Goal: Task Accomplishment & Management: Manage account settings

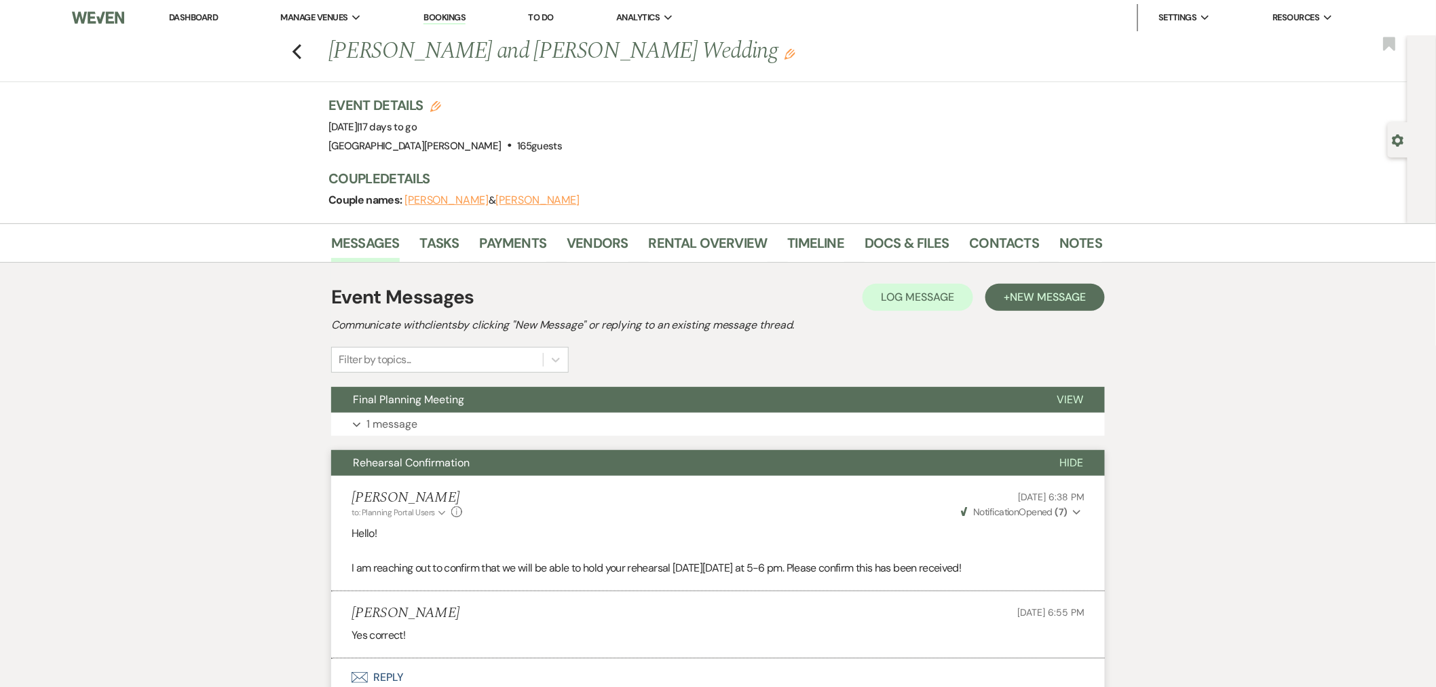
click at [206, 18] on link "Dashboard" at bounding box center [193, 18] width 49 height 12
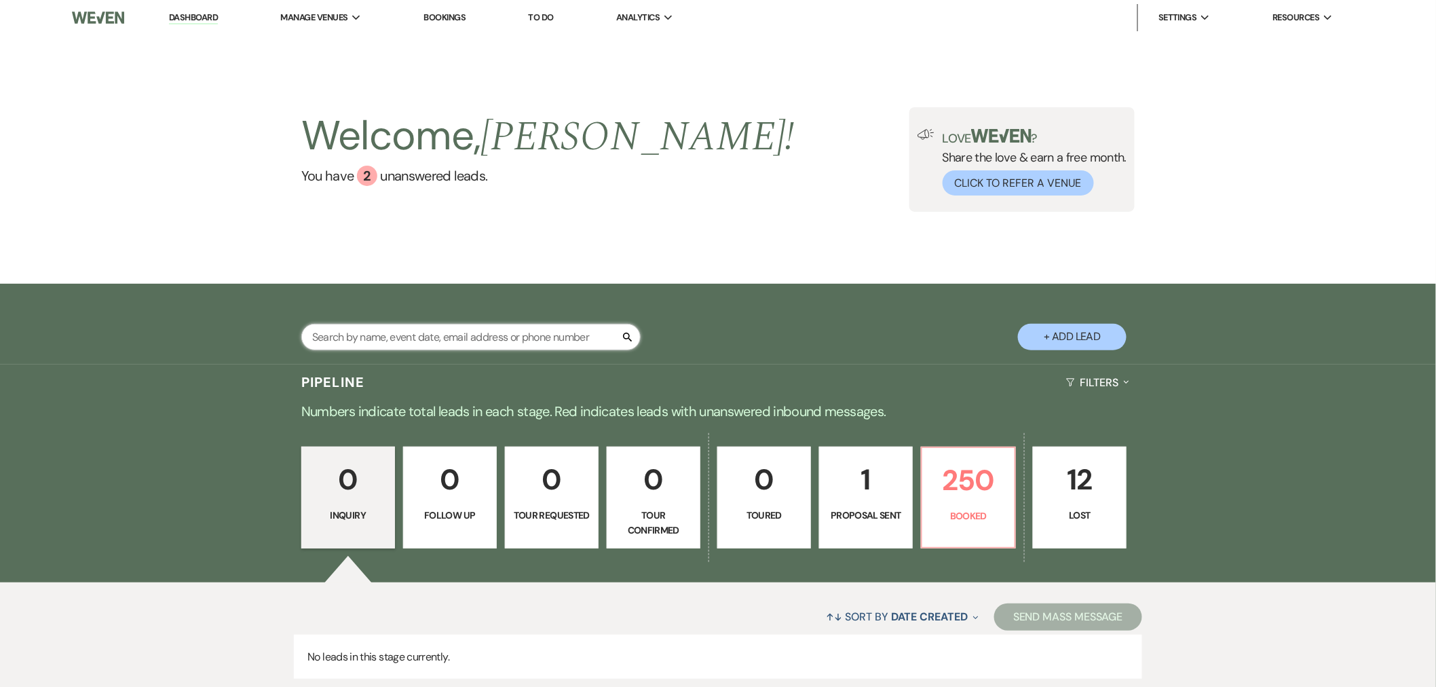
click at [429, 341] on input "text" at bounding box center [470, 337] width 339 height 26
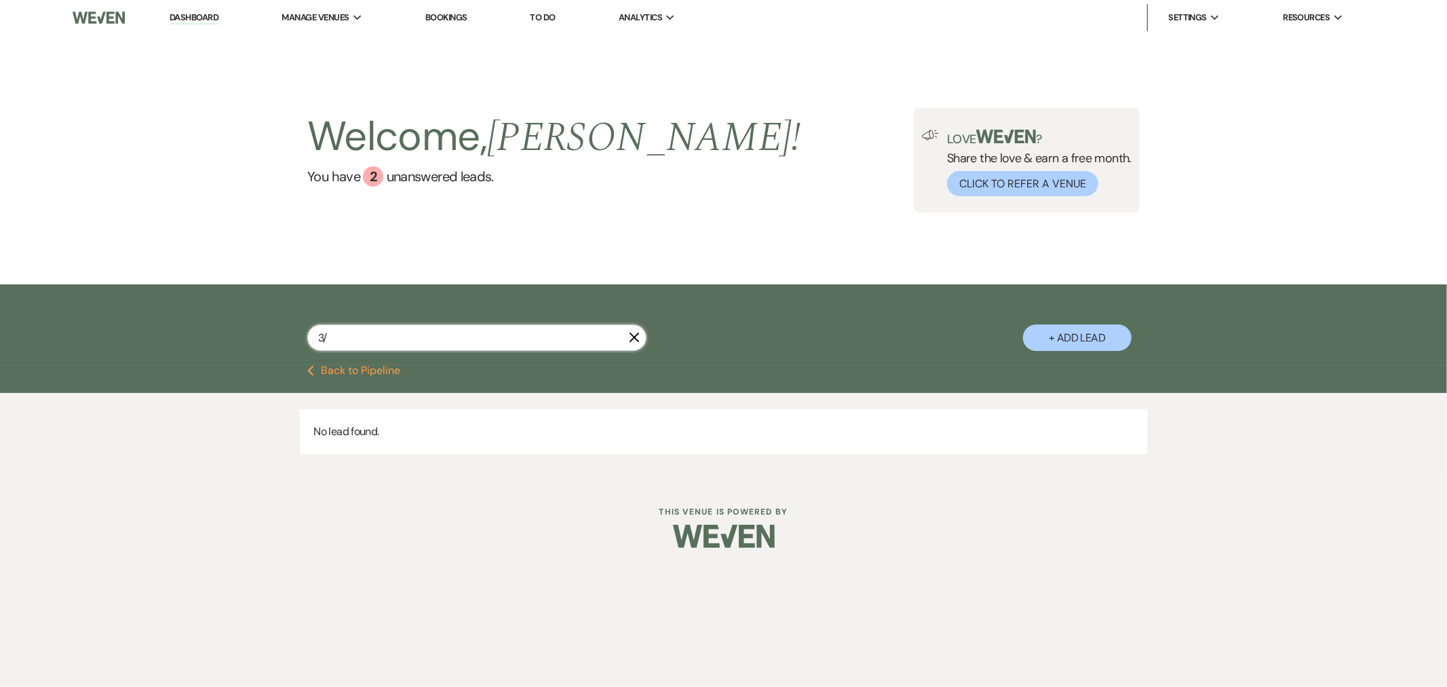
type input "3"
type input "sama"
select select "8"
select select "4"
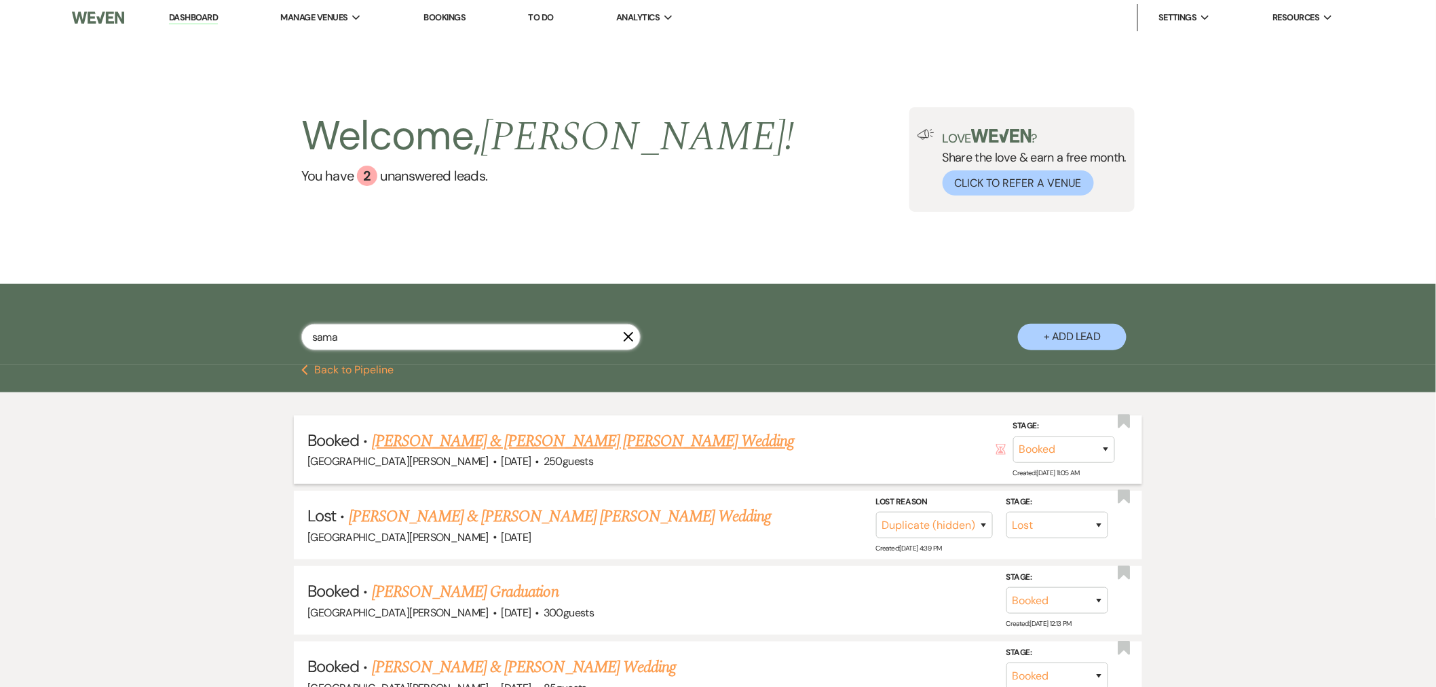
type input "sama"
click at [529, 441] on link "[PERSON_NAME] & [PERSON_NAME] [PERSON_NAME] Wedding" at bounding box center [583, 441] width 423 height 24
select select "12"
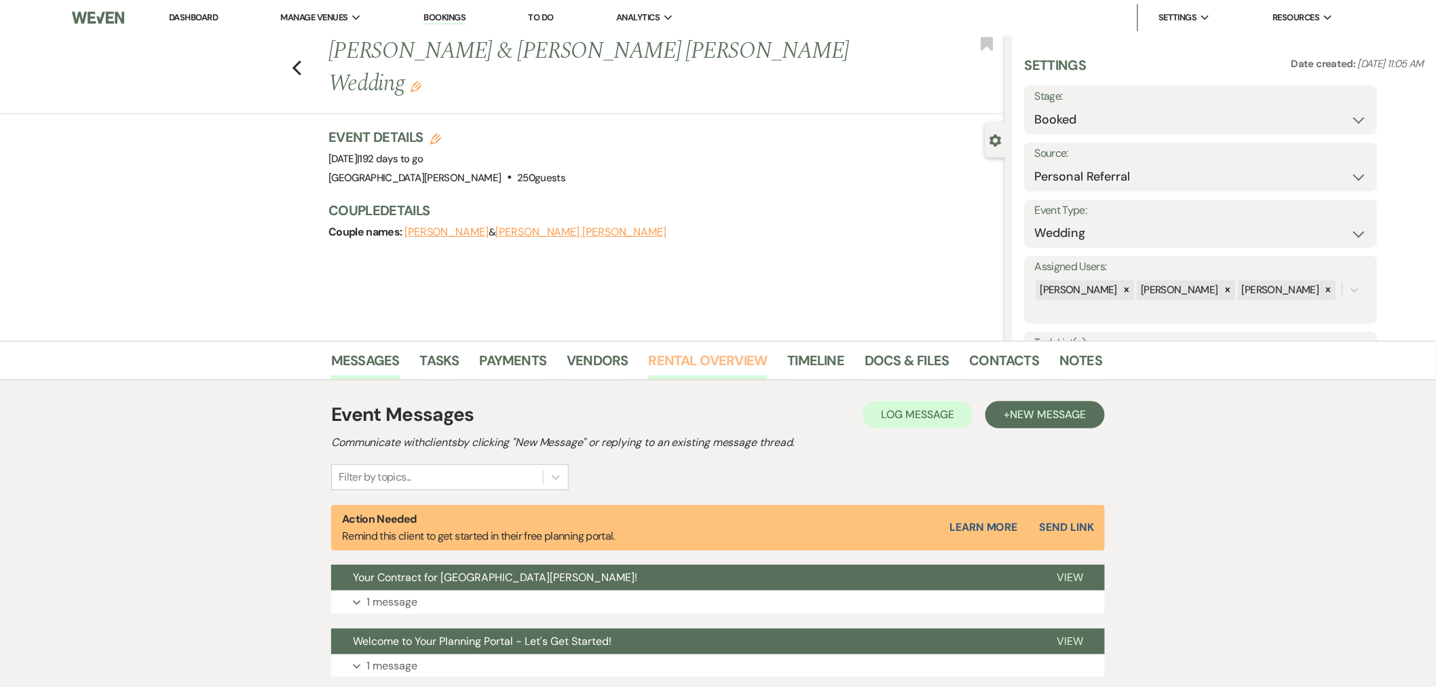
click at [731, 362] on link "Rental Overview" at bounding box center [708, 364] width 119 height 30
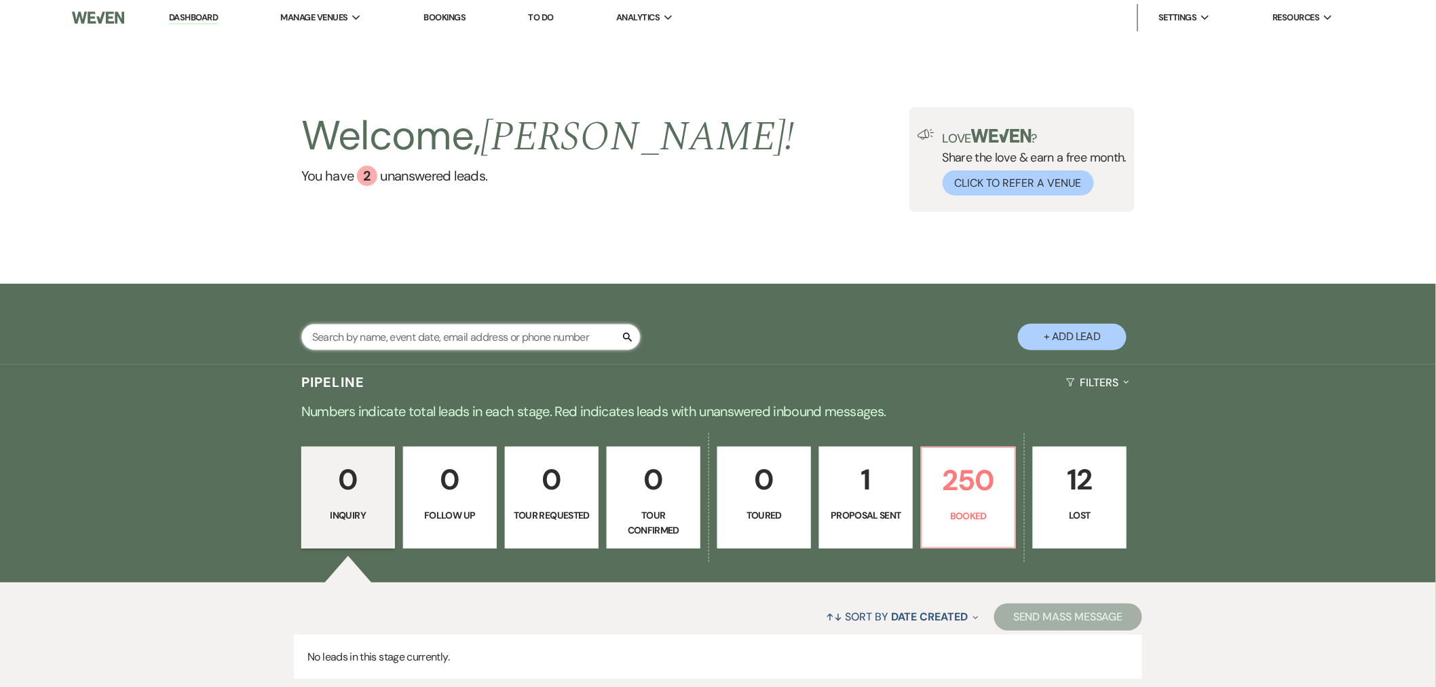
click at [434, 334] on input "text" at bounding box center [470, 337] width 339 height 26
type input "r"
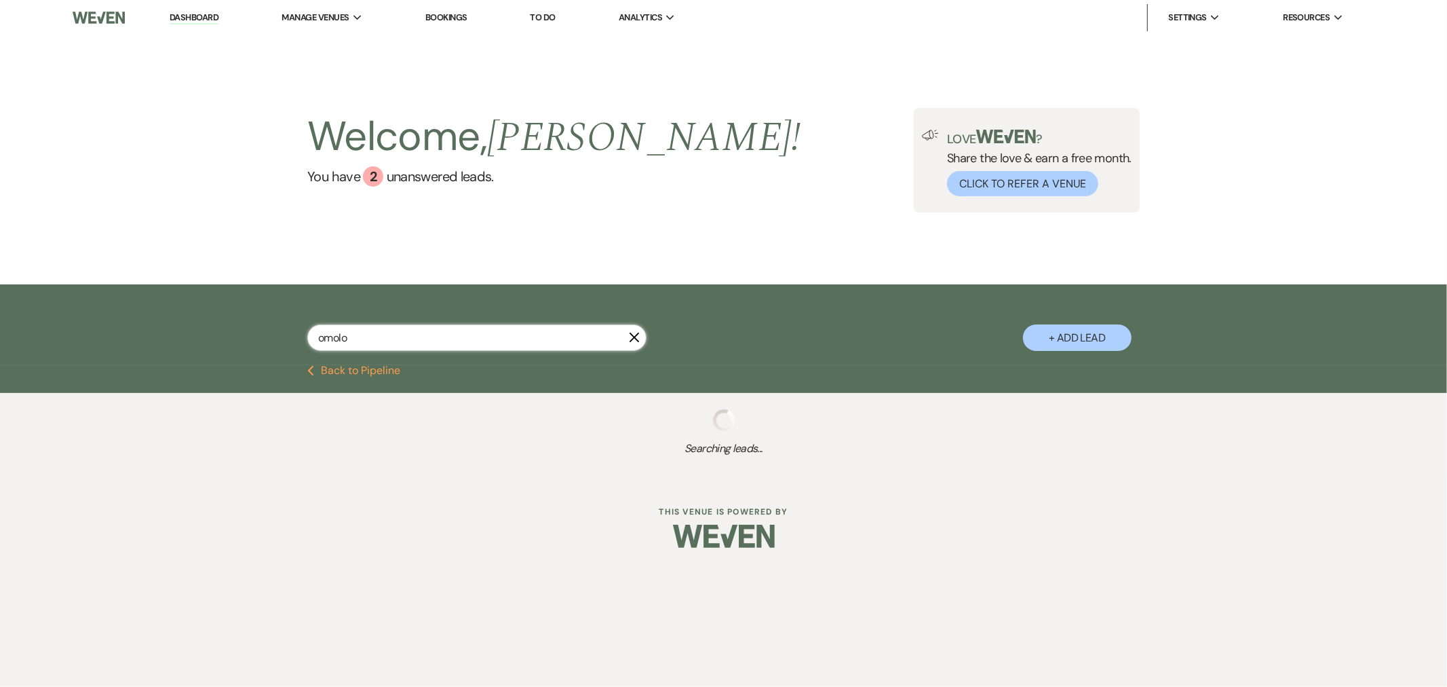
type input "omolo"
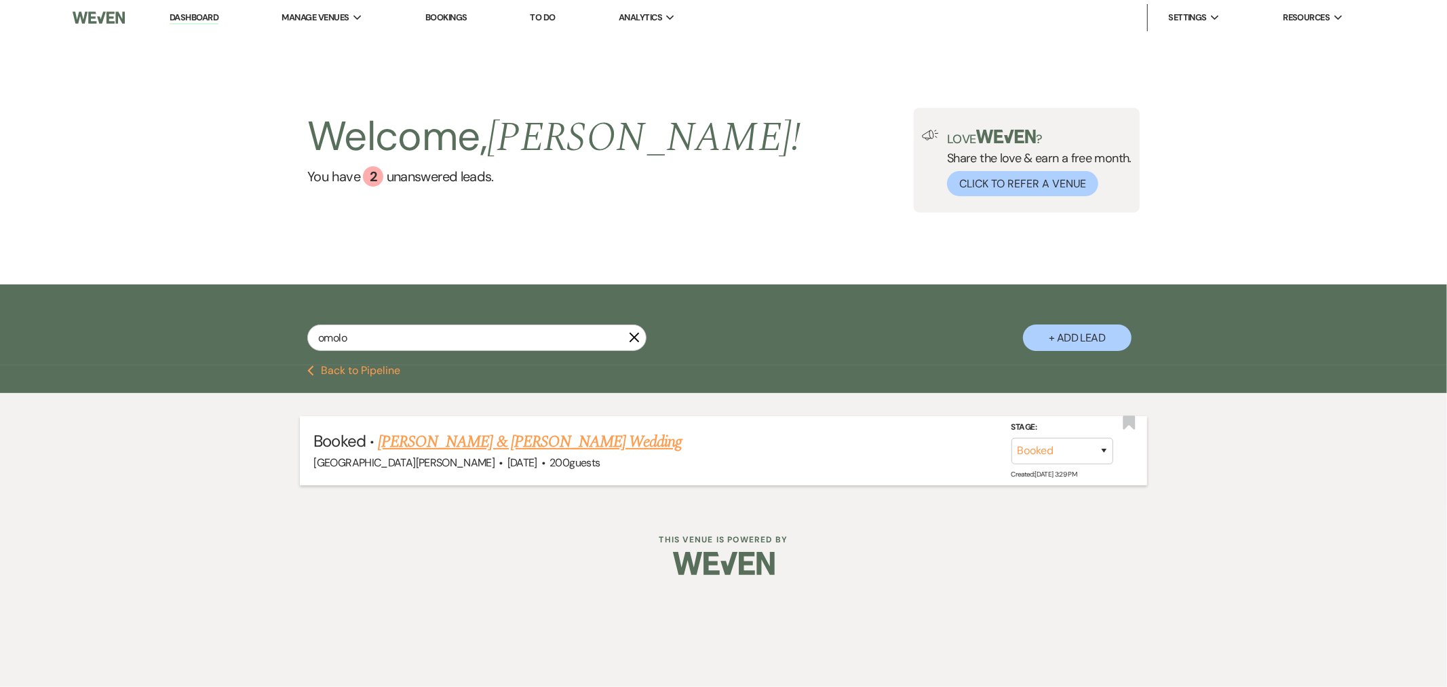
click at [489, 441] on link "[PERSON_NAME] & [PERSON_NAME] Wedding" at bounding box center [530, 441] width 304 height 24
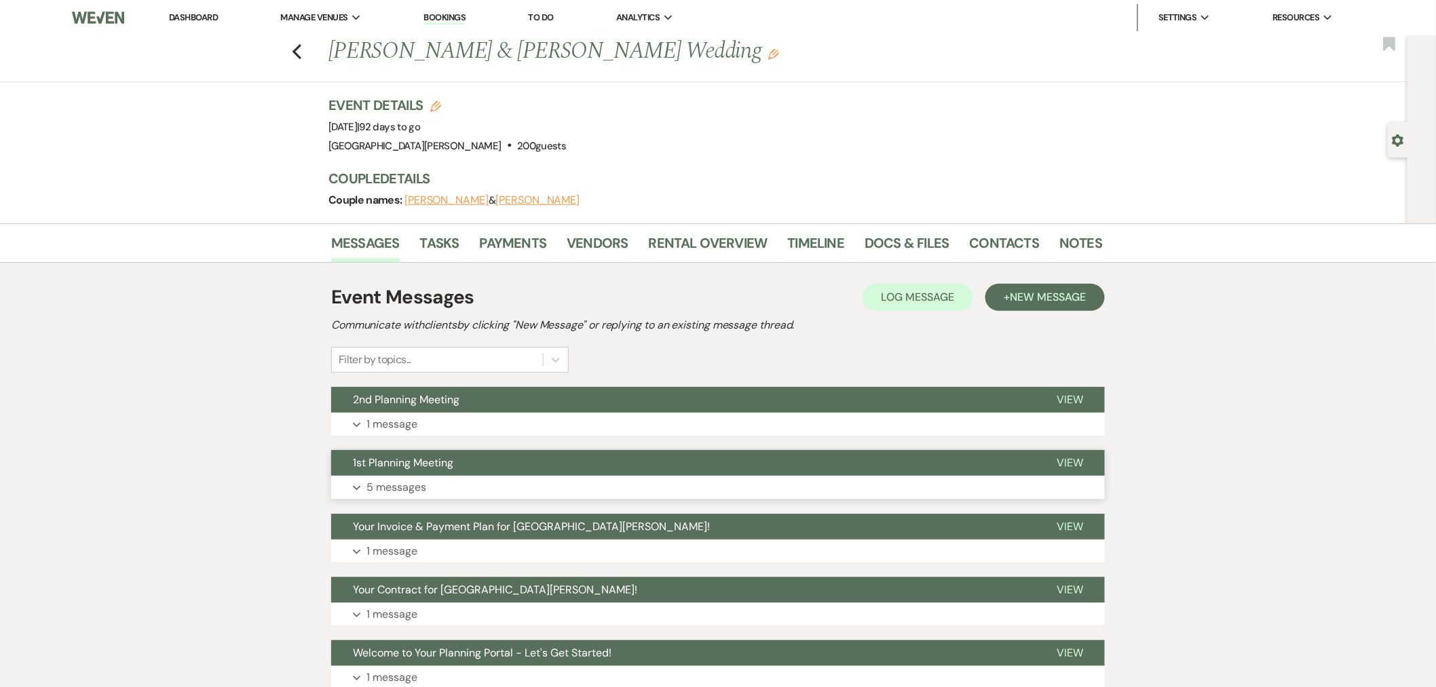
click at [442, 480] on button "Expand 5 messages" at bounding box center [717, 487] width 773 height 23
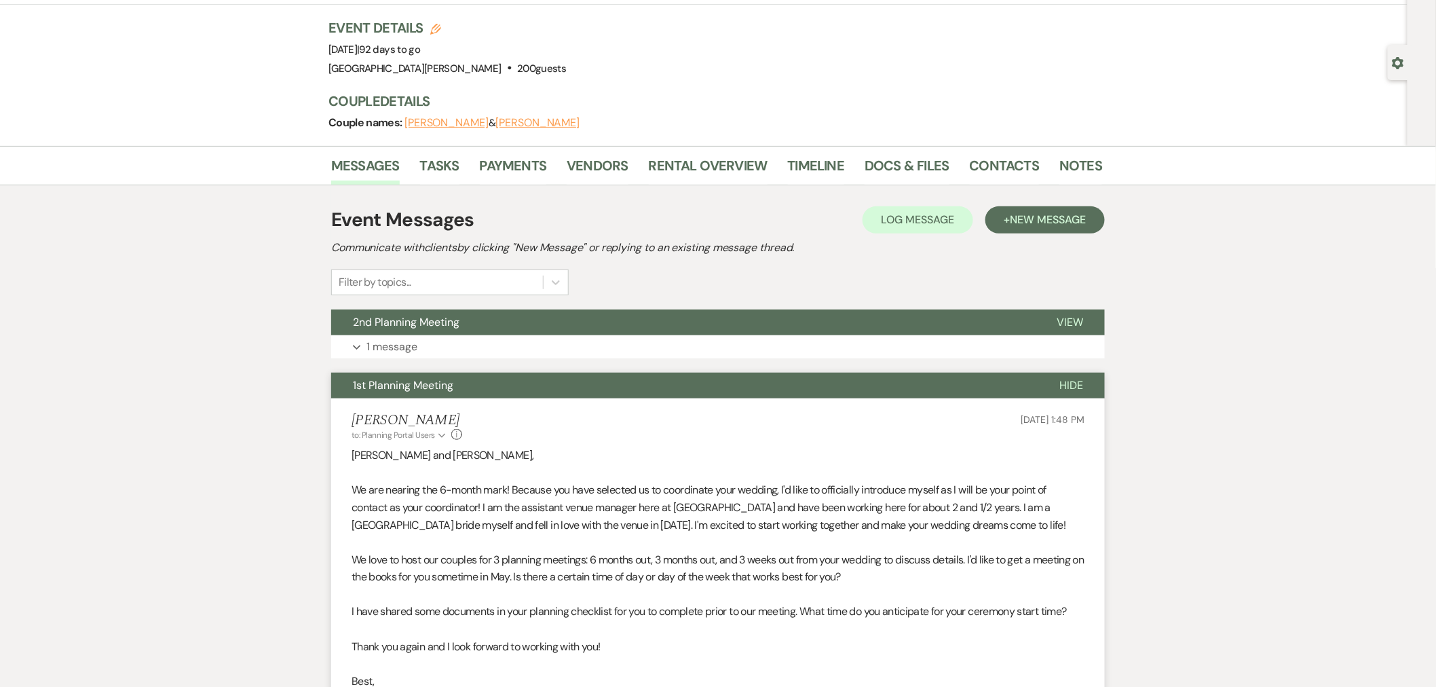
scroll to position [151, 0]
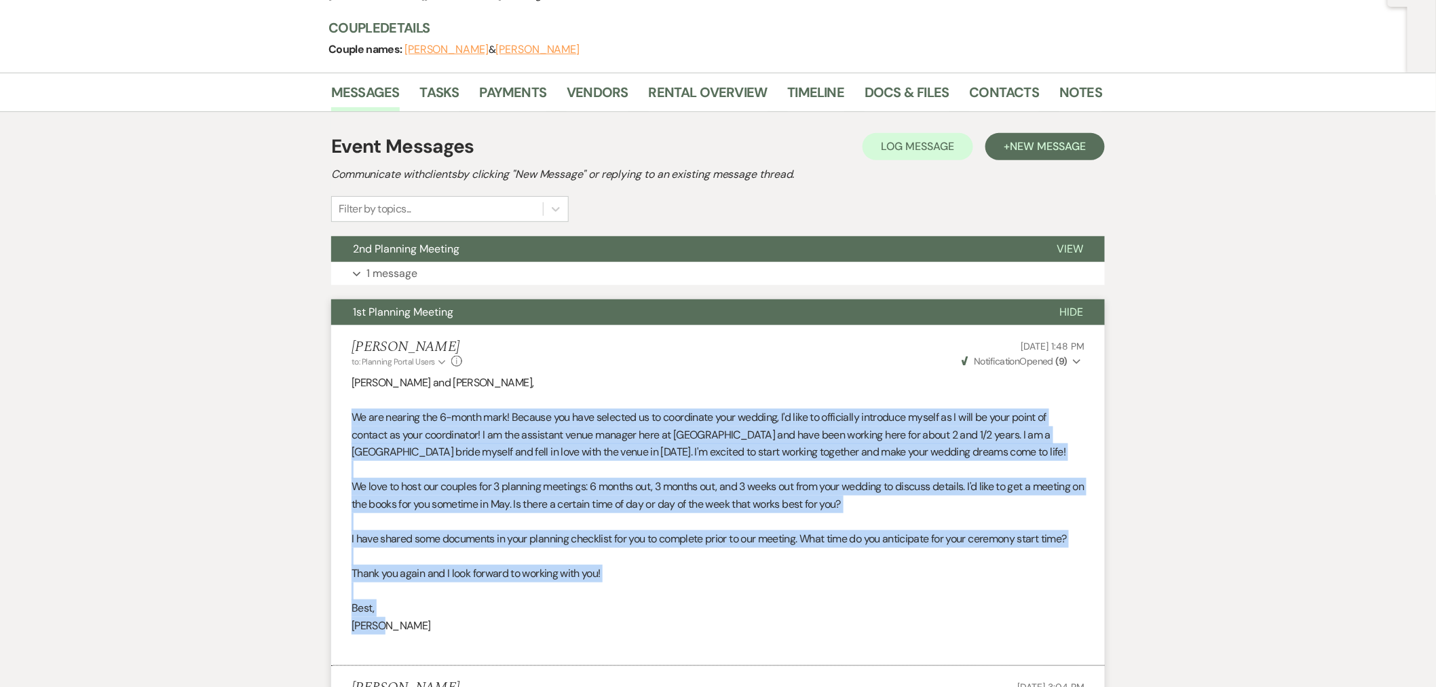
drag, startPoint x: 353, startPoint y: 417, endPoint x: 455, endPoint y: 619, distance: 226.6
click at [455, 619] on div "[PERSON_NAME] and [PERSON_NAME], We are nearing the 6-month mark! Because you h…" at bounding box center [717, 513] width 733 height 278
copy div "We are nearing the 6-month mark! Because you have selected us to coordinate you…"
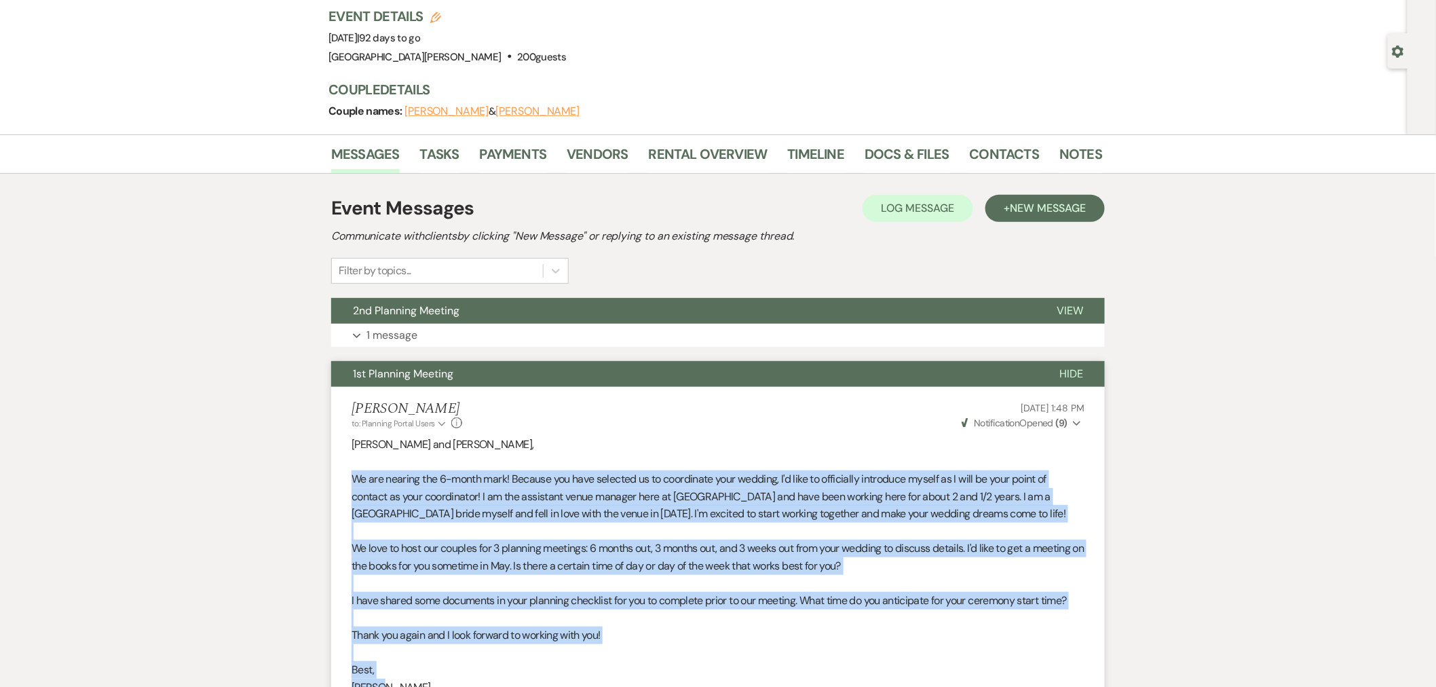
scroll to position [0, 0]
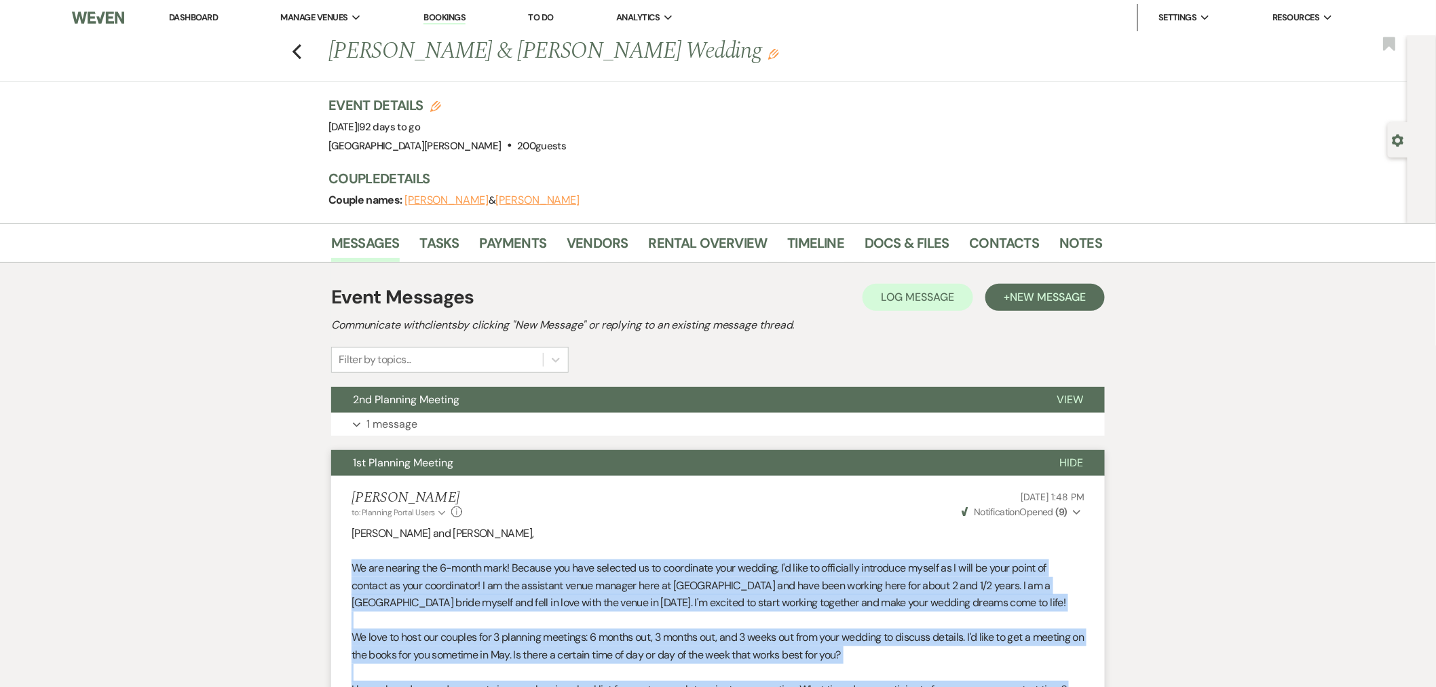
click at [198, 16] on link "Dashboard" at bounding box center [193, 18] width 49 height 12
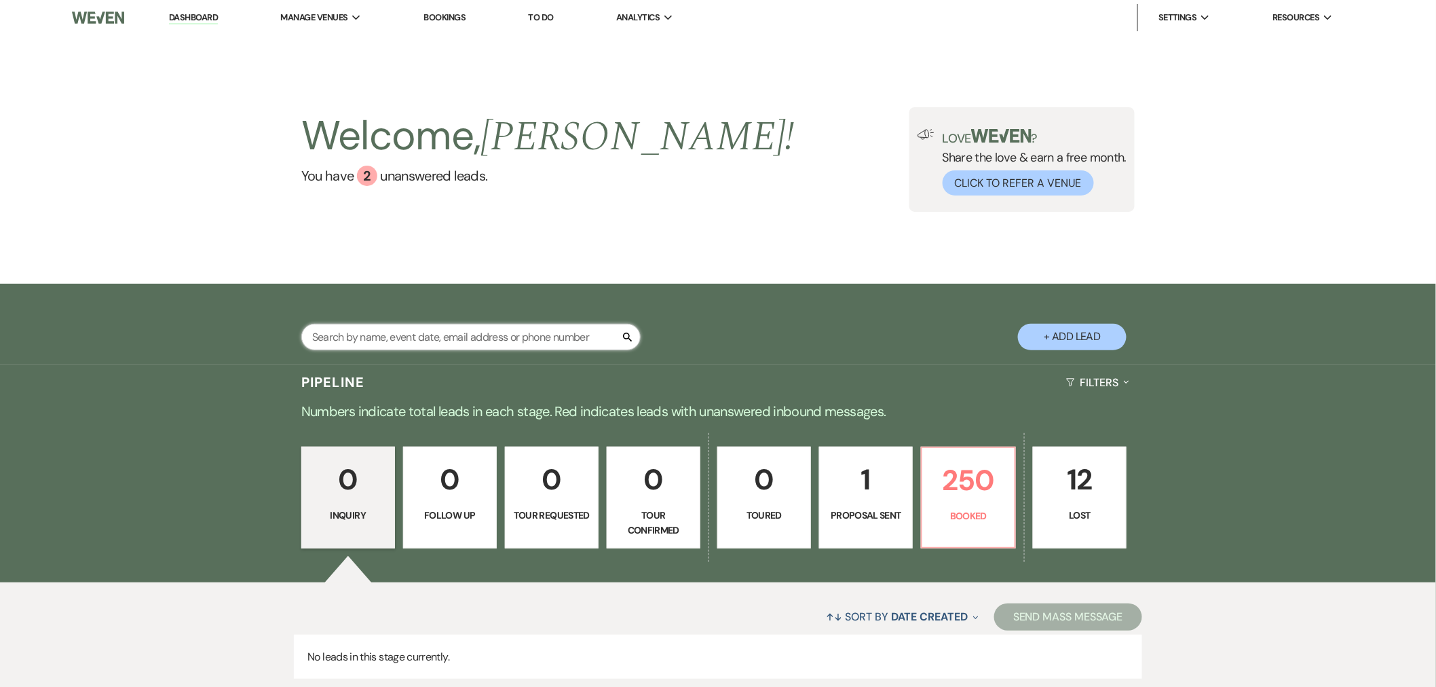
drag, startPoint x: 436, startPoint y: 326, endPoint x: 425, endPoint y: 326, distance: 10.9
click at [436, 326] on input "text" at bounding box center [470, 337] width 339 height 26
type input "[PERSON_NAME]"
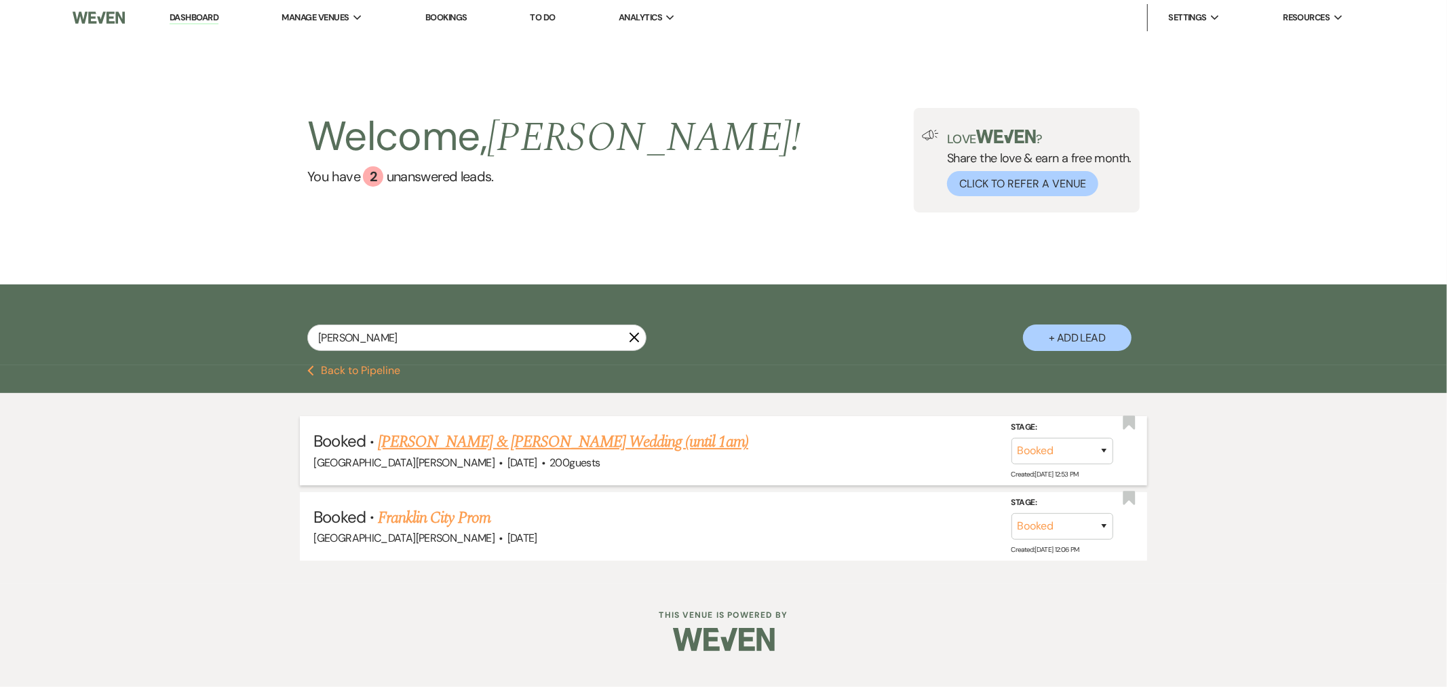
click at [509, 438] on link "[PERSON_NAME] & [PERSON_NAME] Wedding (until 1am)" at bounding box center [563, 441] width 370 height 24
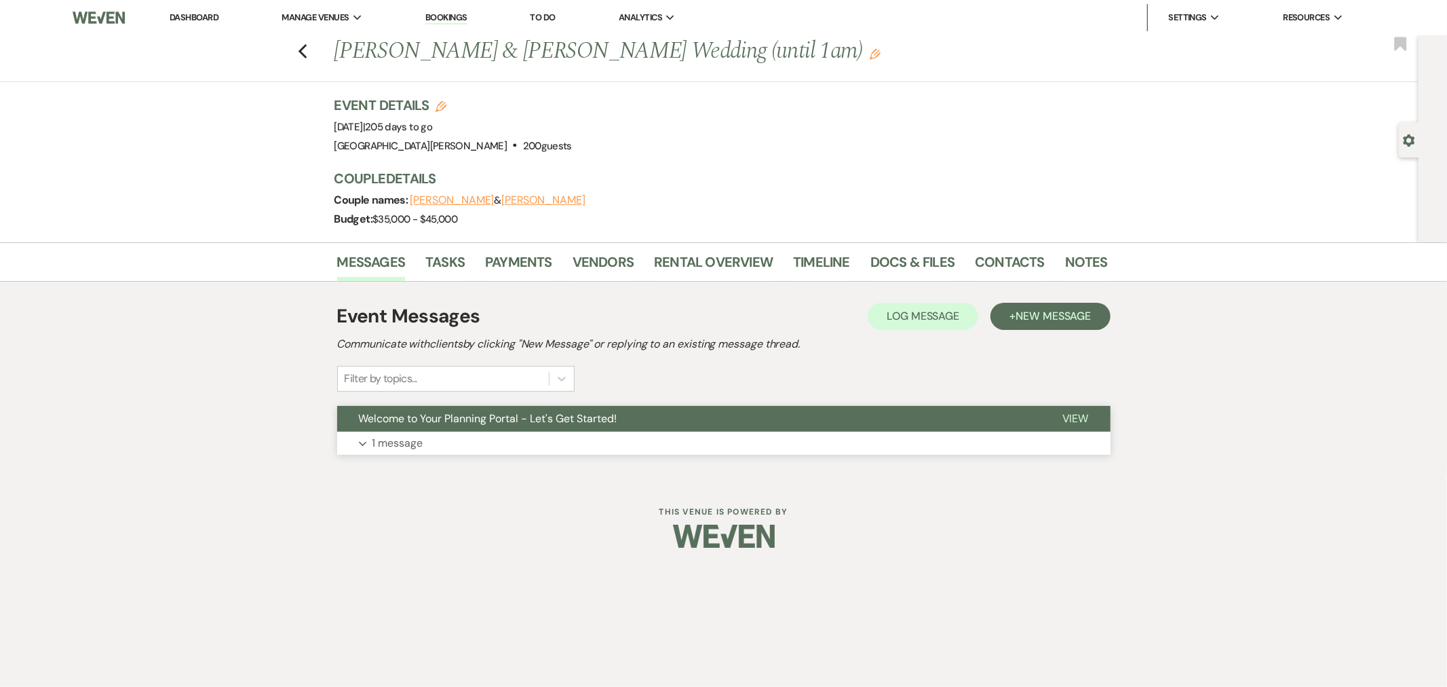
click at [711, 433] on button "Expand 1 message" at bounding box center [723, 442] width 773 height 23
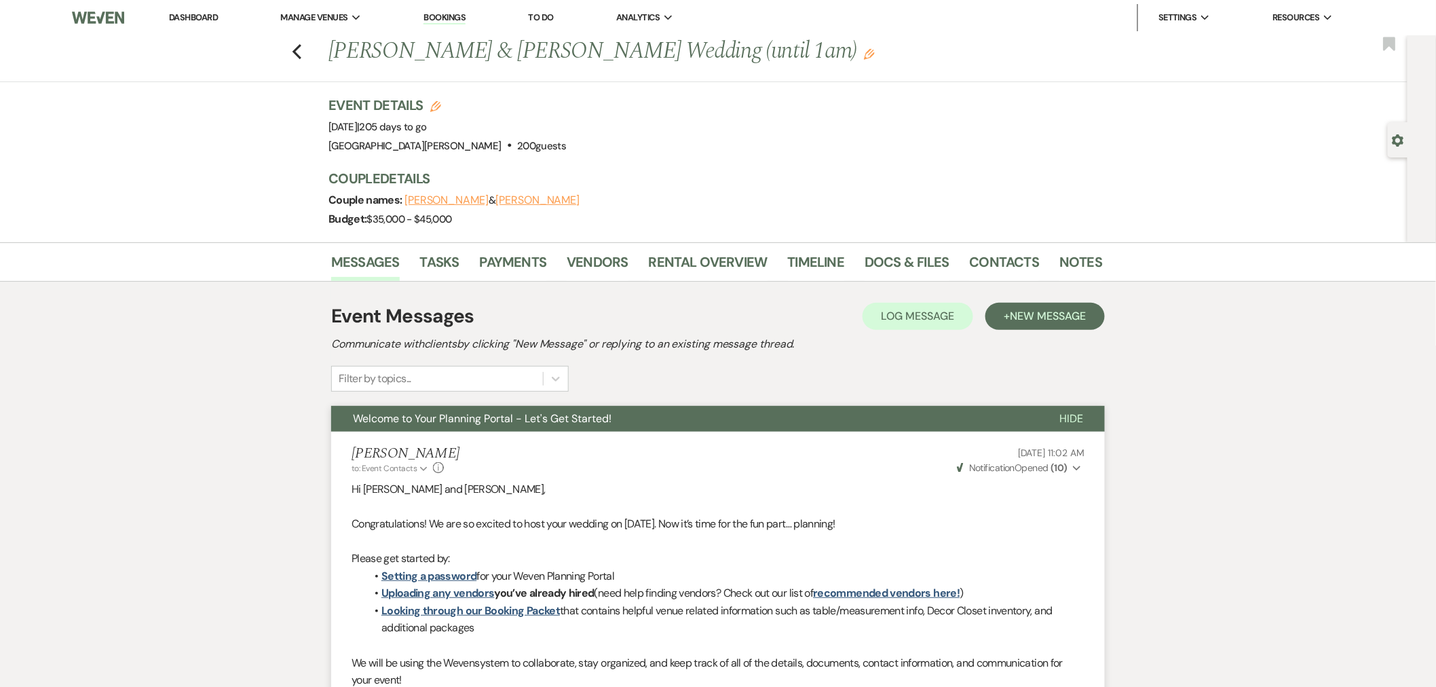
click at [1398, 148] on div "Gear Settings" at bounding box center [1400, 139] width 26 height 35
click at [1396, 143] on use "button" at bounding box center [1398, 140] width 12 height 12
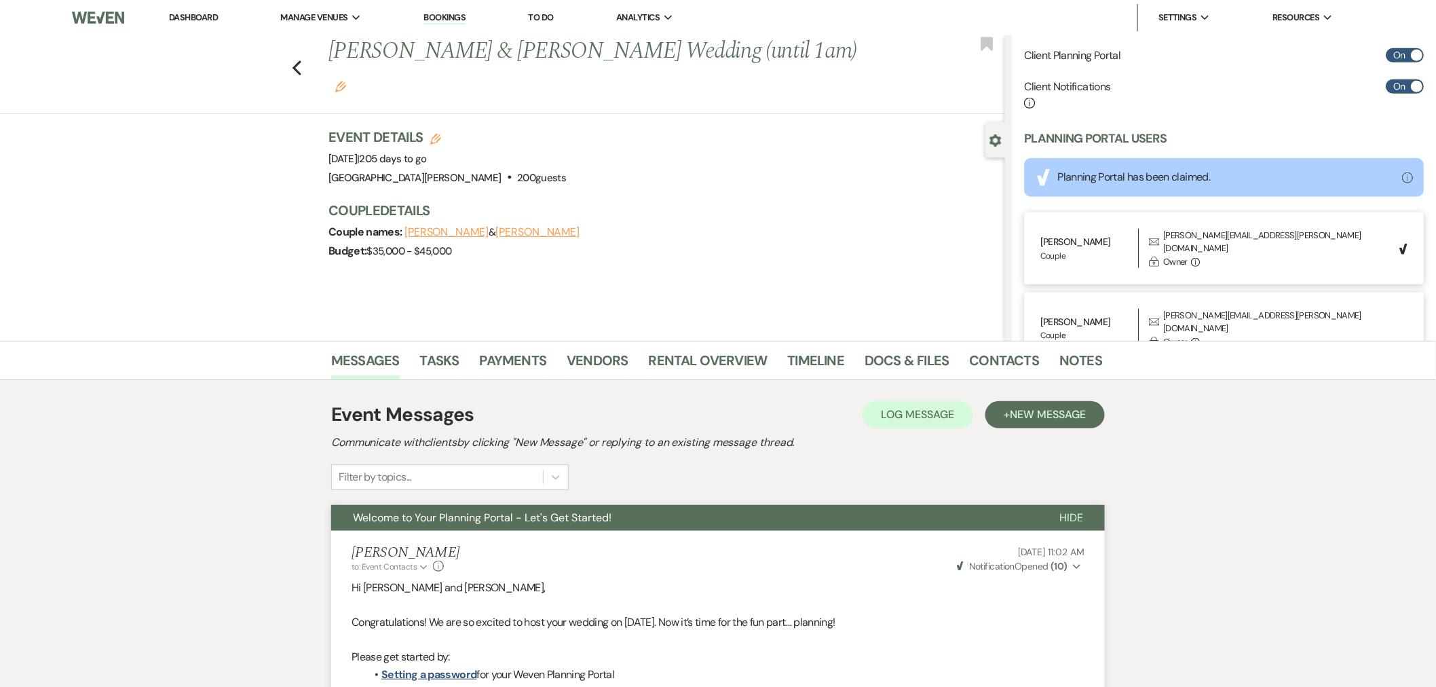
scroll to position [444, 0]
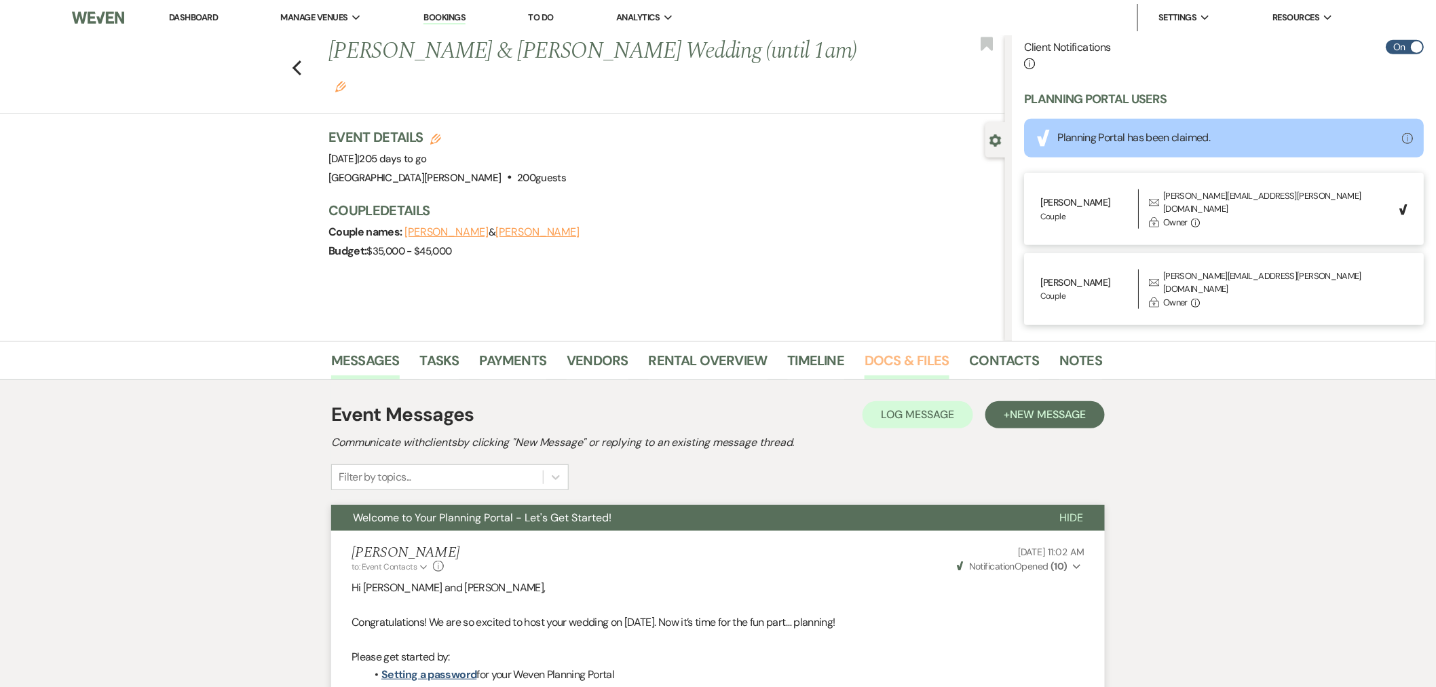
click at [892, 363] on link "Docs & Files" at bounding box center [906, 364] width 84 height 30
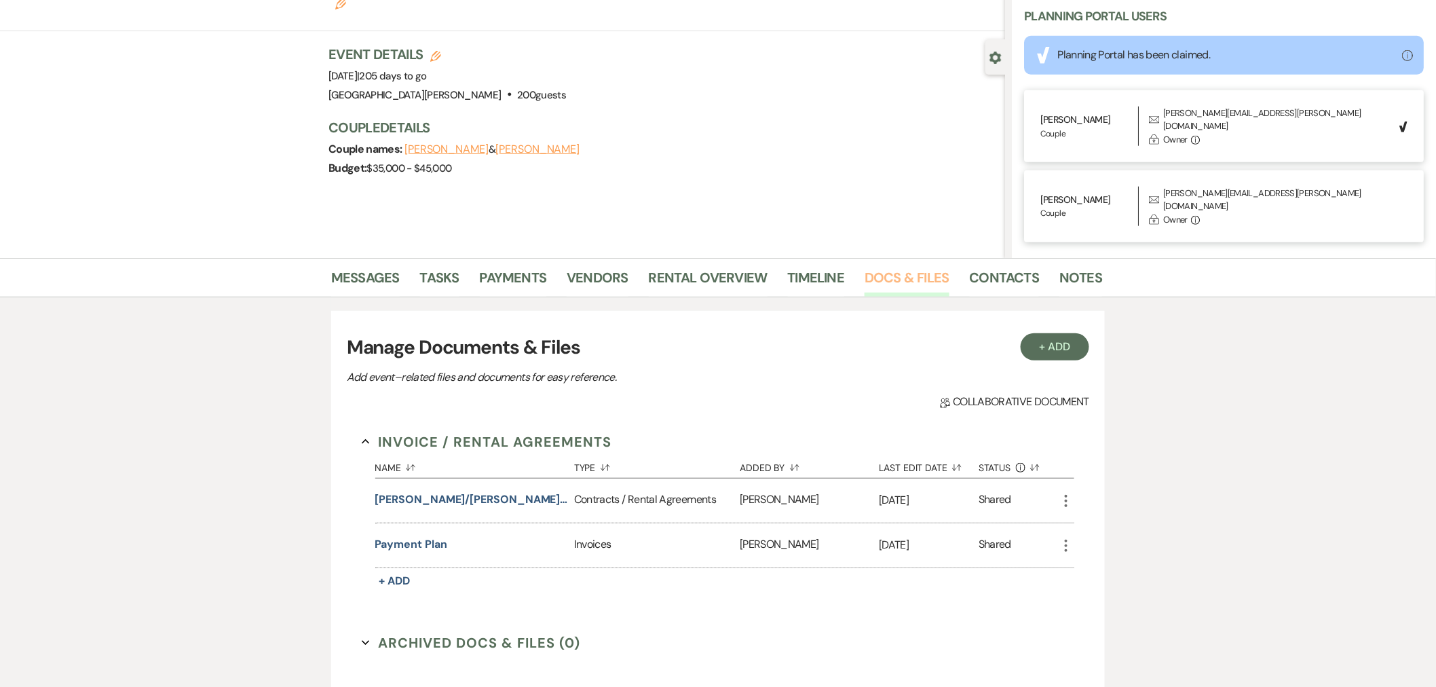
scroll to position [226, 0]
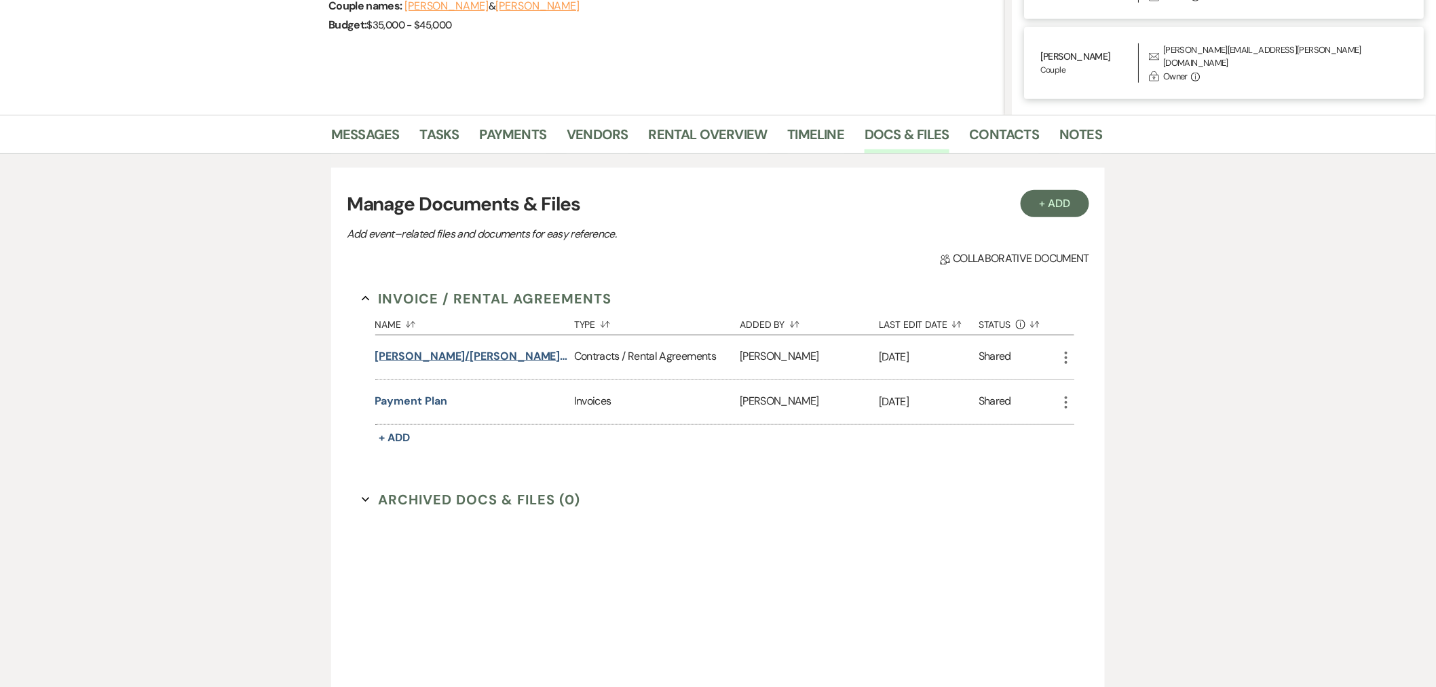
click at [503, 354] on button "[PERSON_NAME]/[PERSON_NAME] Wedding (1am end)" at bounding box center [471, 356] width 193 height 16
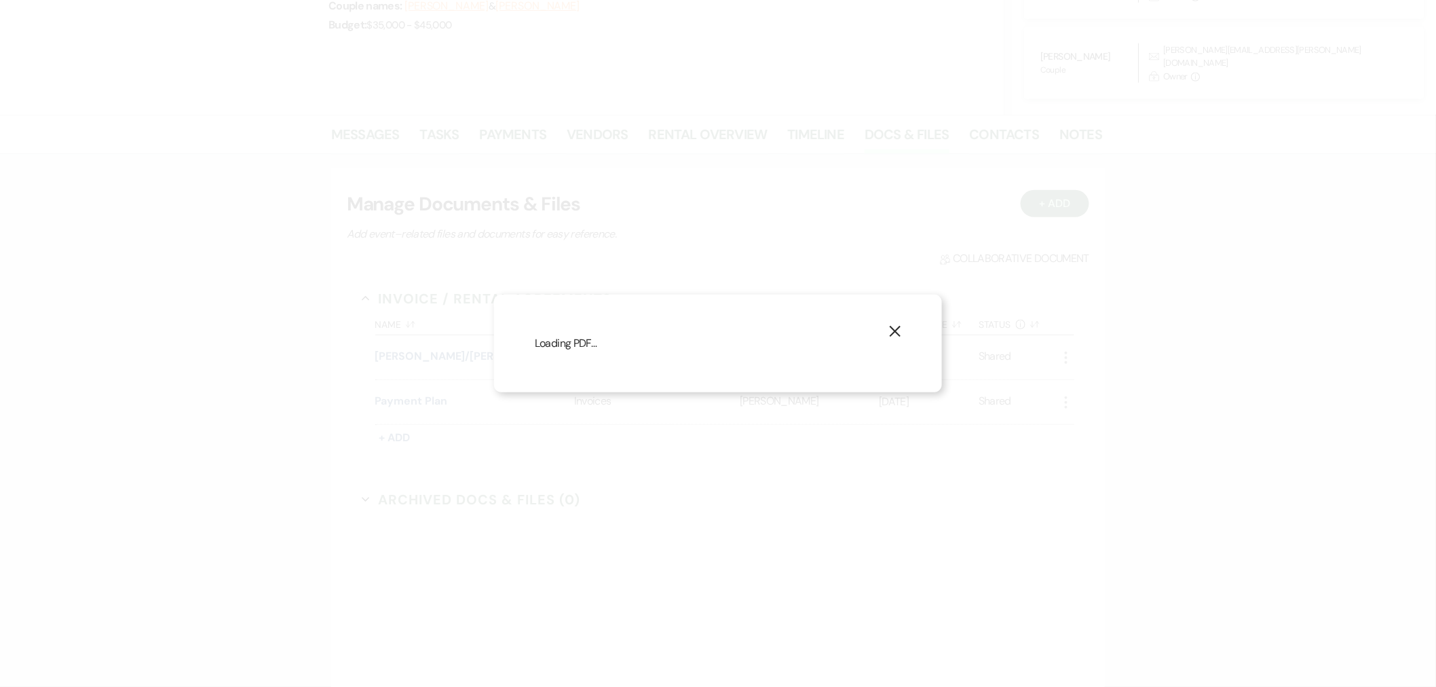
scroll to position [445, 0]
click at [653, 68] on button "Next Next" at bounding box center [652, 69] width 35 height 11
click at [927, 62] on use "button" at bounding box center [921, 66] width 11 height 11
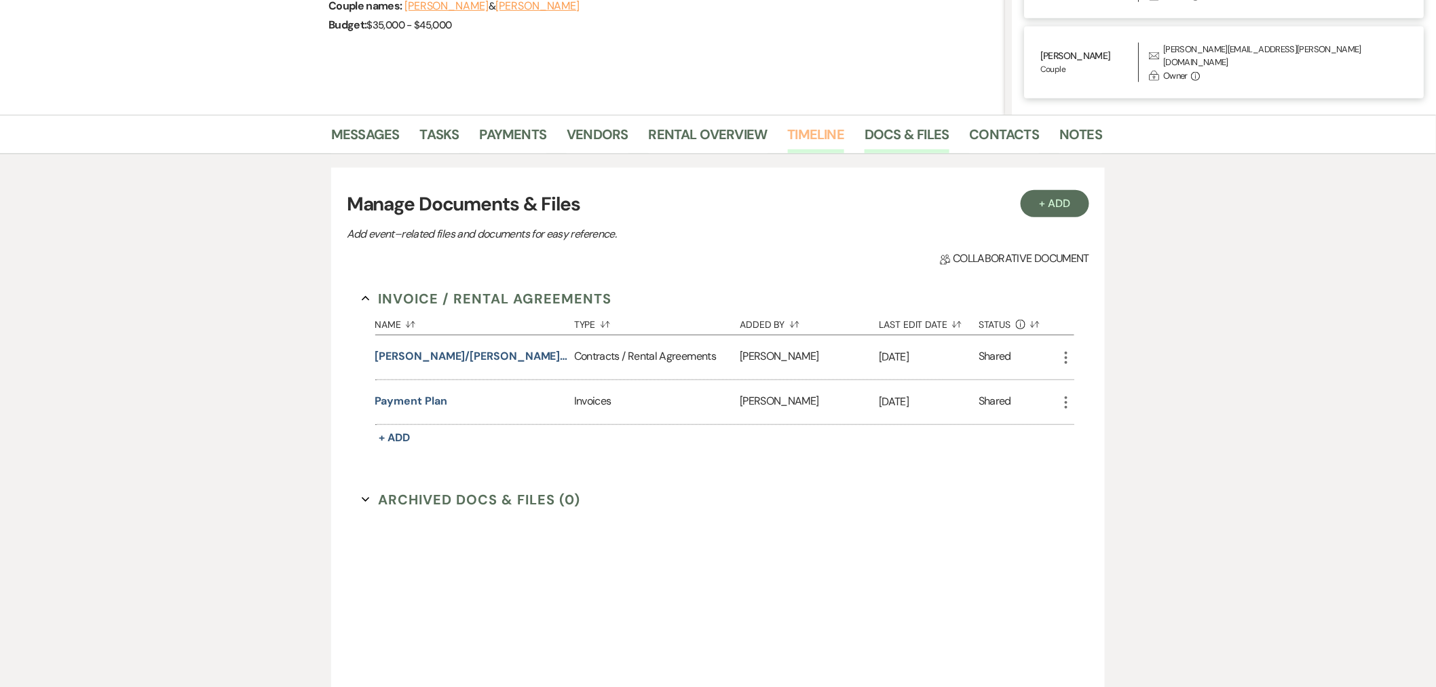
scroll to position [444, 0]
click at [684, 138] on link "Rental Overview" at bounding box center [708, 138] width 119 height 30
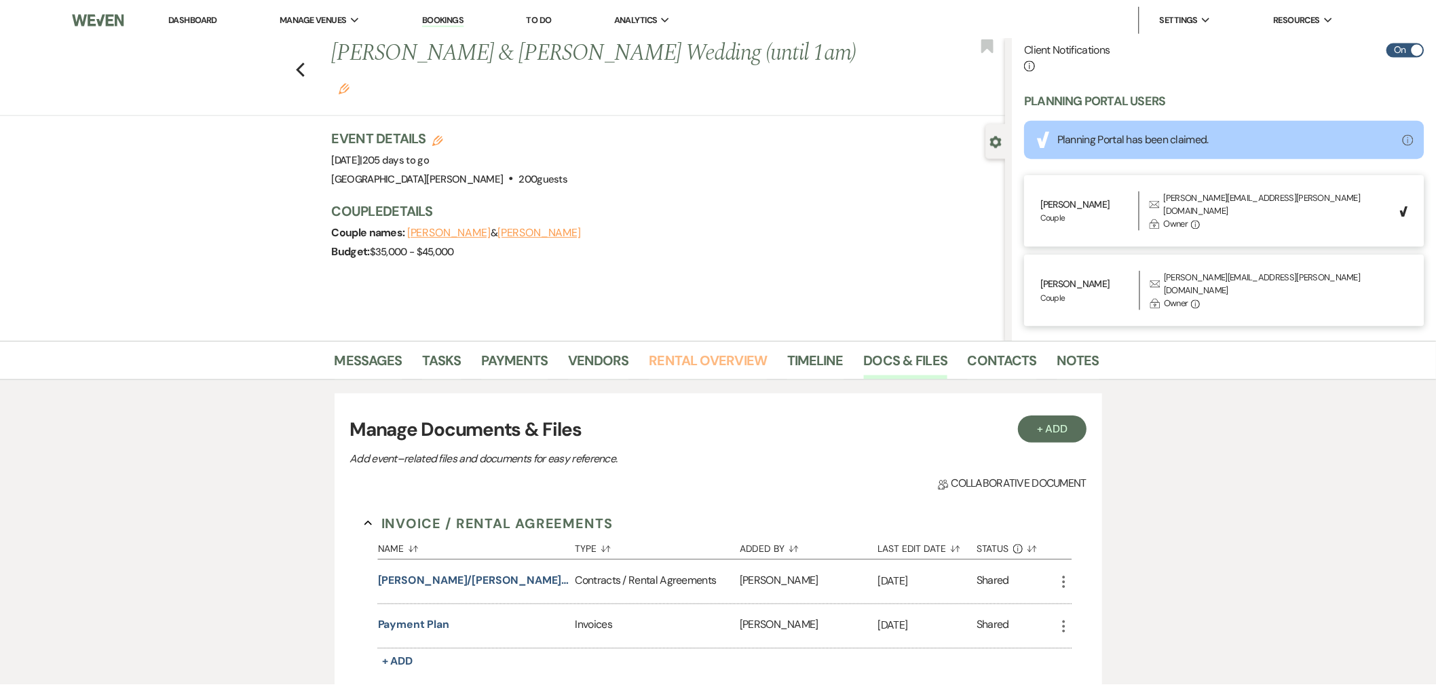
scroll to position [445, 0]
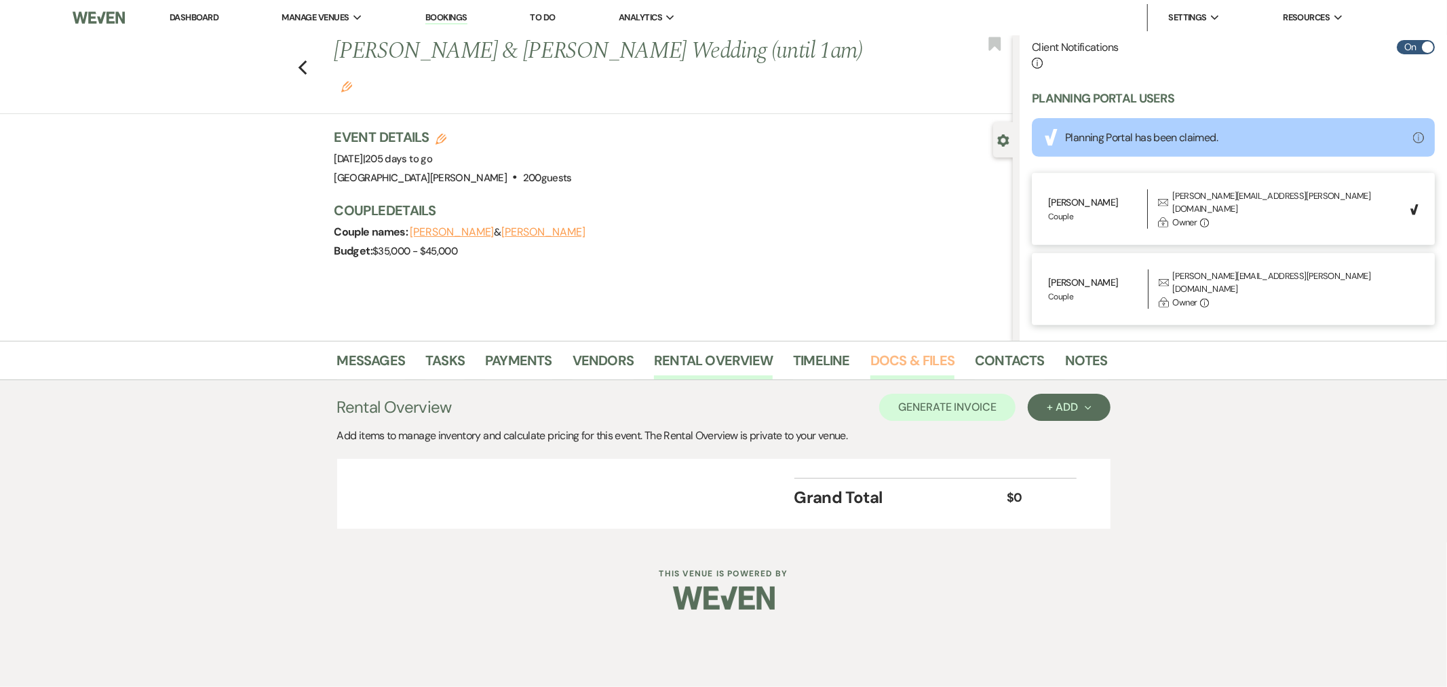
click at [932, 362] on link "Docs & Files" at bounding box center [912, 364] width 84 height 30
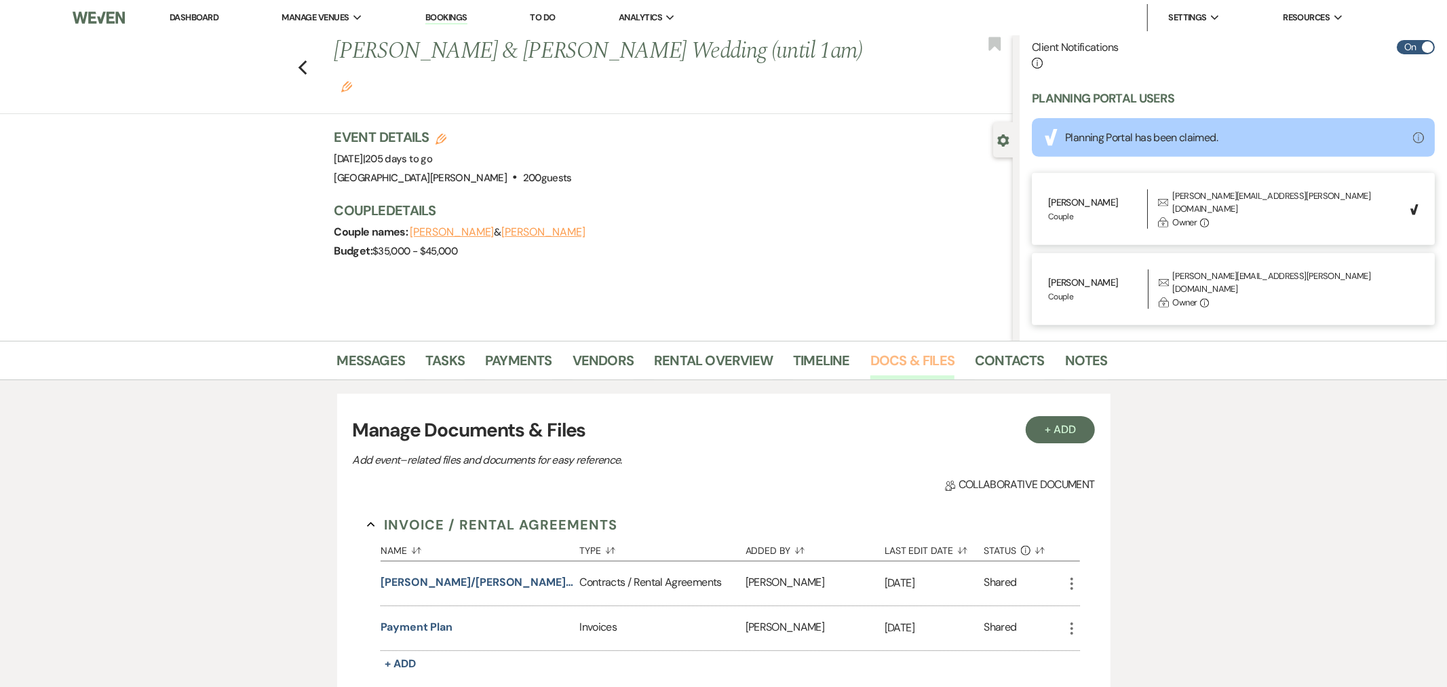
scroll to position [444, 0]
click at [512, 579] on button "[PERSON_NAME]/[PERSON_NAME] Wedding (1am end)" at bounding box center [471, 582] width 193 height 16
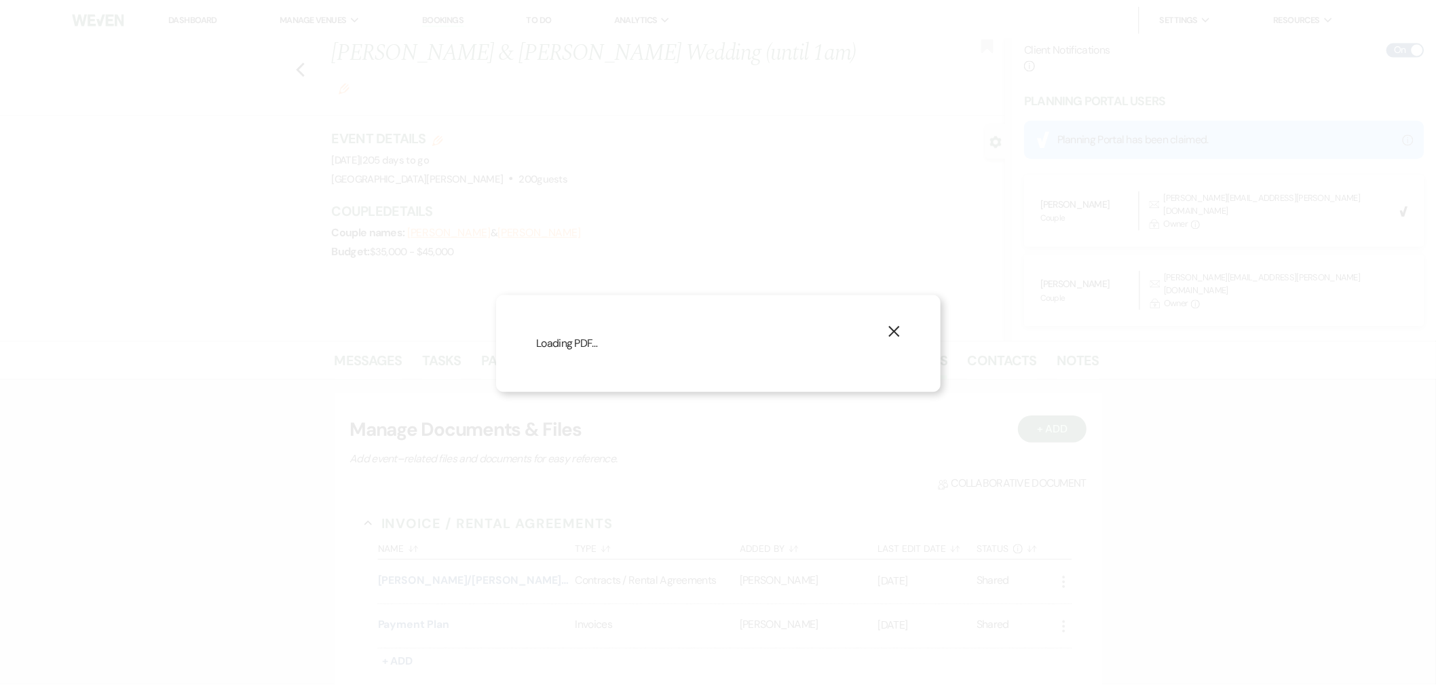
scroll to position [445, 0]
click at [654, 64] on button "Next Next" at bounding box center [652, 69] width 35 height 11
click at [651, 73] on button "Next Next" at bounding box center [651, 78] width 35 height 11
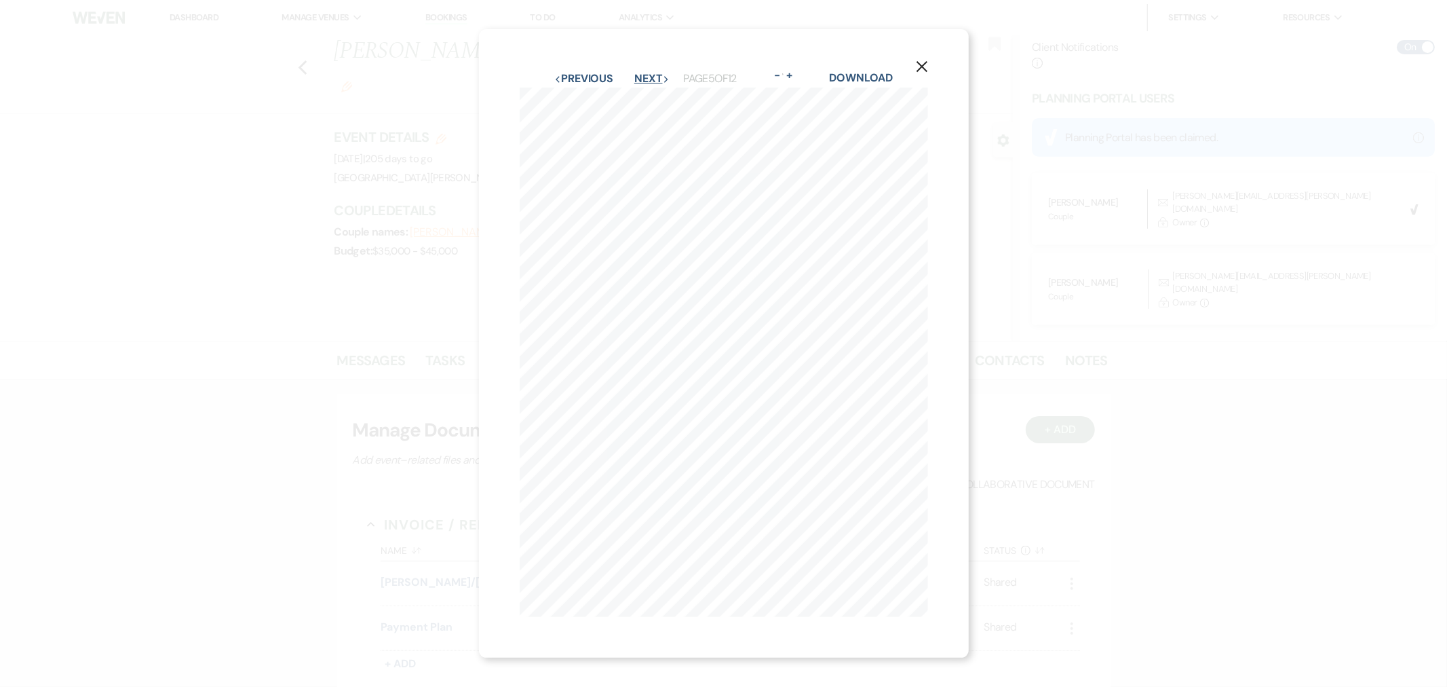
click at [651, 73] on button "Next Next" at bounding box center [651, 78] width 35 height 11
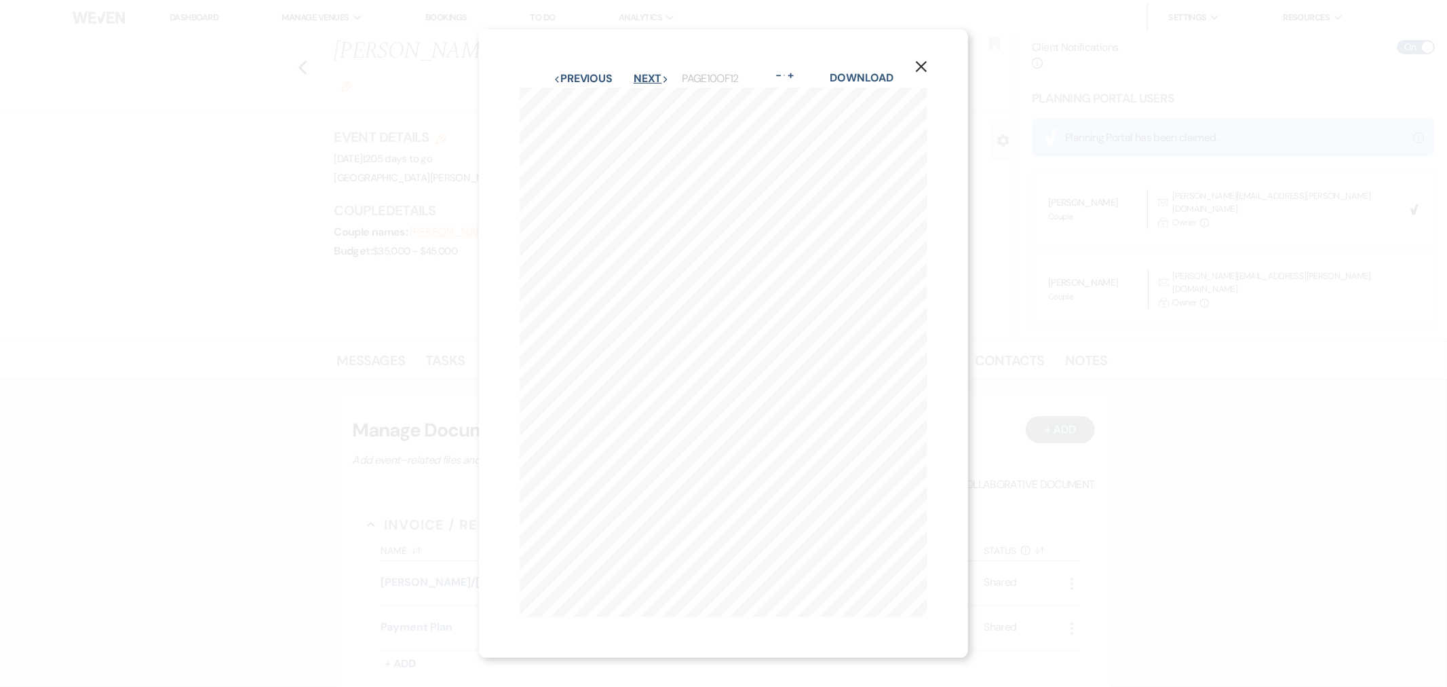
click at [651, 73] on button "Next Next" at bounding box center [651, 78] width 35 height 11
click at [925, 61] on use "button" at bounding box center [921, 66] width 11 height 11
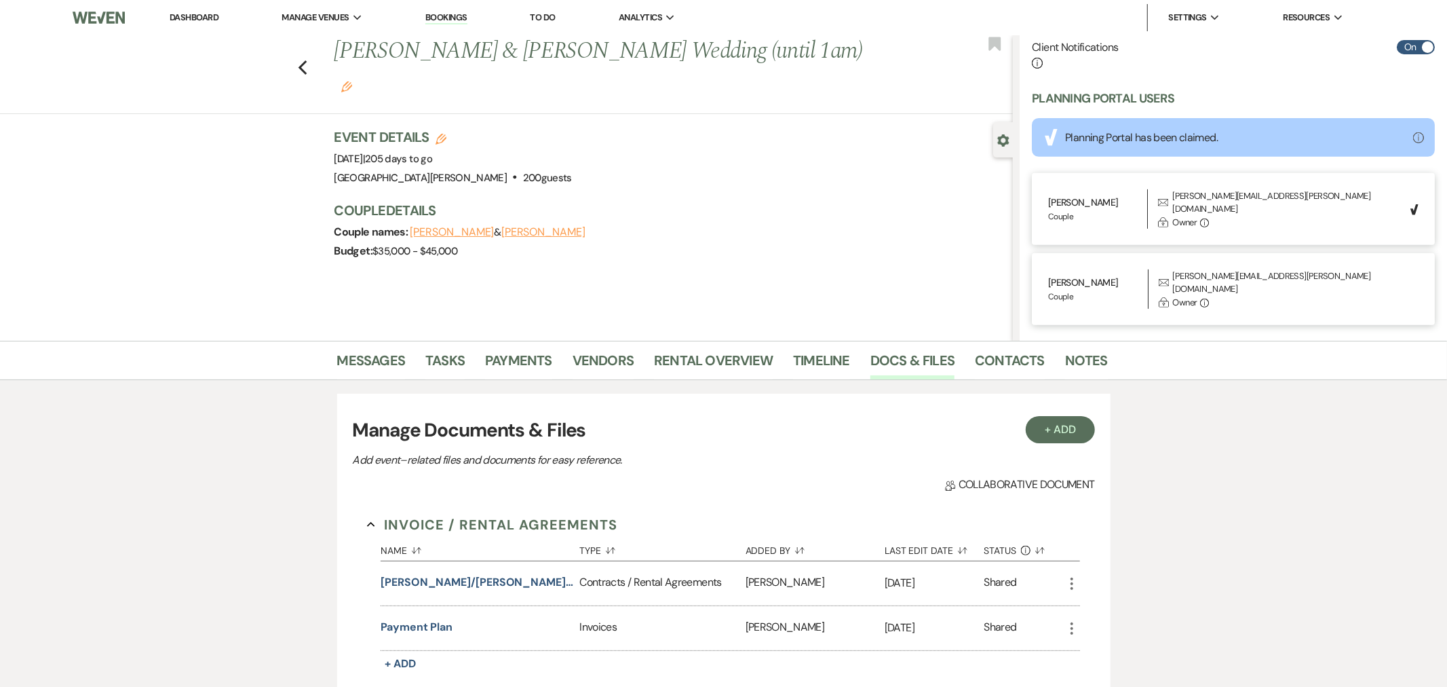
scroll to position [444, 0]
click at [380, 368] on link "Messages" at bounding box center [365, 364] width 69 height 30
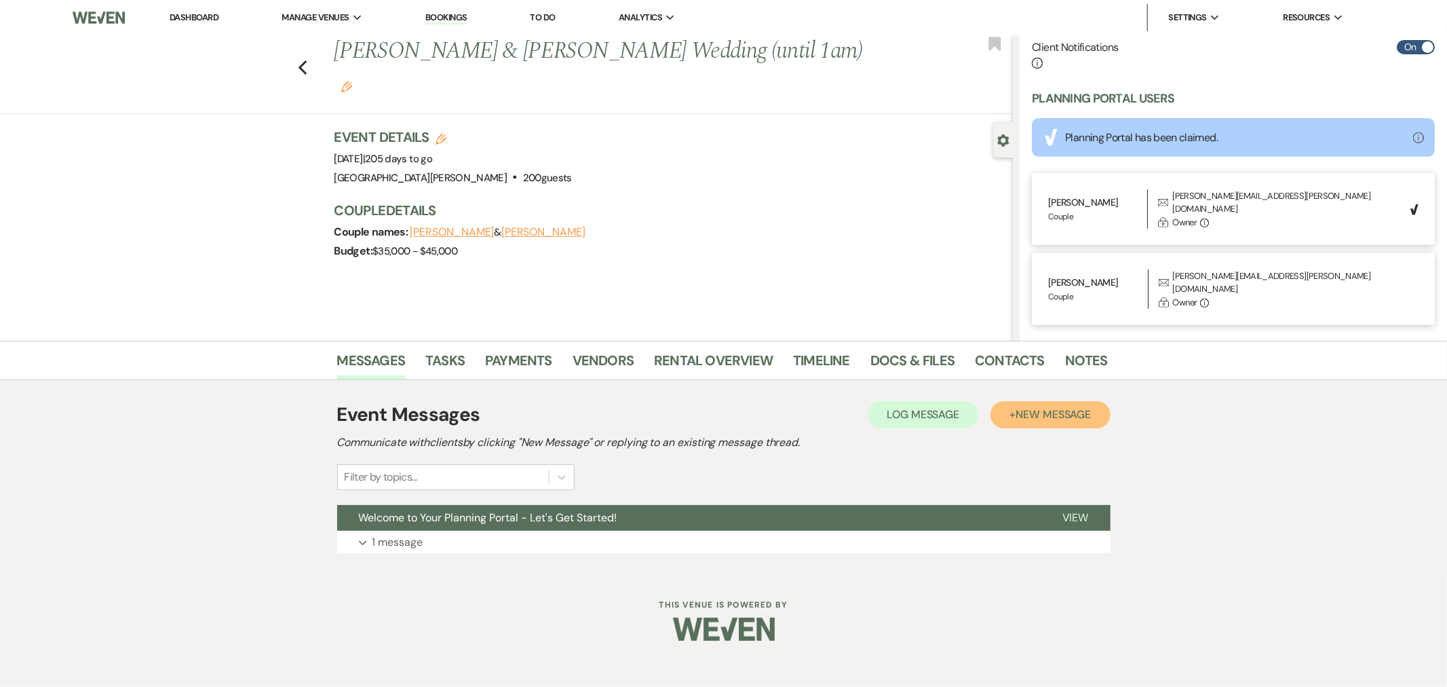
click at [1046, 421] on span "New Message" at bounding box center [1053, 414] width 75 height 14
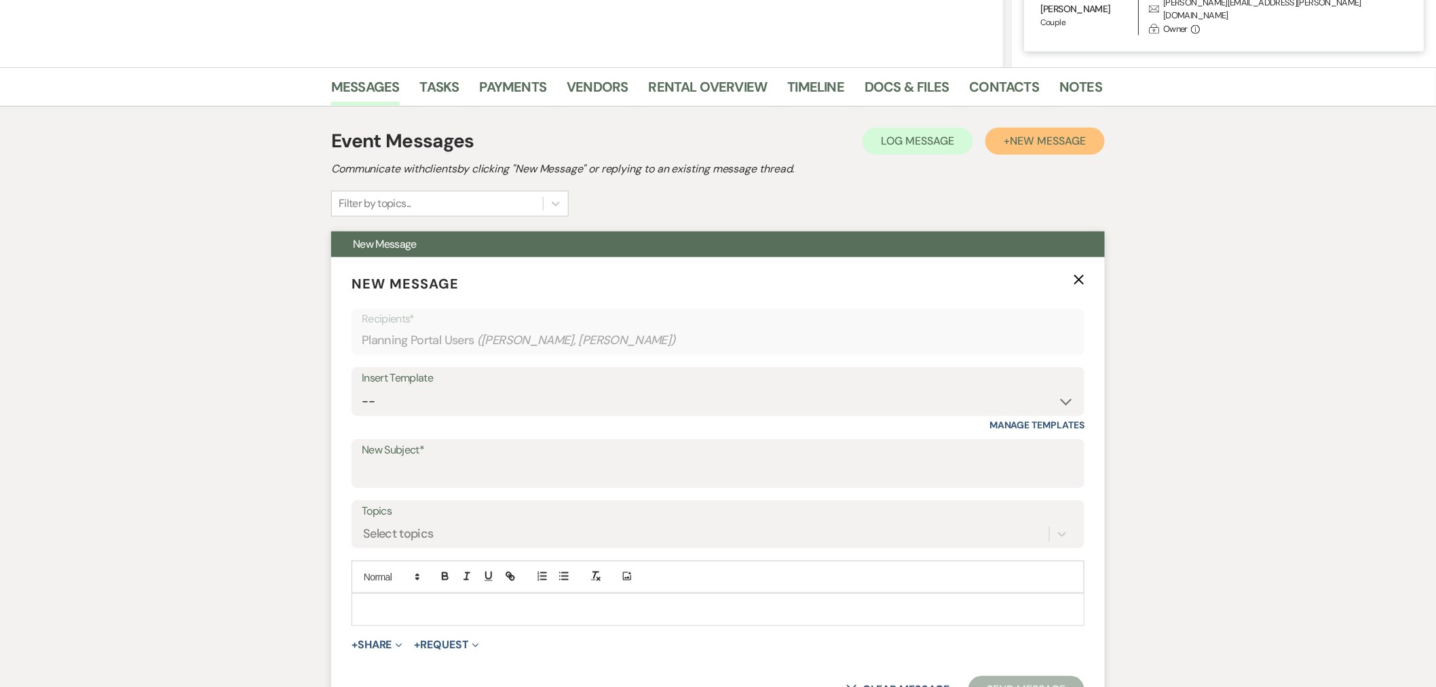
scroll to position [478, 0]
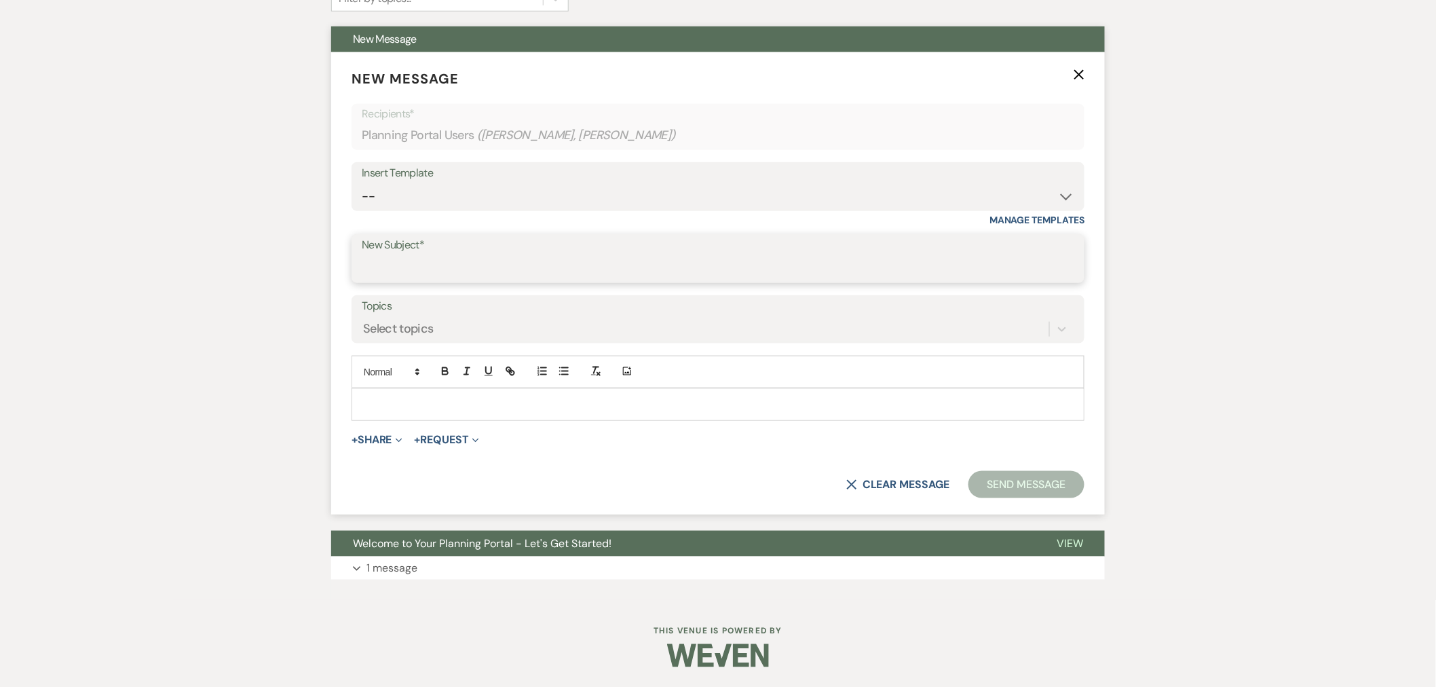
click at [564, 273] on input "New Subject*" at bounding box center [718, 268] width 712 height 26
type input "1st Planning Meeting"
click at [566, 398] on p at bounding box center [717, 404] width 711 height 15
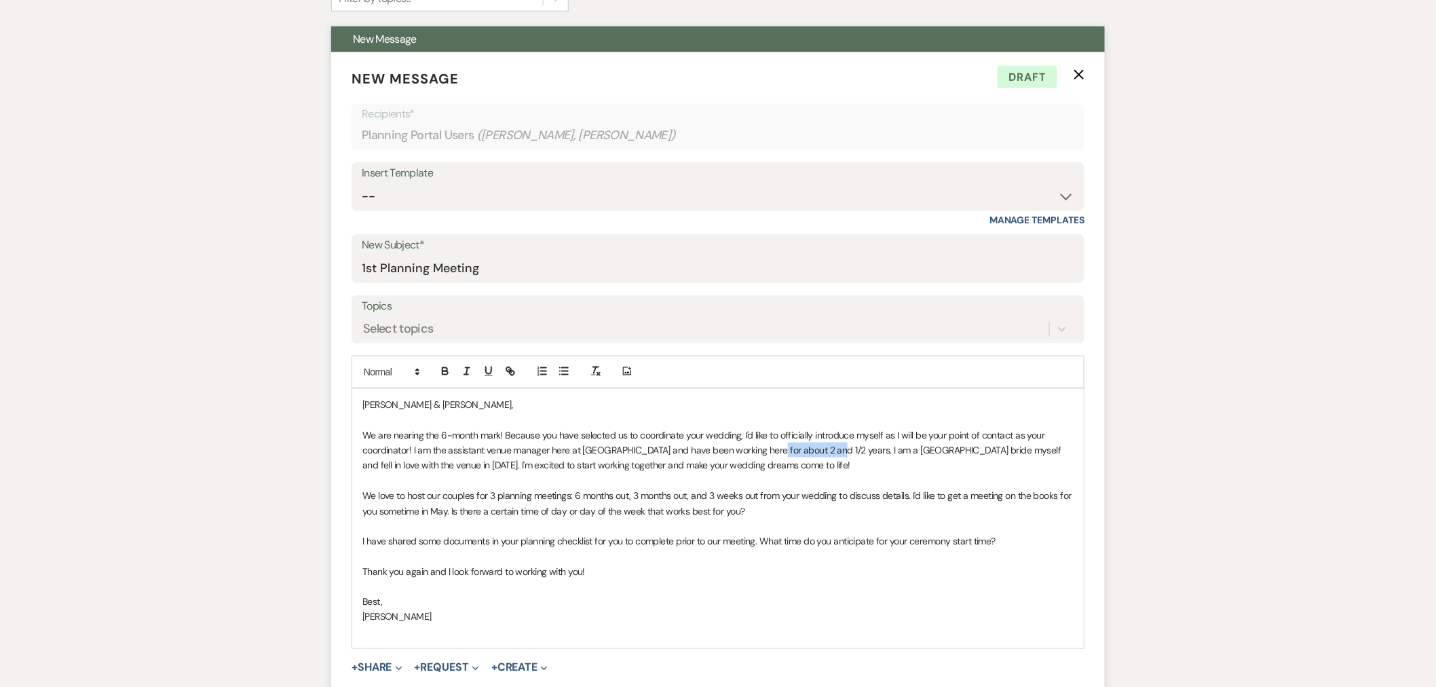
drag, startPoint x: 824, startPoint y: 452, endPoint x: 763, endPoint y: 452, distance: 61.1
click at [763, 452] on span "We are nearing the 6-month mark! Because you have selected us to coordinate you…" at bounding box center [712, 450] width 701 height 43
drag, startPoint x: 721, startPoint y: 450, endPoint x: 697, endPoint y: 448, distance: 23.8
click at [697, 448] on span "We are nearing the 6-month mark! Because you have selected us to coordinate you…" at bounding box center [714, 450] width 704 height 43
click at [455, 464] on span "We are nearing the 6-month mark! Because you have selected us to coordinate you…" at bounding box center [714, 450] width 704 height 43
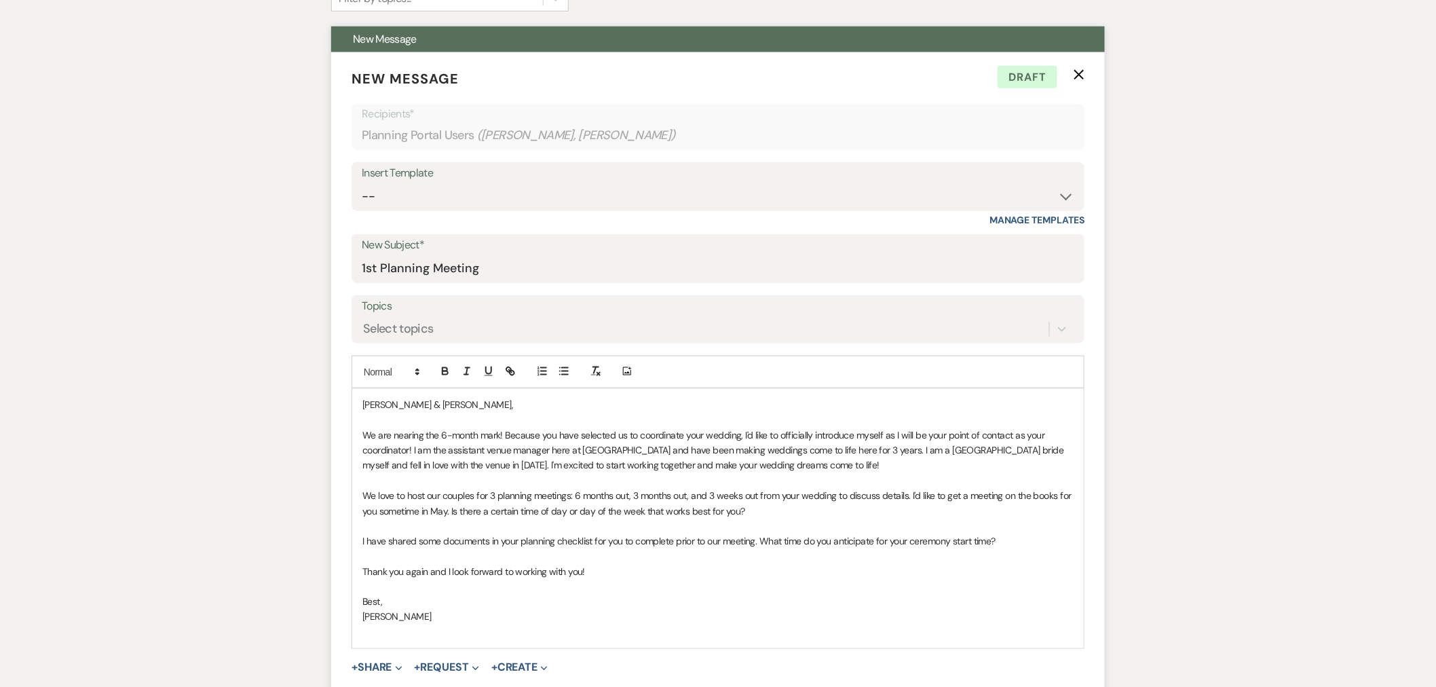
click at [701, 468] on span "We are nearing the 6-month mark! Because you have selected us to coordinate you…" at bounding box center [714, 450] width 704 height 43
click at [664, 468] on span "We are nearing the 6-month mark! Because you have selected us to coordinate you…" at bounding box center [714, 450] width 704 height 43
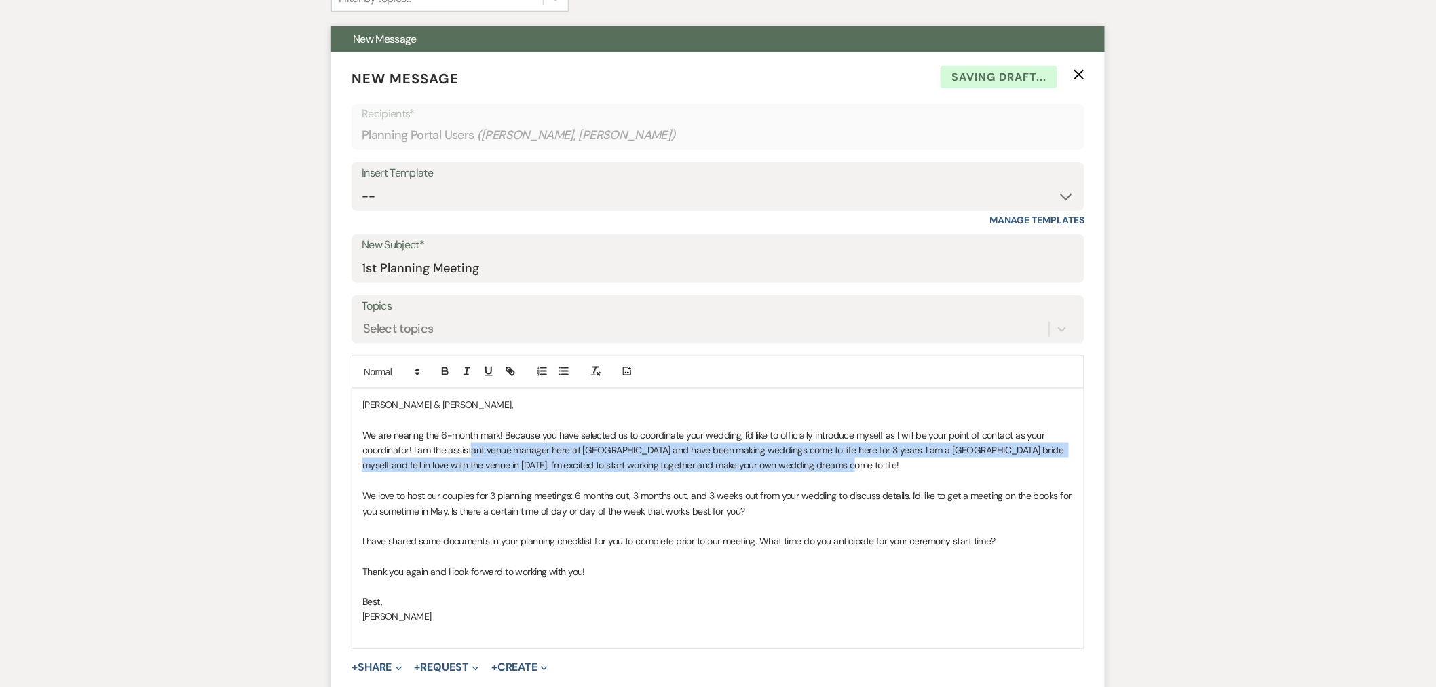
drag, startPoint x: 815, startPoint y: 469, endPoint x: 473, endPoint y: 444, distance: 343.5
click at [473, 444] on p "We are nearing the 6-month mark! Because you have selected us to coordinate you…" at bounding box center [717, 449] width 711 height 45
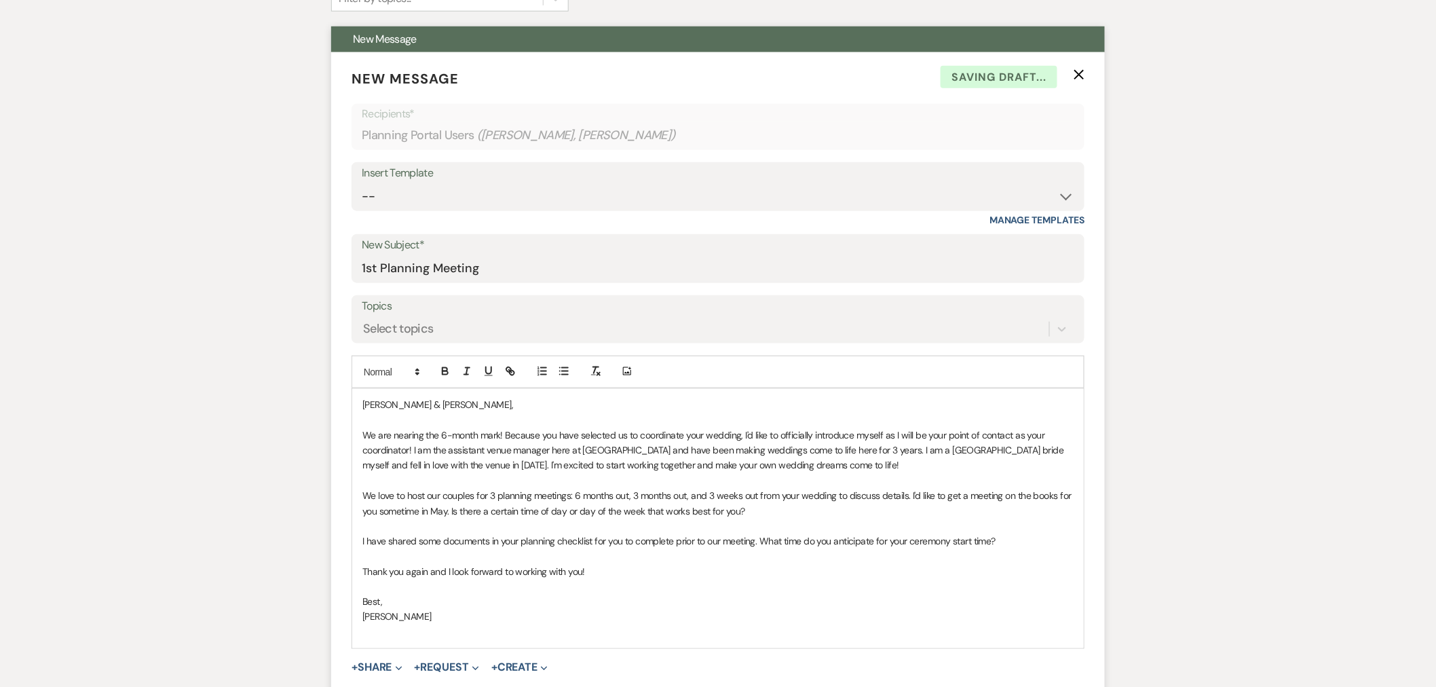
click at [460, 452] on span "We are nearing the 6-month mark! Because you have selected us to coordinate you…" at bounding box center [714, 450] width 704 height 43
click at [490, 457] on p "We are nearing the 6-month mark! Because you have selected us to coordinate you…" at bounding box center [717, 449] width 711 height 45
drag, startPoint x: 446, startPoint y: 511, endPoint x: 464, endPoint y: 513, distance: 17.8
click at [448, 511] on span "We love to host our couples for 3 planning meetings: 6 months out, 3 months out…" at bounding box center [717, 502] width 711 height 27
click at [466, 505] on span "We love to host our couples for 3 planning meetings: 6 months out, 3 months out…" at bounding box center [717, 502] width 711 height 27
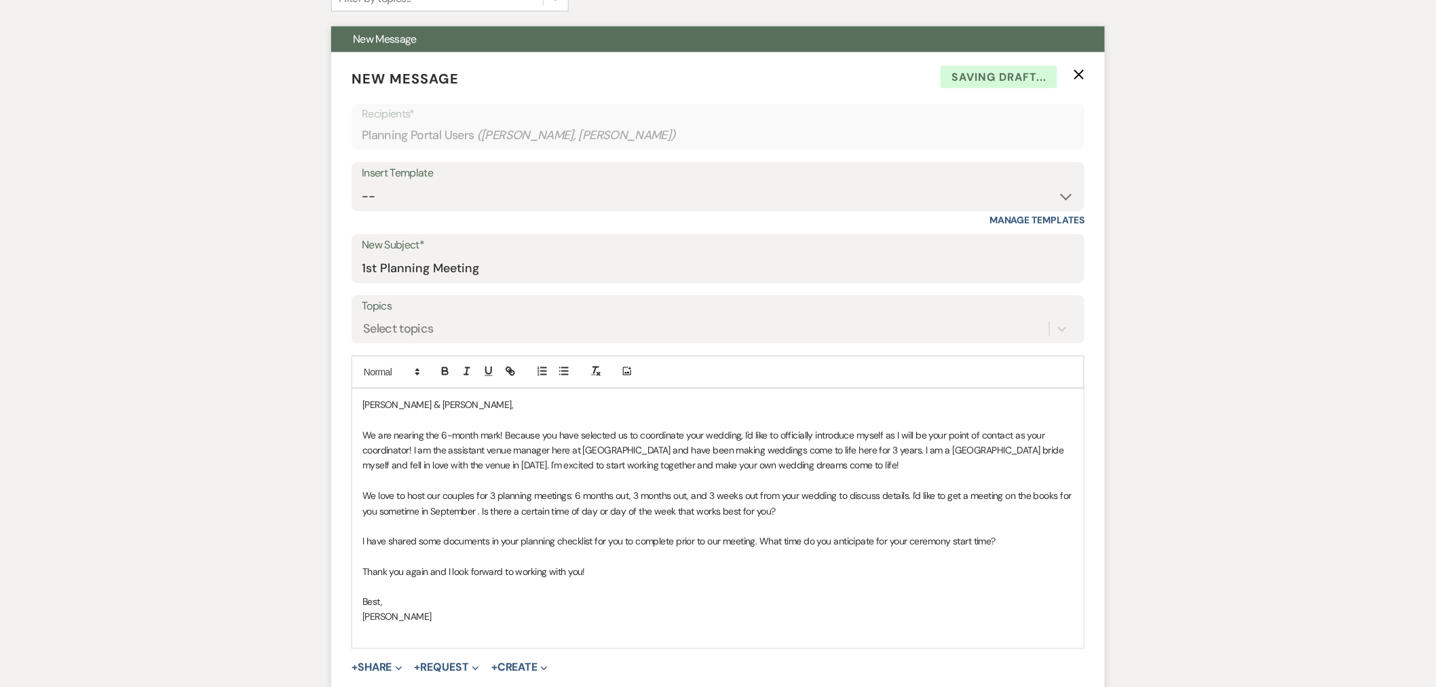
click at [479, 512] on span "We love to host our couples for 3 planning meetings: 6 months out, 3 months out…" at bounding box center [717, 502] width 711 height 27
drag, startPoint x: 479, startPoint y: 512, endPoint x: 494, endPoint y: 512, distance: 14.9
click at [486, 512] on span "We love to host our couples for 3 planning meetings: 6 months out, 3 months out…" at bounding box center [717, 502] width 711 height 27
click at [479, 512] on span "We love to host our couples for 3 planning meetings: 6 months out, 3 months out…" at bounding box center [717, 502] width 711 height 27
click at [767, 513] on span "We love to host our couples for 3 planning meetings: 6 months out, 3 months out…" at bounding box center [717, 502] width 711 height 27
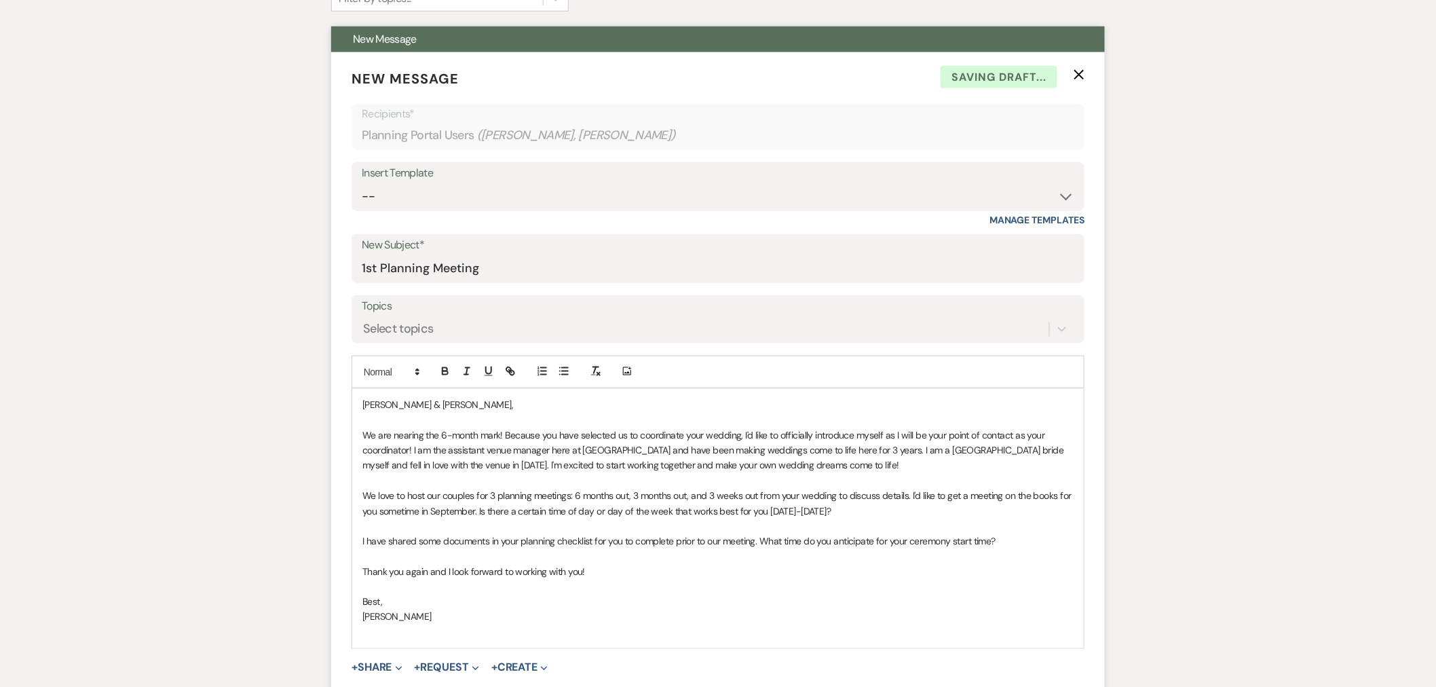
click at [882, 504] on p "We love to host our couples for 3 planning meetings: 6 months out, 3 months out…" at bounding box center [717, 503] width 711 height 31
drag, startPoint x: 761, startPoint y: 539, endPoint x: 358, endPoint y: 539, distance: 403.0
click at [358, 539] on div "[PERSON_NAME] & [PERSON_NAME], We are nearing the 6-month mark! Because you hav…" at bounding box center [717, 518] width 731 height 259
drag, startPoint x: 631, startPoint y: 541, endPoint x: 358, endPoint y: 537, distance: 273.4
click at [358, 537] on div "[PERSON_NAME] & [PERSON_NAME], We are nearing the 6-month mark! Because you hav…" at bounding box center [717, 518] width 731 height 259
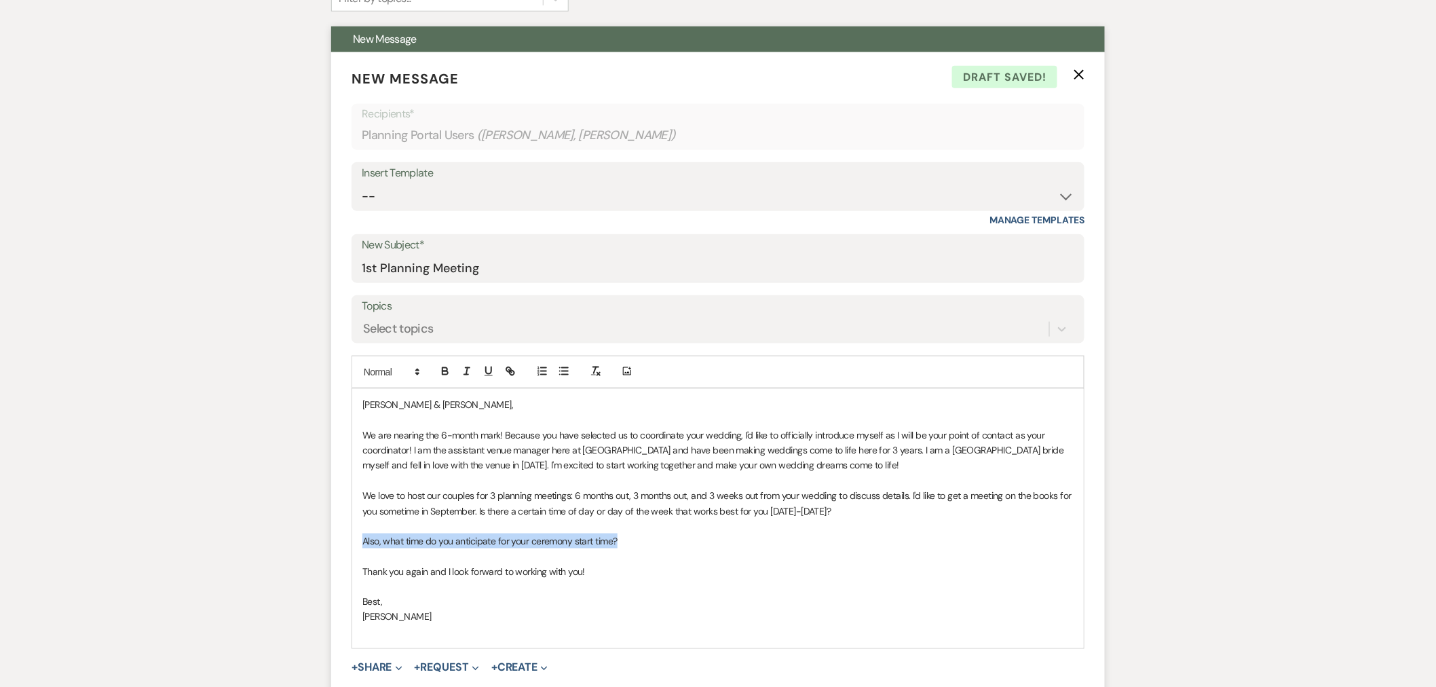
click at [461, 541] on span "Also, what time do you anticipate for your ceremony start time?" at bounding box center [489, 541] width 255 height 12
click at [383, 545] on span "Also, what time do you anticipate for your ceremony start time?" at bounding box center [489, 541] width 255 height 12
drag, startPoint x: 645, startPoint y: 541, endPoint x: 541, endPoint y: 543, distance: 103.8
click at [520, 543] on span "Also, I will be putting together a document that we will shre that contaiwhat t…" at bounding box center [620, 541] width 516 height 12
click at [554, 543] on span "Also, I will be putting together a document that we will shre that contaiwhat t…" at bounding box center [620, 541] width 516 height 12
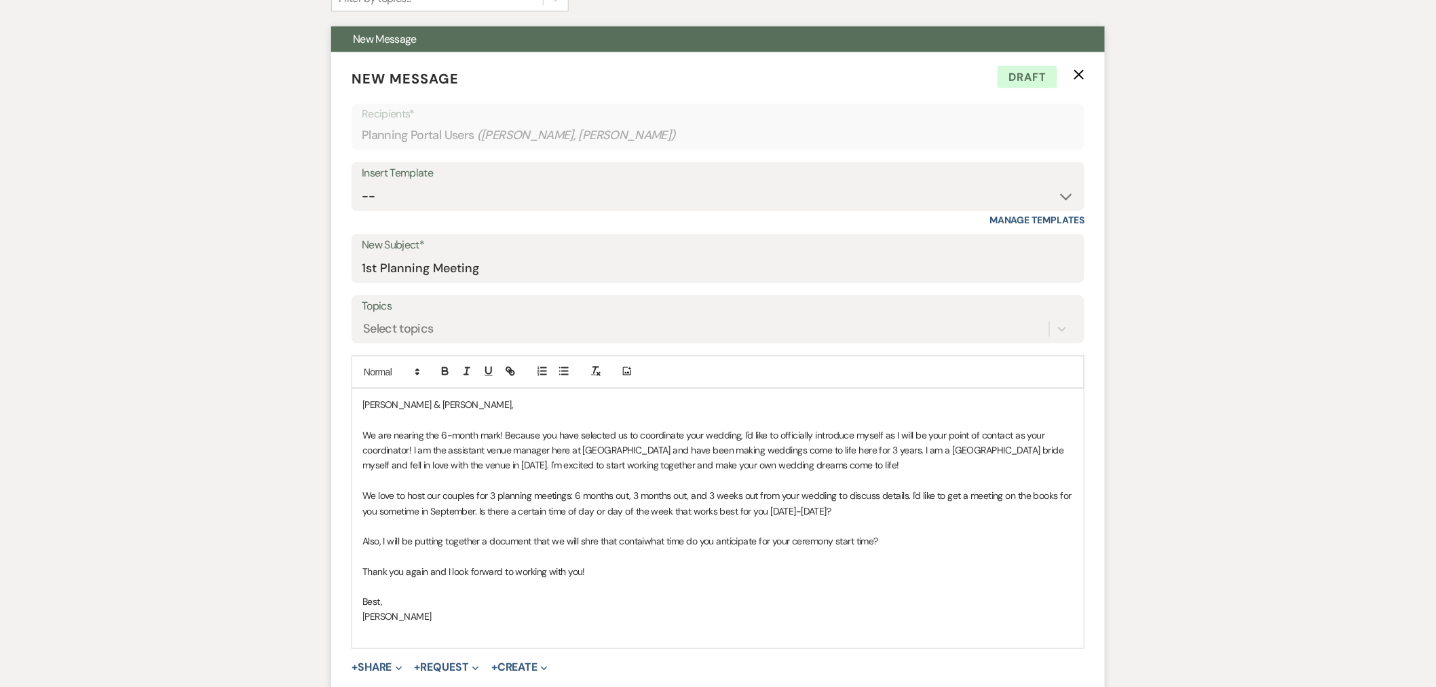
click at [598, 543] on span "Also, I will be putting together a document that we will shre that contaiwhat t…" at bounding box center [620, 541] width 516 height 12
drag, startPoint x: 750, startPoint y: 541, endPoint x: 704, endPoint y: 540, distance: 46.2
click at [704, 540] on span "Also, I will be putting together a document that we will share that contains ou…" at bounding box center [669, 541] width 615 height 12
click at [773, 541] on span "Also, I will be putting together a document that we will share that contains ou…" at bounding box center [647, 541] width 571 height 12
click at [609, 566] on p "Thank you again and I look forward to working with you!" at bounding box center [717, 571] width 711 height 15
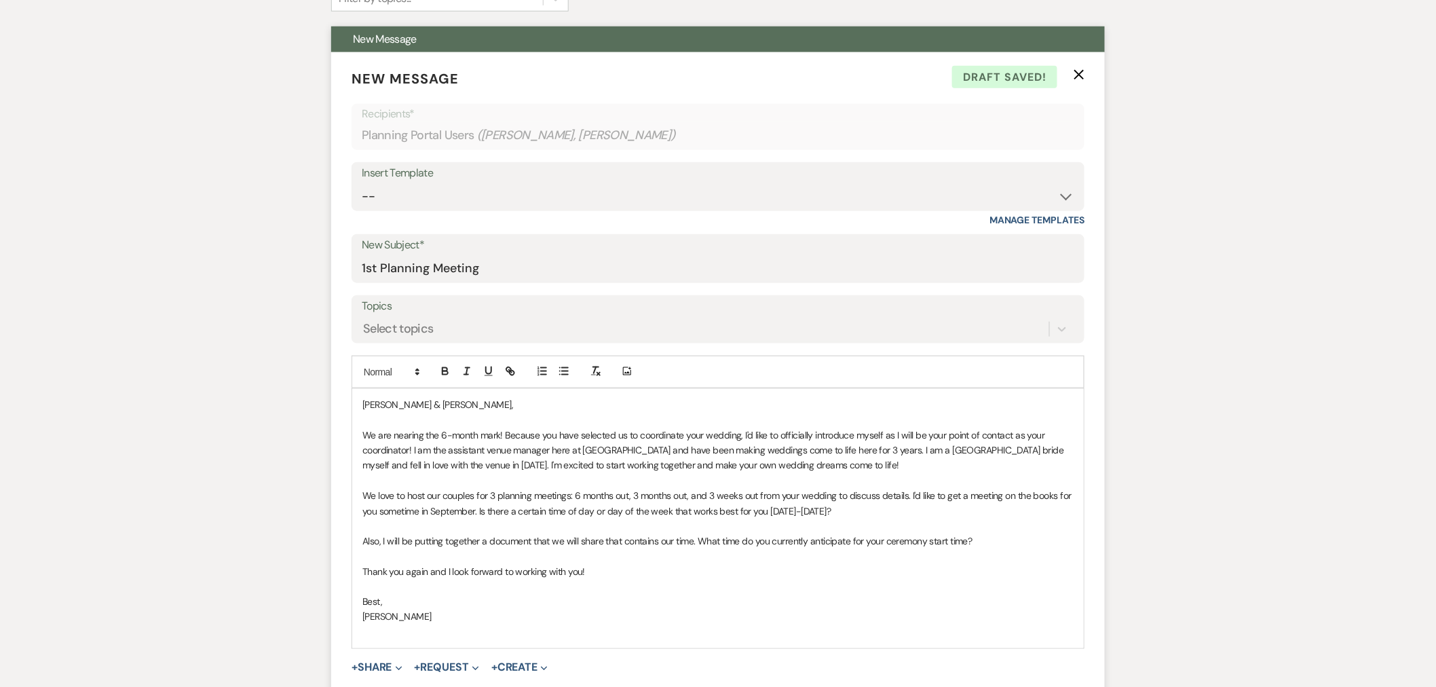
click at [581, 638] on p at bounding box center [717, 632] width 711 height 15
drag, startPoint x: 704, startPoint y: 541, endPoint x: 725, endPoint y: 537, distance: 21.3
click at [704, 541] on span "Also, I will be putting together a document that we will share that contains ou…" at bounding box center [667, 541] width 610 height 12
click at [611, 572] on p "Thank you again and I look forward to working with you!" at bounding box center [717, 571] width 711 height 15
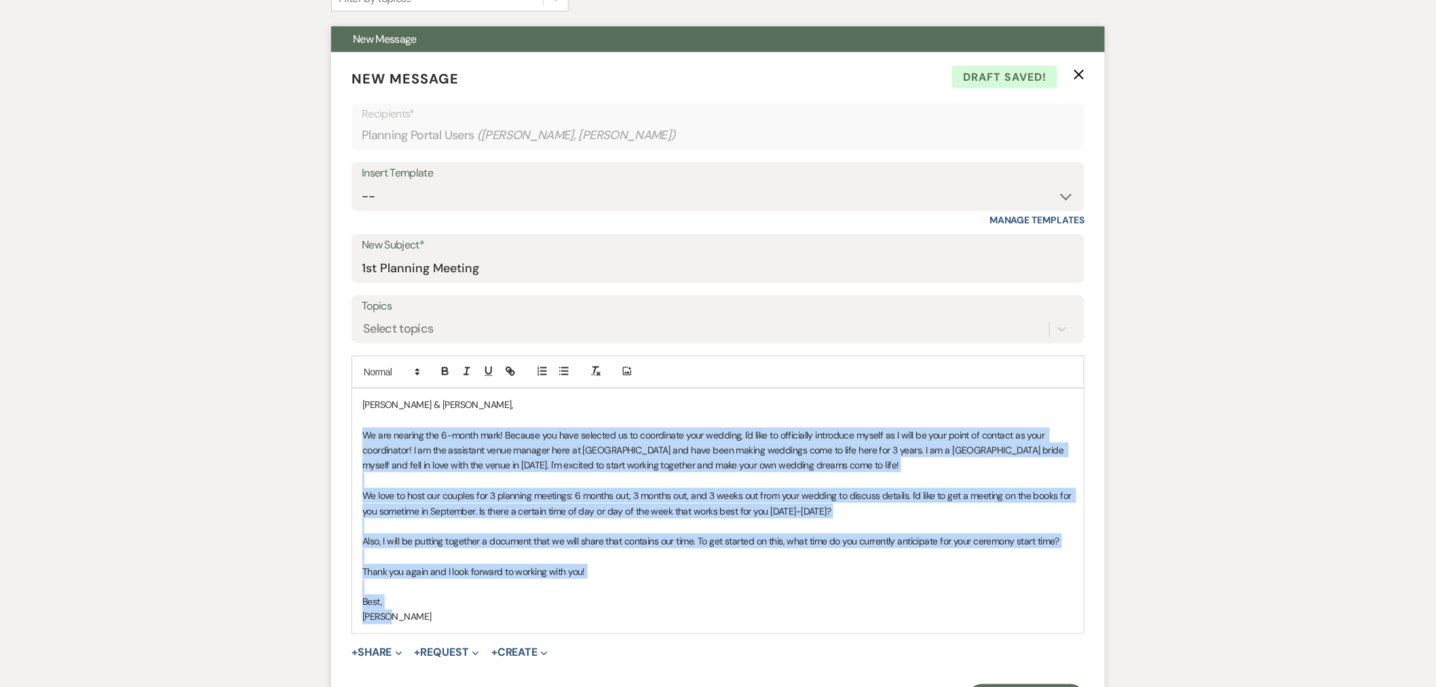
drag, startPoint x: 361, startPoint y: 431, endPoint x: 611, endPoint y: 631, distance: 320.0
click at [611, 631] on div "[PERSON_NAME] & [PERSON_NAME], We are nearing the 6-month mark! Because you hav…" at bounding box center [717, 511] width 731 height 244
click at [623, 585] on p at bounding box center [717, 586] width 711 height 15
drag, startPoint x: 611, startPoint y: 571, endPoint x: 358, endPoint y: 438, distance: 286.2
click at [358, 438] on div "[PERSON_NAME] & [PERSON_NAME], We are nearing the 6-month mark! Because you hav…" at bounding box center [717, 511] width 731 height 244
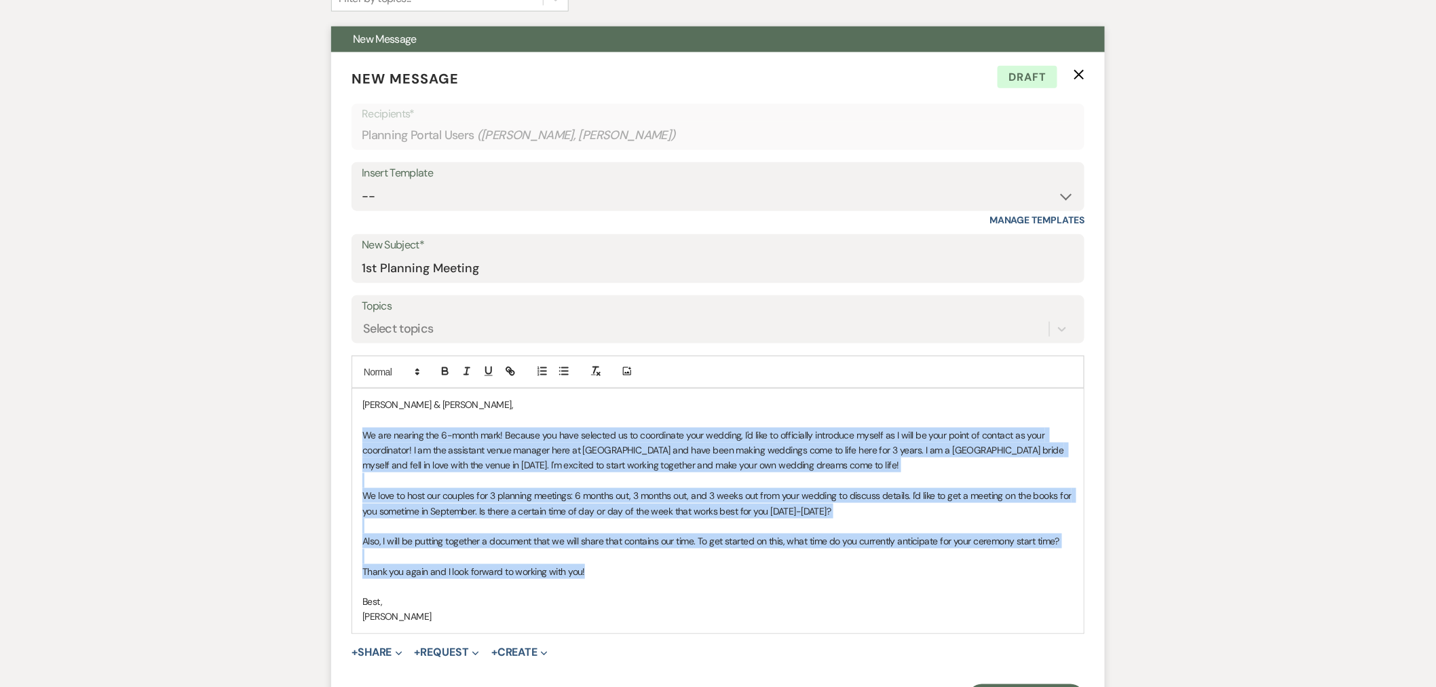
copy div "We are nearing the 6-month mark! Because you have selected us to coordinate you…"
click at [814, 500] on span "We love to host our couples for 3 planning meetings: 6 months out, 3 months out…" at bounding box center [717, 502] width 711 height 27
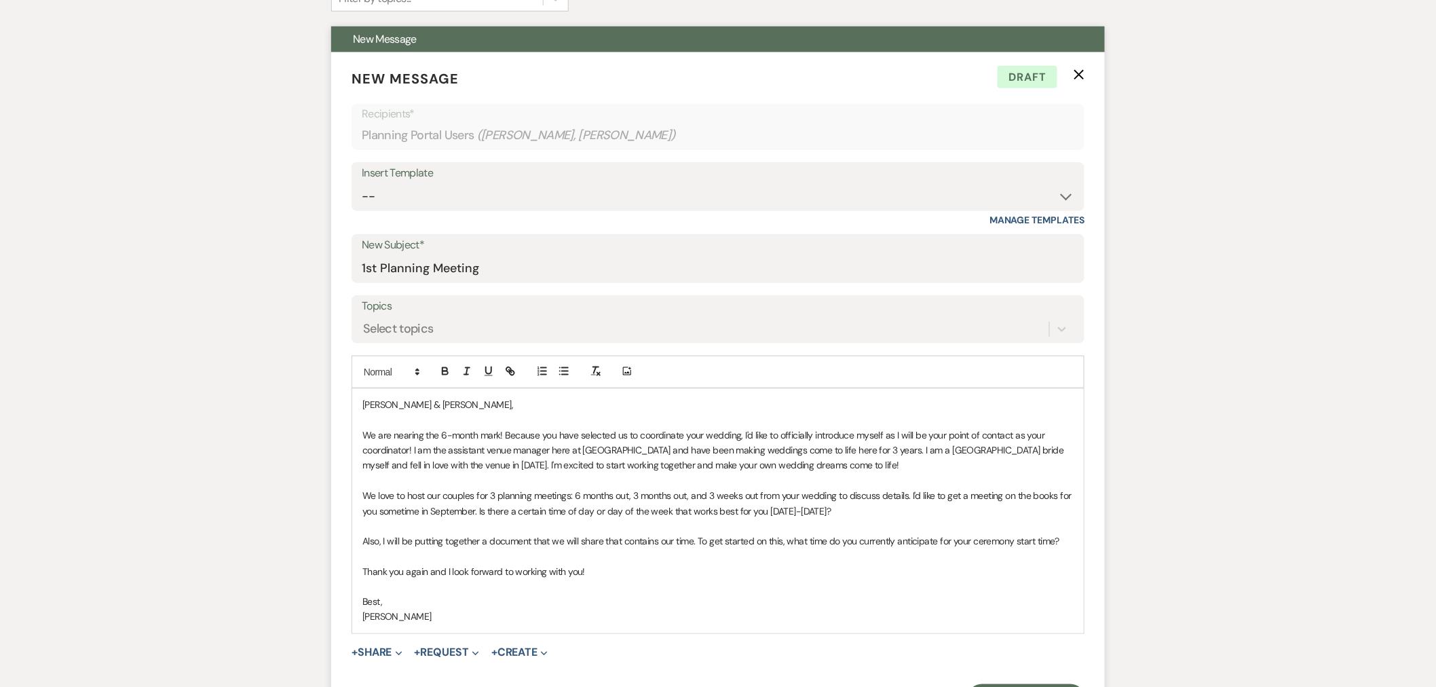
click at [693, 543] on span "Also, I will be putting together a document that we will share that contains ou…" at bounding box center [710, 541] width 697 height 12
click at [718, 564] on p at bounding box center [717, 556] width 711 height 15
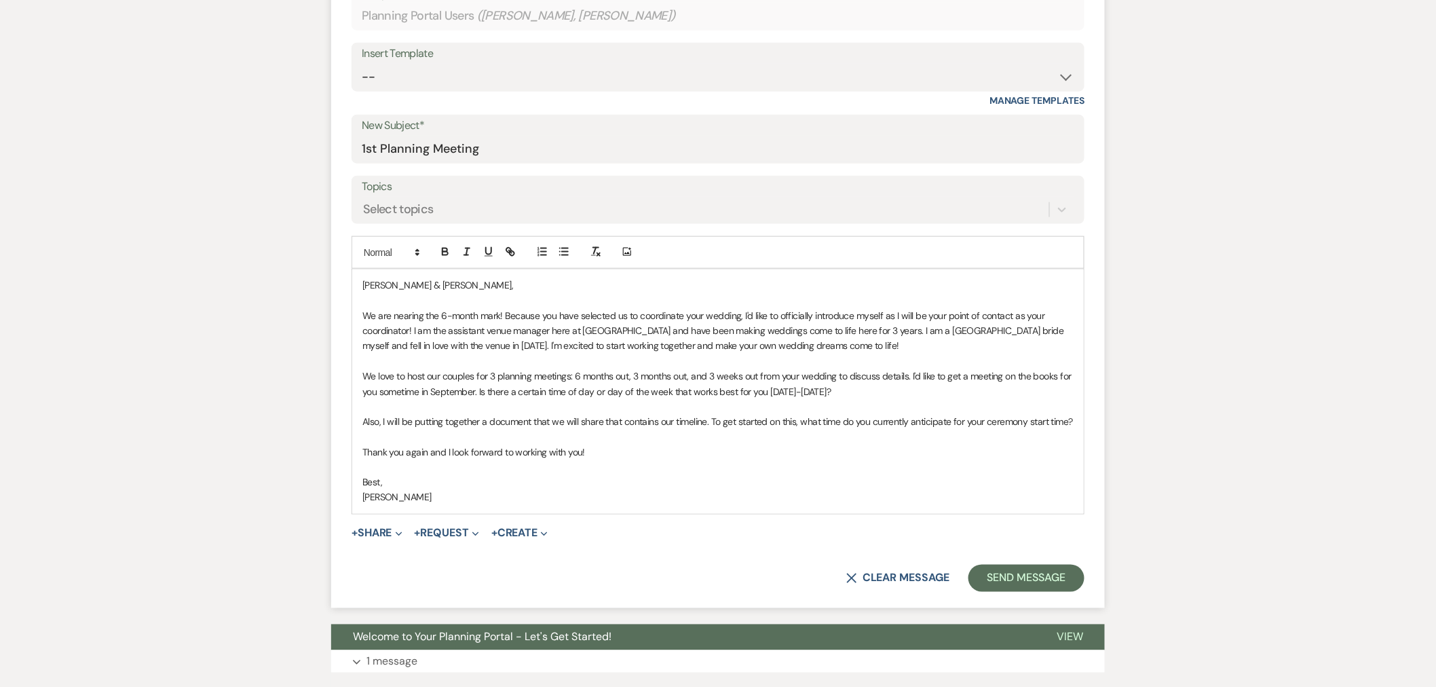
scroll to position [629, 0]
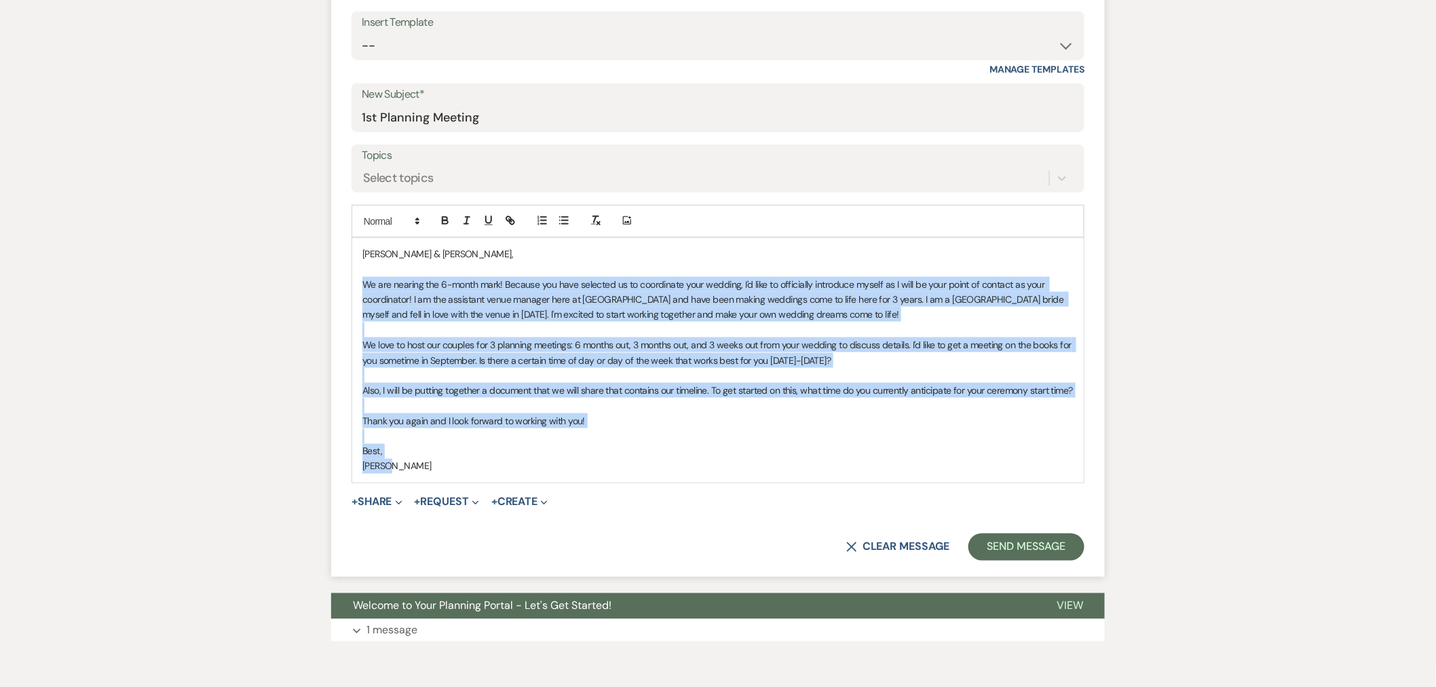
drag, startPoint x: 408, startPoint y: 485, endPoint x: 337, endPoint y: 284, distance: 213.9
click at [337, 284] on form "New Message X Draft Recipients* Planning Portal Users ( [PERSON_NAME], [PERSON_…" at bounding box center [717, 239] width 773 height 675
copy div "We are nearing the 6-month mark! Because you have selected us to coordinate you…"
click at [672, 442] on p at bounding box center [717, 436] width 711 height 15
click at [1027, 553] on button "Send Message" at bounding box center [1026, 546] width 116 height 27
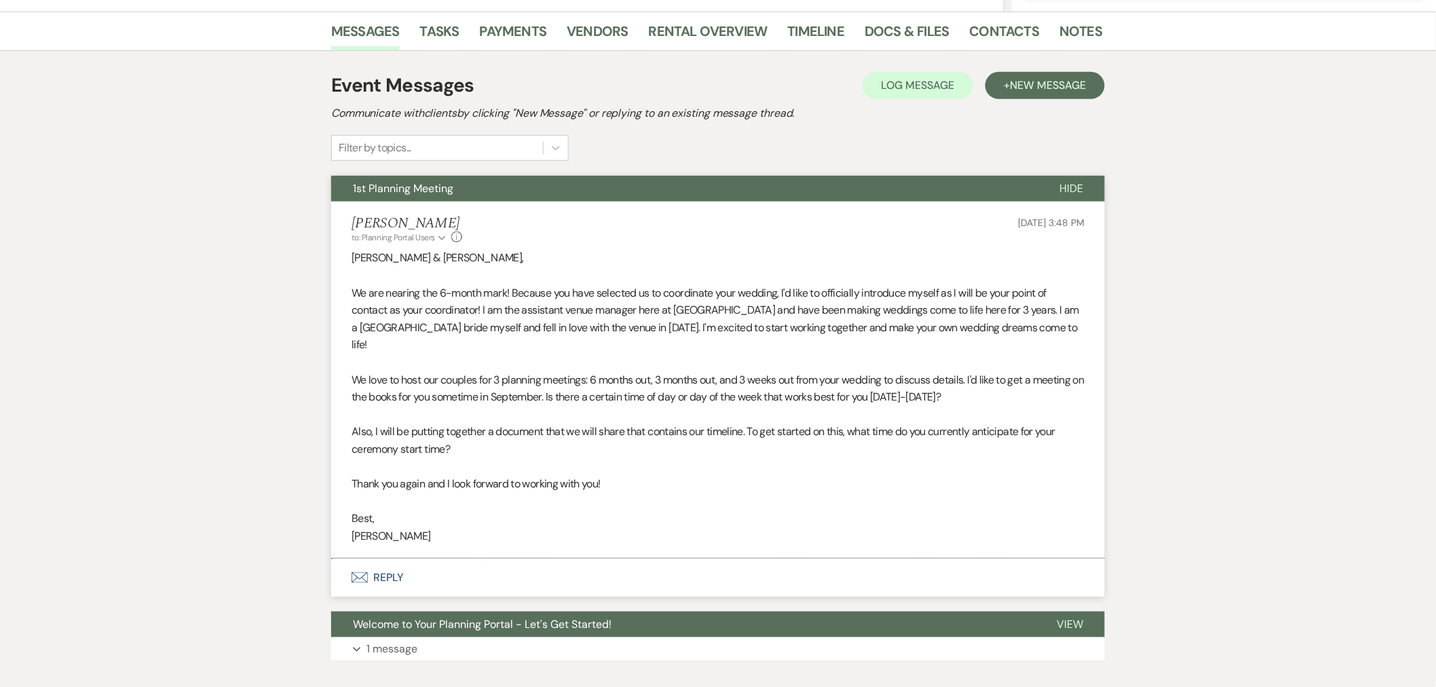
scroll to position [350, 0]
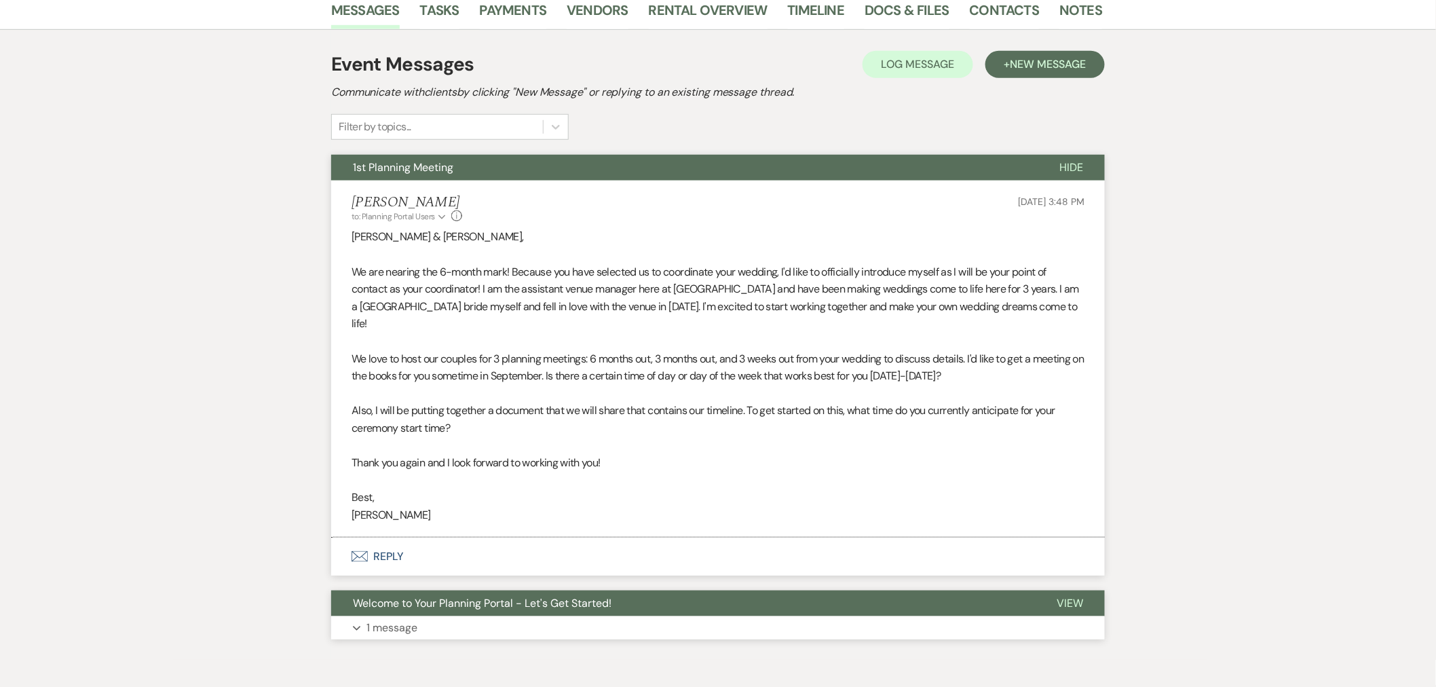
click at [602, 596] on span "Welcome to Your Planning Portal - Let's Get Started!" at bounding box center [482, 603] width 258 height 14
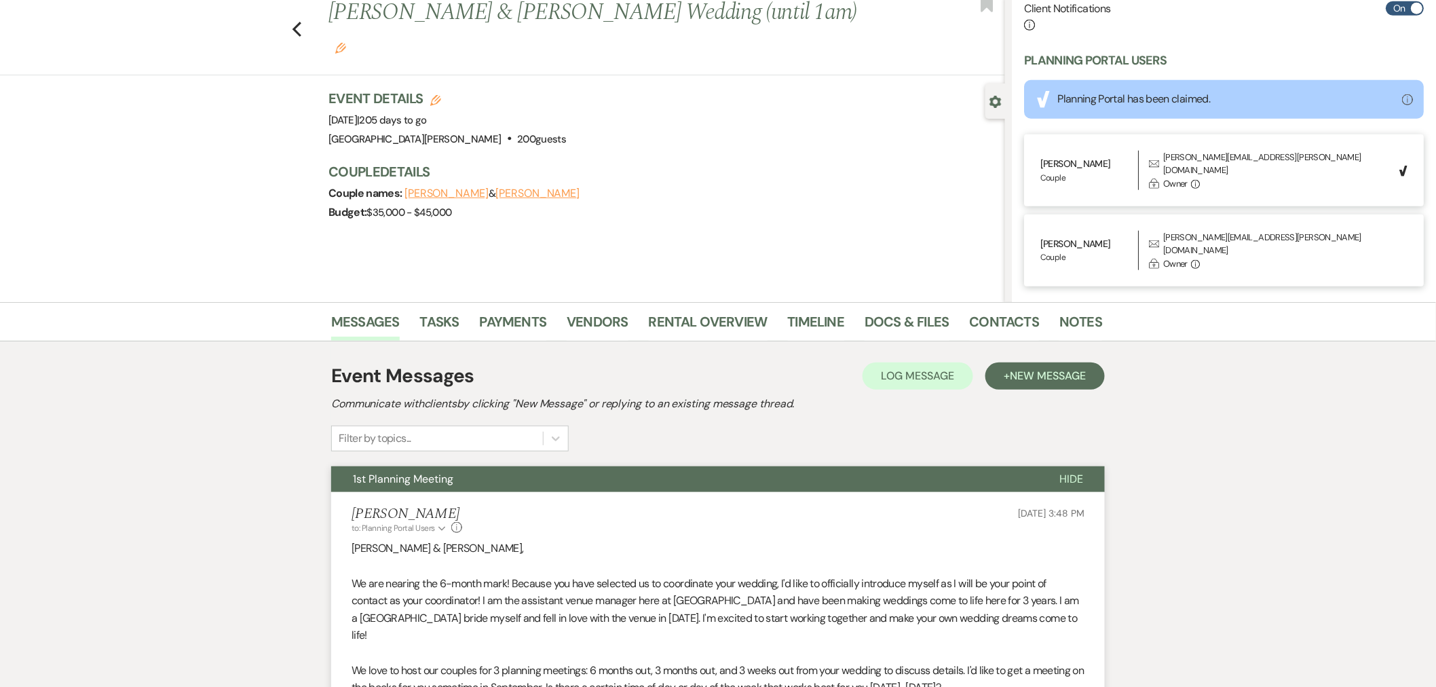
scroll to position [0, 0]
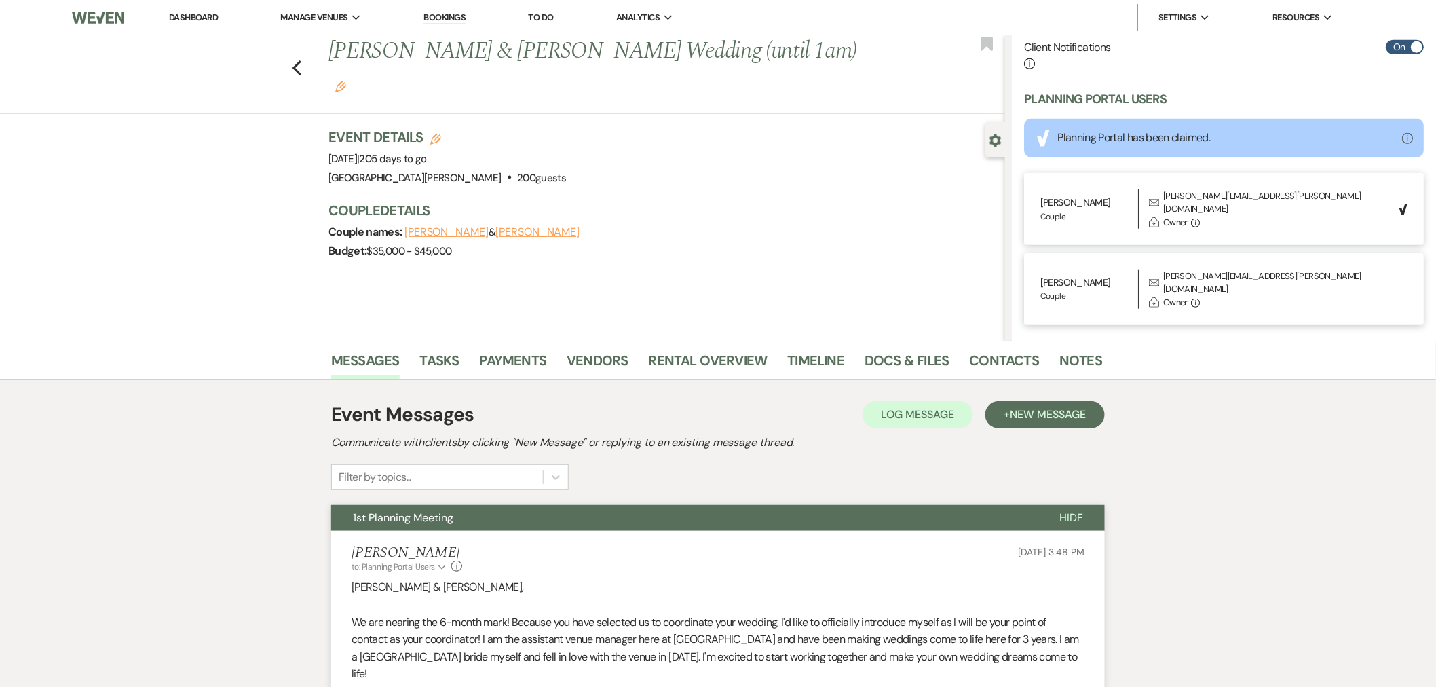
click at [195, 16] on link "Dashboard" at bounding box center [193, 18] width 49 height 12
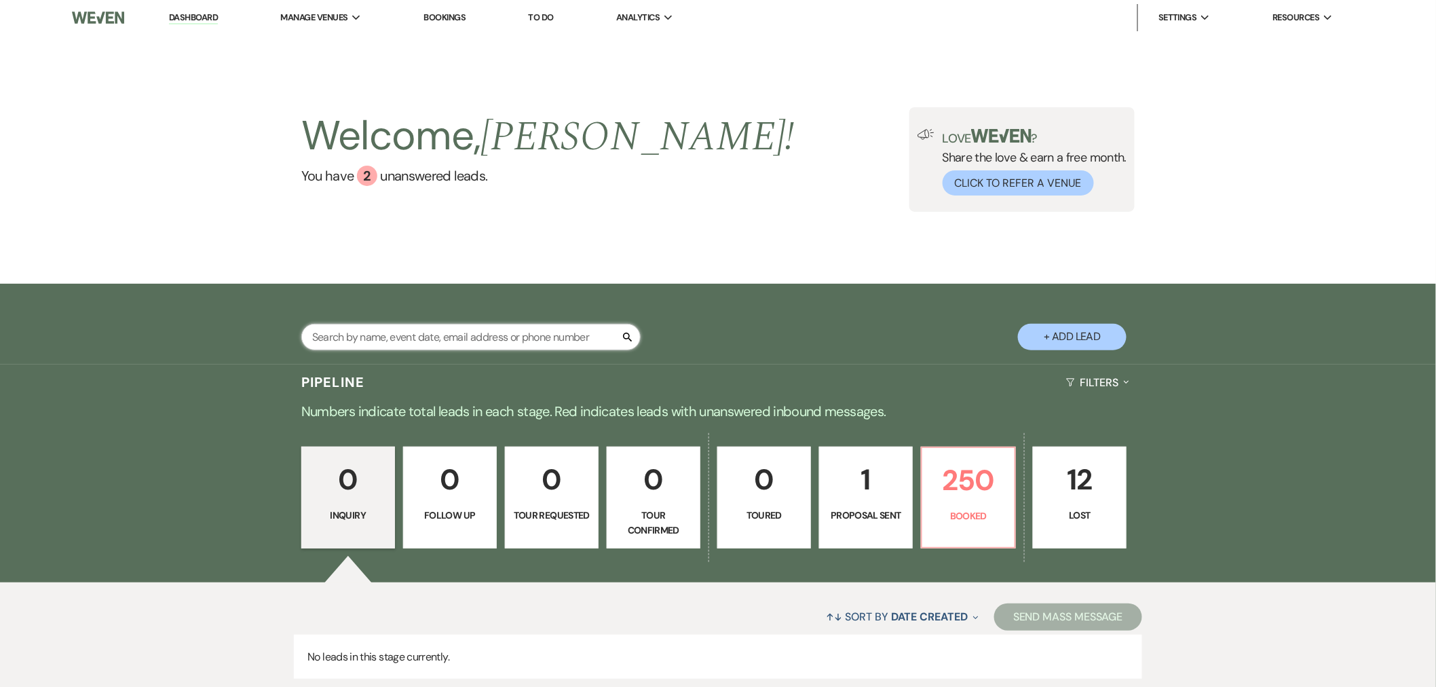
click at [424, 337] on input "text" at bounding box center [470, 337] width 339 height 26
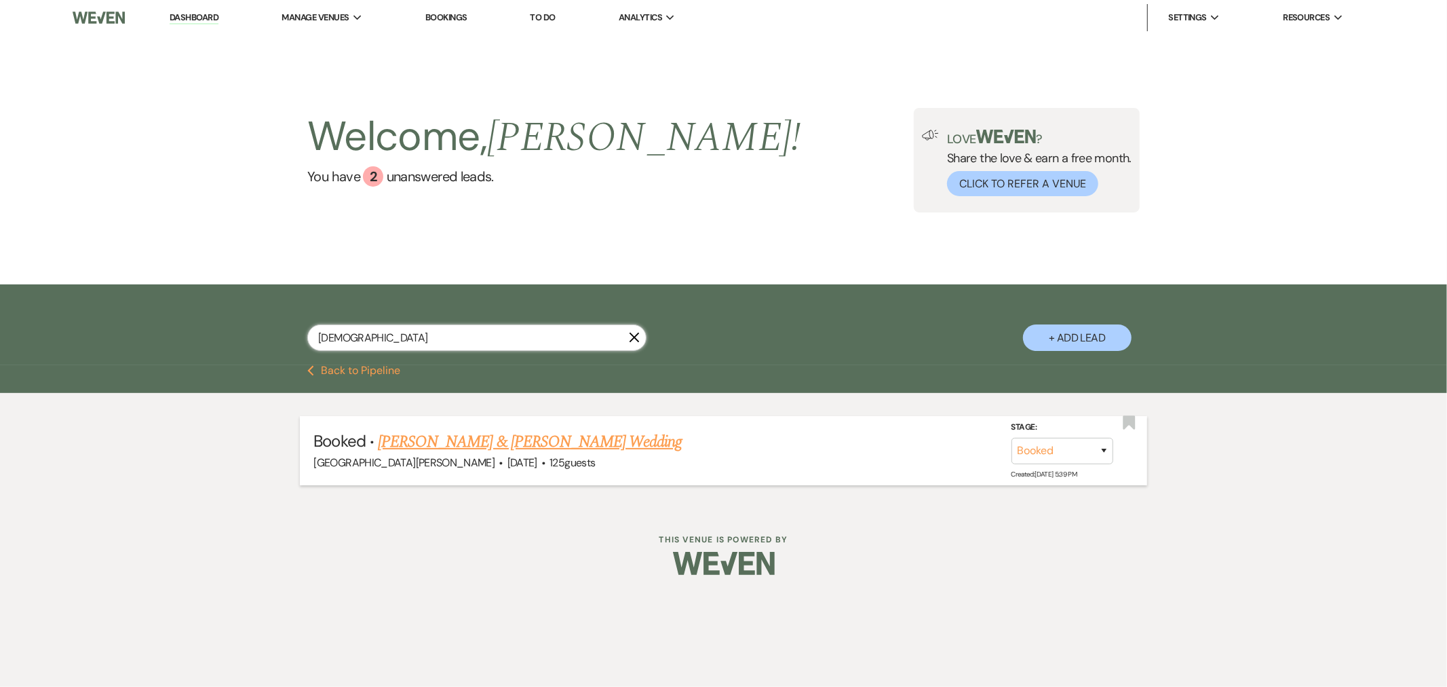
type input "[DEMOGRAPHIC_DATA]"
click at [489, 444] on link "[PERSON_NAME] & [PERSON_NAME] Wedding" at bounding box center [530, 441] width 304 height 24
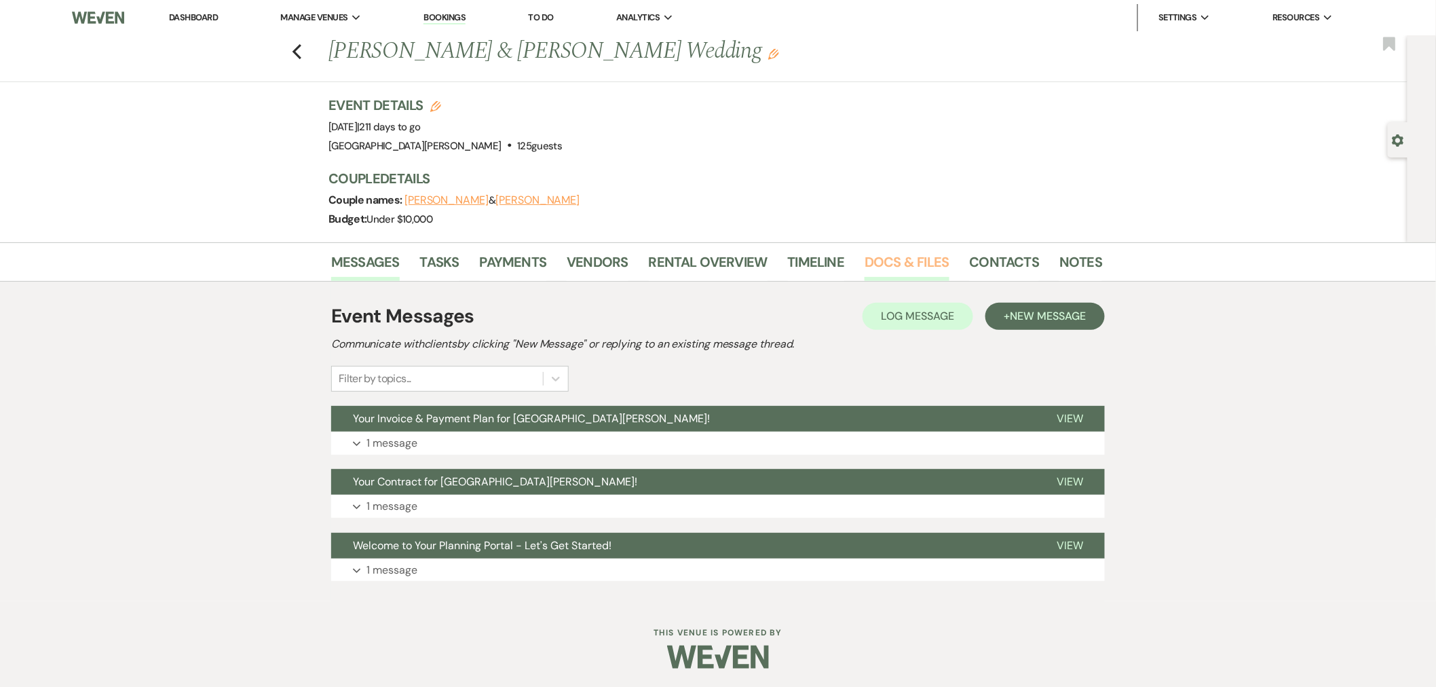
click at [912, 262] on link "Docs & Files" at bounding box center [906, 266] width 84 height 30
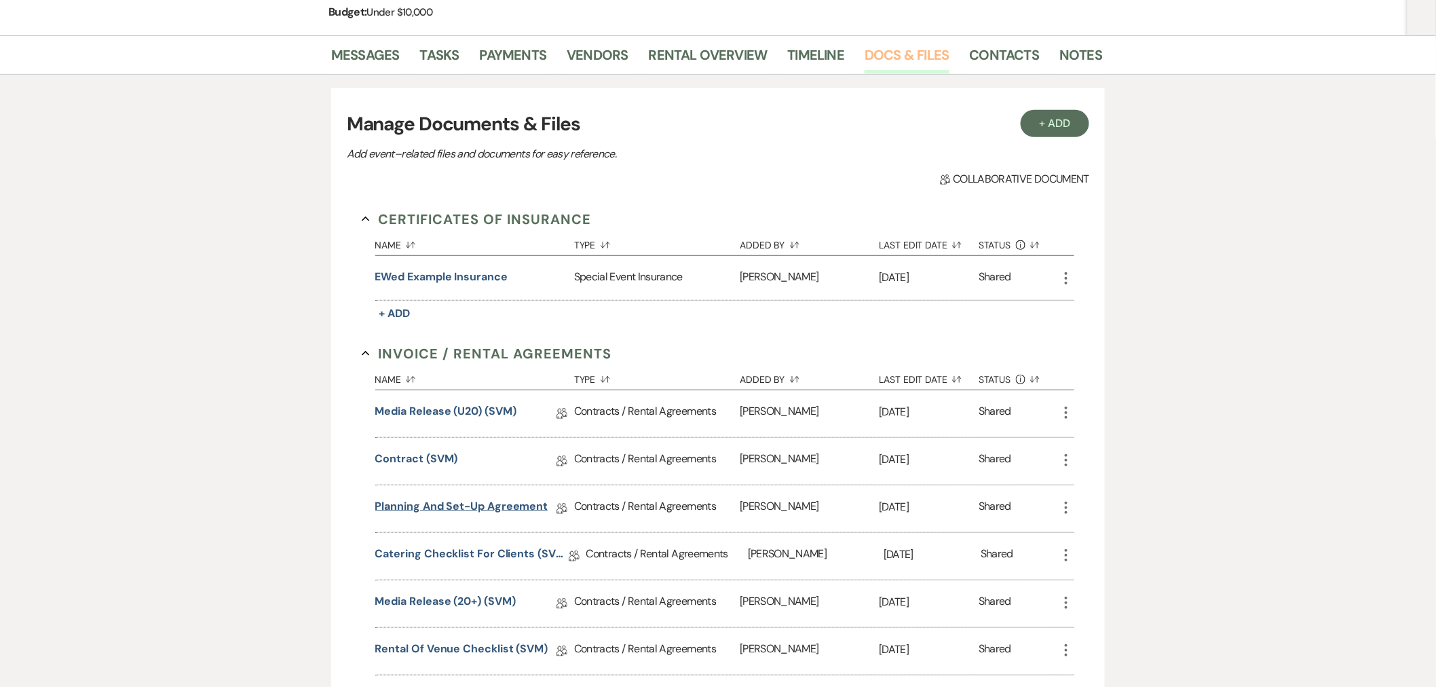
scroll to position [226, 0]
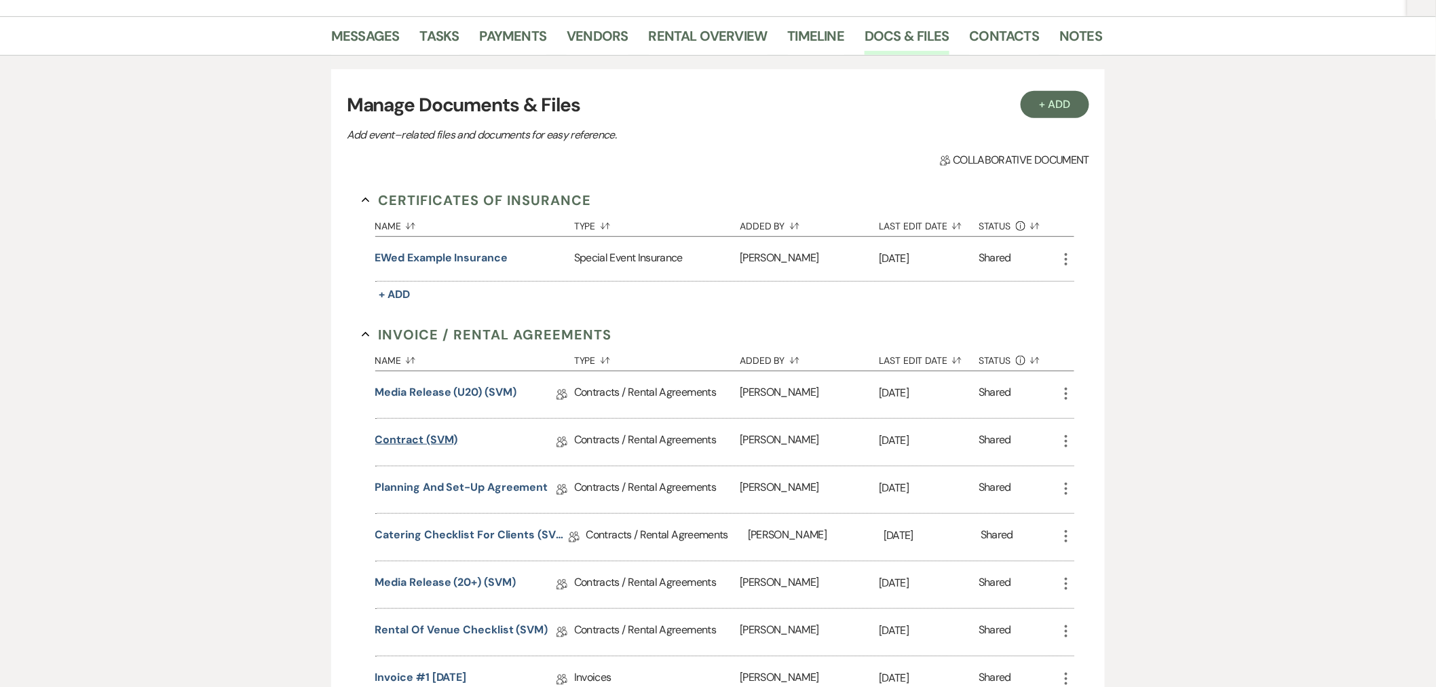
click at [439, 440] on link "Contract (SVM)" at bounding box center [416, 441] width 83 height 21
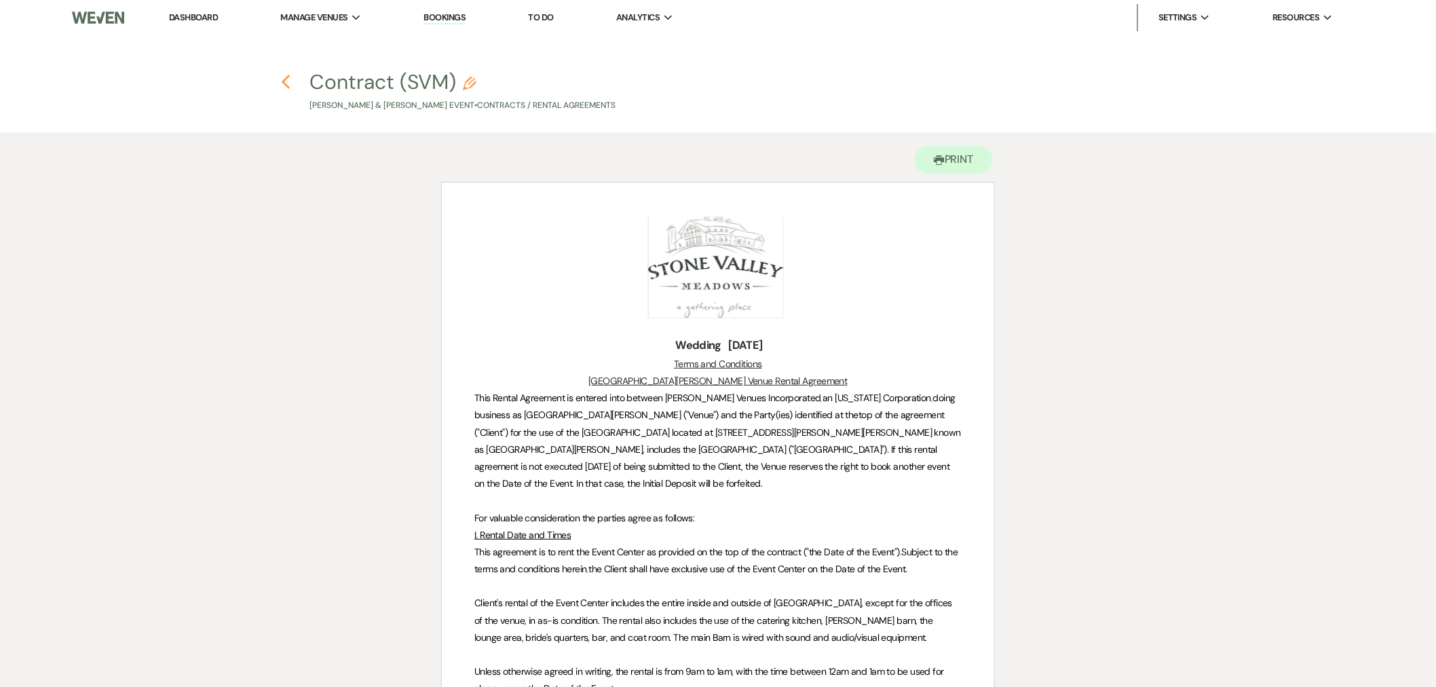
click at [286, 85] on use "button" at bounding box center [286, 82] width 9 height 15
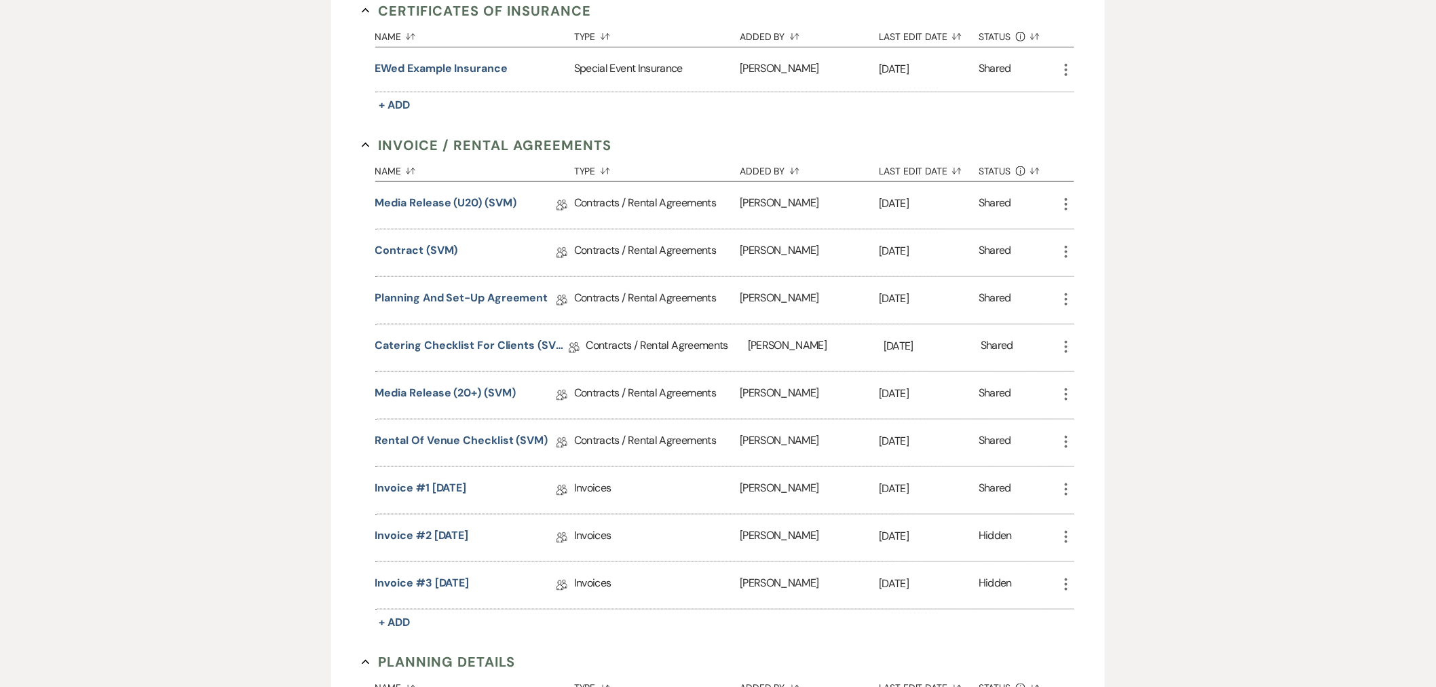
scroll to position [452, 0]
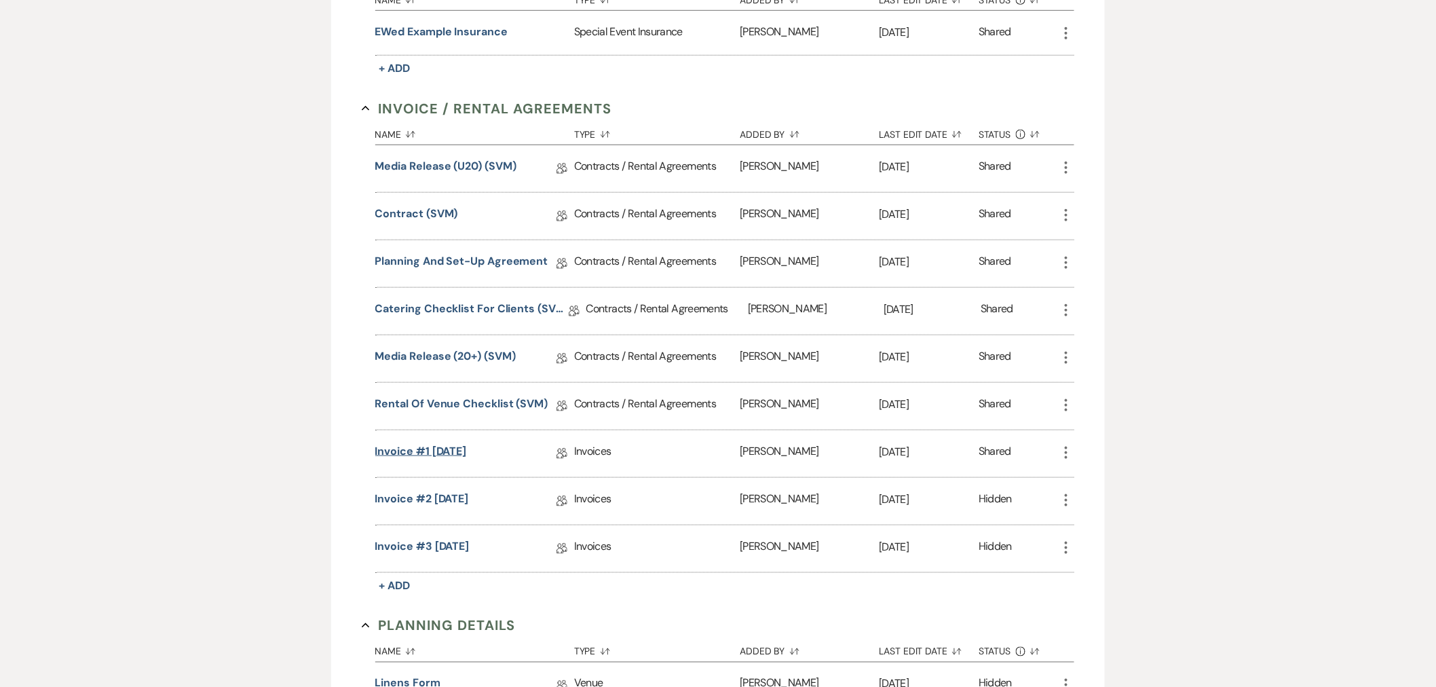
click at [433, 455] on link "Invoice #1 [DATE]" at bounding box center [421, 453] width 92 height 21
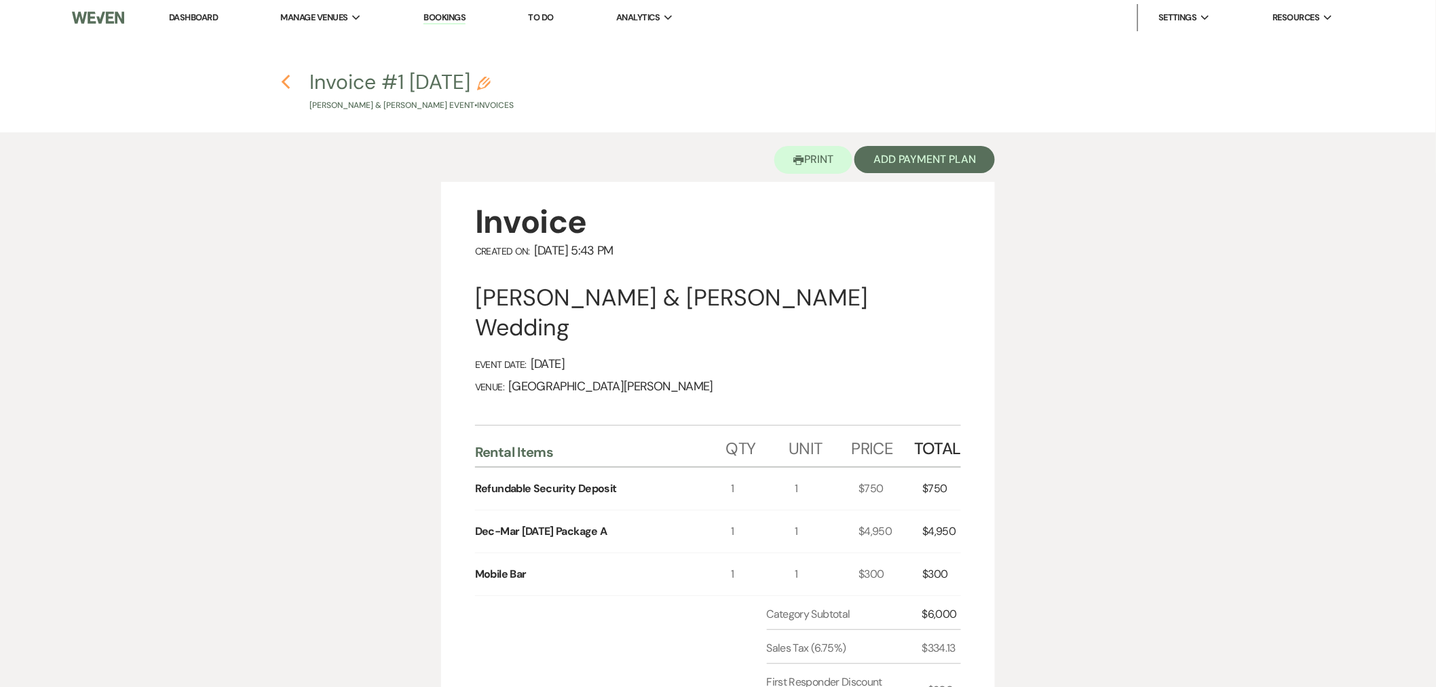
click at [284, 76] on icon "Previous" at bounding box center [286, 82] width 10 height 16
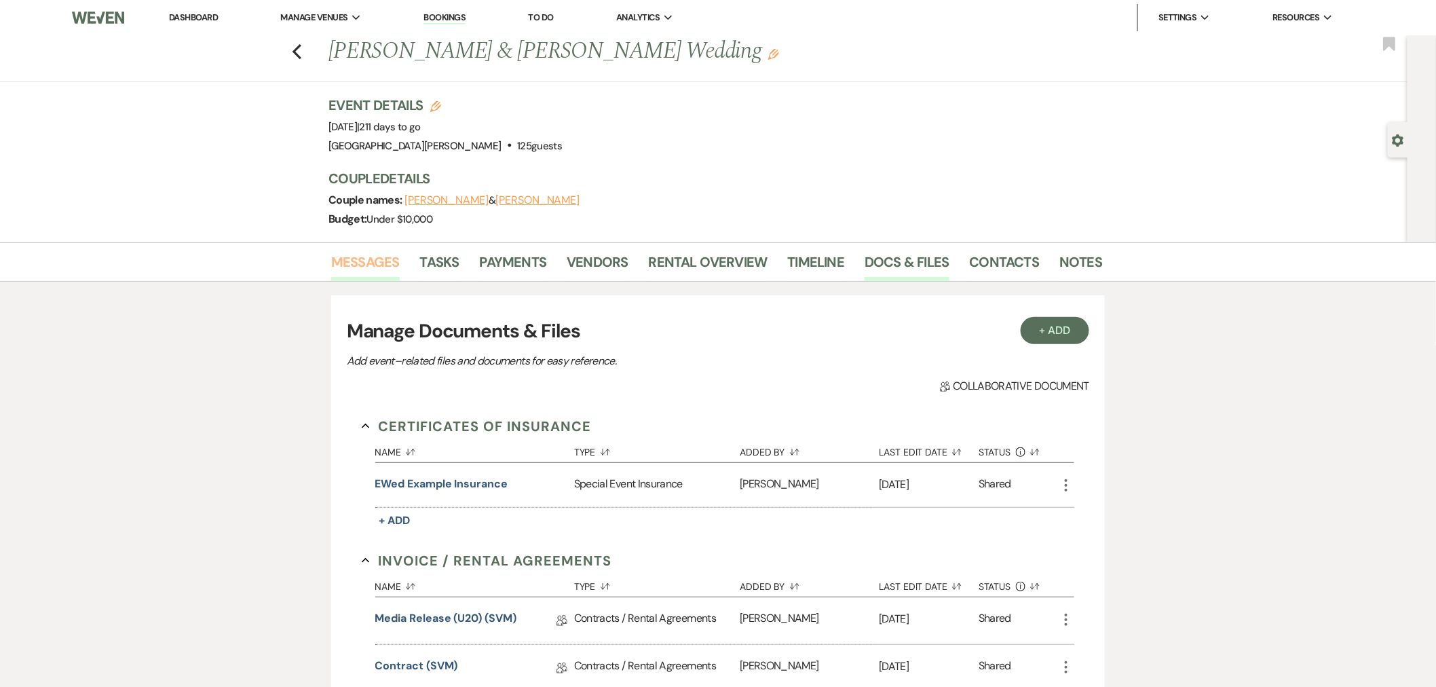
drag, startPoint x: 360, startPoint y: 263, endPoint x: 366, endPoint y: 265, distance: 7.3
click at [360, 263] on link "Messages" at bounding box center [365, 266] width 69 height 30
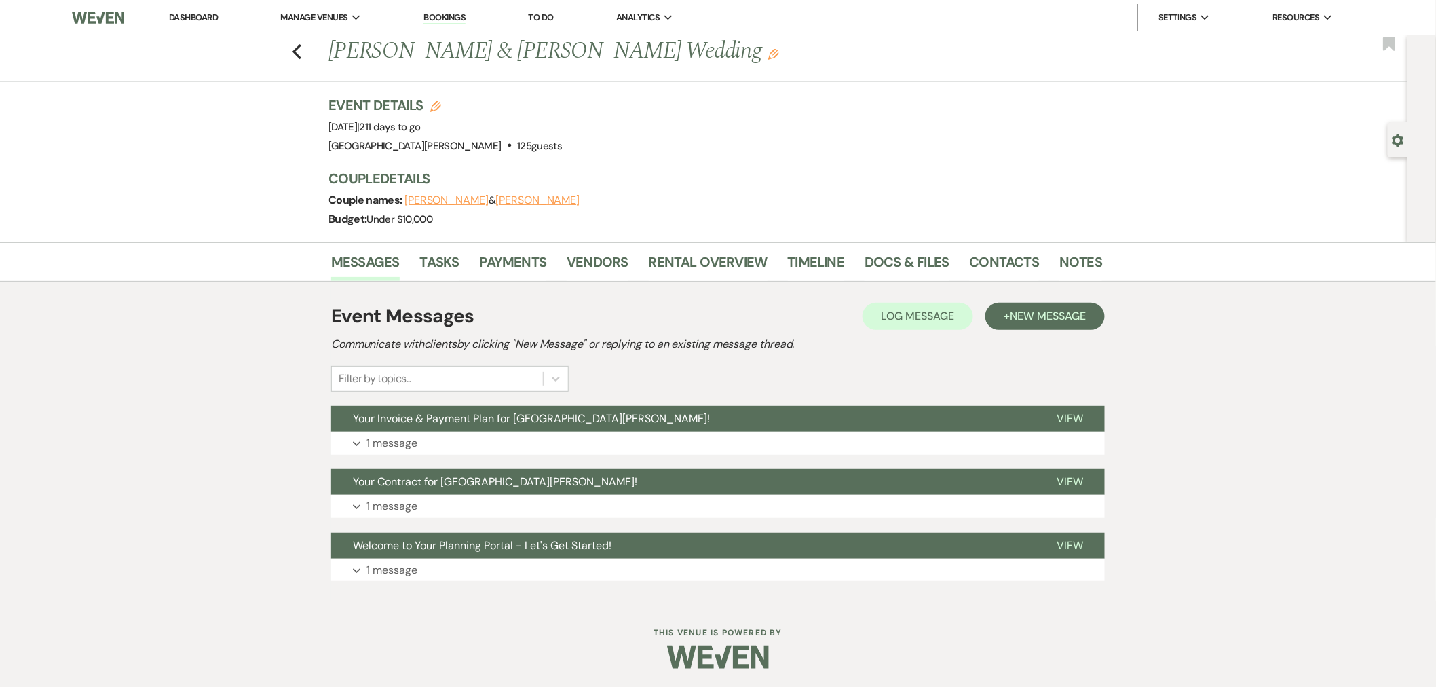
click at [1394, 138] on use "button" at bounding box center [1398, 140] width 12 height 12
select select "12"
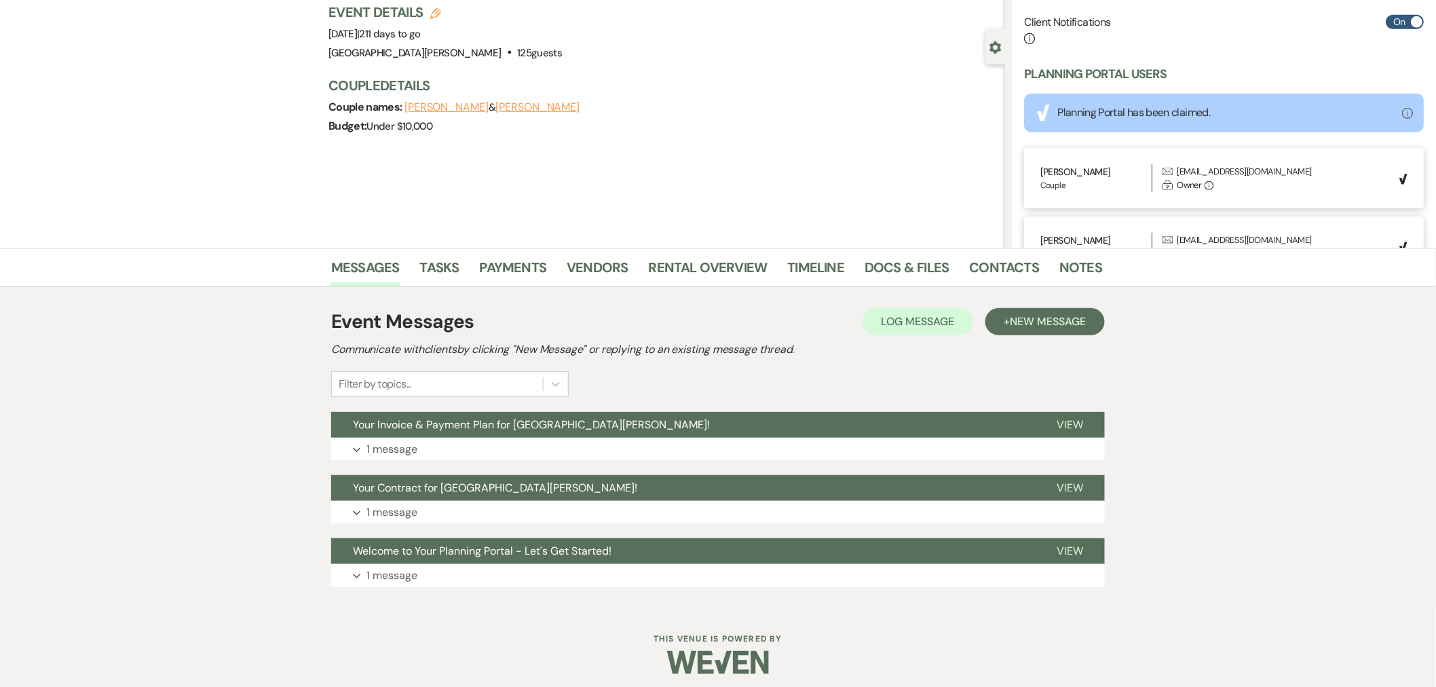
scroll to position [100, 0]
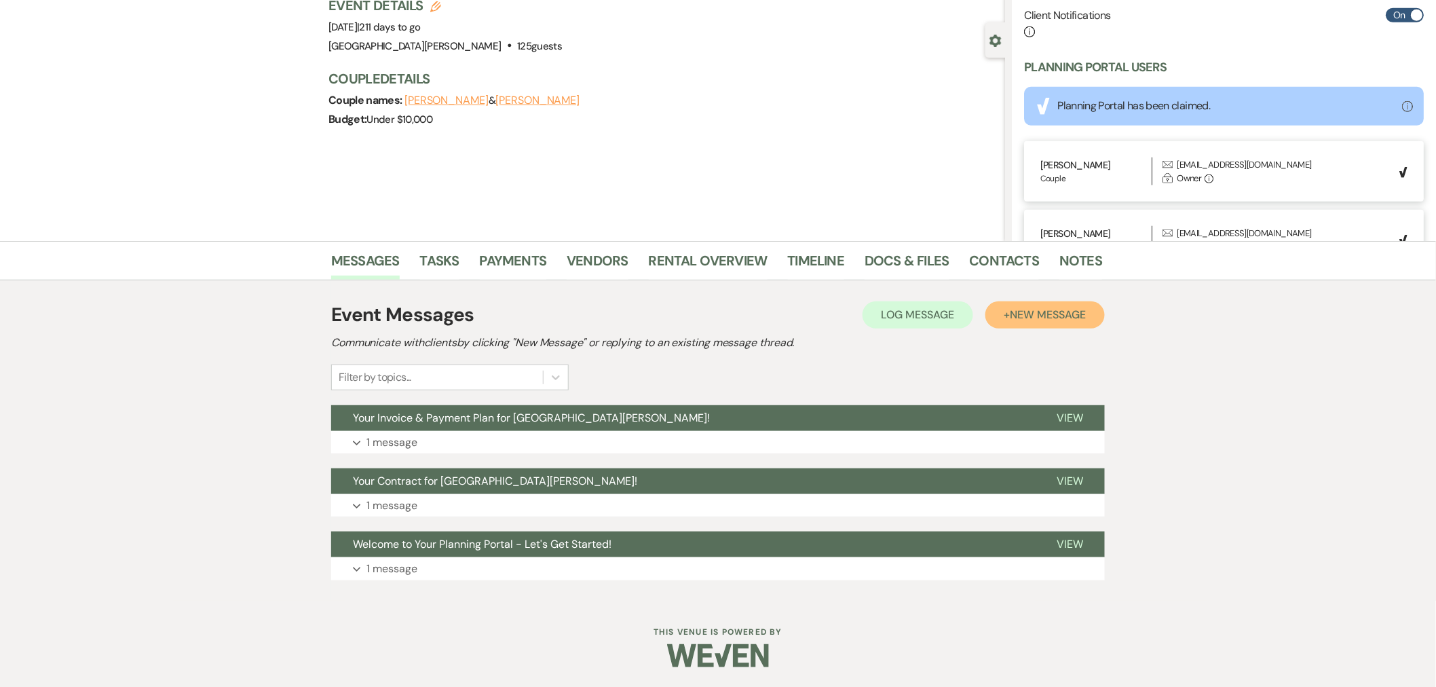
click at [1048, 318] on span "New Message" at bounding box center [1047, 314] width 75 height 14
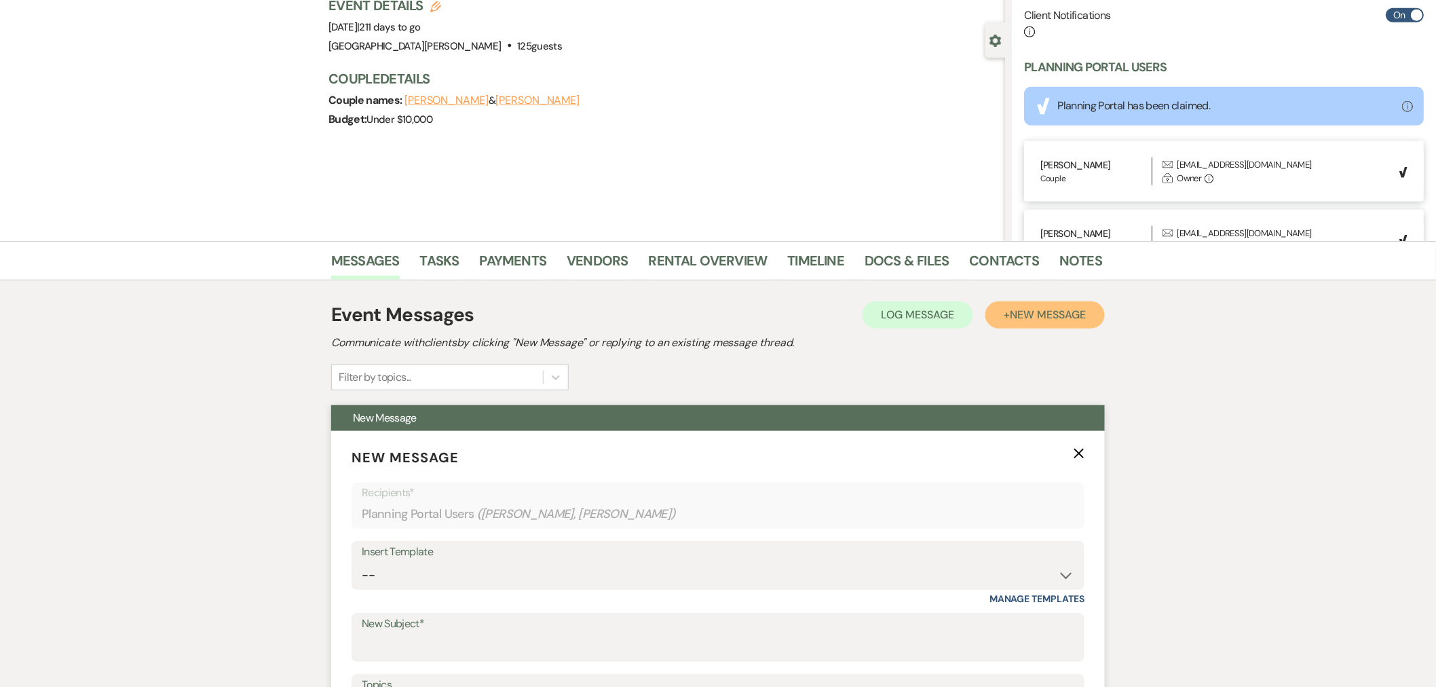
scroll to position [326, 0]
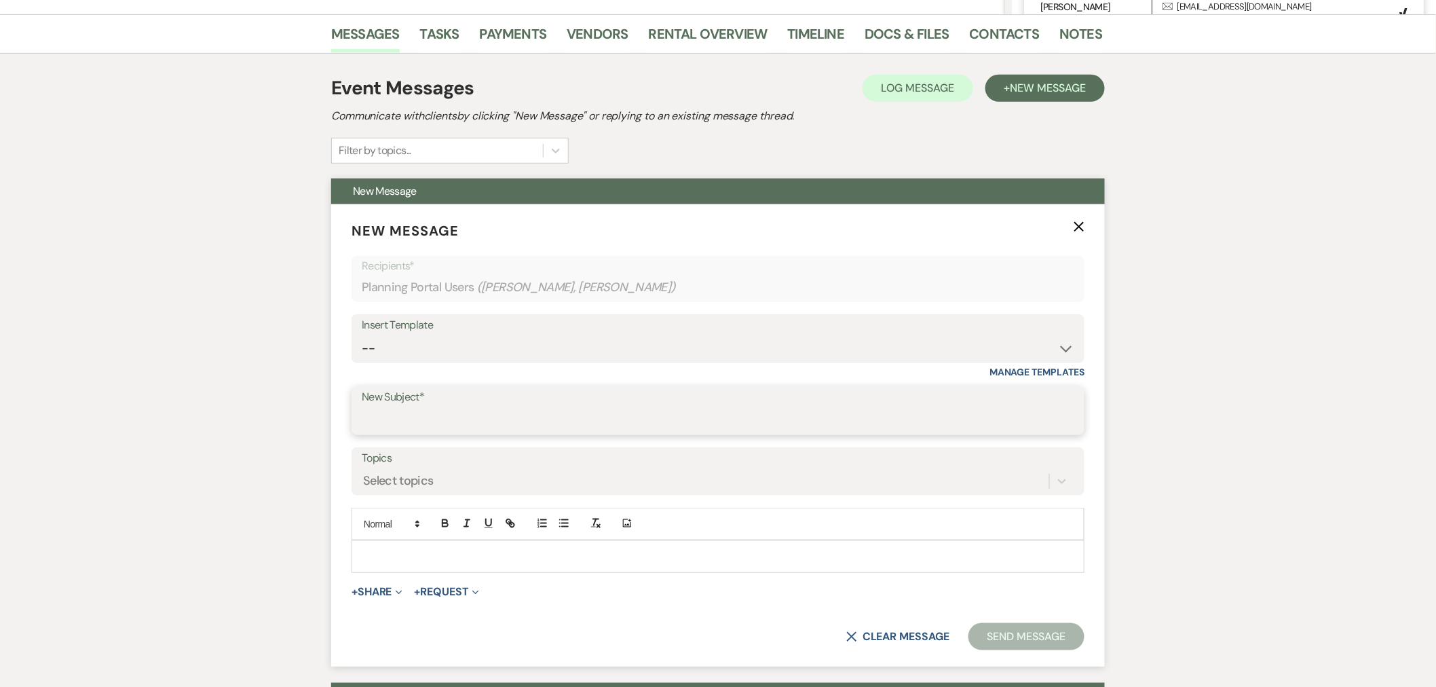
click at [457, 411] on input "New Subject*" at bounding box center [718, 420] width 712 height 26
type input "1st Planning Meeting"
click at [525, 546] on div at bounding box center [717, 556] width 731 height 31
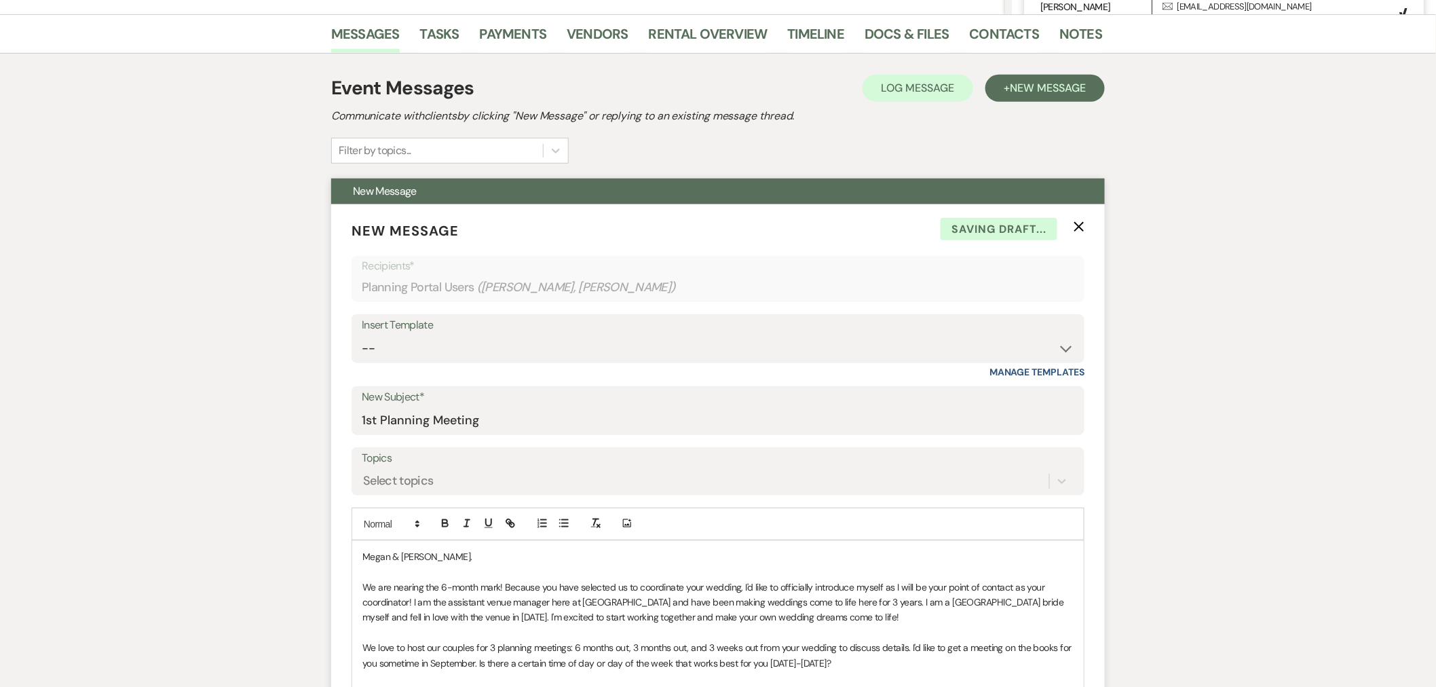
click at [524, 546] on div "Megan & [PERSON_NAME]. We are nearing the 6-month mark! Because you have select…" at bounding box center [717, 663] width 731 height 244
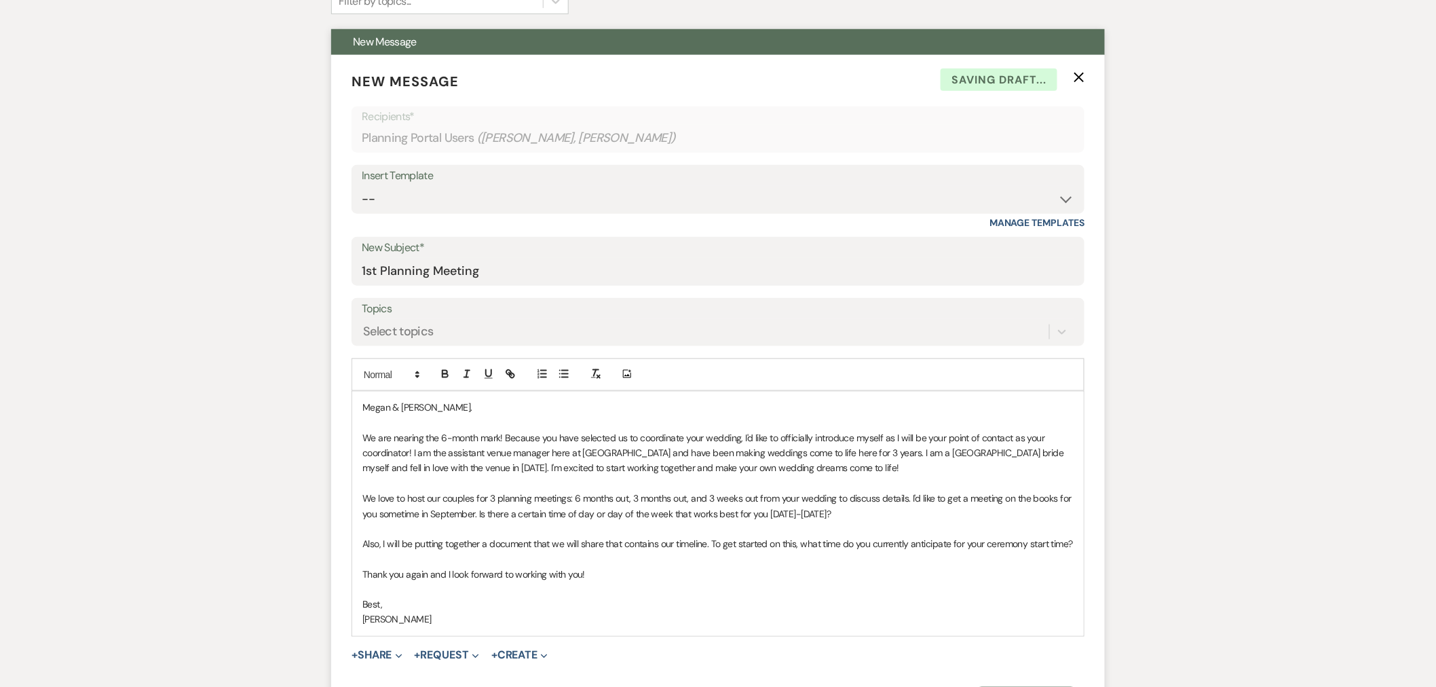
scroll to position [477, 0]
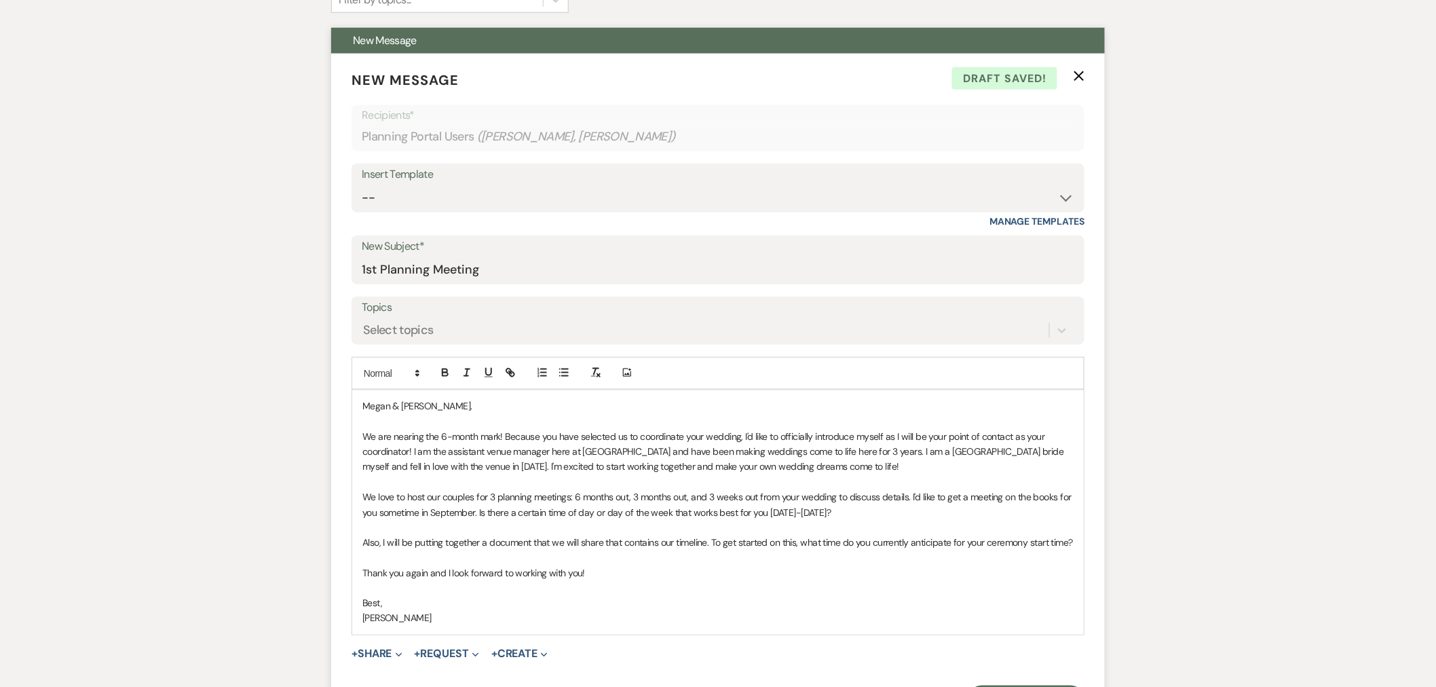
click at [489, 550] on p "Also, I will be putting together a document that we will share that contains ou…" at bounding box center [717, 542] width 711 height 15
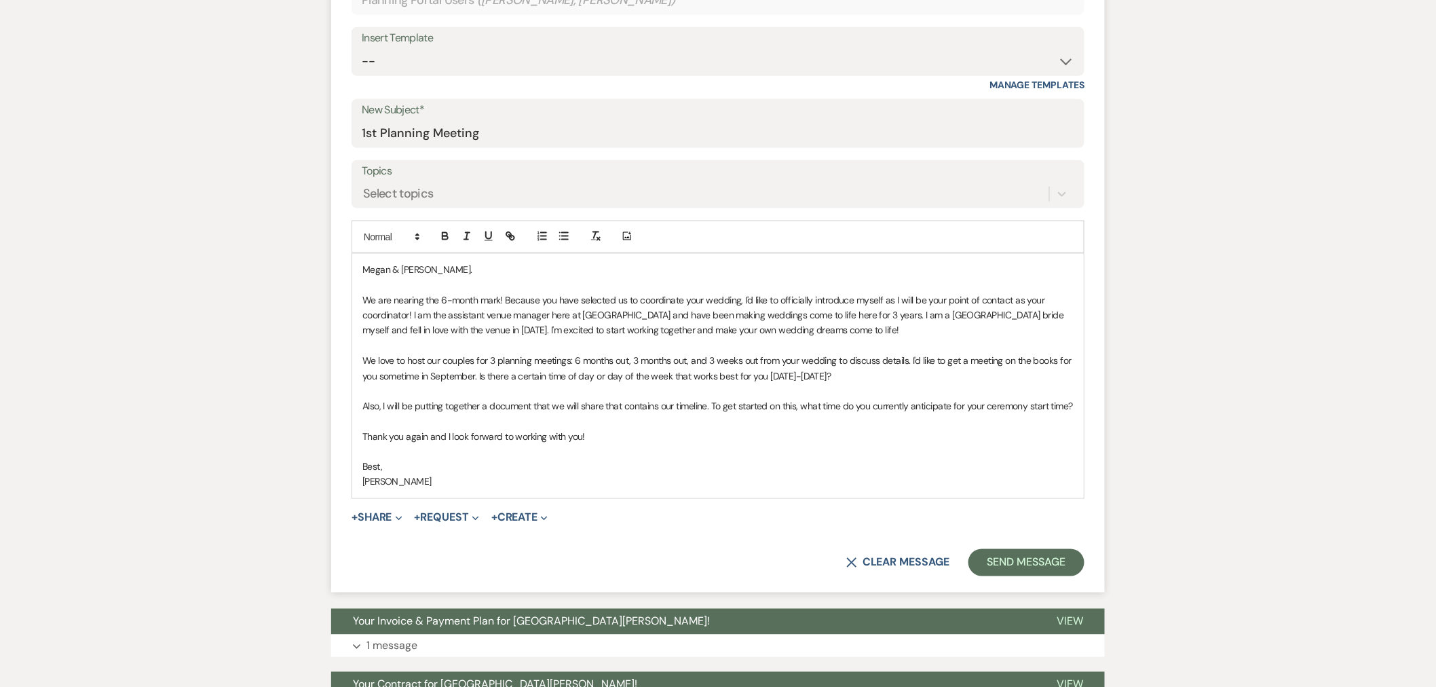
scroll to position [628, 0]
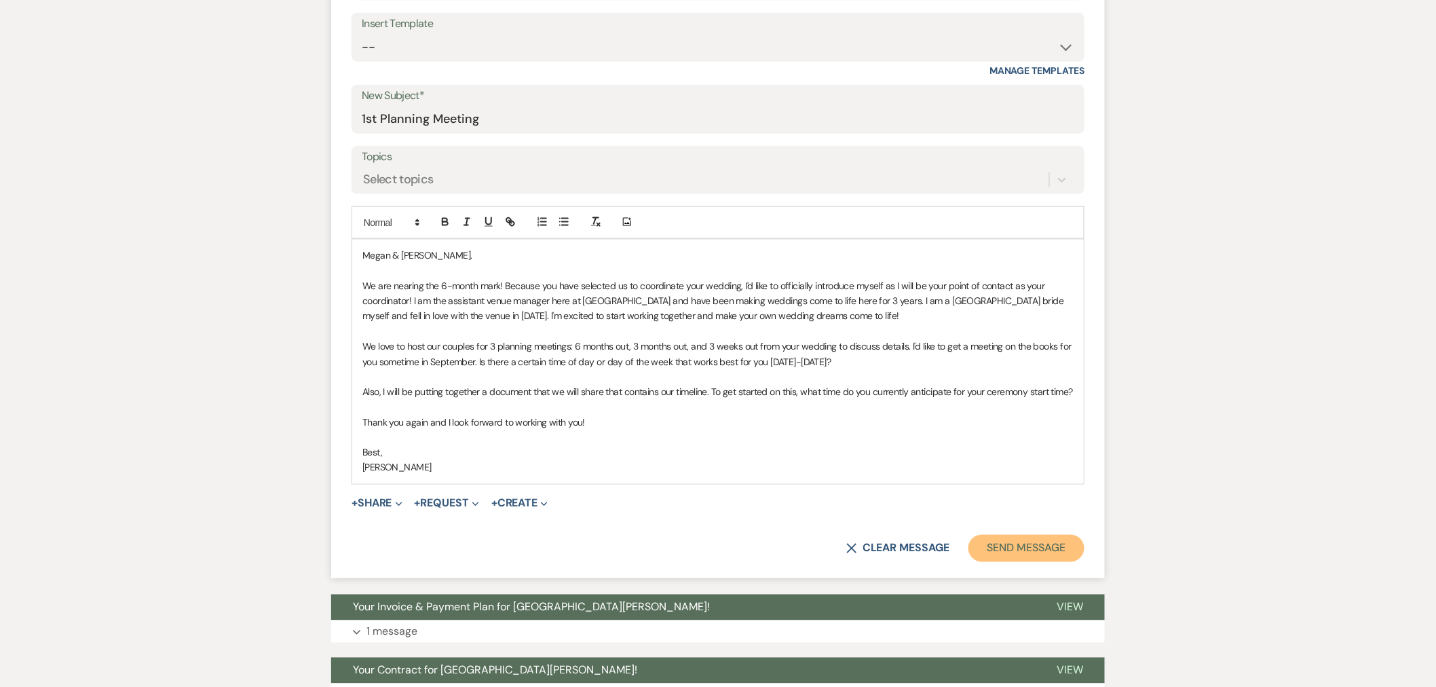
click at [1035, 562] on button "Send Message" at bounding box center [1026, 548] width 116 height 27
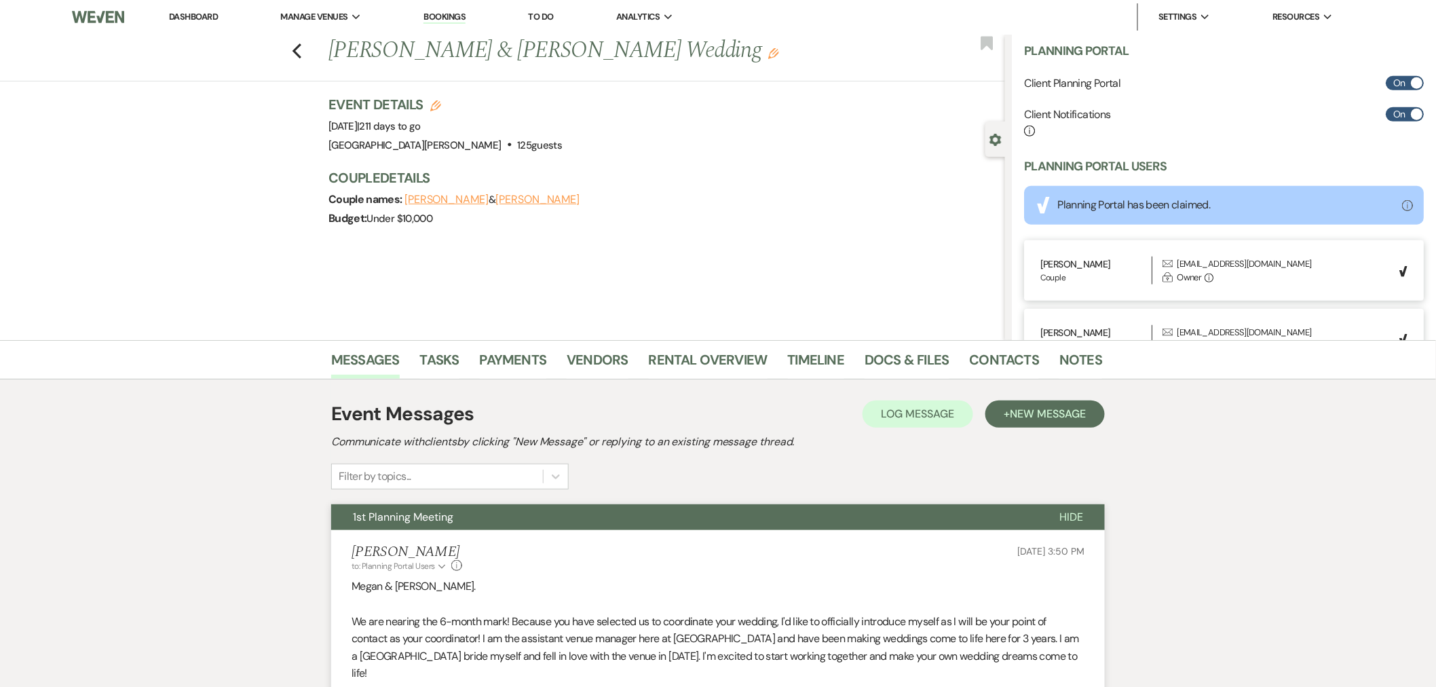
scroll to position [0, 0]
click at [180, 16] on link "Dashboard" at bounding box center [193, 18] width 49 height 12
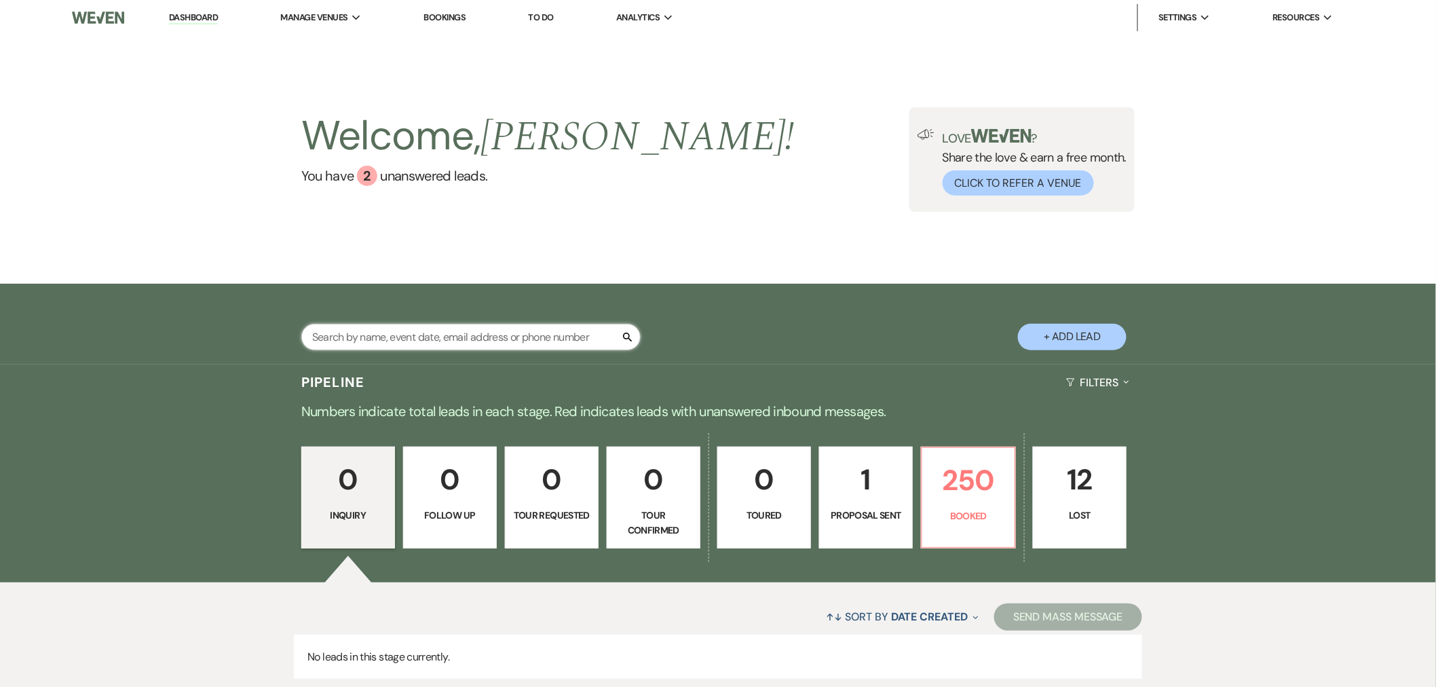
click at [469, 338] on input "text" at bounding box center [470, 337] width 339 height 26
type input "[PERSON_NAME]"
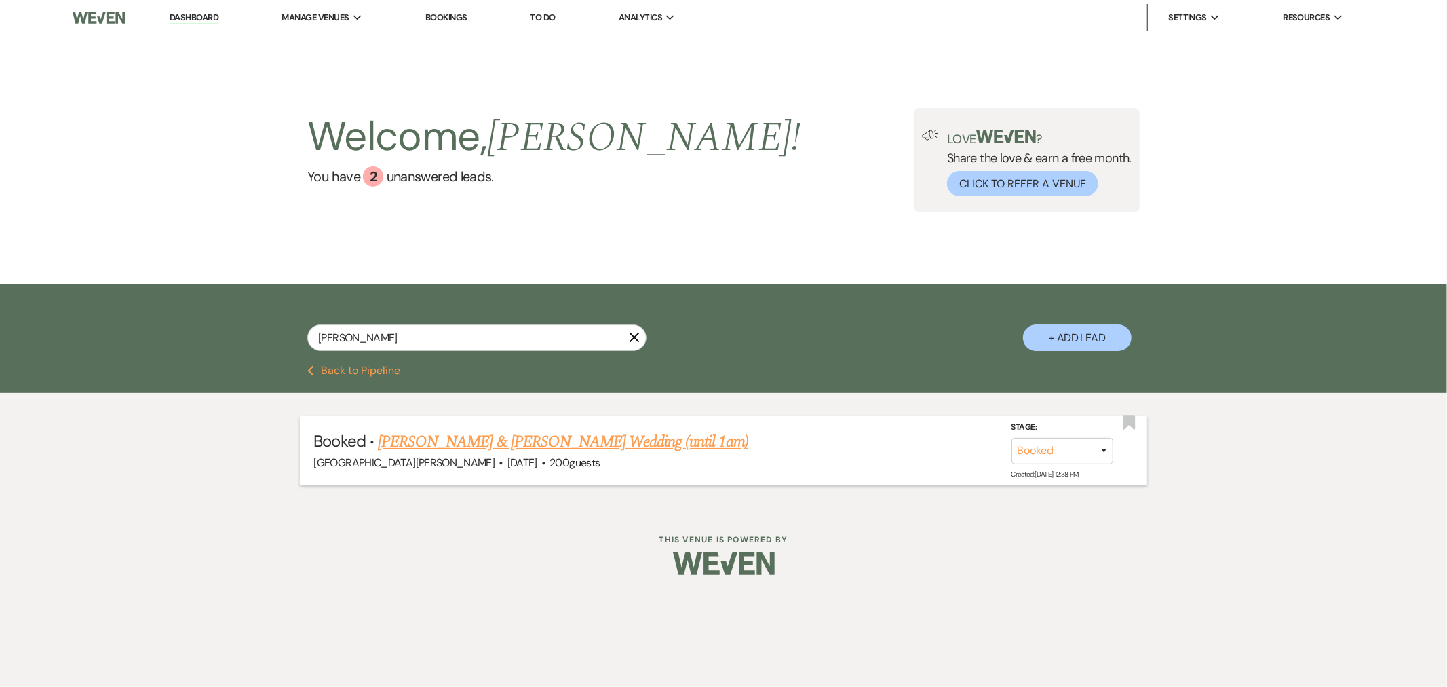
click at [571, 440] on link "[PERSON_NAME] & [PERSON_NAME] Wedding (until 1am)" at bounding box center [563, 441] width 370 height 24
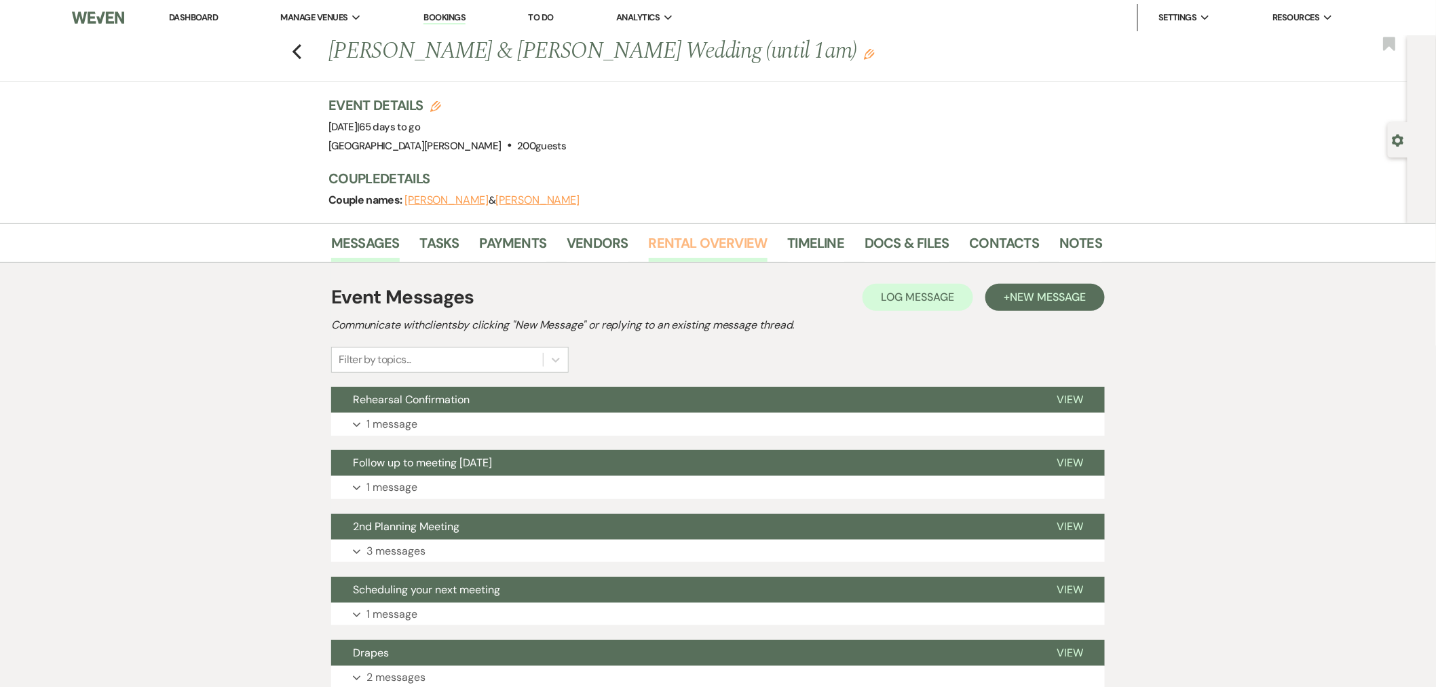
click at [677, 246] on link "Rental Overview" at bounding box center [708, 247] width 119 height 30
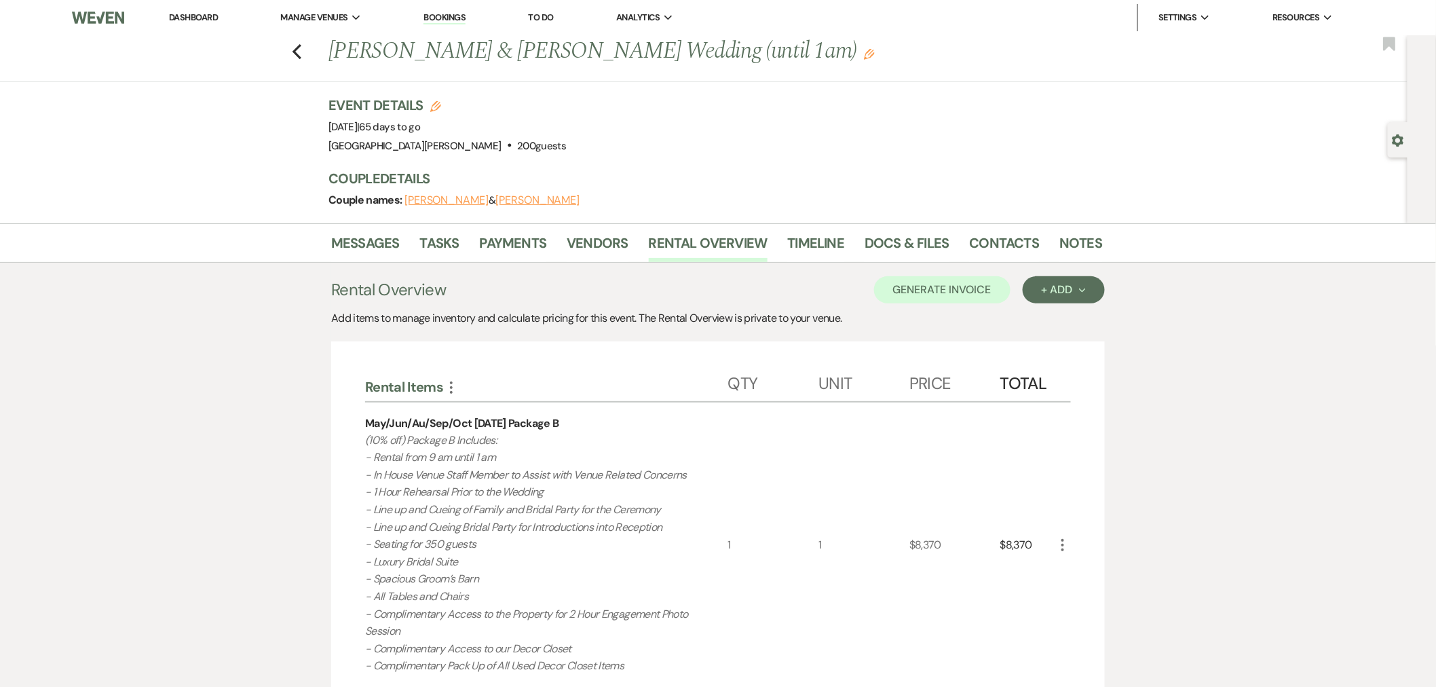
click at [199, 16] on link "Dashboard" at bounding box center [193, 18] width 49 height 12
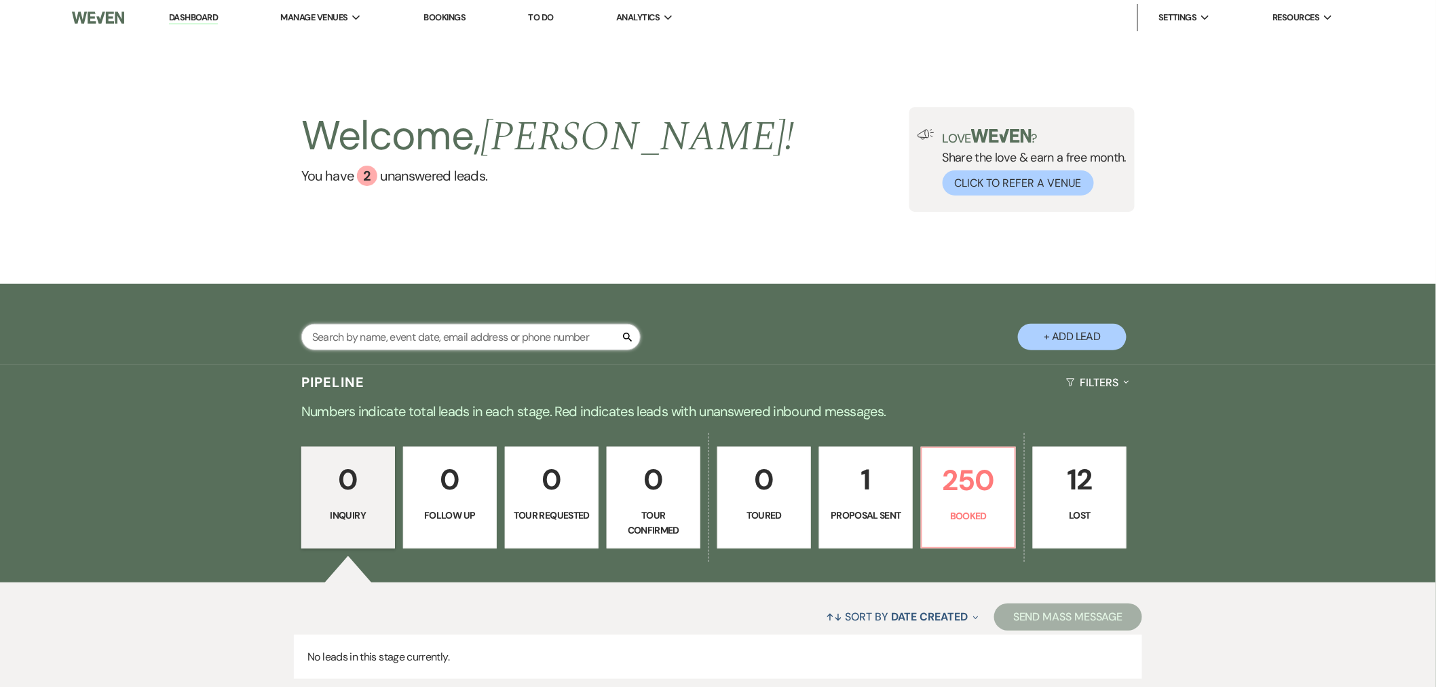
click at [461, 341] on input "text" at bounding box center [470, 337] width 339 height 26
type input "[PERSON_NAME]"
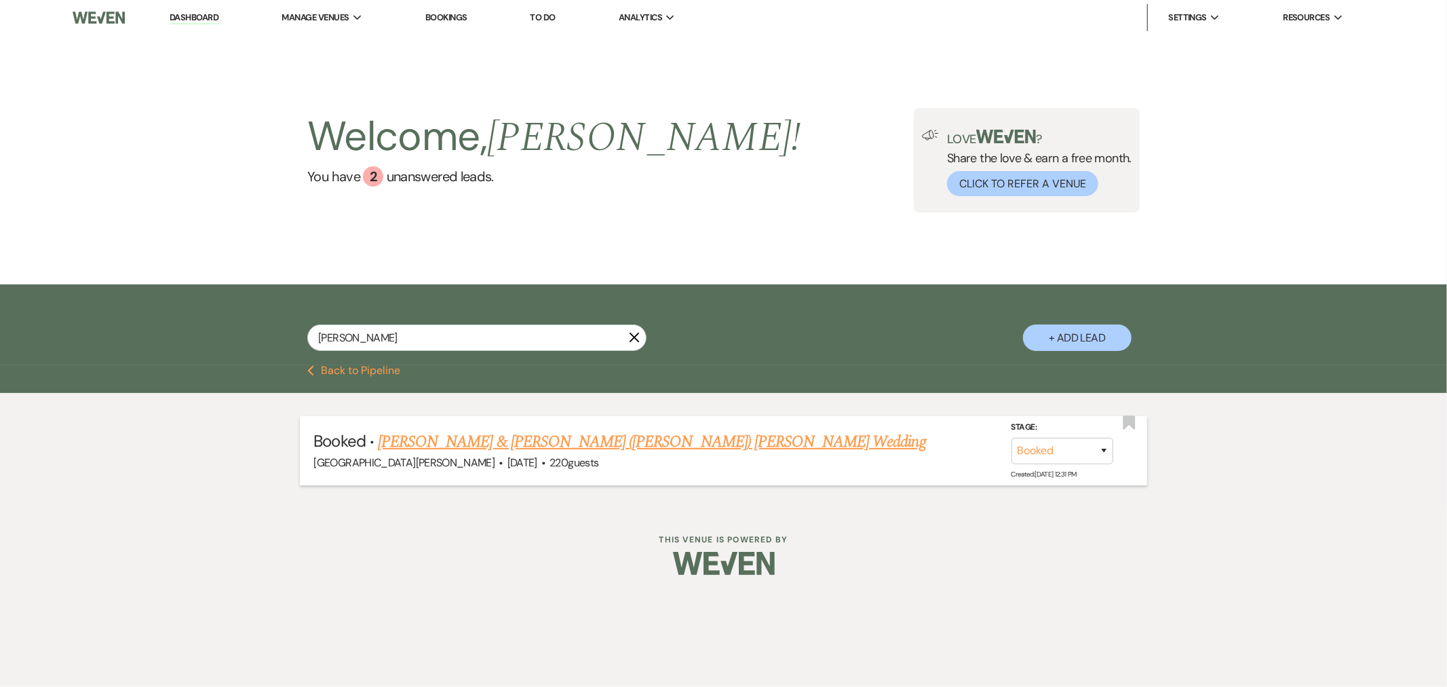
click at [540, 439] on link "[PERSON_NAME] & [PERSON_NAME] ([PERSON_NAME]) [PERSON_NAME] Wedding" at bounding box center [652, 441] width 548 height 24
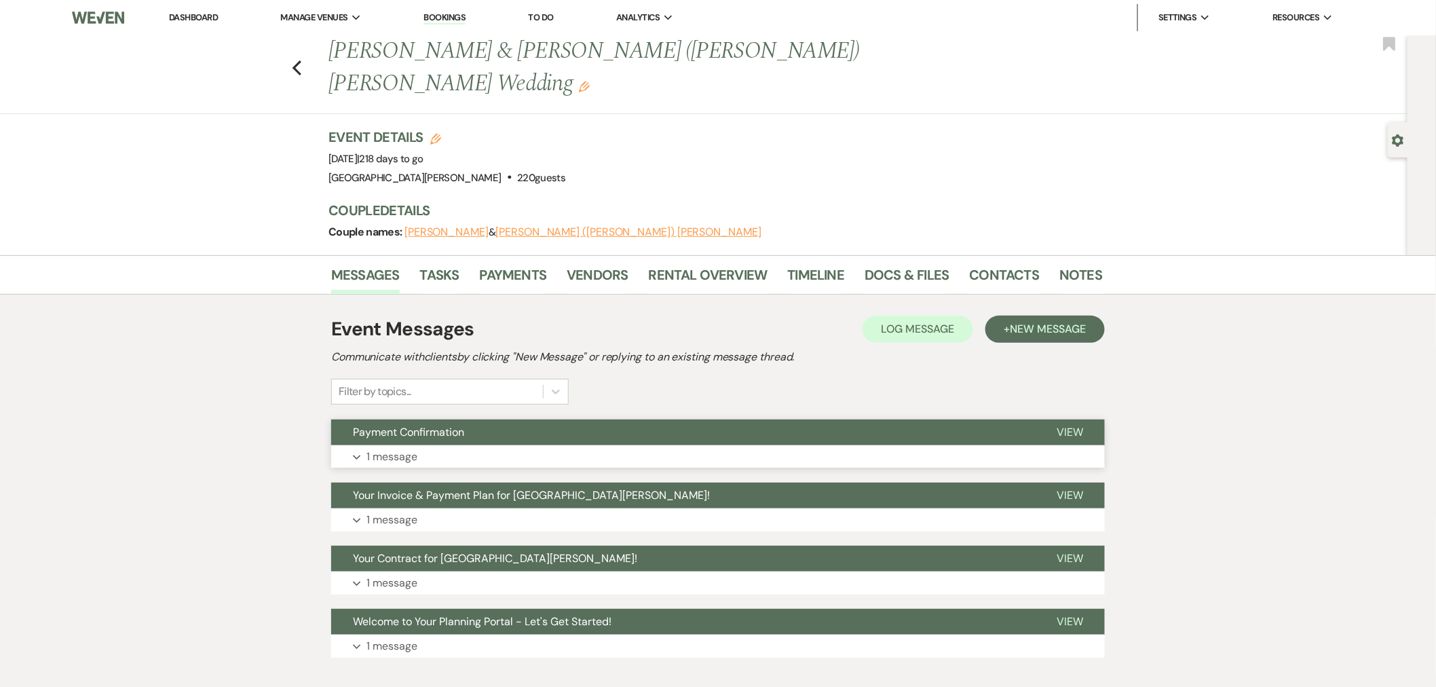
click at [651, 419] on button "Payment Confirmation" at bounding box center [683, 432] width 704 height 26
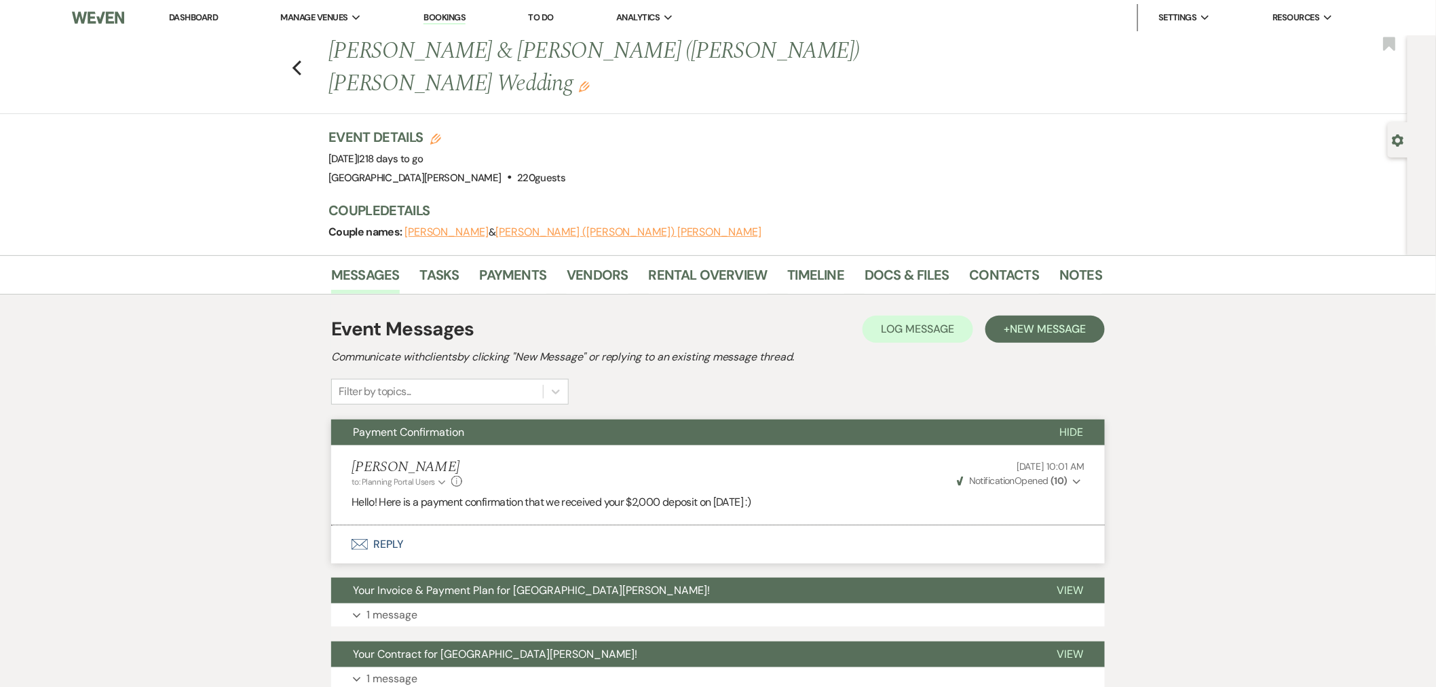
scroll to position [141, 0]
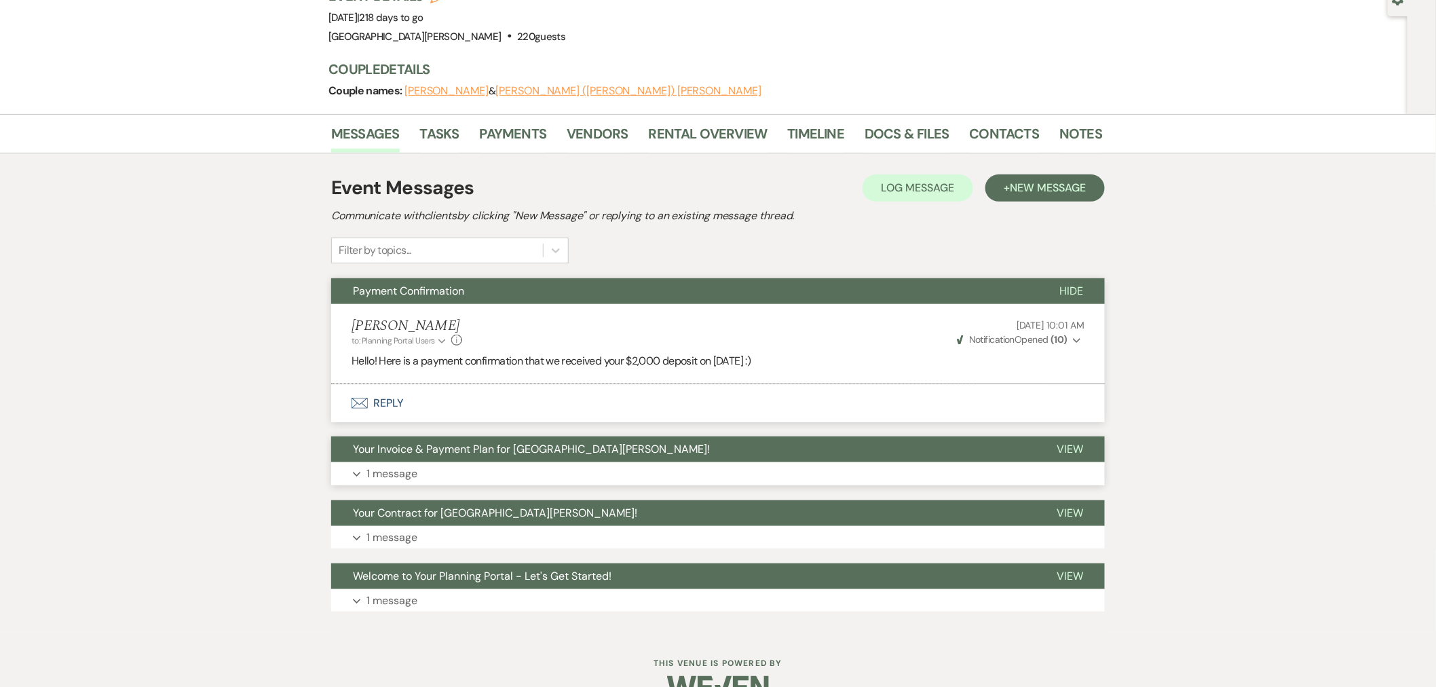
click at [702, 462] on button "Expand 1 message" at bounding box center [717, 473] width 773 height 23
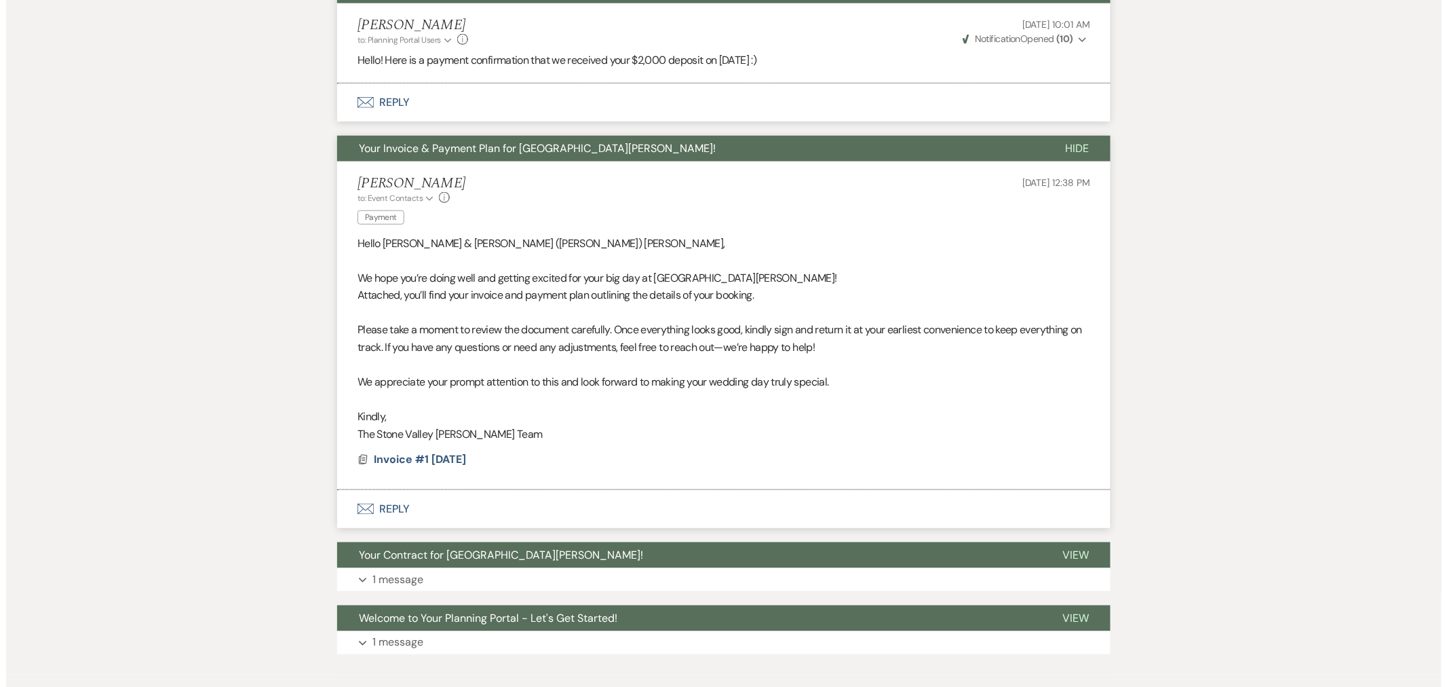
scroll to position [443, 0]
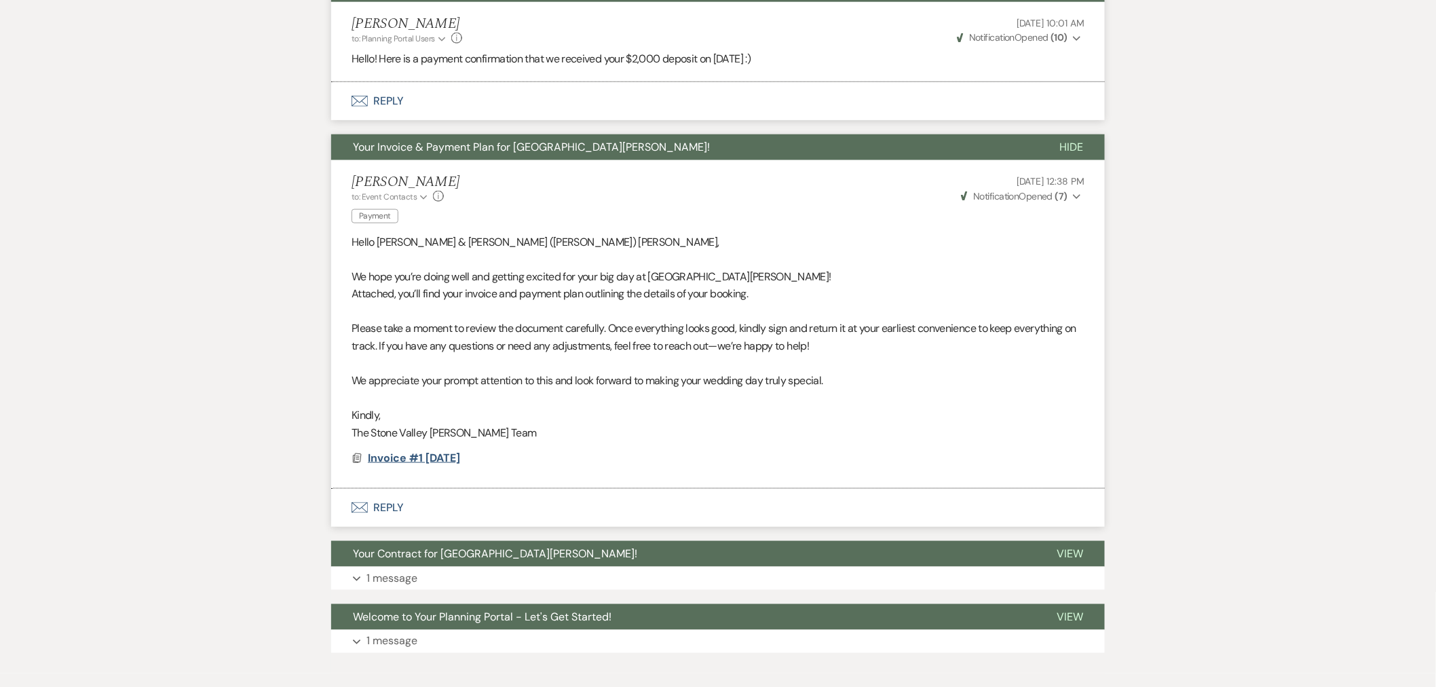
click at [451, 450] on span "Invoice #1 [DATE]" at bounding box center [414, 457] width 92 height 14
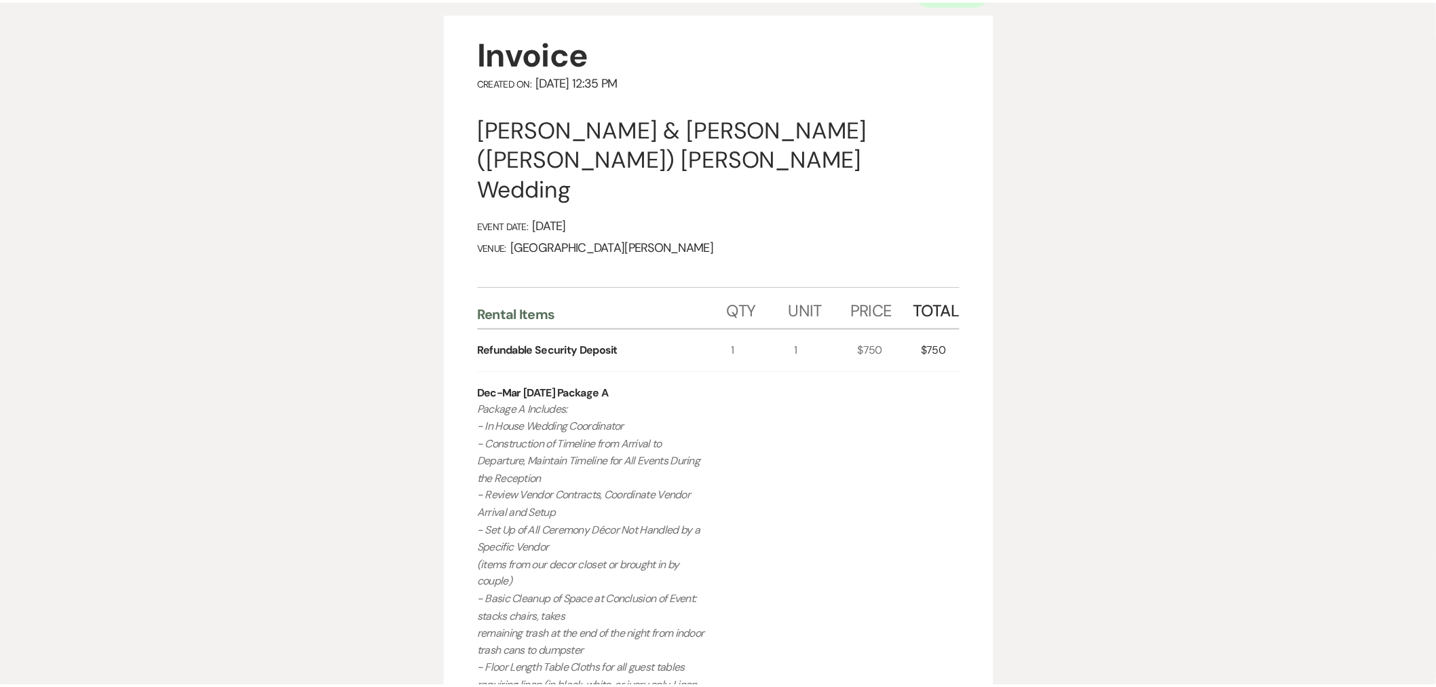
scroll to position [0, 0]
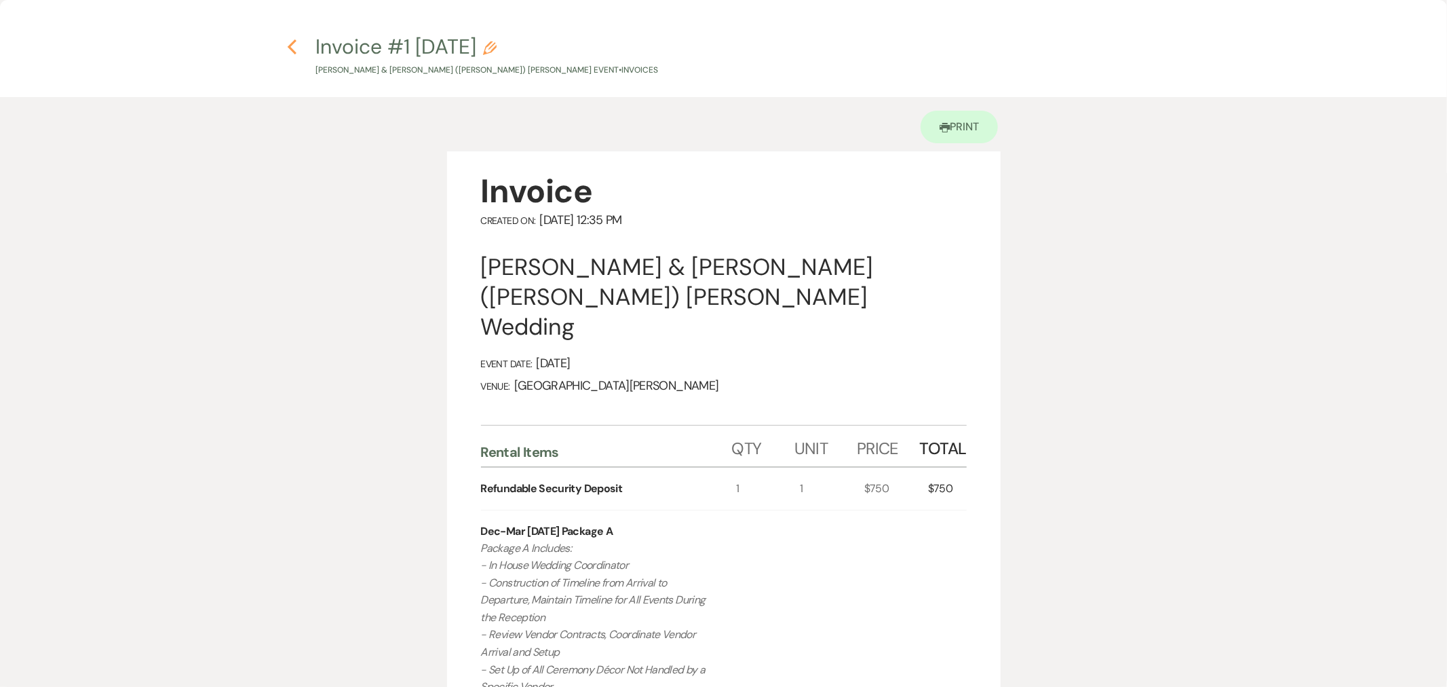
click at [294, 41] on use "button" at bounding box center [292, 46] width 9 height 15
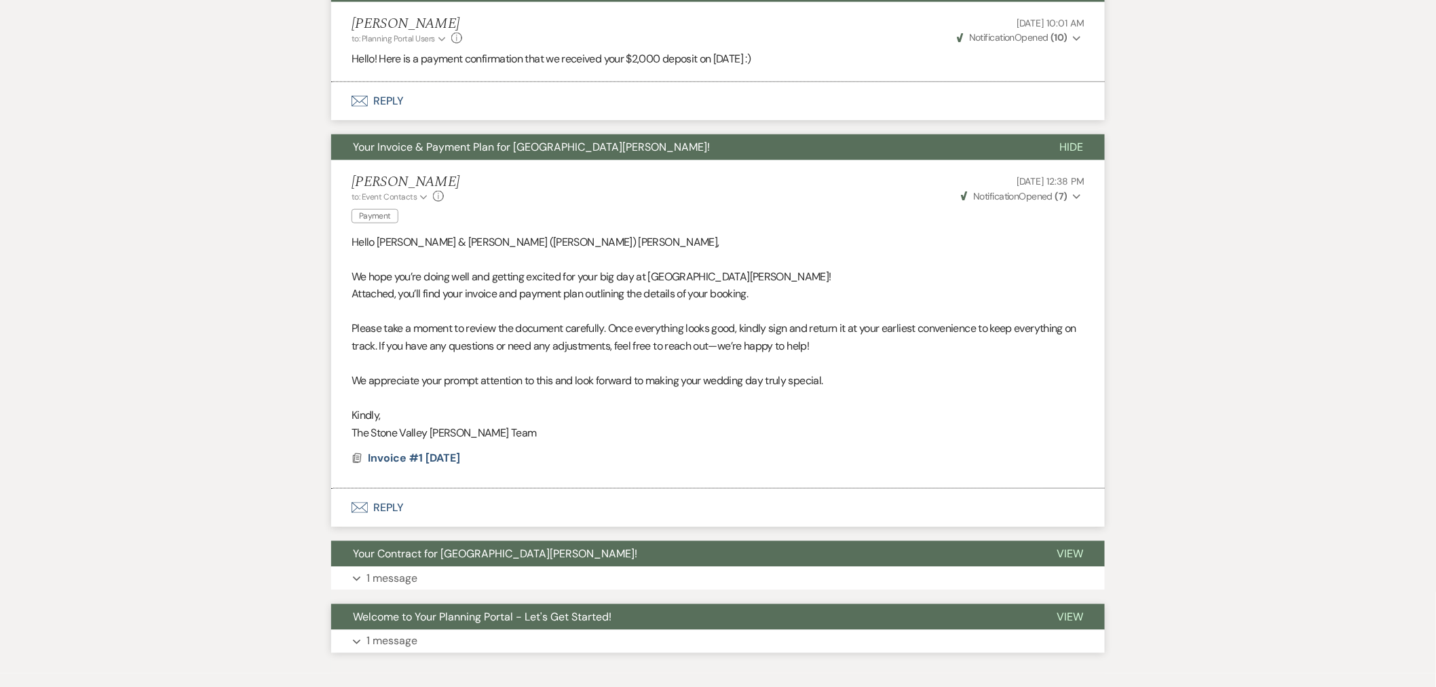
click at [458, 609] on span "Welcome to Your Planning Portal - Let's Get Started!" at bounding box center [482, 616] width 258 height 14
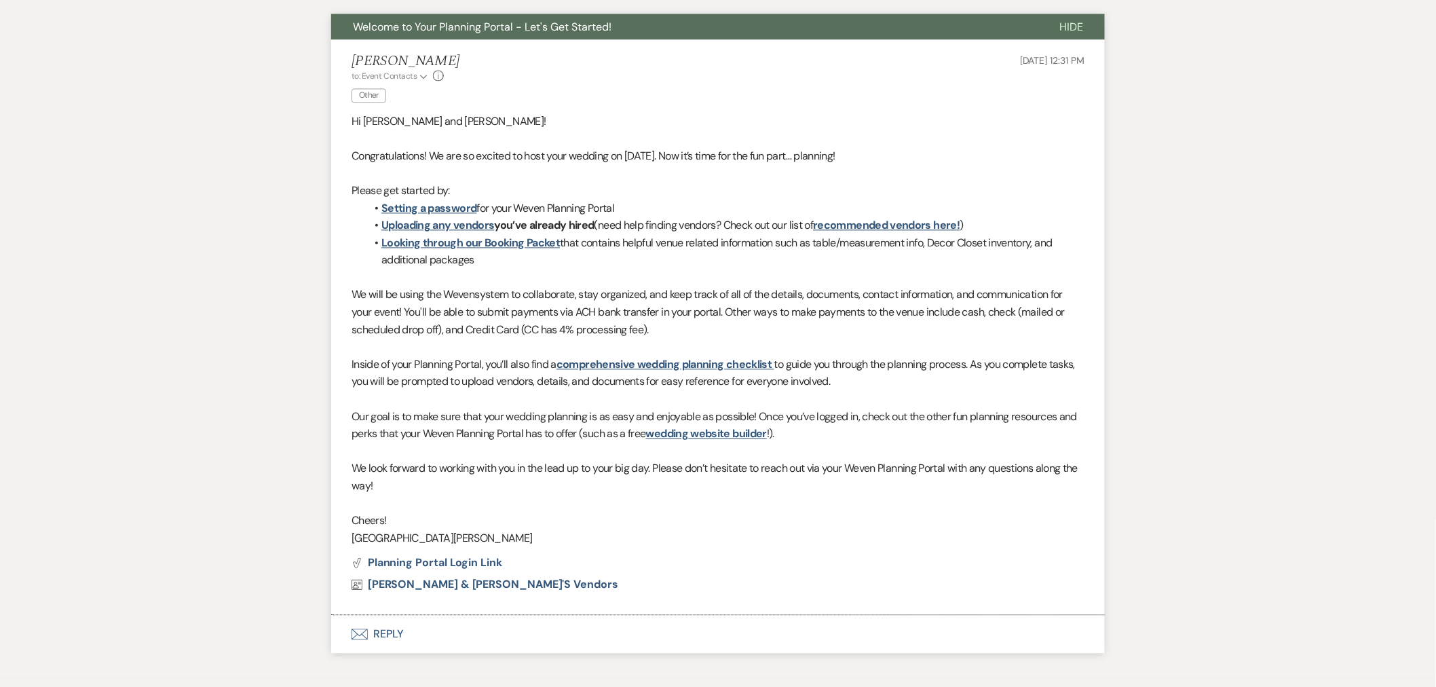
scroll to position [1046, 0]
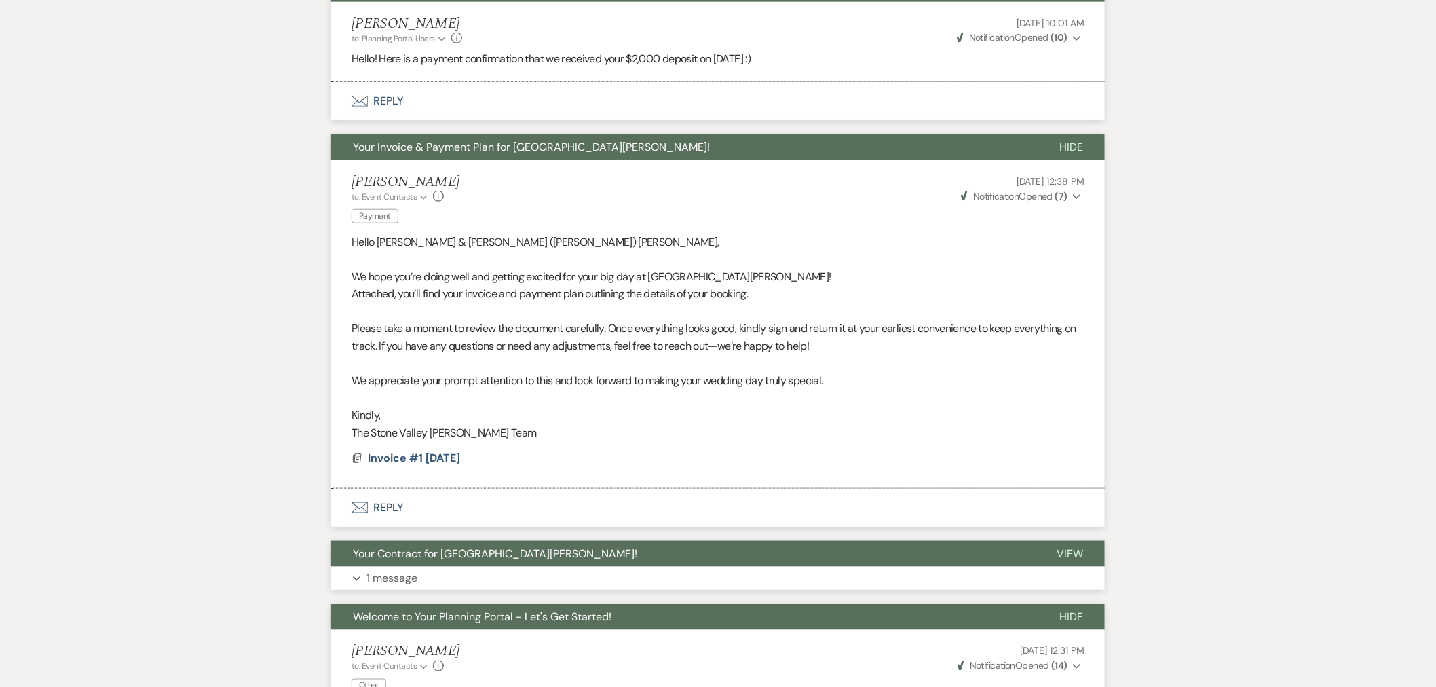
click at [535, 566] on button "Expand 1 message" at bounding box center [717, 577] width 773 height 23
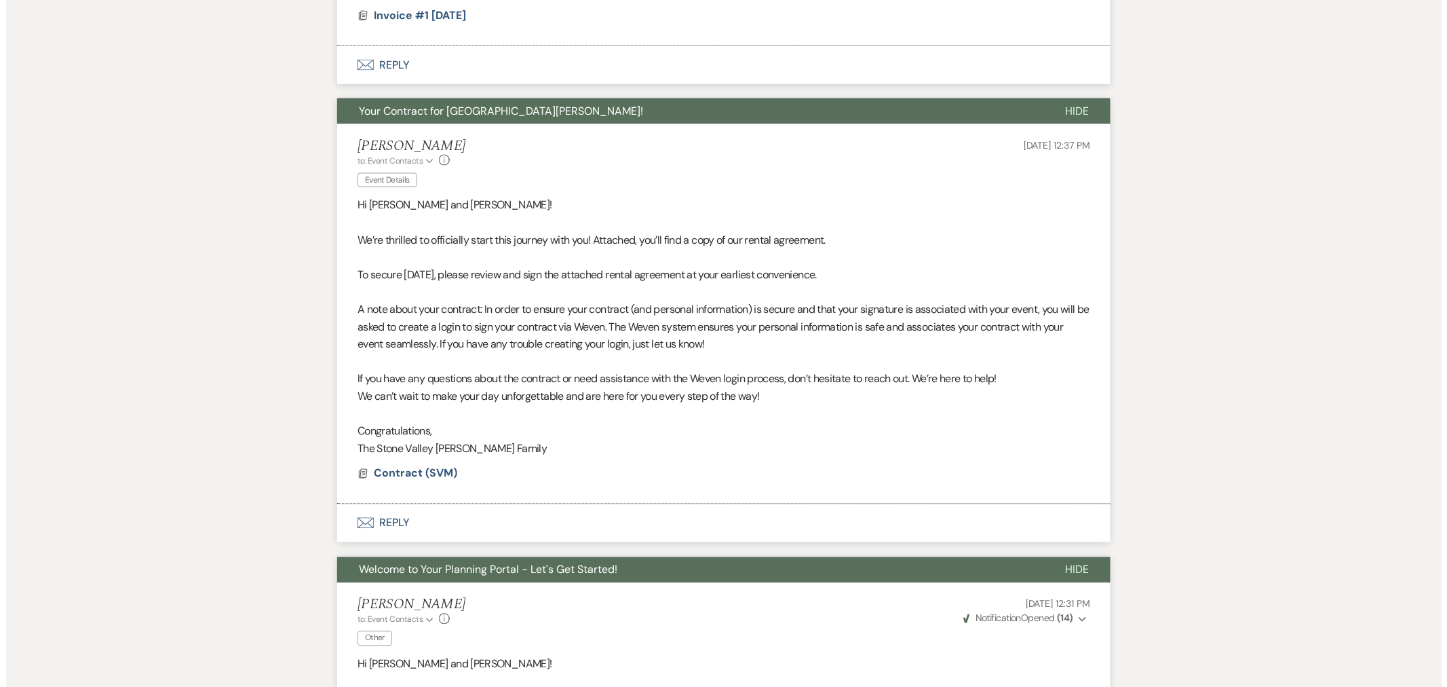
scroll to position [896, 0]
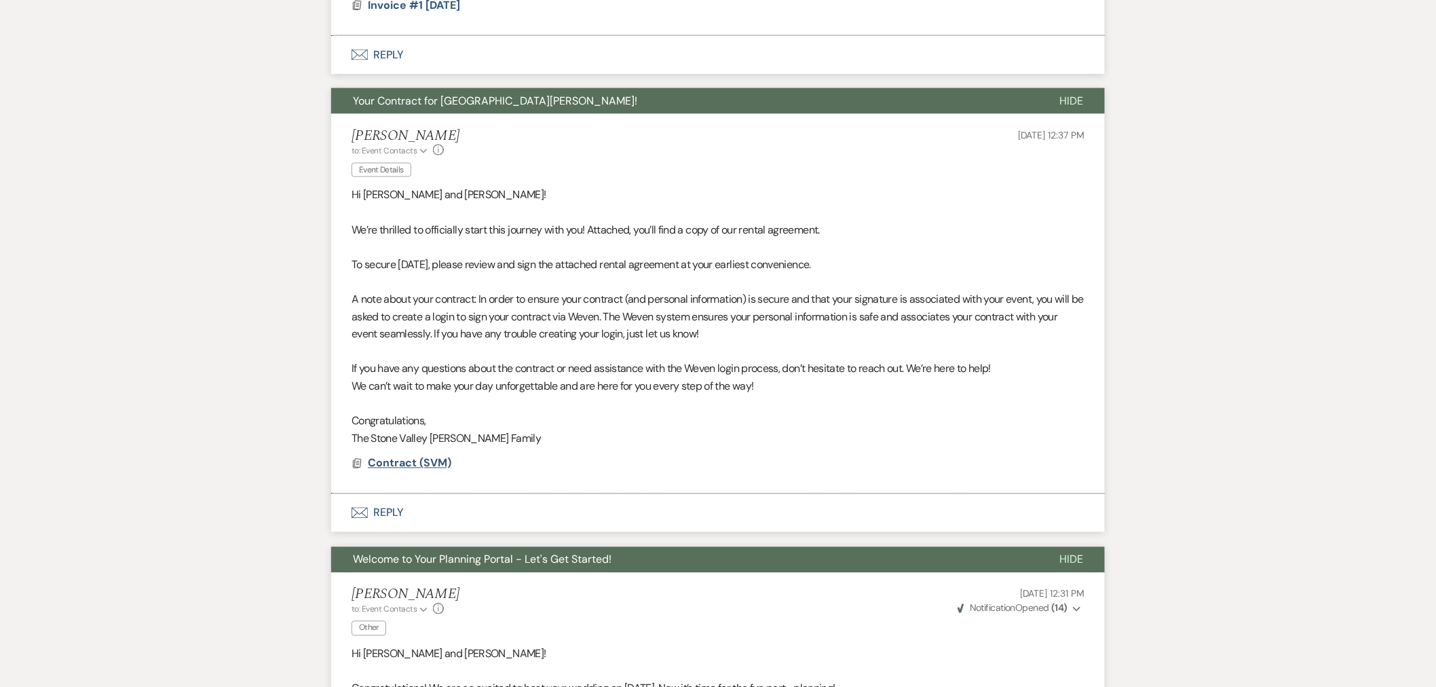
click at [437, 456] on span "Contract (SVM)" at bounding box center [409, 463] width 83 height 14
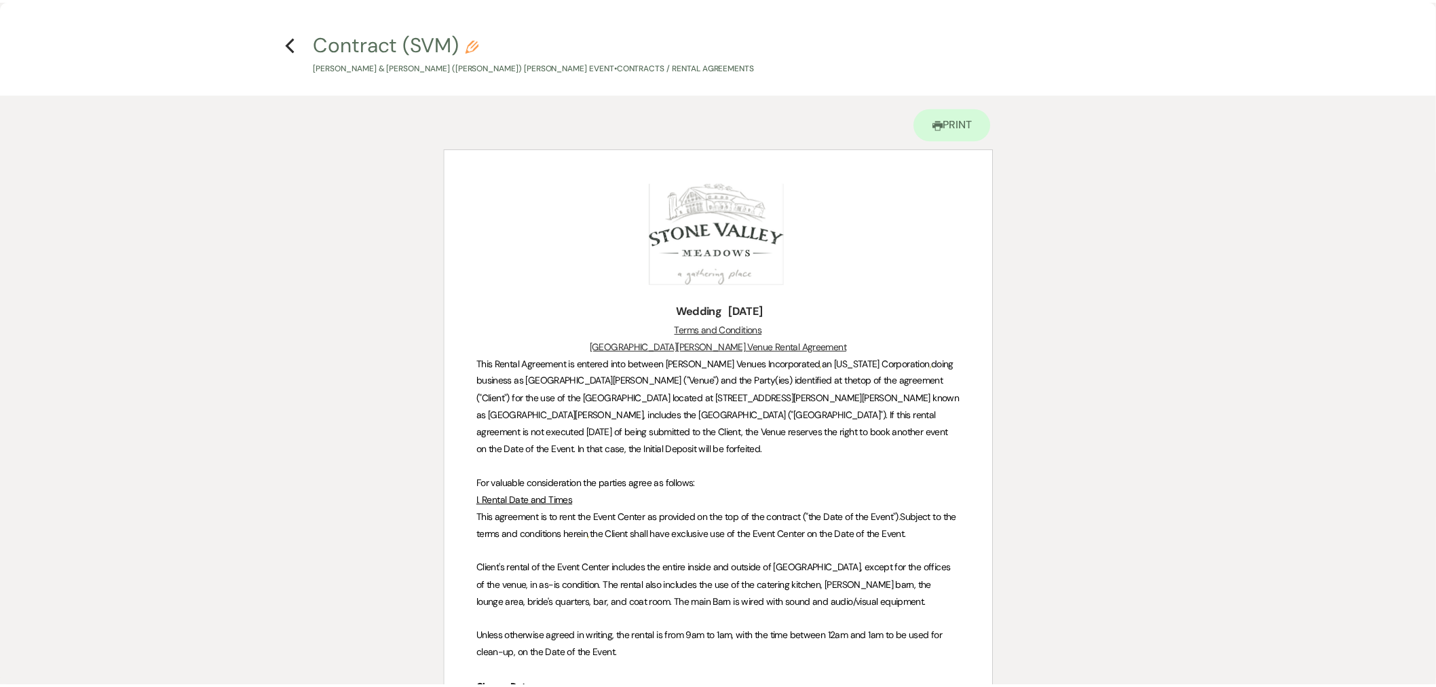
scroll to position [0, 0]
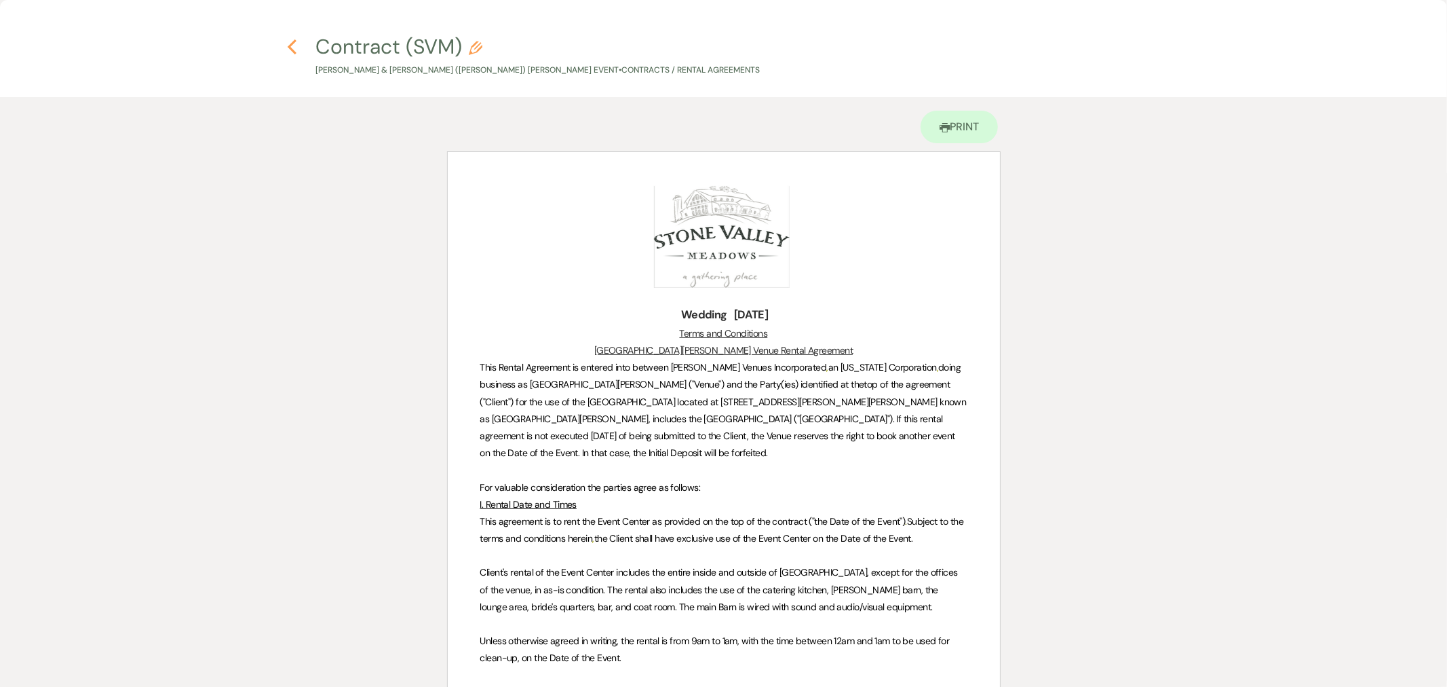
click at [293, 47] on icon "Previous" at bounding box center [292, 47] width 10 height 16
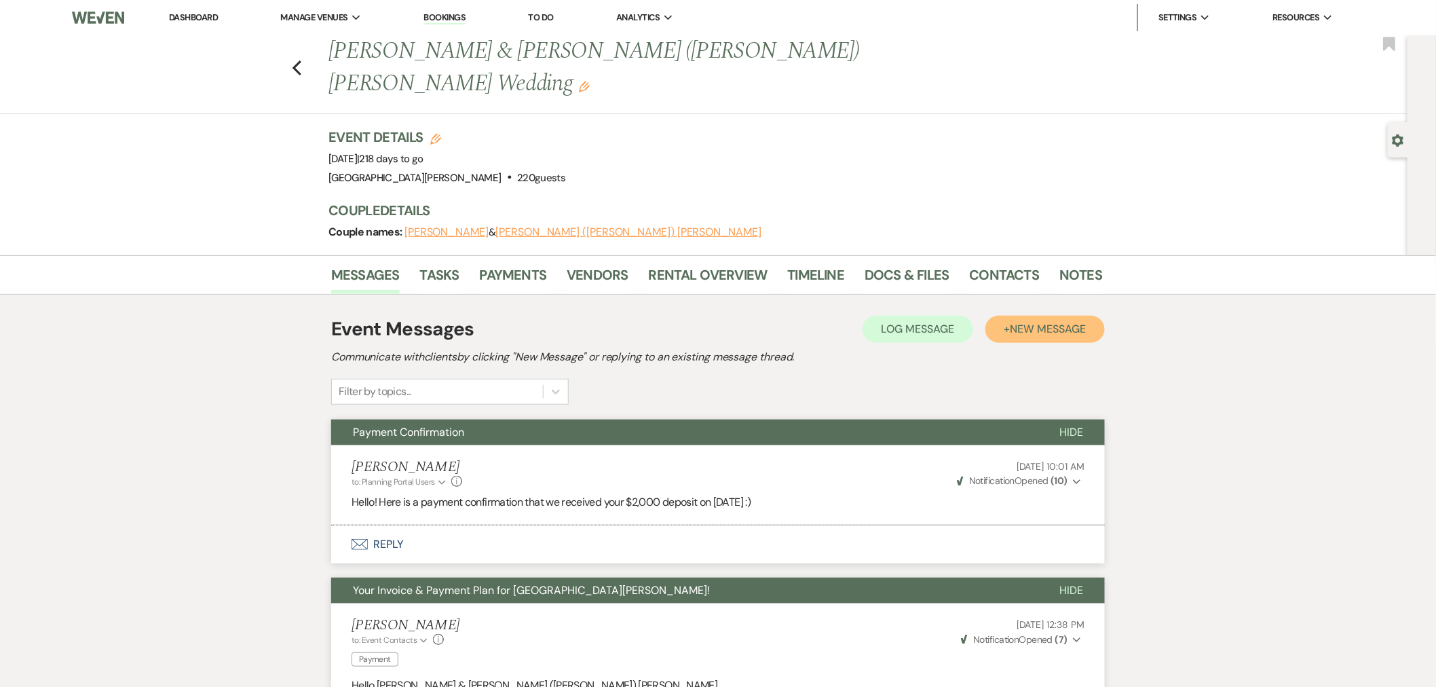
click at [1058, 322] on span "New Message" at bounding box center [1047, 329] width 75 height 14
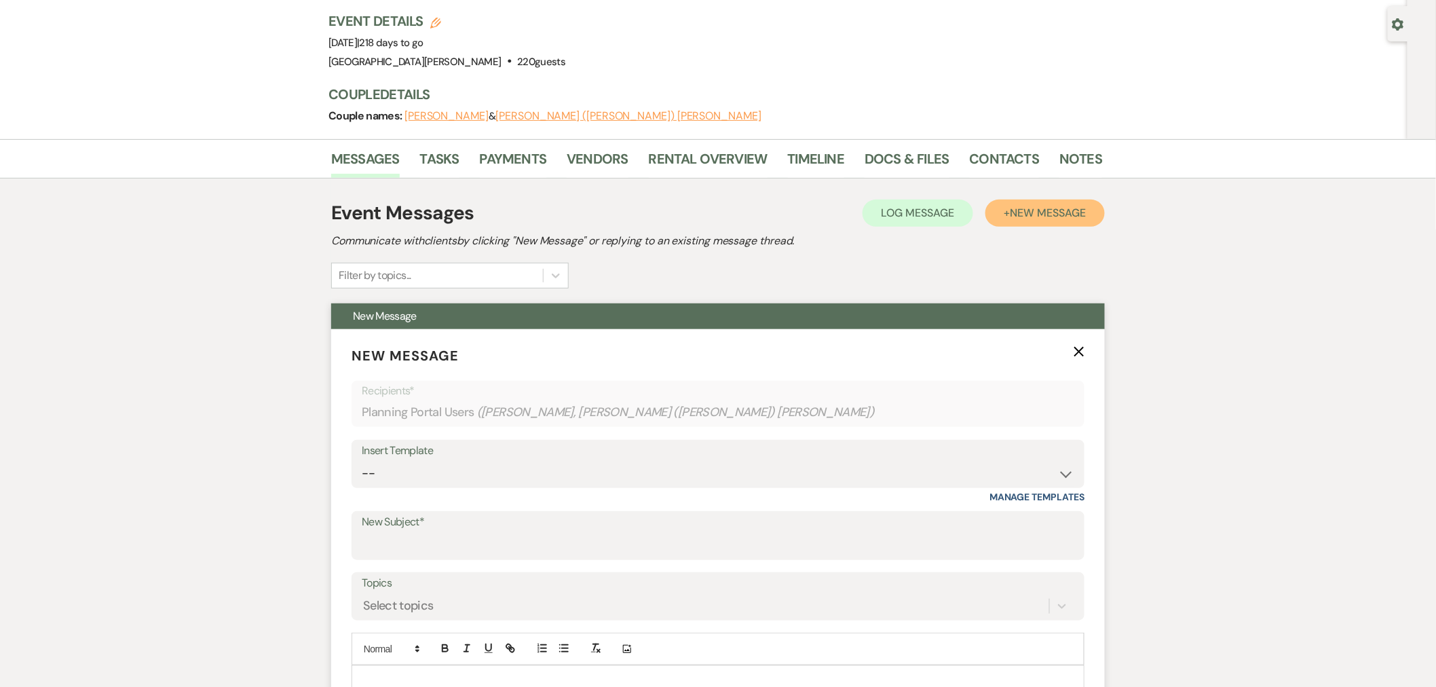
scroll to position [301, 0]
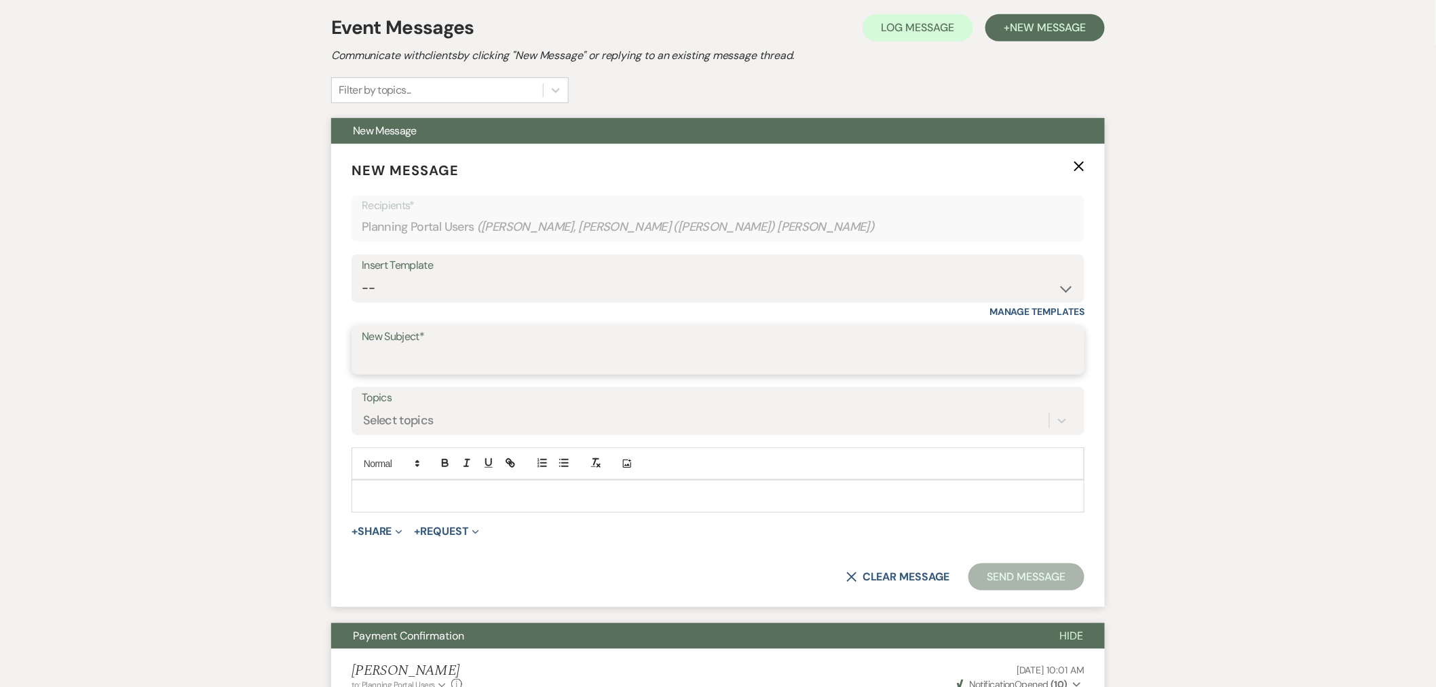
click at [457, 347] on input "New Subject*" at bounding box center [718, 360] width 712 height 26
type input "1st Planning Meeting"
click at [498, 488] on p at bounding box center [717, 495] width 711 height 15
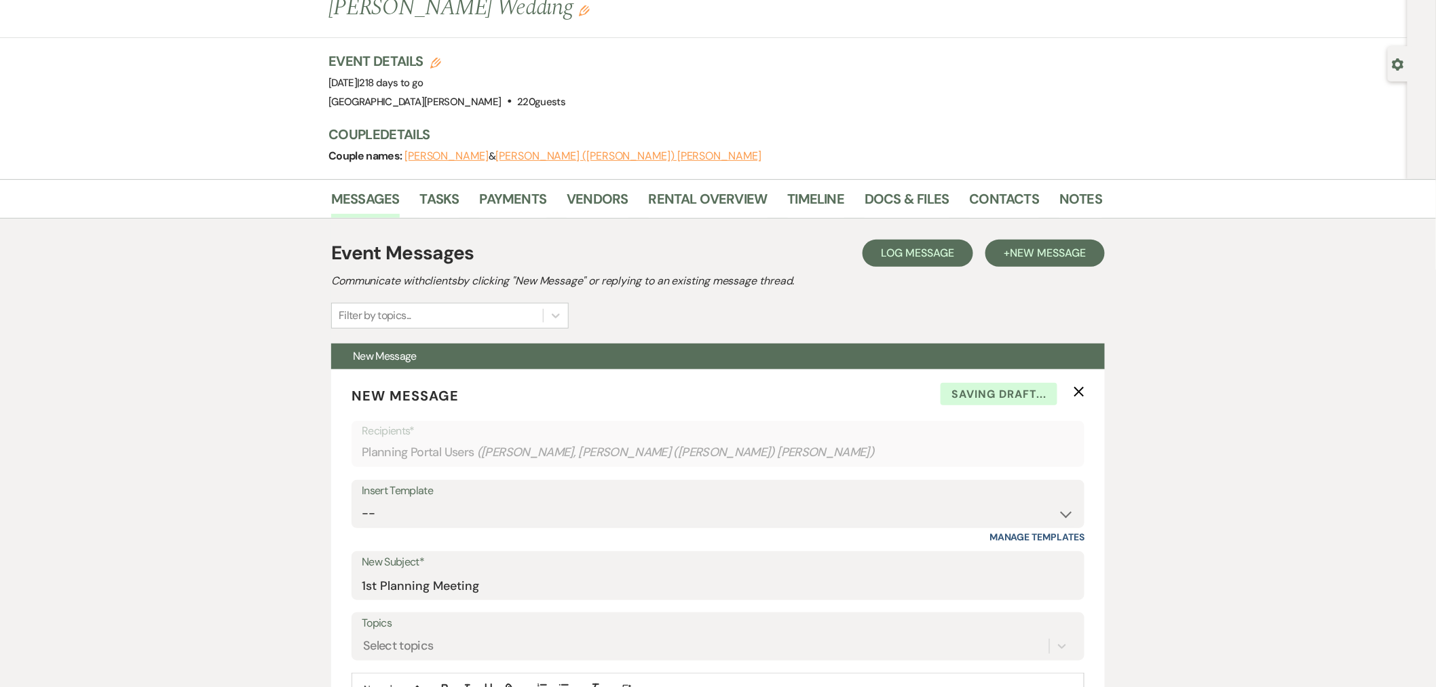
scroll to position [75, 0]
click at [984, 189] on link "Contacts" at bounding box center [1004, 204] width 70 height 30
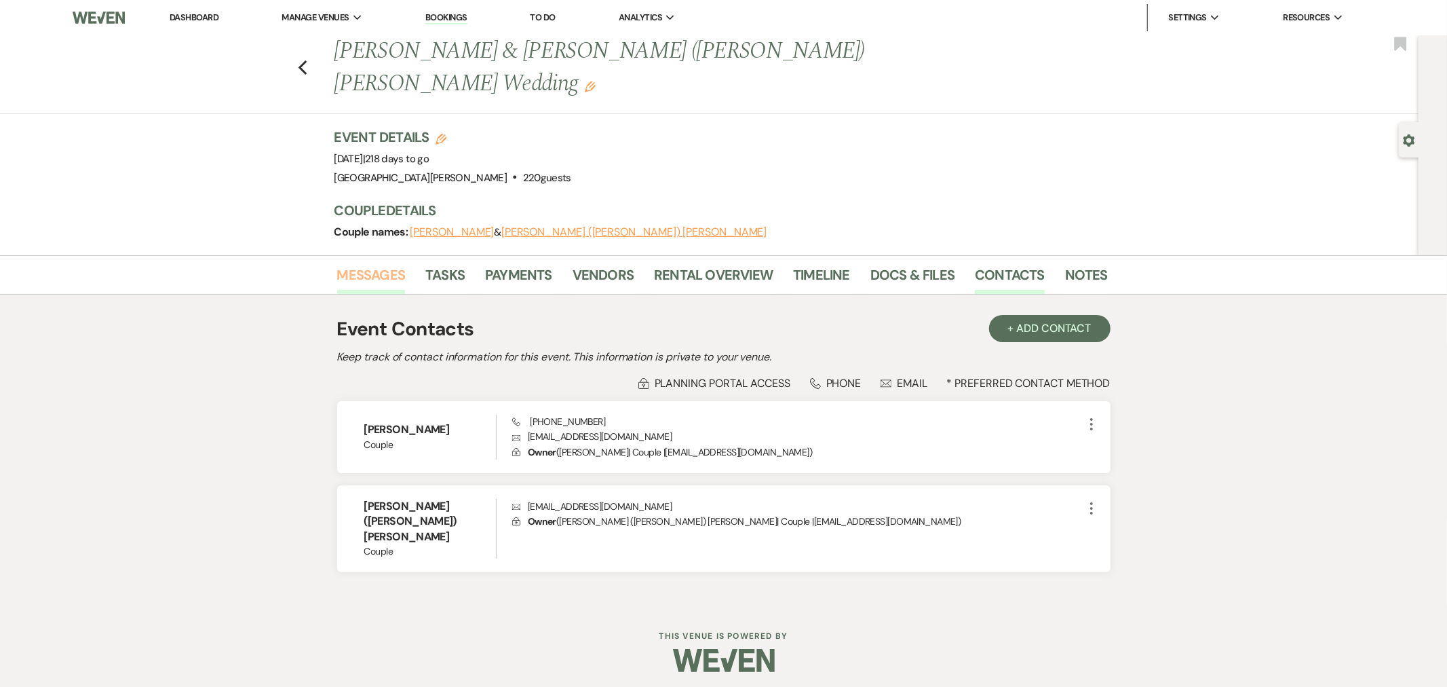
click at [379, 264] on link "Messages" at bounding box center [371, 279] width 69 height 30
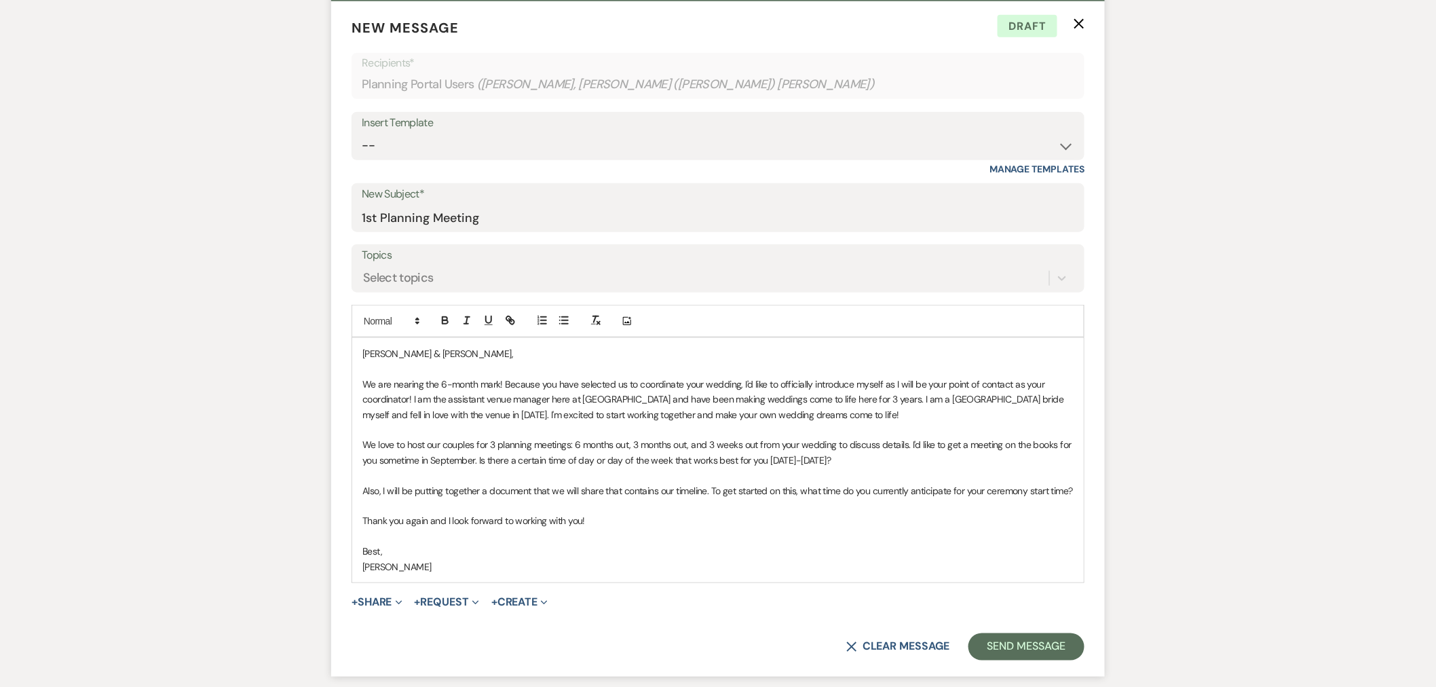
scroll to position [452, 0]
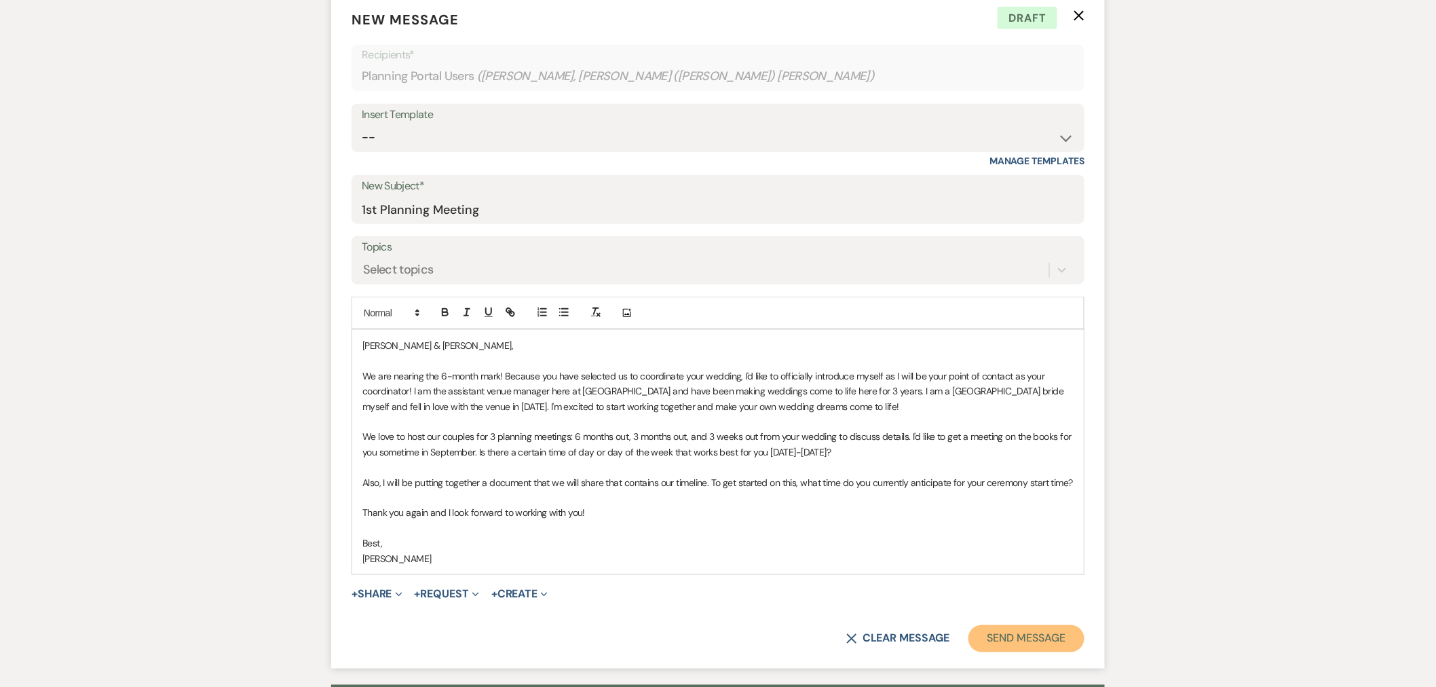
click at [1043, 625] on button "Send Message" at bounding box center [1026, 638] width 116 height 27
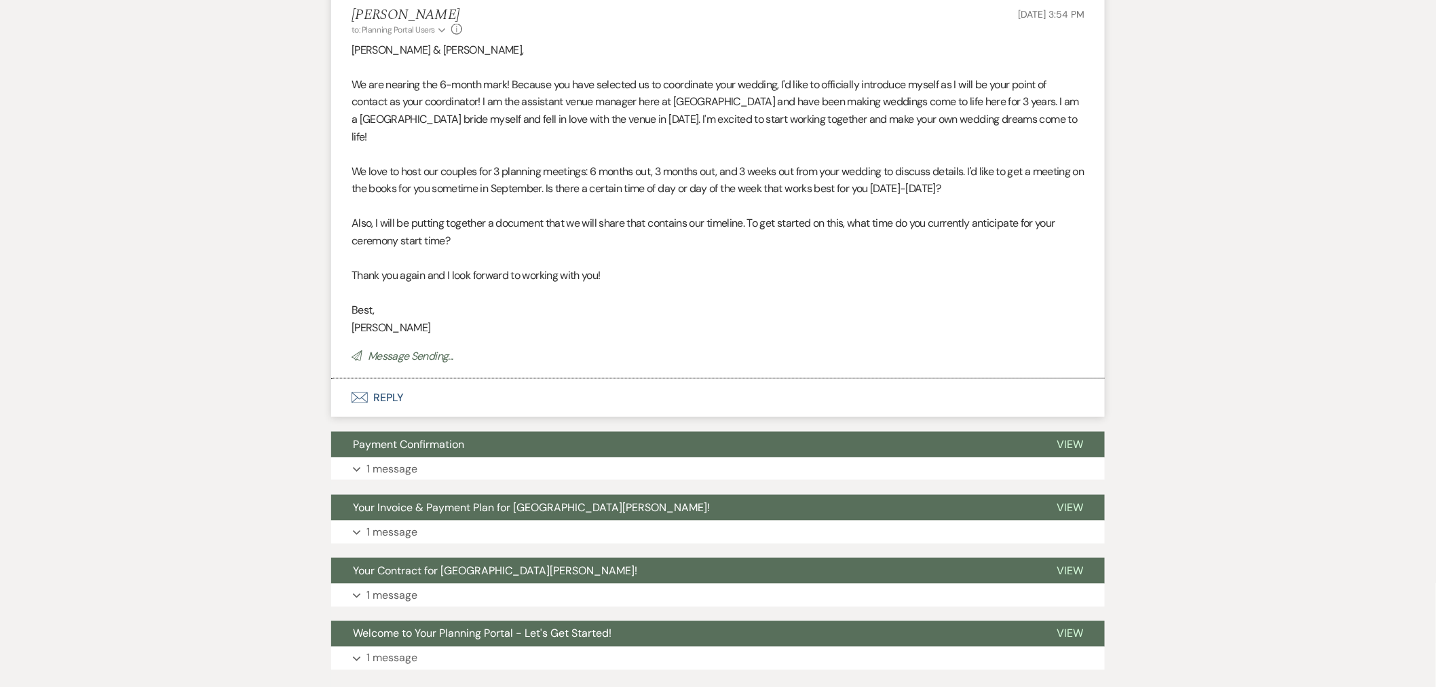
scroll to position [0, 0]
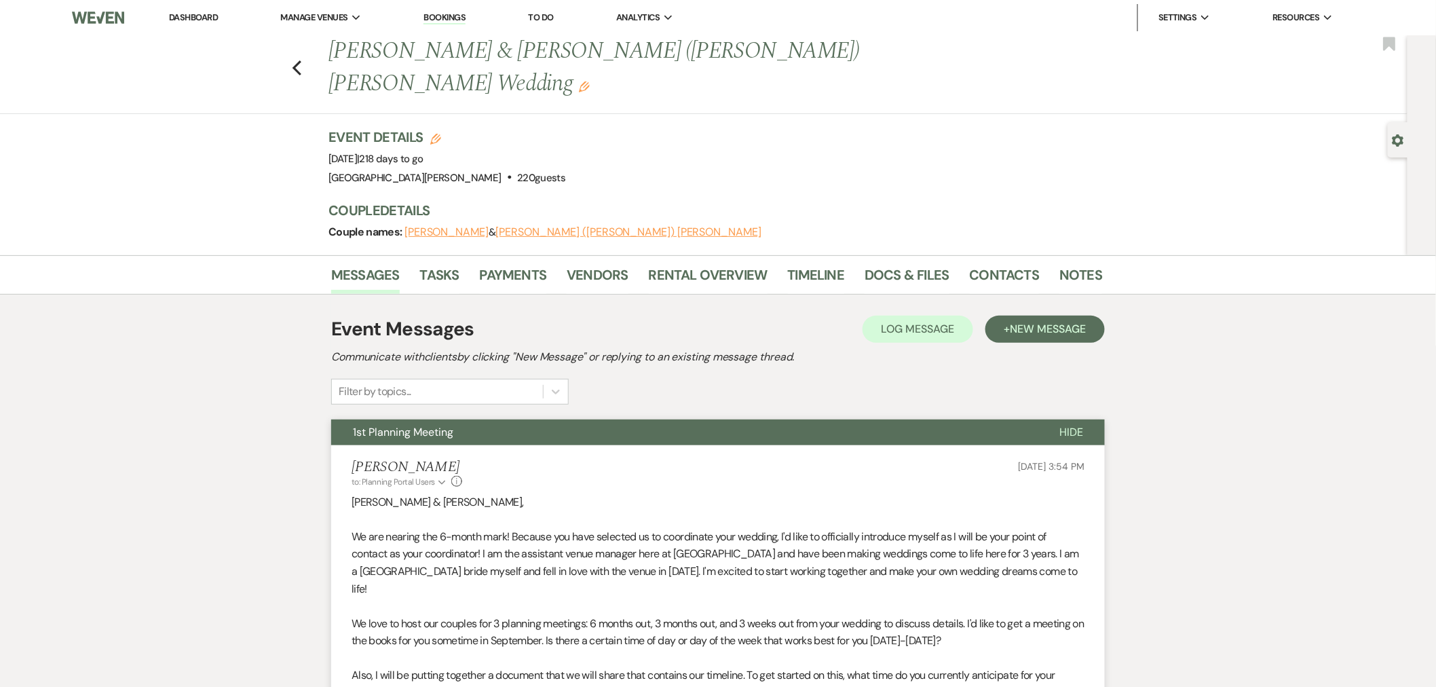
click at [181, 20] on link "Dashboard" at bounding box center [193, 18] width 49 height 12
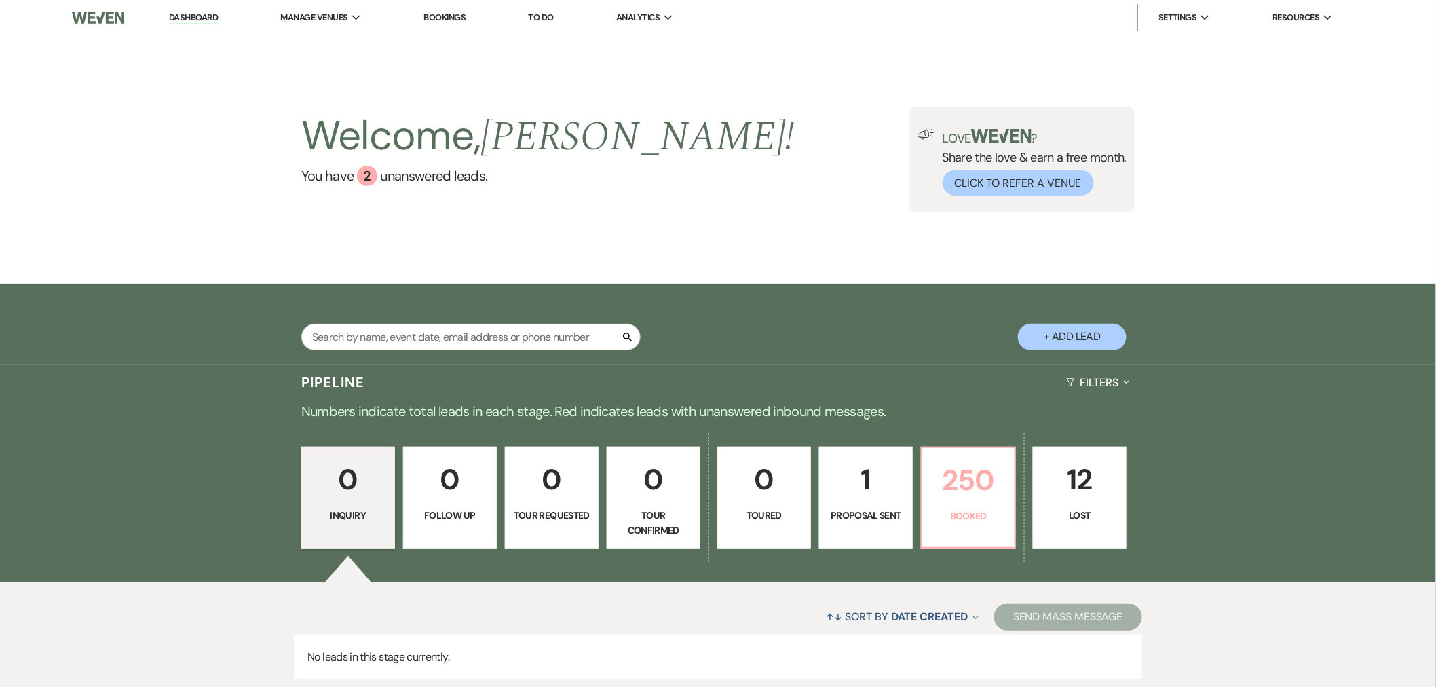
click at [973, 496] on p "250" at bounding box center [968, 479] width 76 height 45
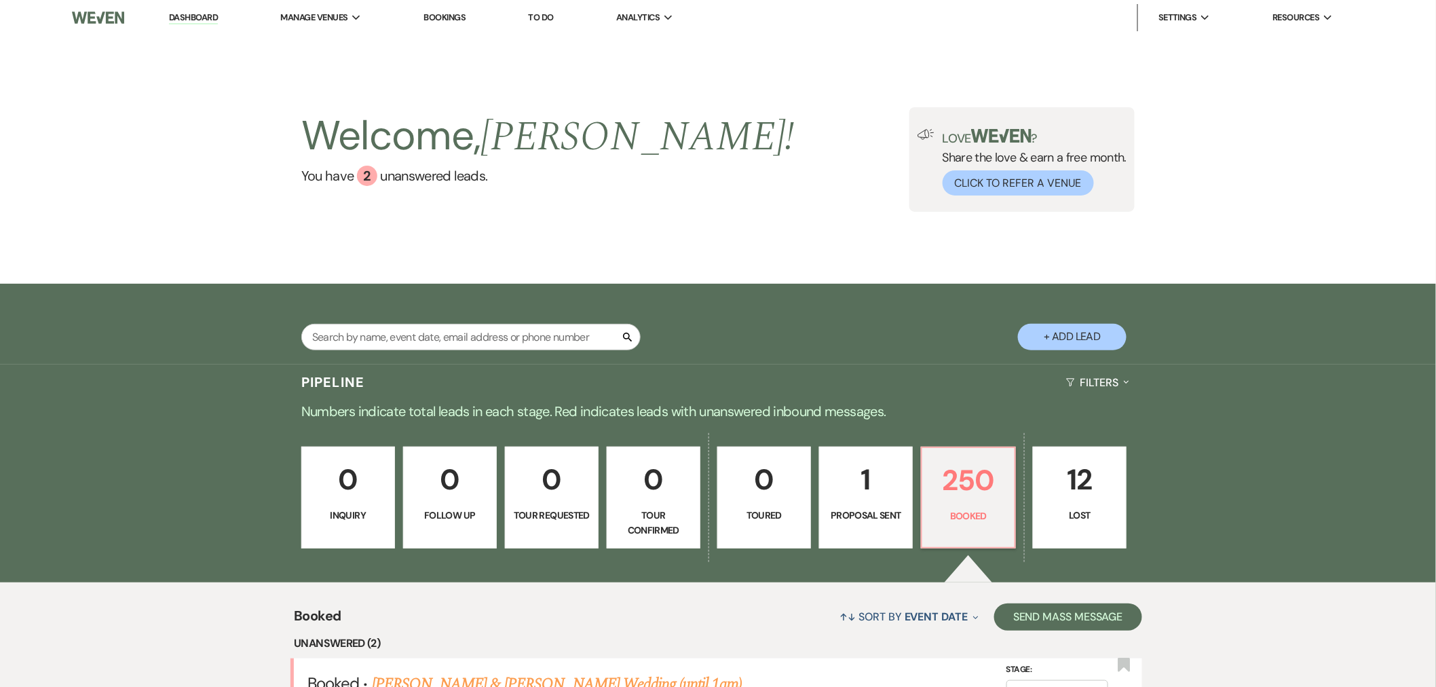
click at [197, 21] on link "Dashboard" at bounding box center [193, 18] width 49 height 13
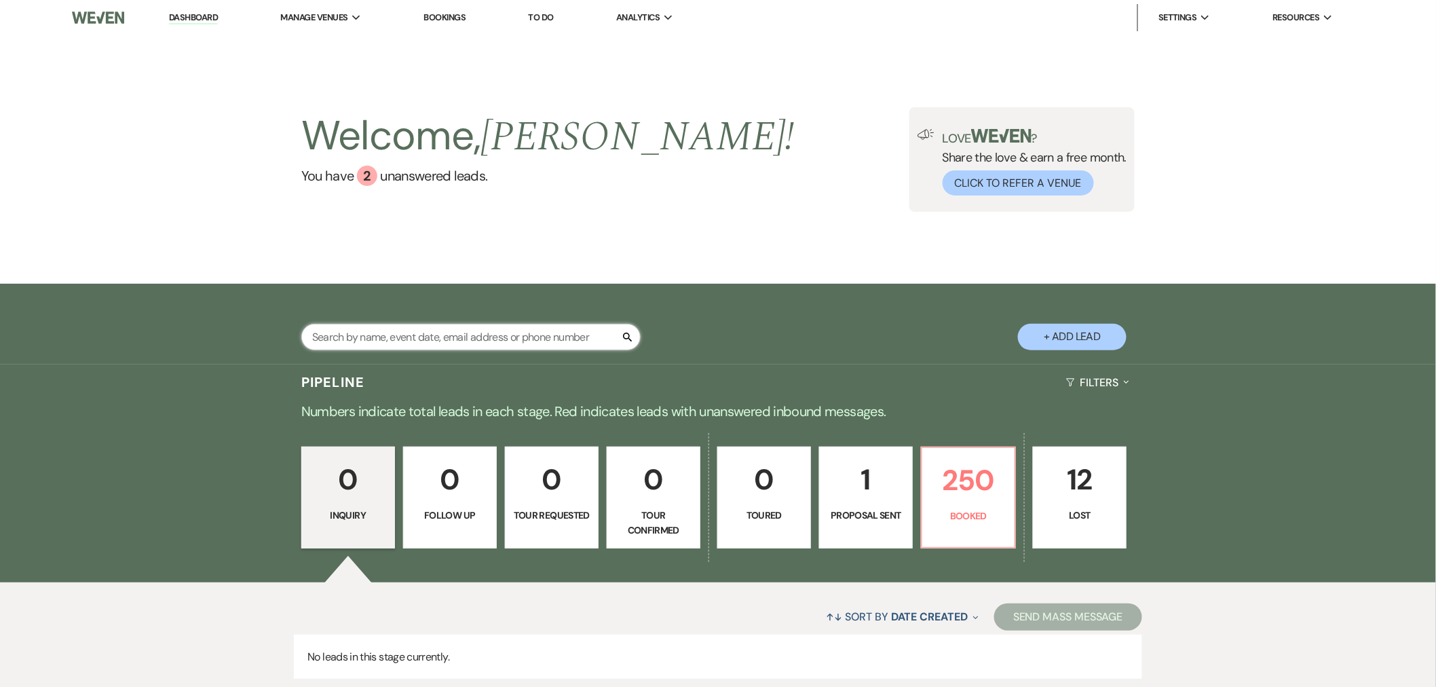
click at [362, 327] on input "text" at bounding box center [470, 337] width 339 height 26
type input "[PERSON_NAME]"
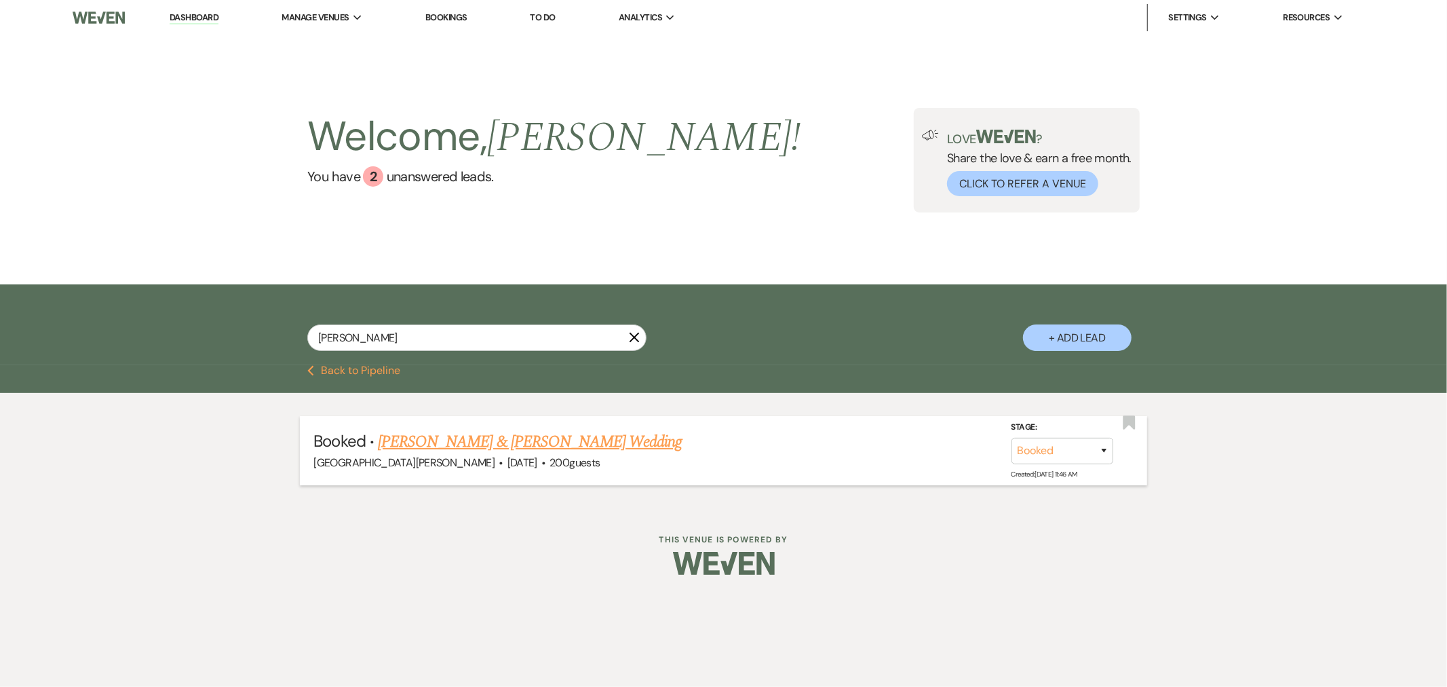
click at [442, 429] on link "[PERSON_NAME] & [PERSON_NAME] Wedding" at bounding box center [530, 441] width 304 height 24
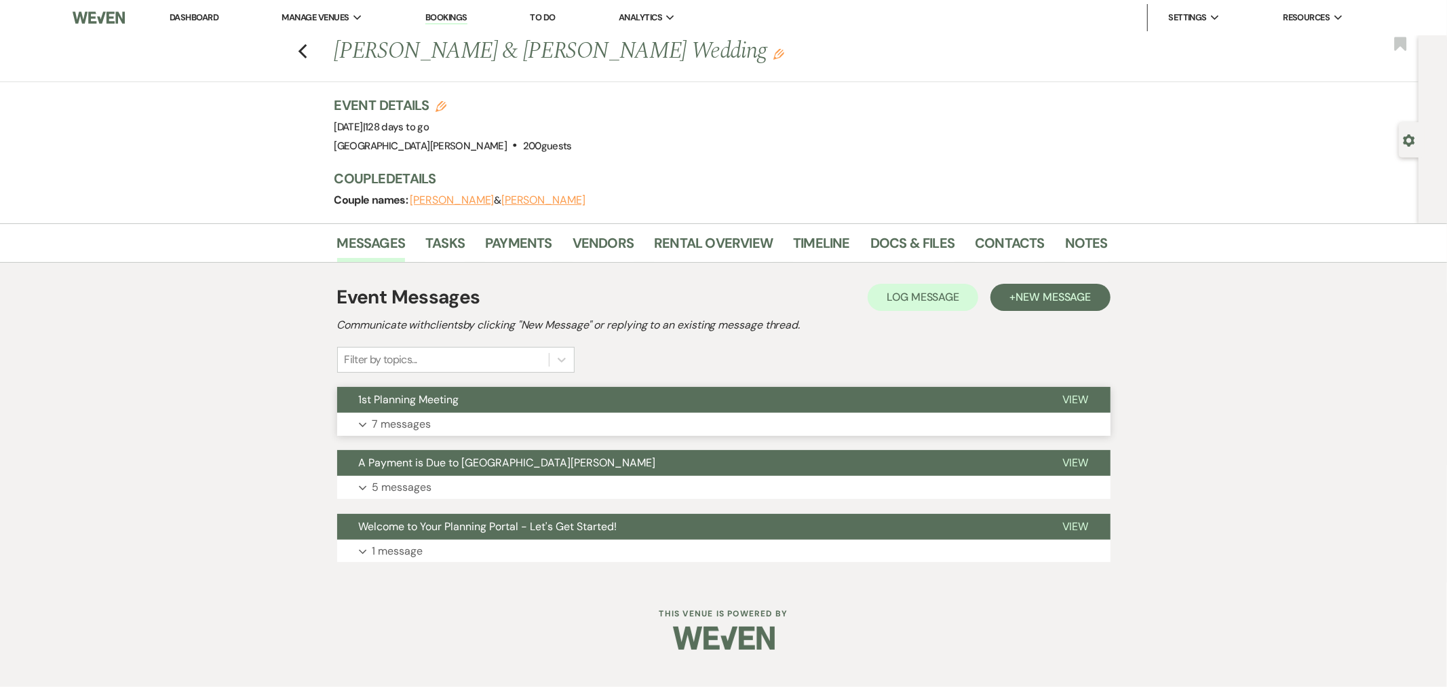
click at [503, 424] on button "Expand 7 messages" at bounding box center [723, 423] width 773 height 23
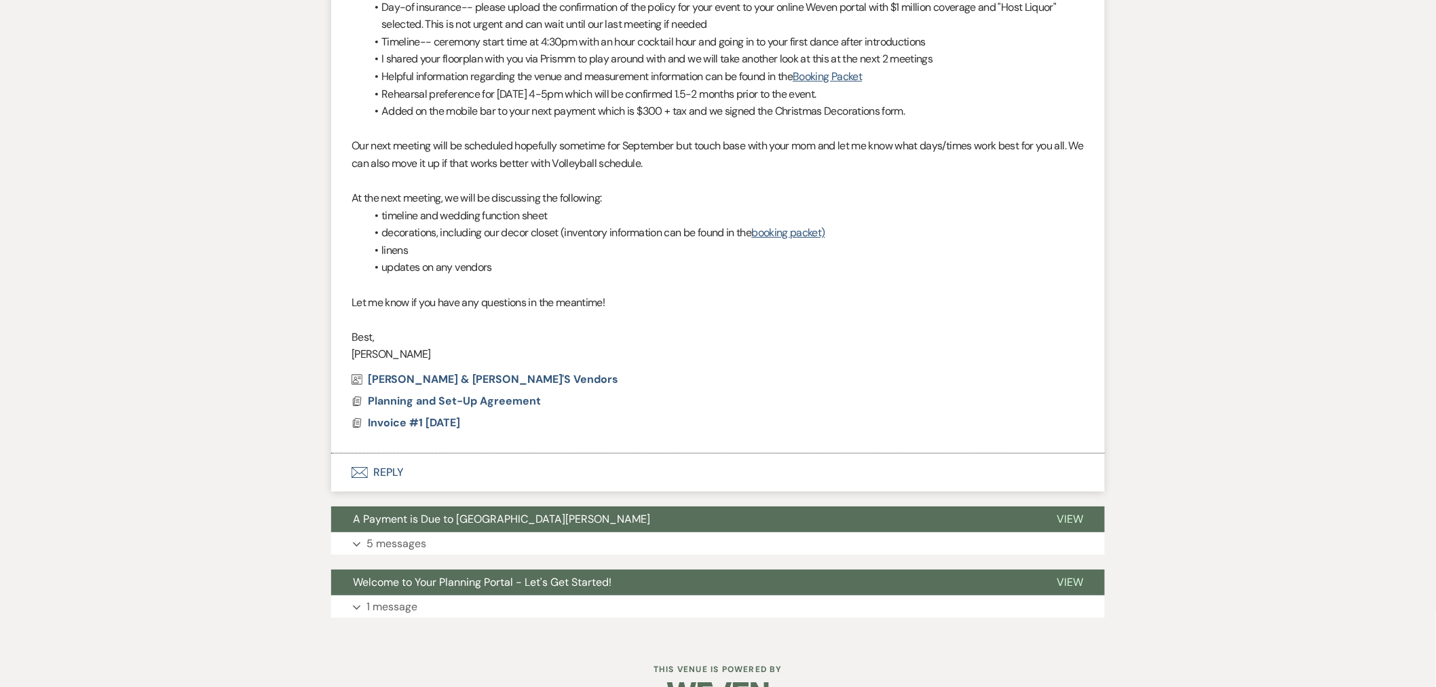
scroll to position [1767, 0]
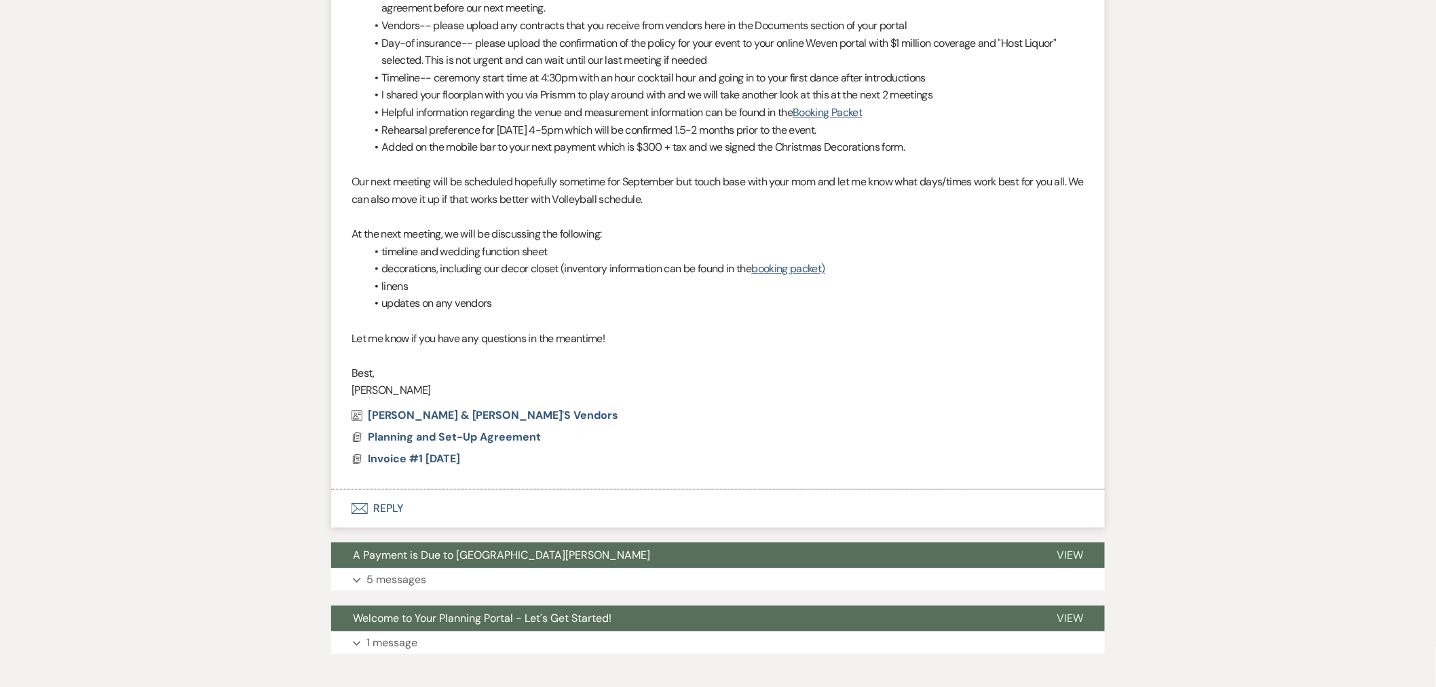
click at [540, 511] on button "Envelope Reply" at bounding box center [717, 508] width 773 height 38
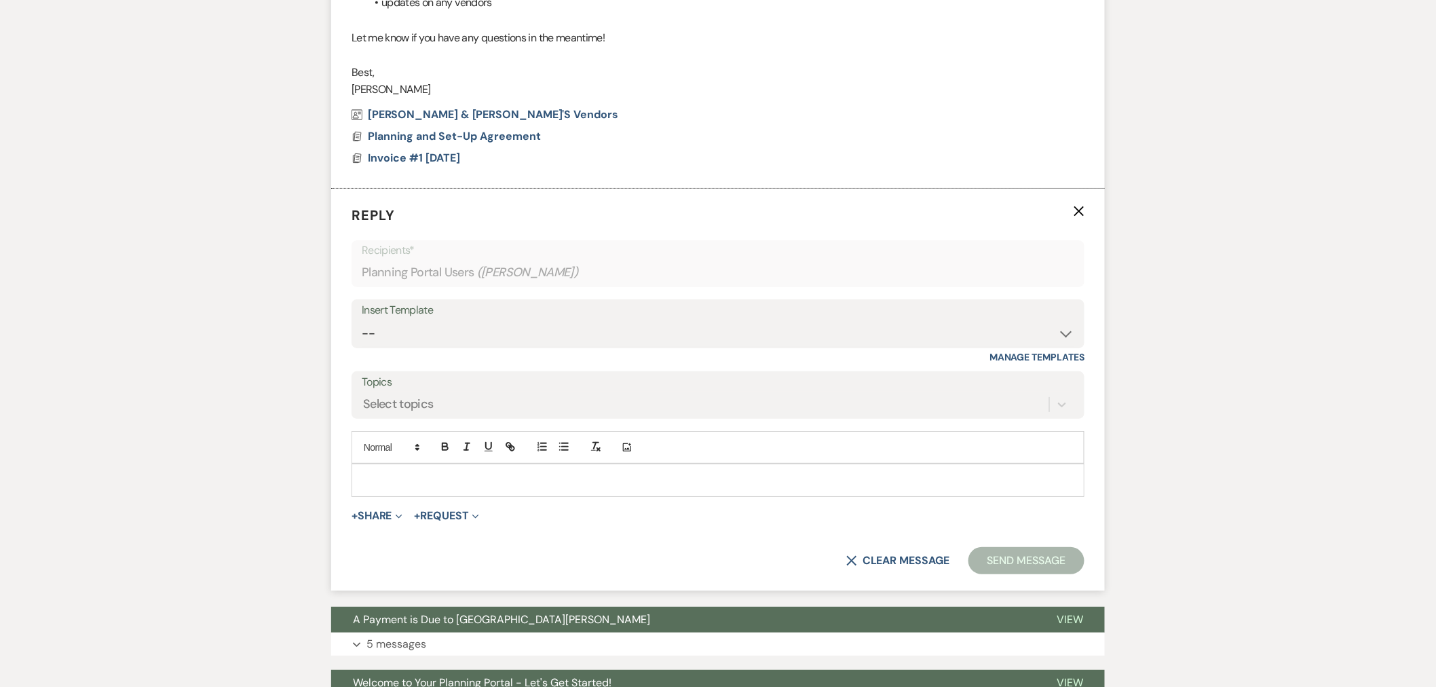
scroll to position [2115, 0]
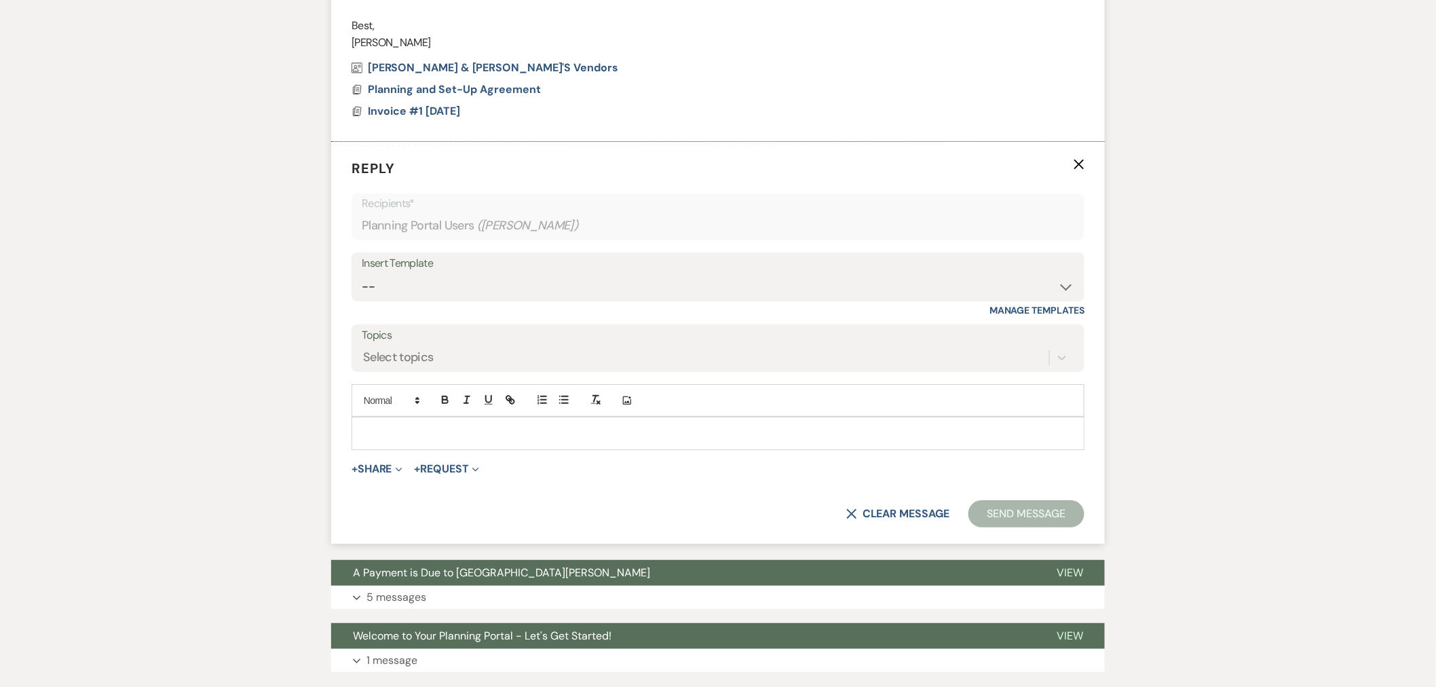
click at [574, 434] on p at bounding box center [717, 432] width 711 height 15
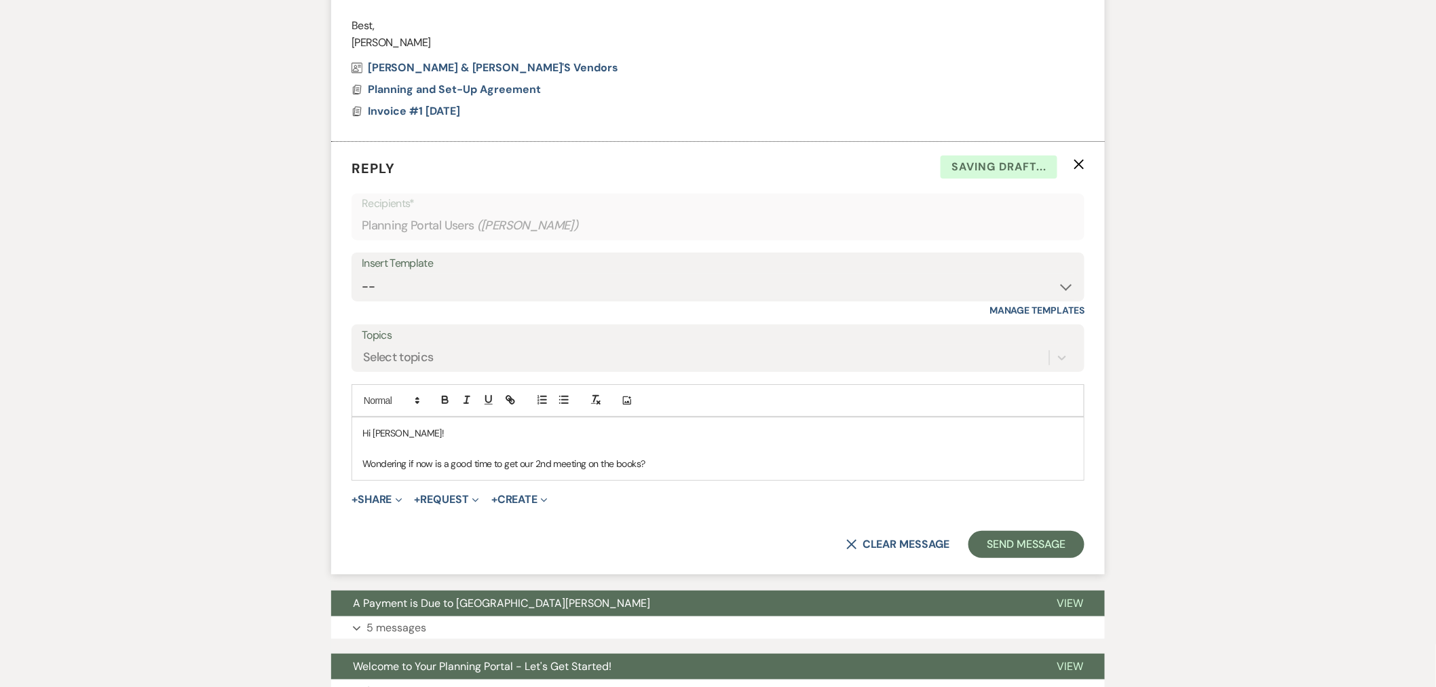
click at [553, 466] on p "Wondering if now is a good time to get our 2nd meeting on the books?" at bounding box center [717, 463] width 711 height 15
click at [775, 462] on p "Wondering if now is a good time to get our 2nd venue planning meeting on the bo…" at bounding box center [717, 463] width 711 height 15
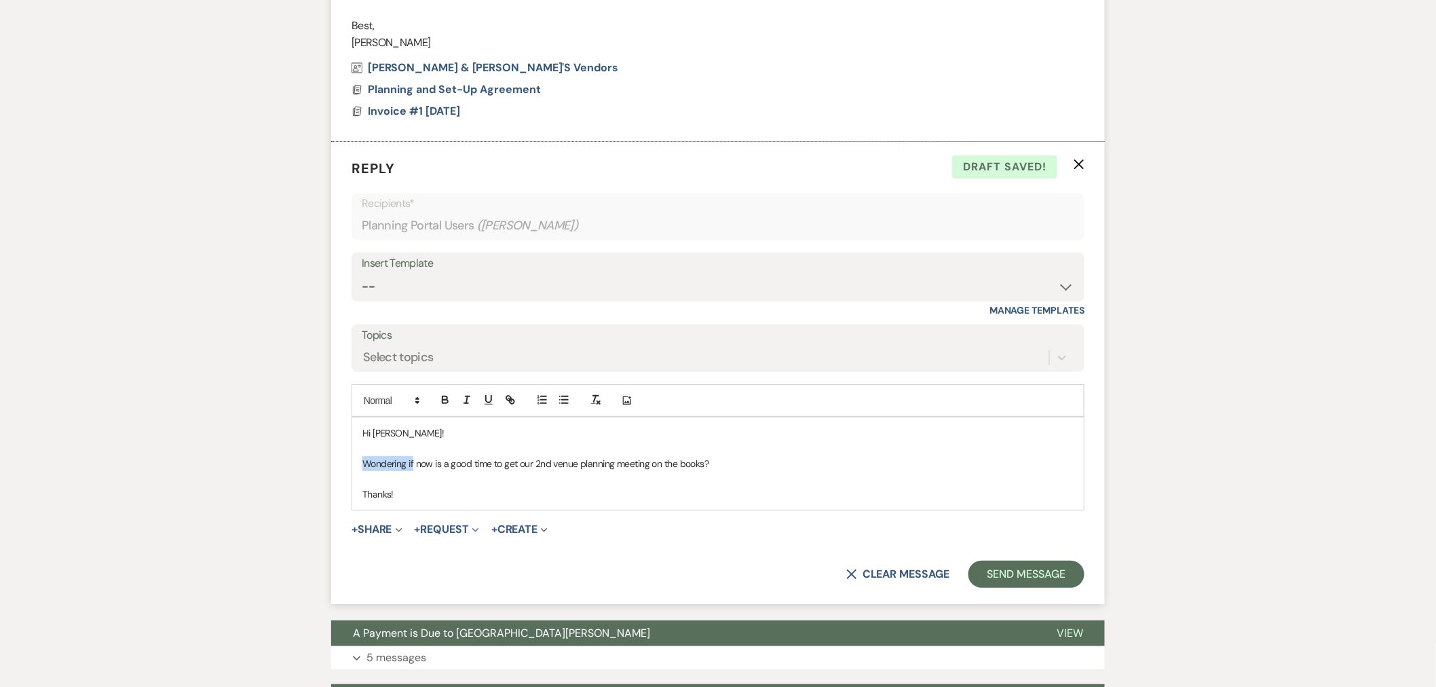
drag, startPoint x: 415, startPoint y: 465, endPoint x: 326, endPoint y: 468, distance: 88.2
drag, startPoint x: 463, startPoint y: 465, endPoint x: 446, endPoint y: 469, distance: 17.3
click at [446, 469] on p "Checking in to see if now is a good time to get our 2nd venue planning meeting …" at bounding box center [717, 463] width 711 height 15
click at [1069, 580] on button "Send Message" at bounding box center [1026, 573] width 116 height 27
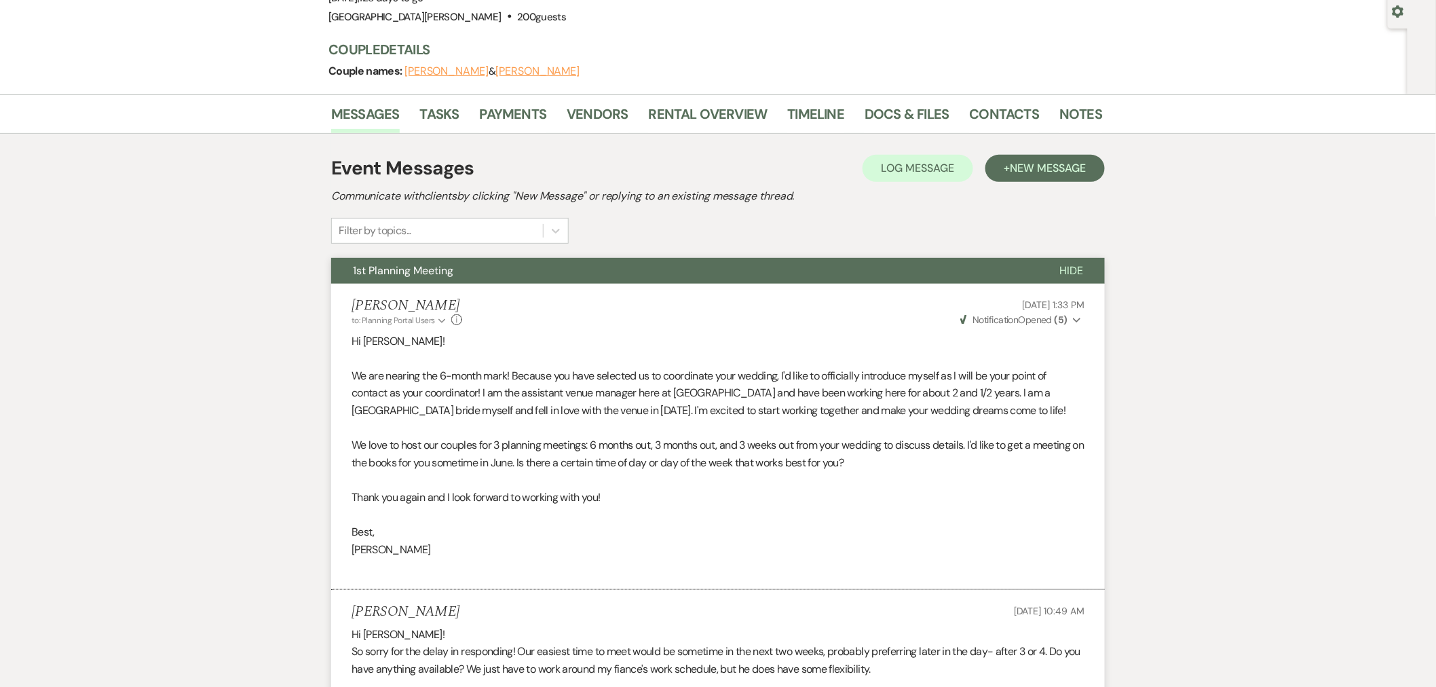
scroll to position [0, 0]
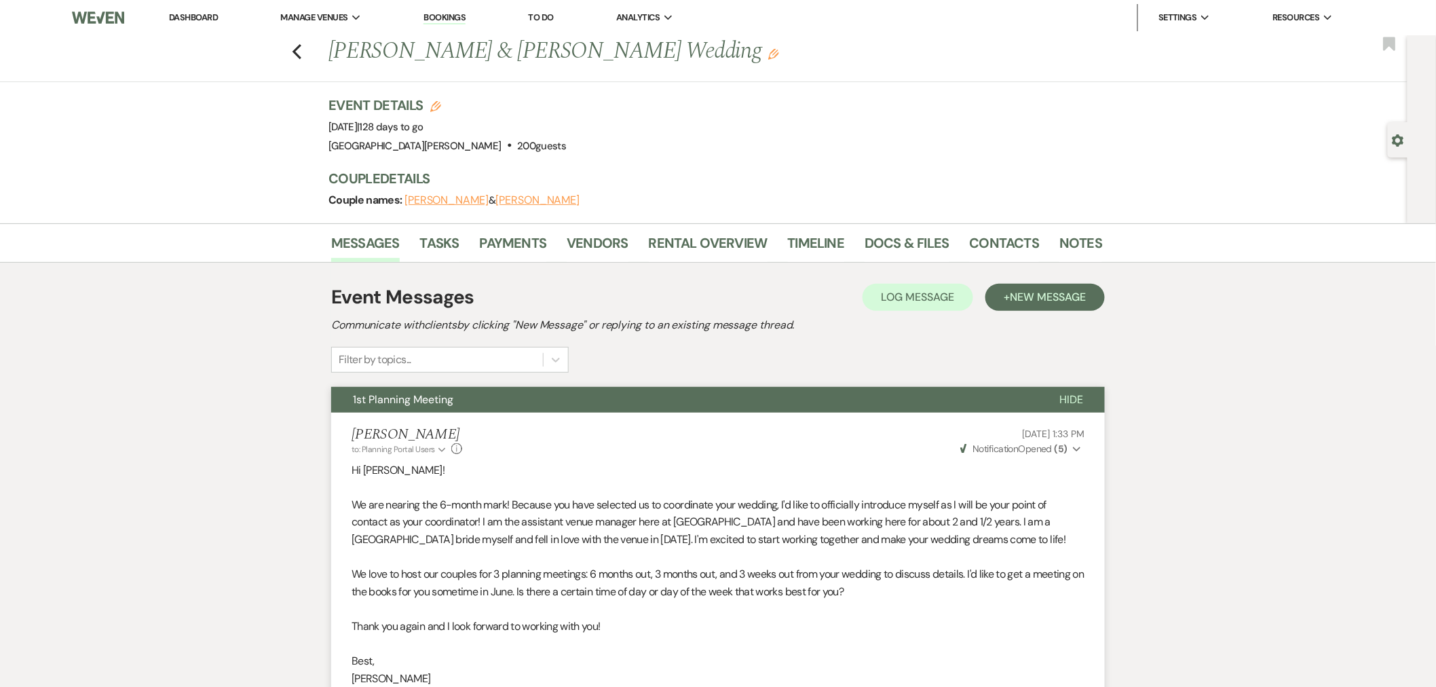
click at [208, 12] on link "Dashboard" at bounding box center [193, 18] width 49 height 12
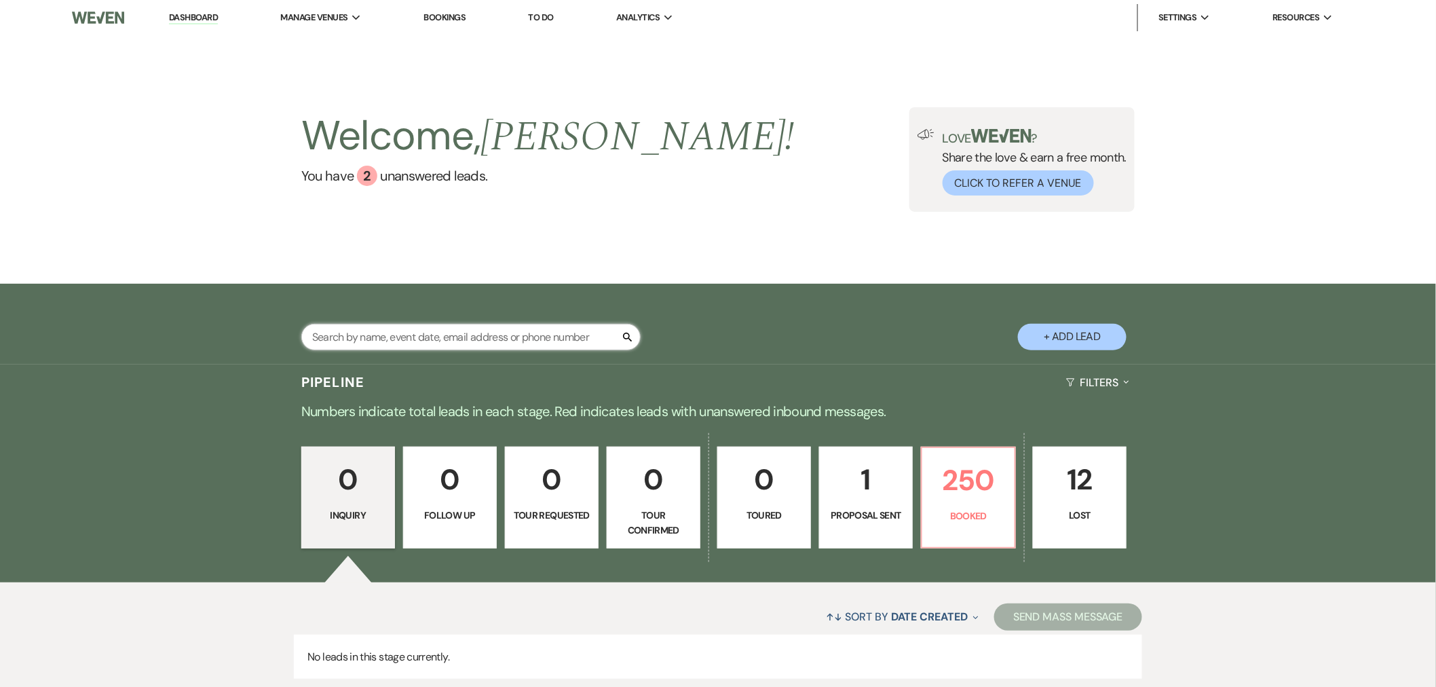
click at [393, 326] on input "text" at bounding box center [470, 337] width 339 height 26
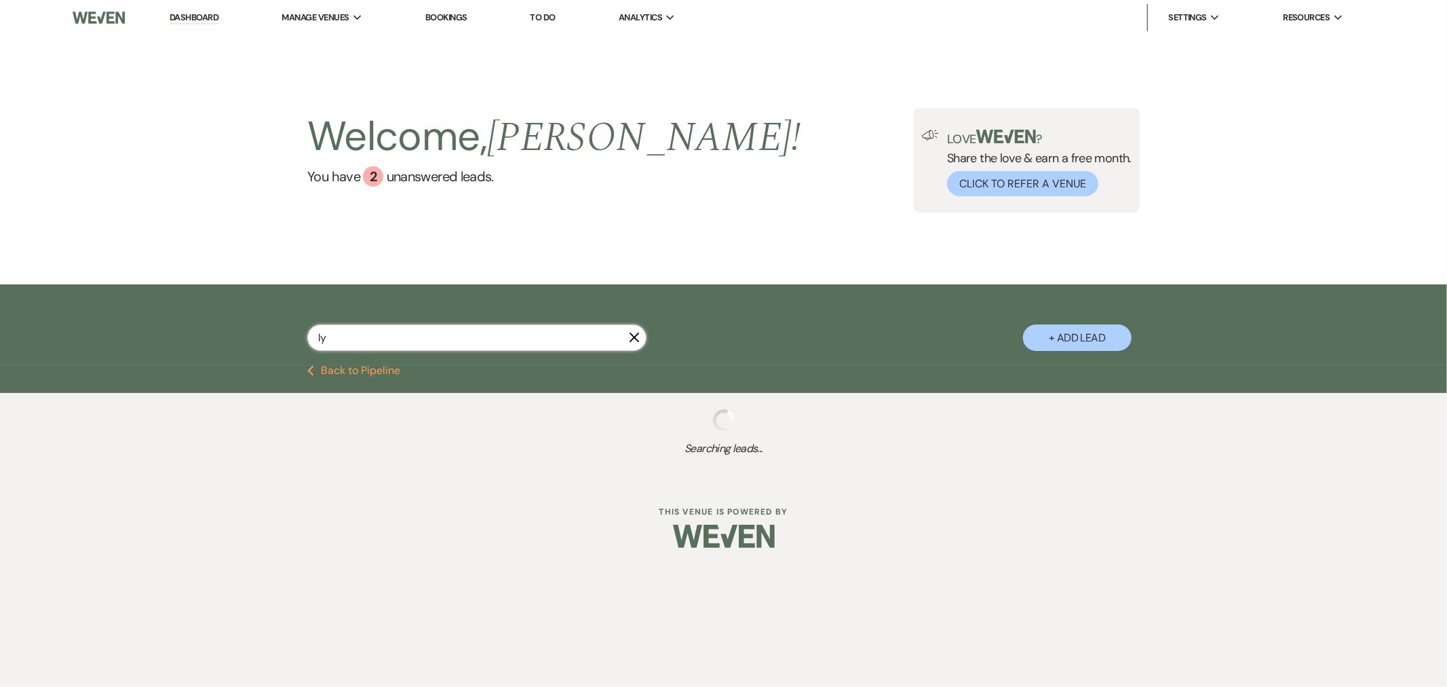
type input "l"
select select "8"
select select "4"
select select "8"
select select "7"
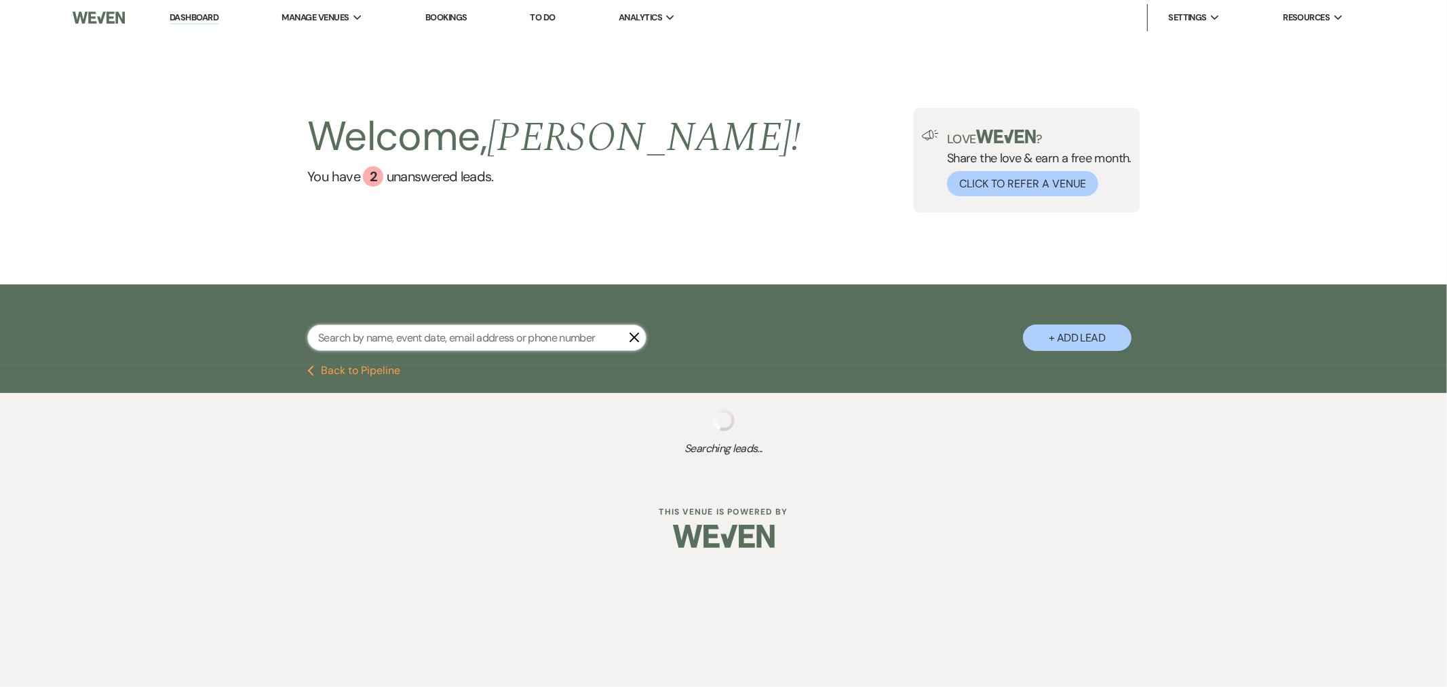
select select "8"
select select "6"
select select "8"
select select "11"
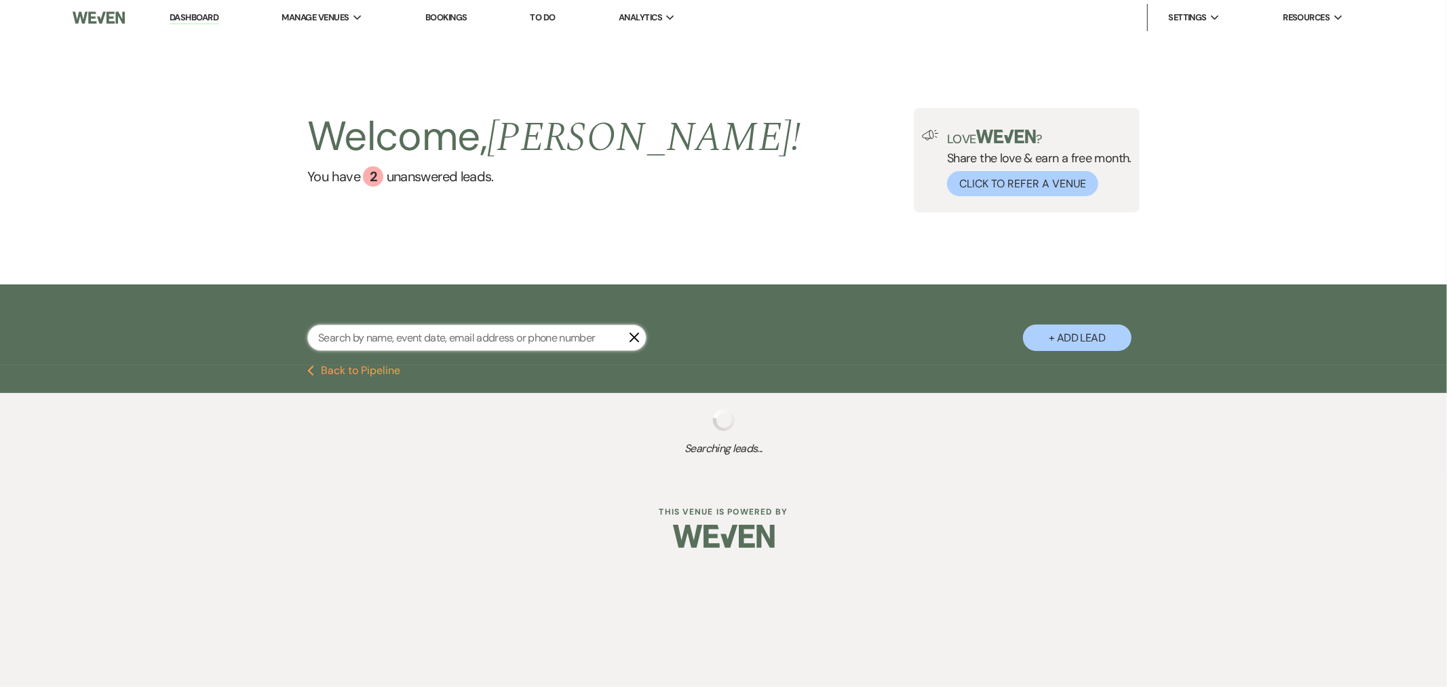
select select "8"
select select "1"
select select "8"
select select "5"
select select "6"
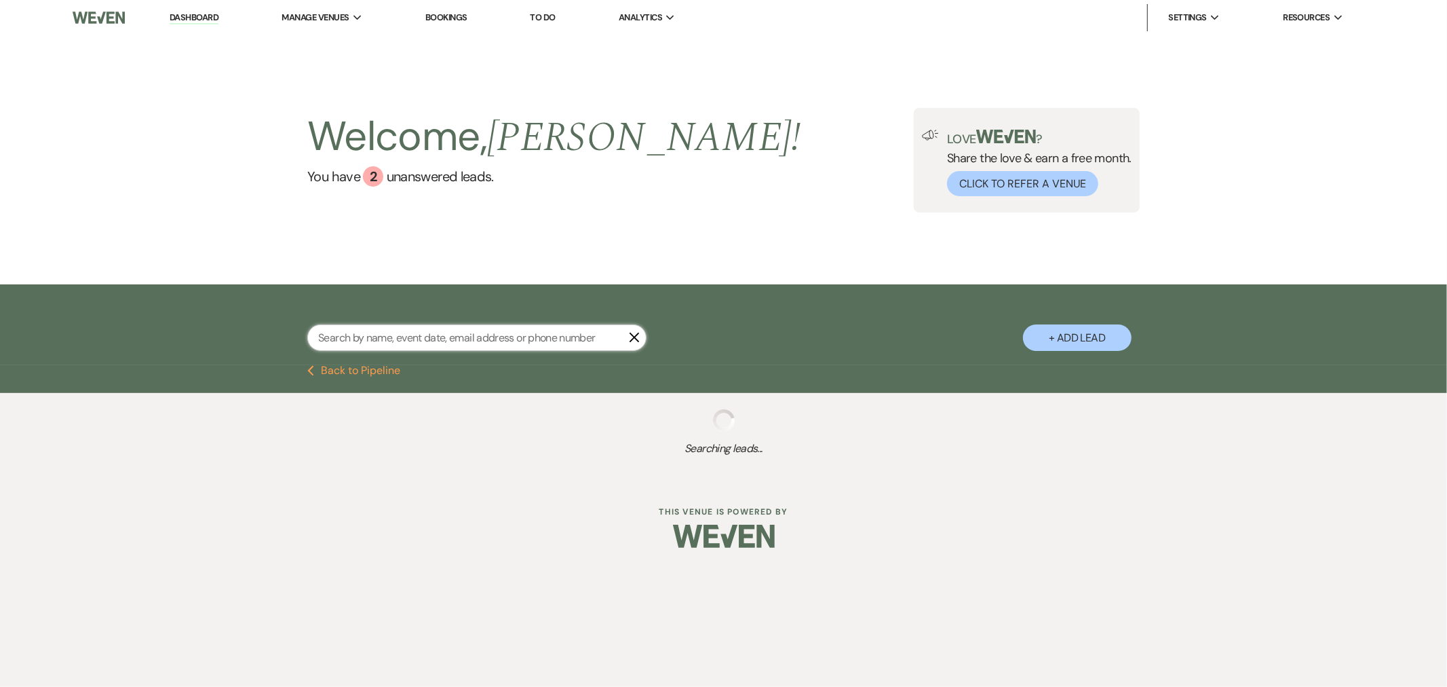
select select "8"
select select "2"
select select "8"
select select "4"
select select "8"
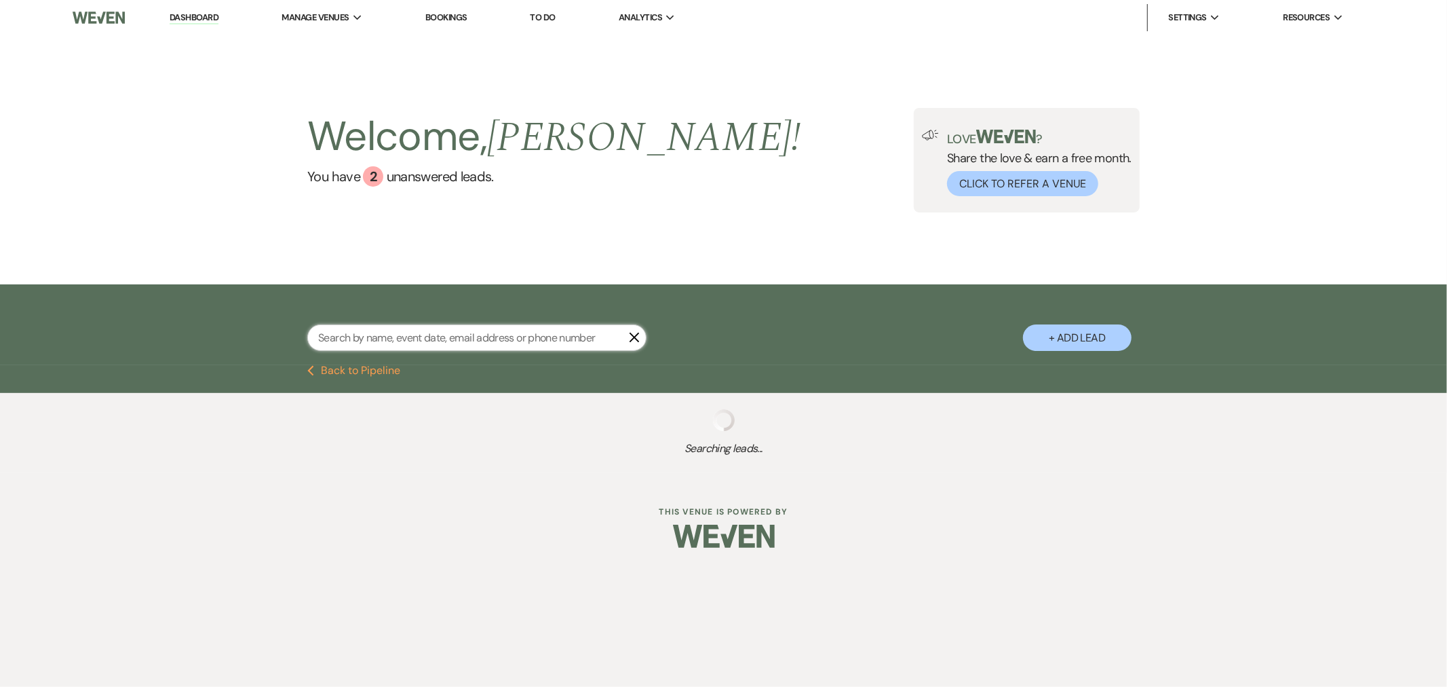
select select "5"
select select "8"
select select "5"
select select "8"
select select "11"
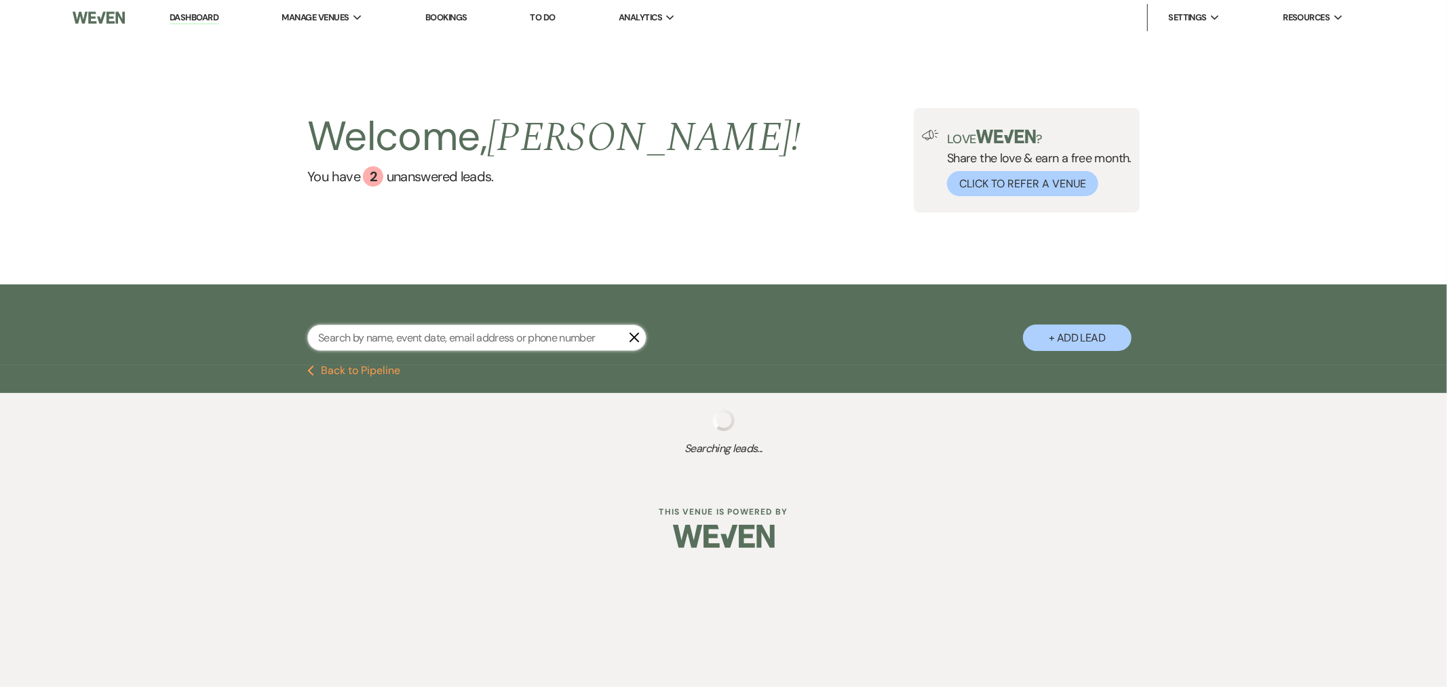
select select "8"
select select "11"
select select "8"
select select "11"
select select "8"
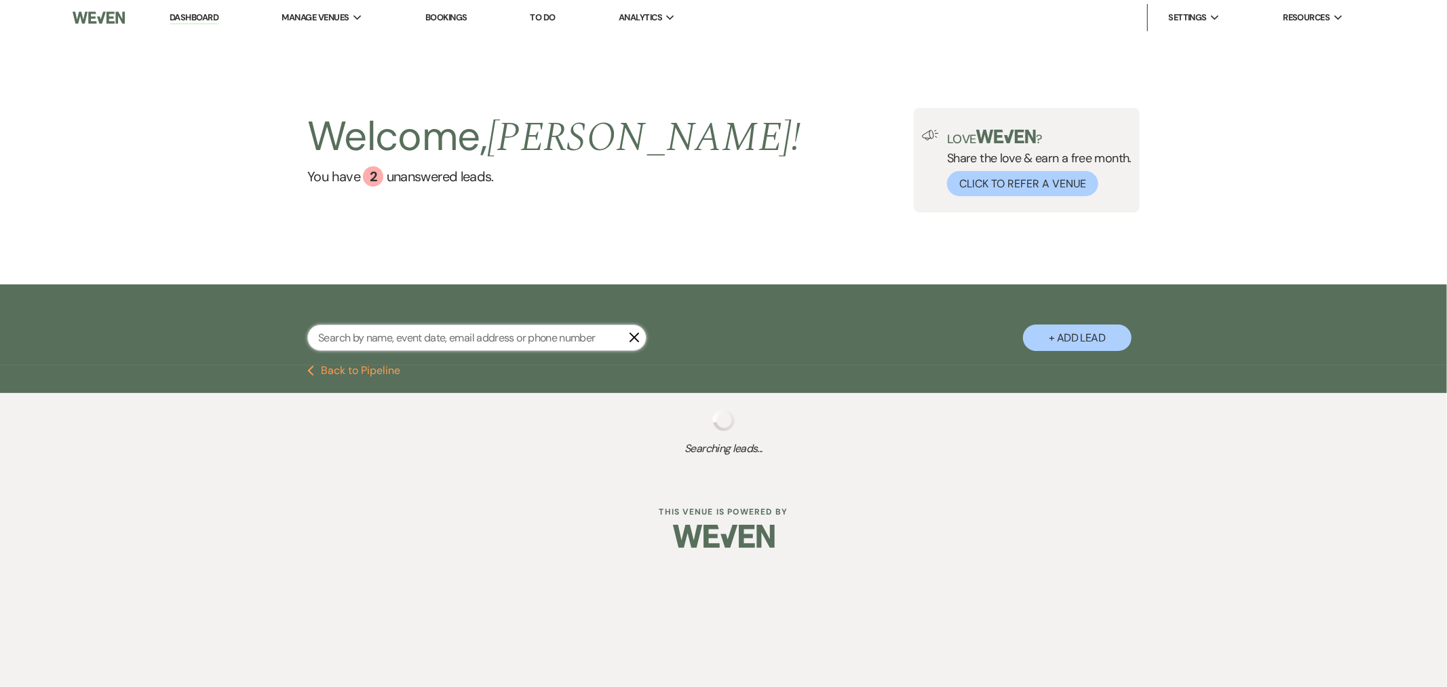
select select "11"
select select "8"
select select "2"
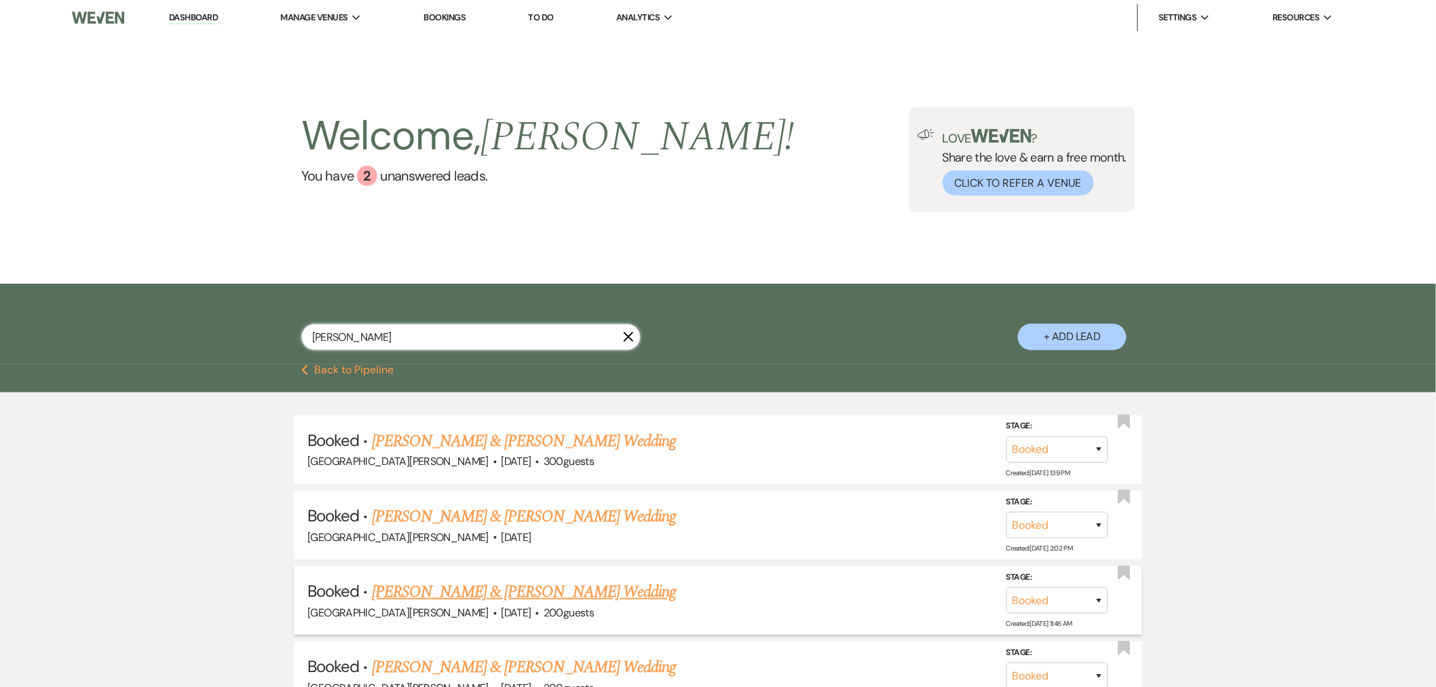
type input "[PERSON_NAME]"
click at [490, 592] on link "[PERSON_NAME] & [PERSON_NAME] Wedding" at bounding box center [524, 591] width 304 height 24
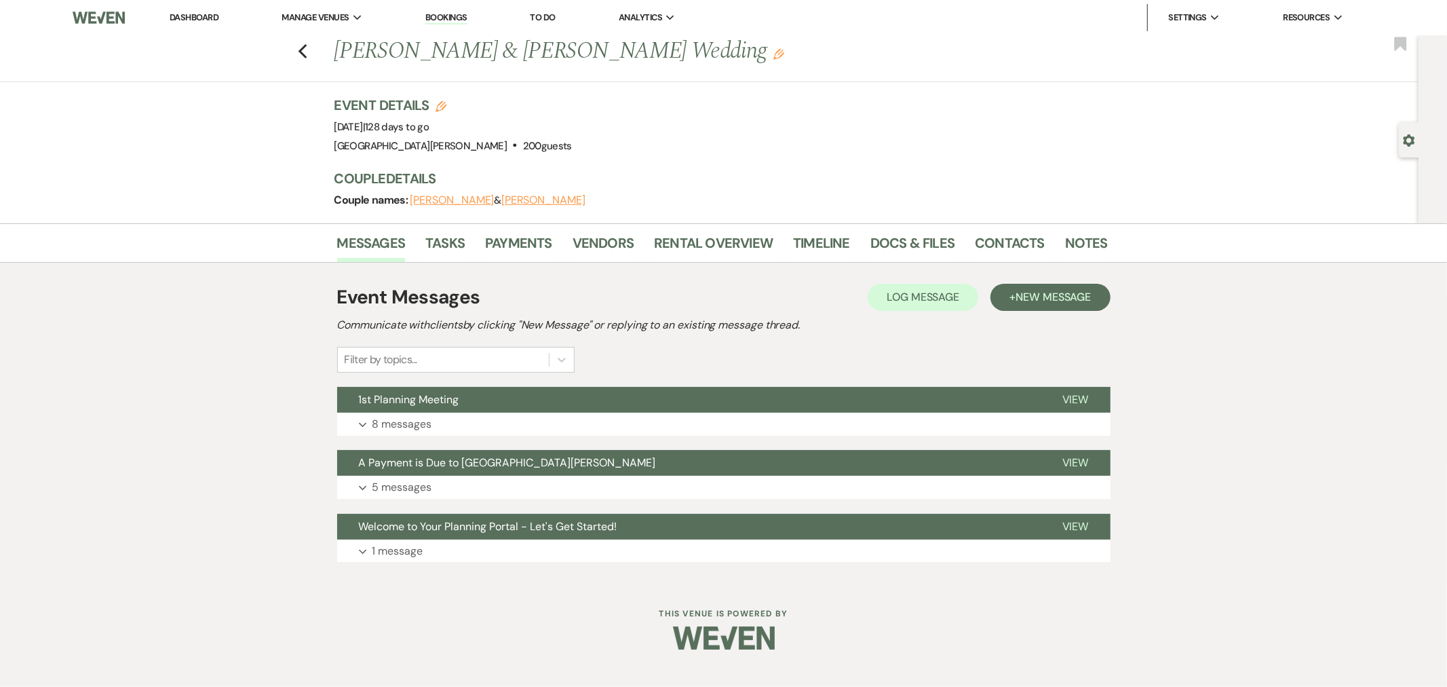
click at [198, 18] on link "Dashboard" at bounding box center [194, 18] width 49 height 12
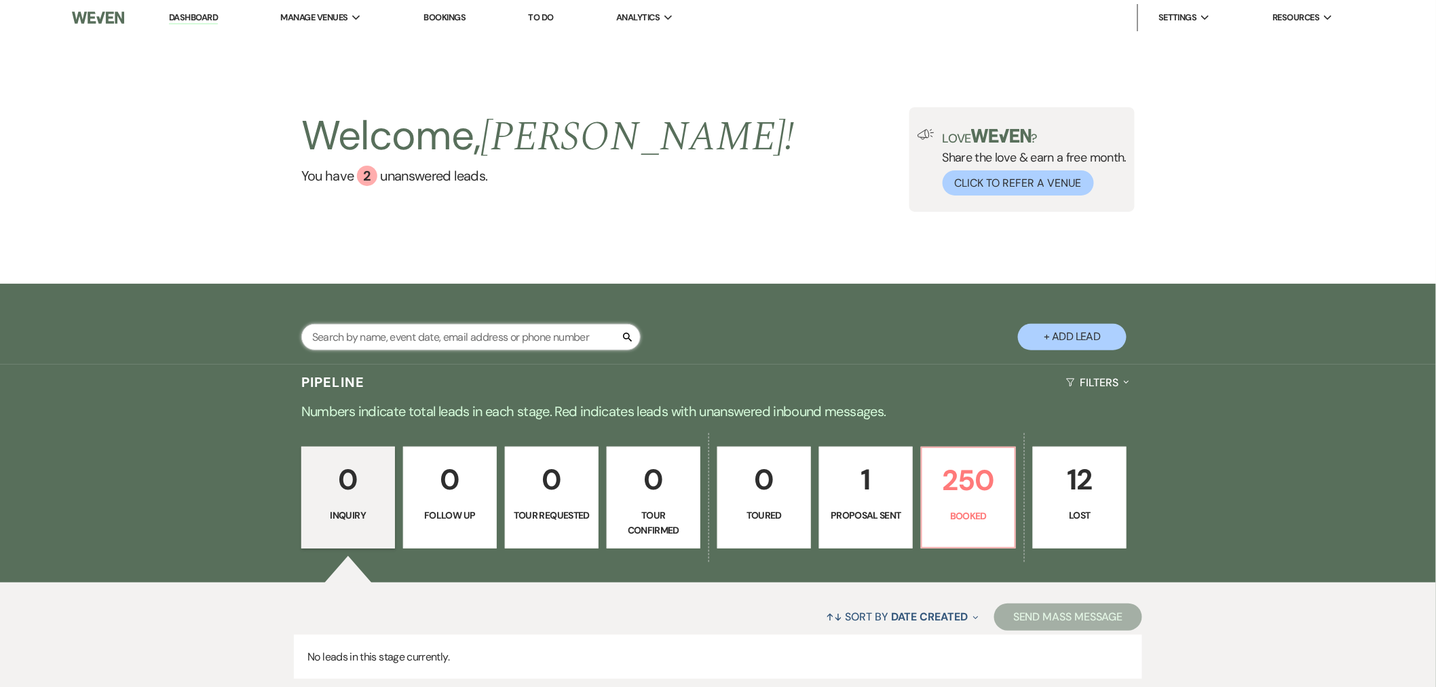
click at [398, 349] on input "text" at bounding box center [470, 337] width 339 height 26
type input "[PERSON_NAME]"
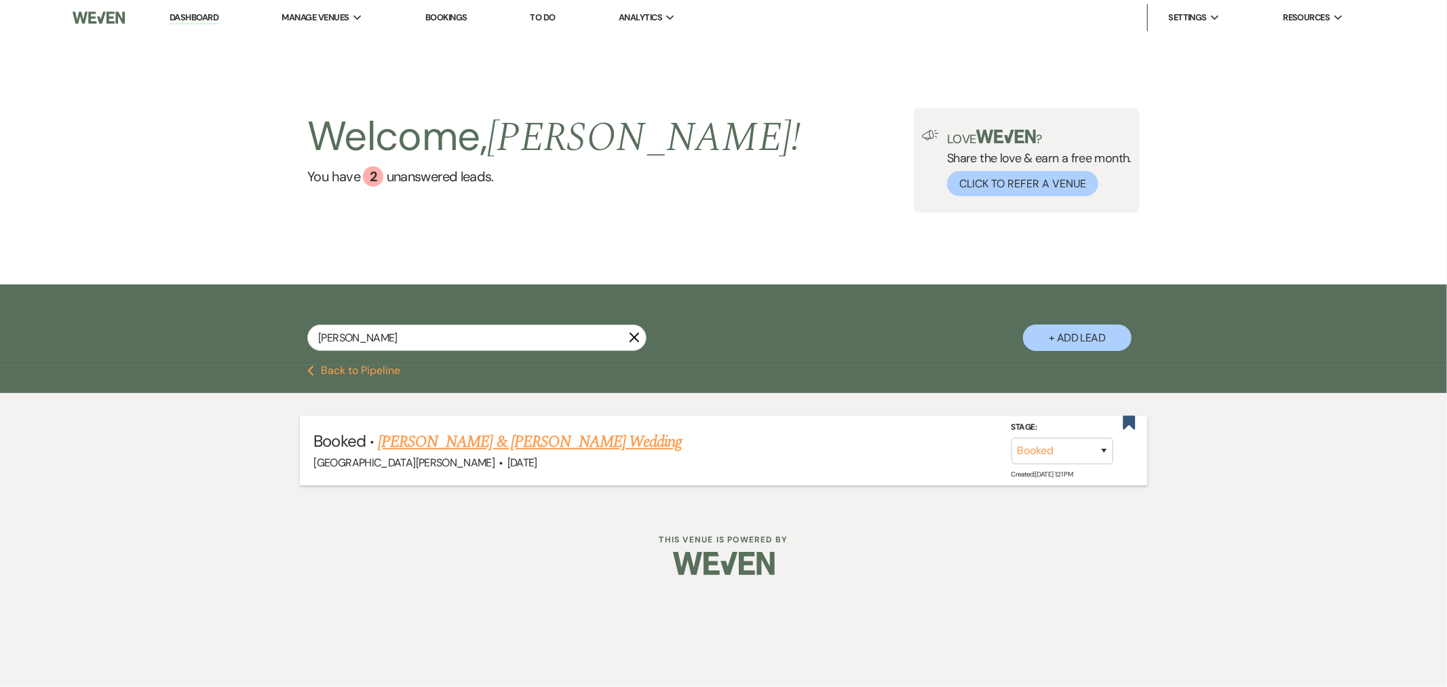
click at [488, 438] on link "[PERSON_NAME] & [PERSON_NAME] Wedding" at bounding box center [530, 441] width 304 height 24
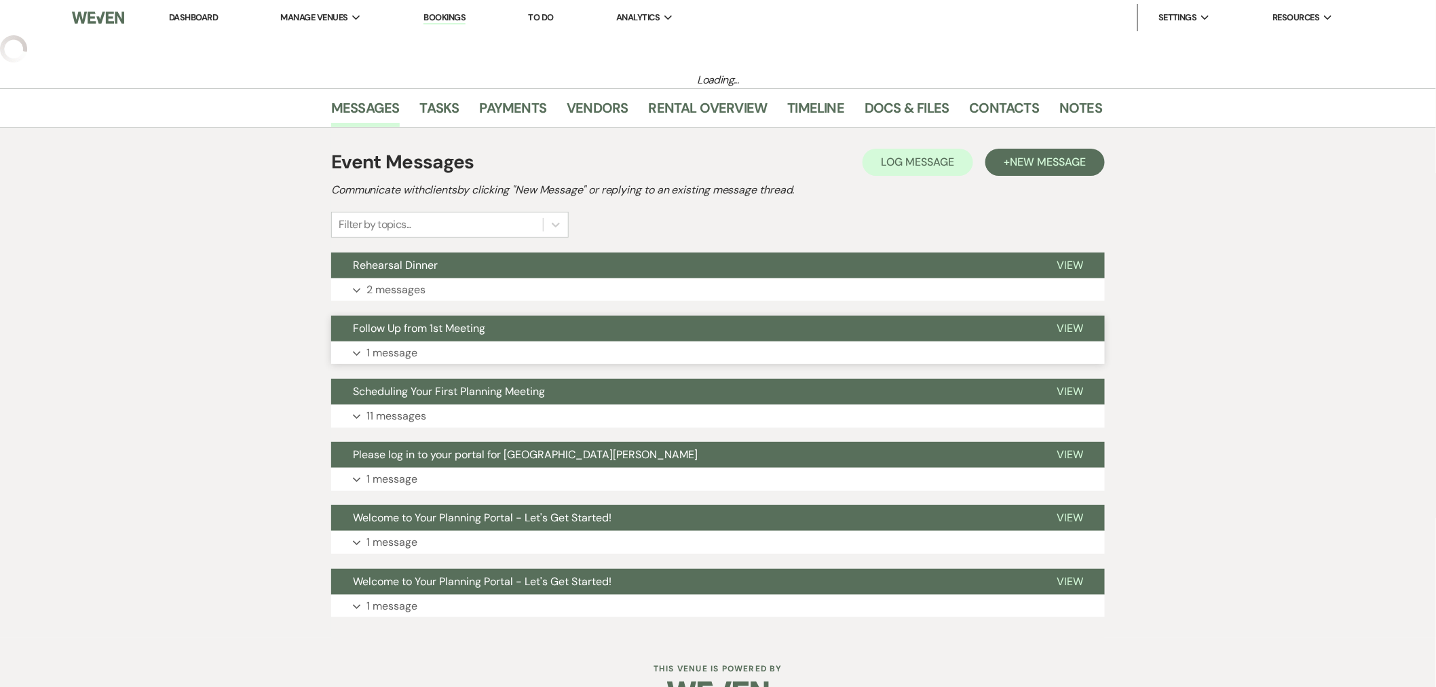
click at [500, 328] on button "Follow Up from 1st Meeting" at bounding box center [683, 328] width 704 height 26
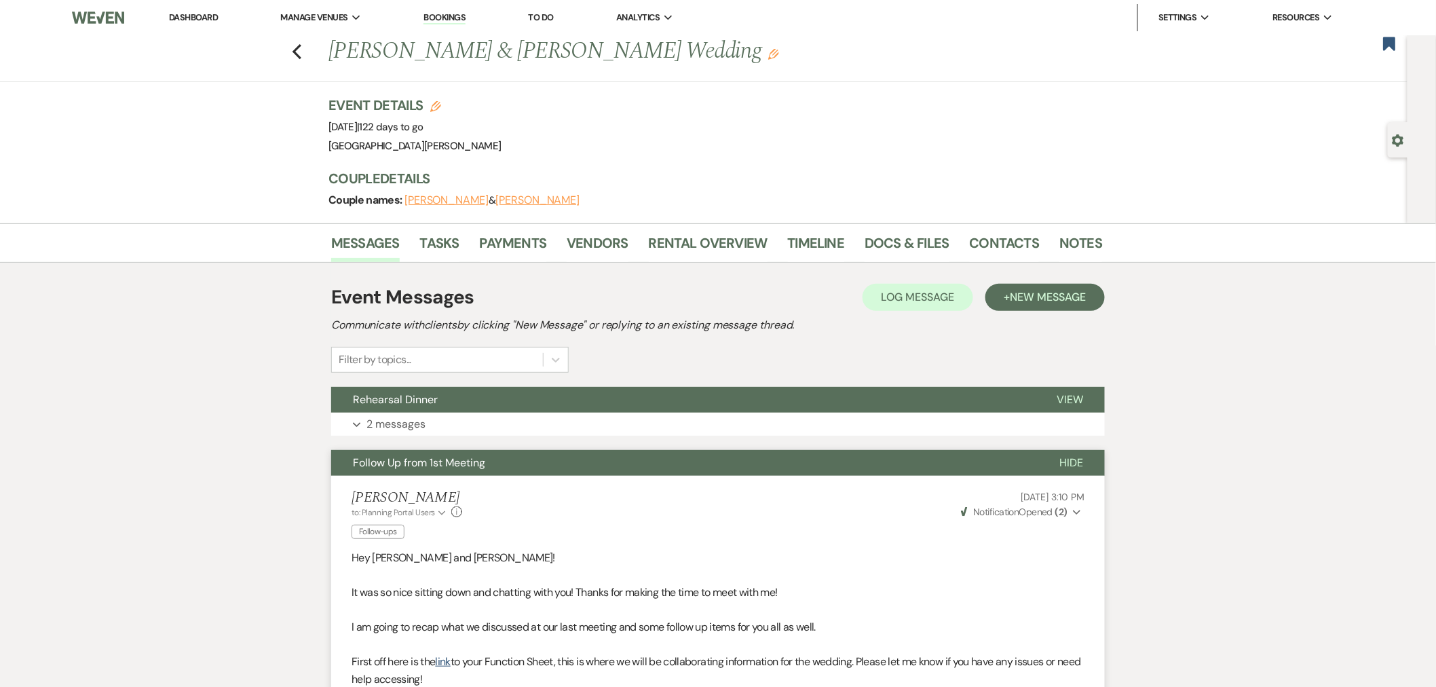
click at [195, 12] on link "Dashboard" at bounding box center [193, 18] width 49 height 12
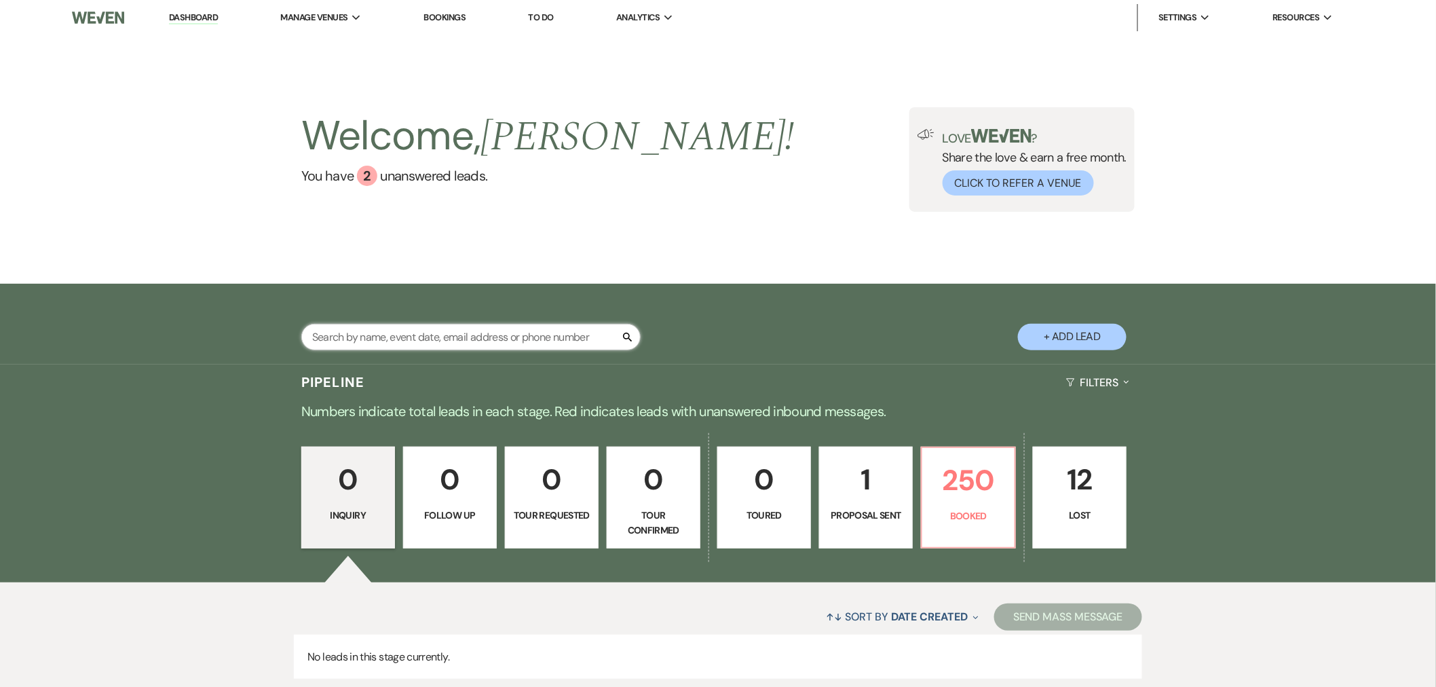
click at [404, 341] on input "text" at bounding box center [470, 337] width 339 height 26
type input "[PERSON_NAME]"
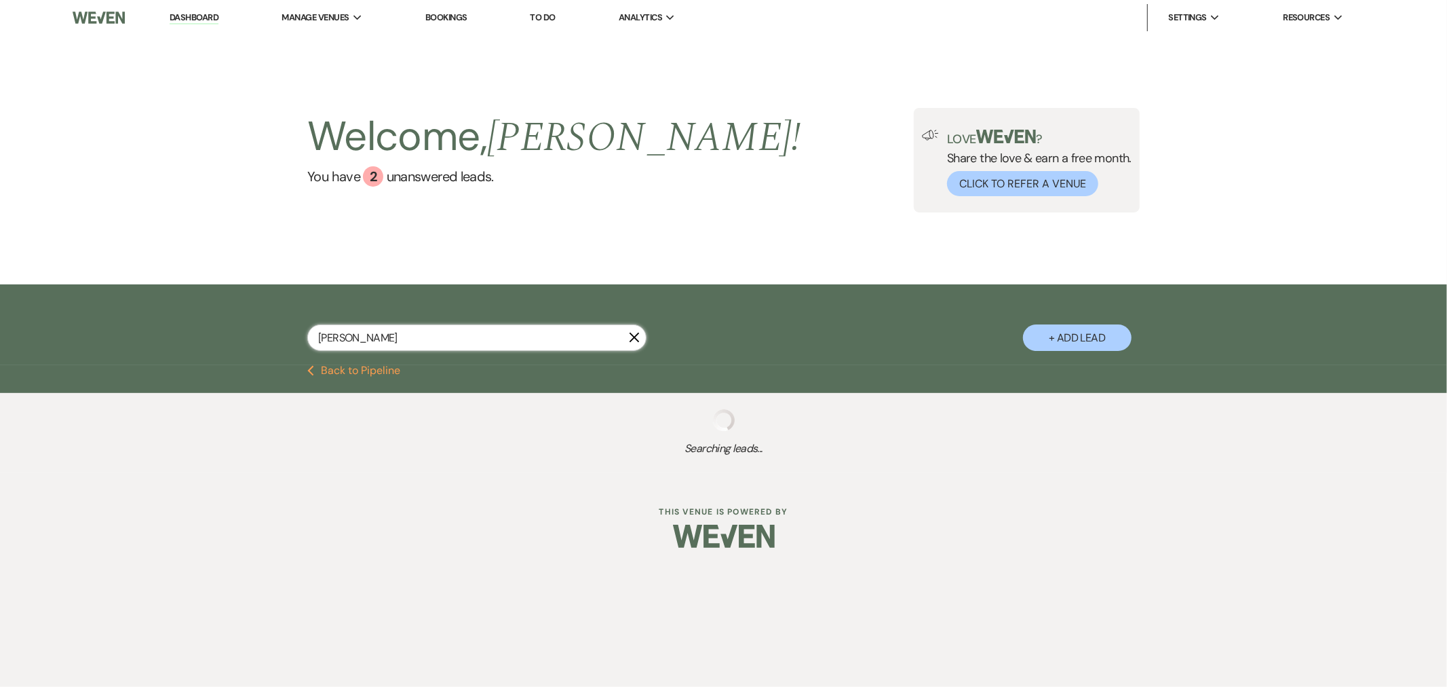
select select "8"
select select "11"
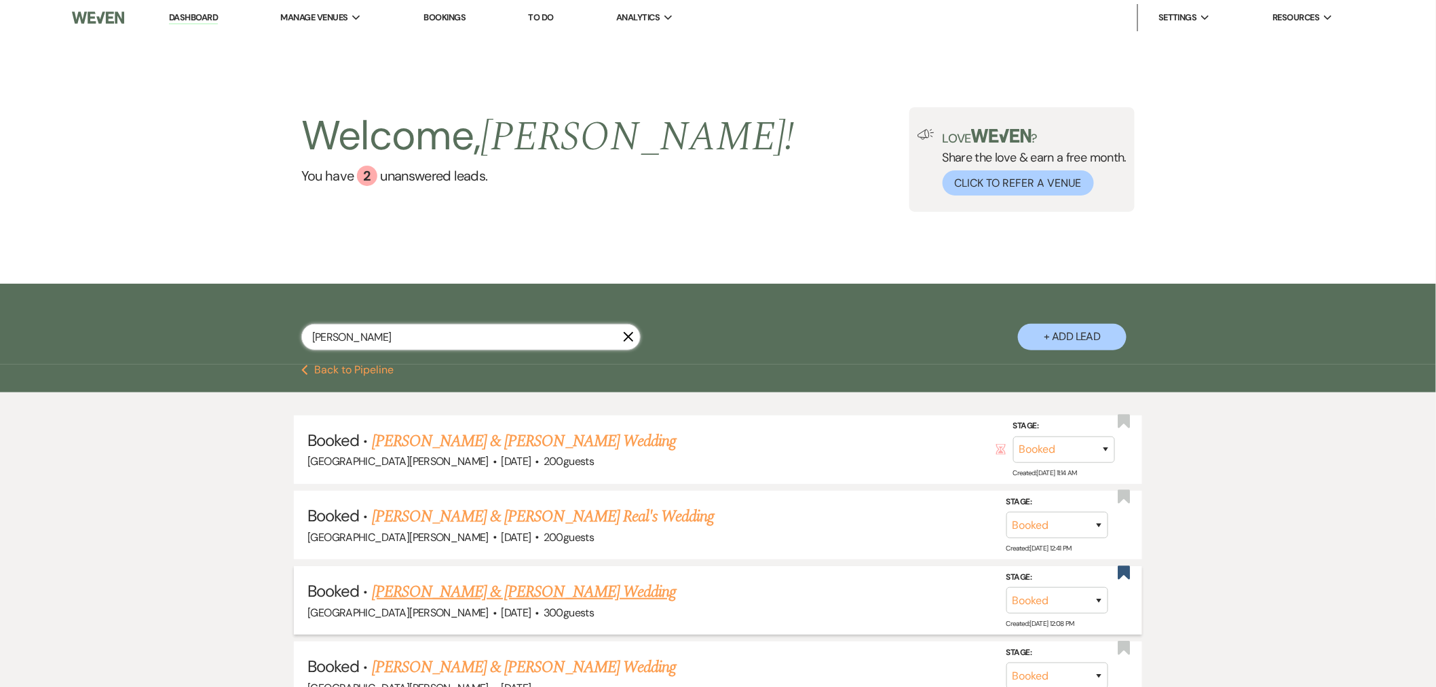
type input "[PERSON_NAME]"
click at [545, 592] on link "[PERSON_NAME] & [PERSON_NAME] Wedding" at bounding box center [524, 591] width 304 height 24
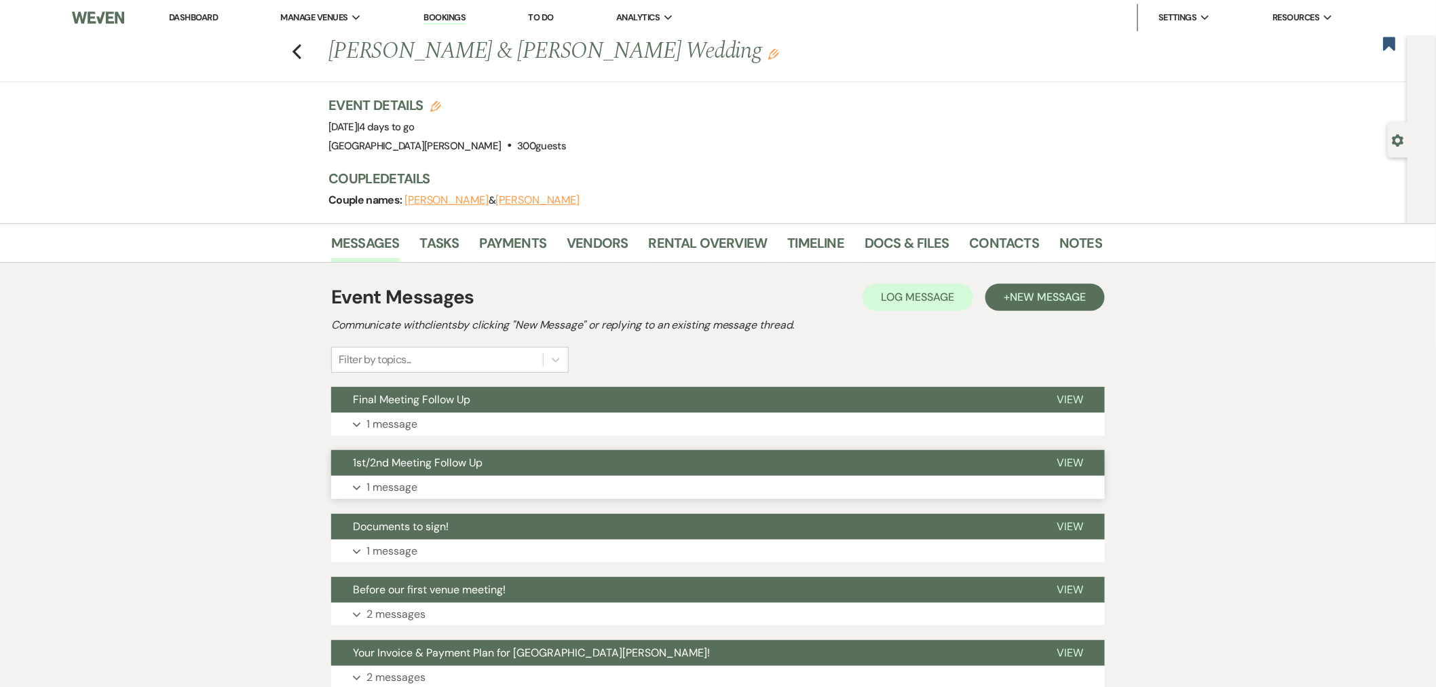
click at [640, 470] on button "1st/2nd Meeting Follow Up" at bounding box center [683, 463] width 704 height 26
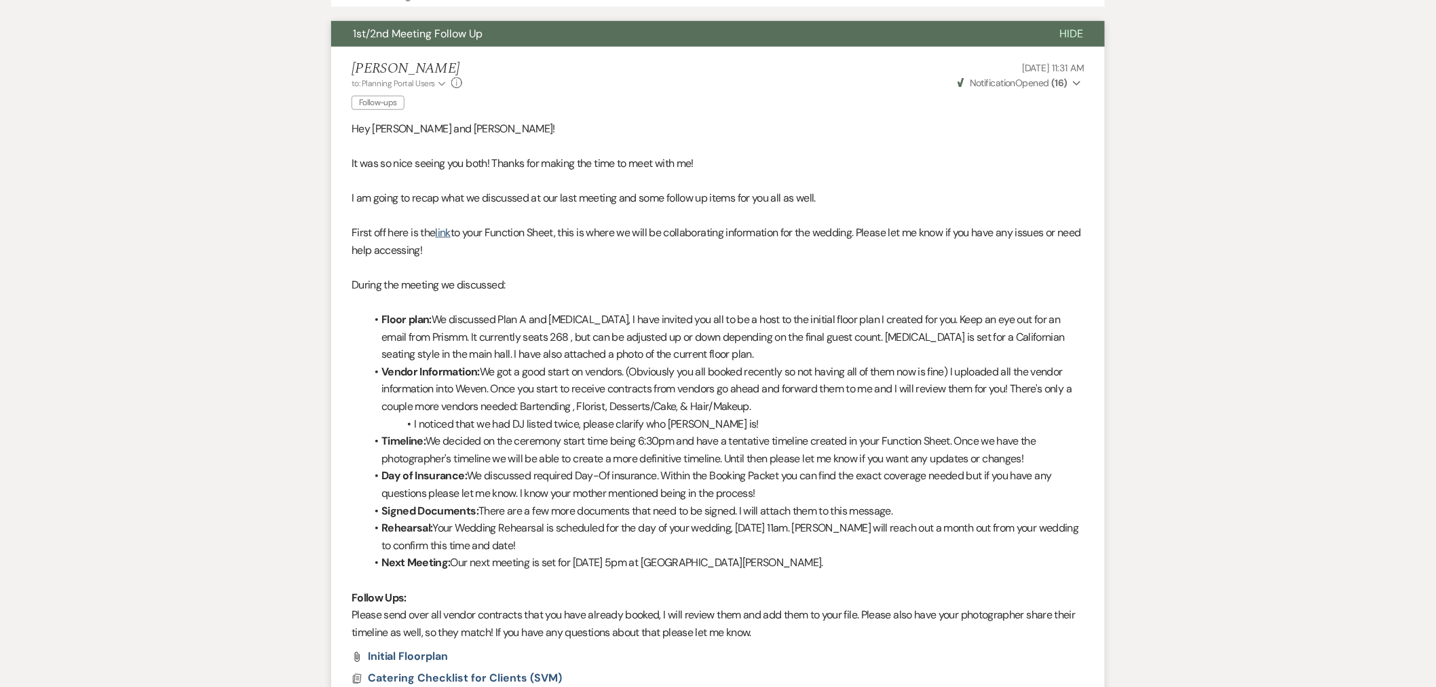
scroll to position [226, 0]
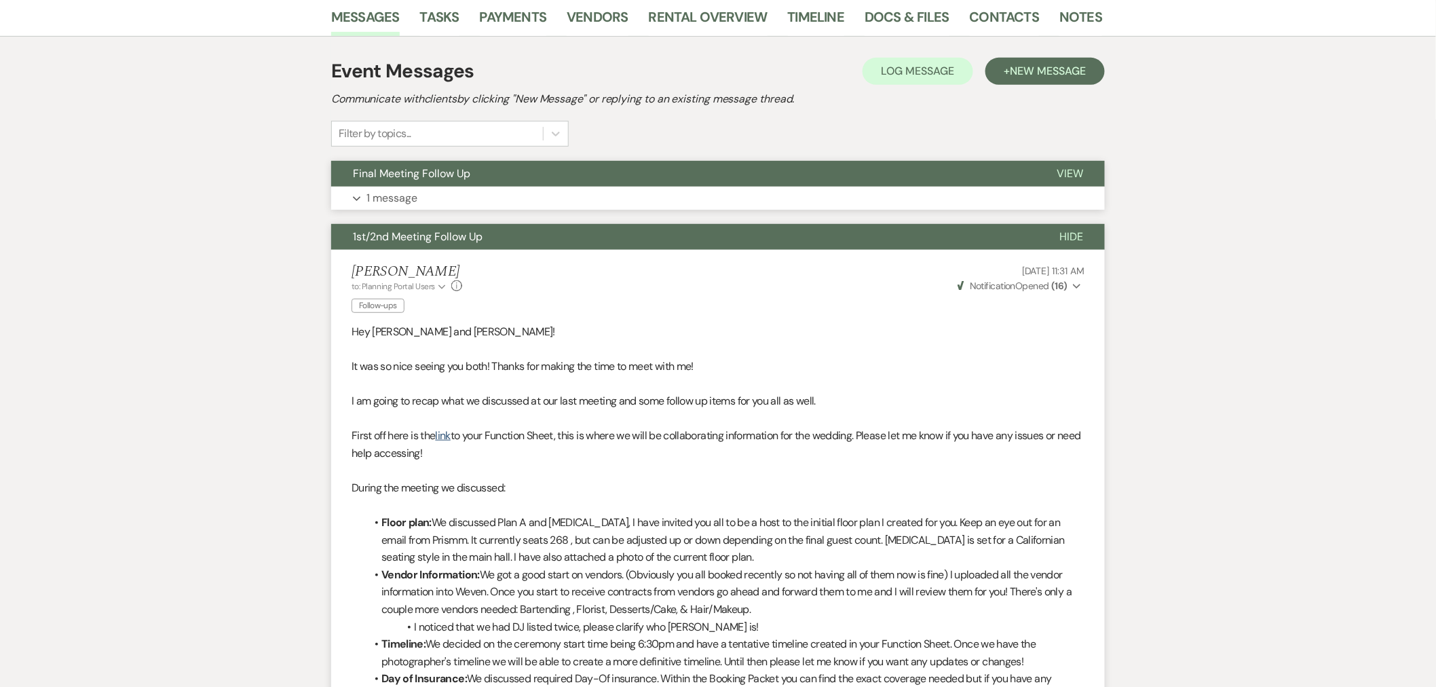
click at [476, 168] on button "Final Meeting Follow Up" at bounding box center [683, 174] width 704 height 26
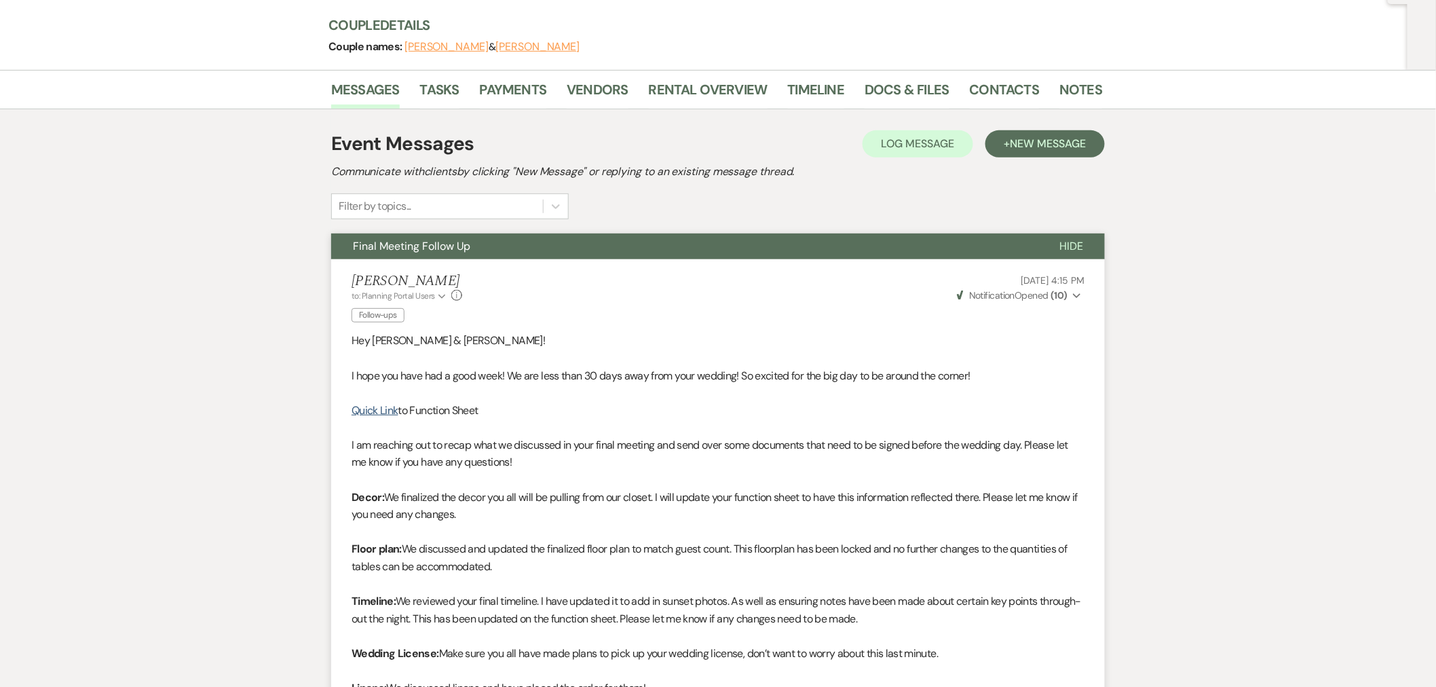
scroll to position [0, 0]
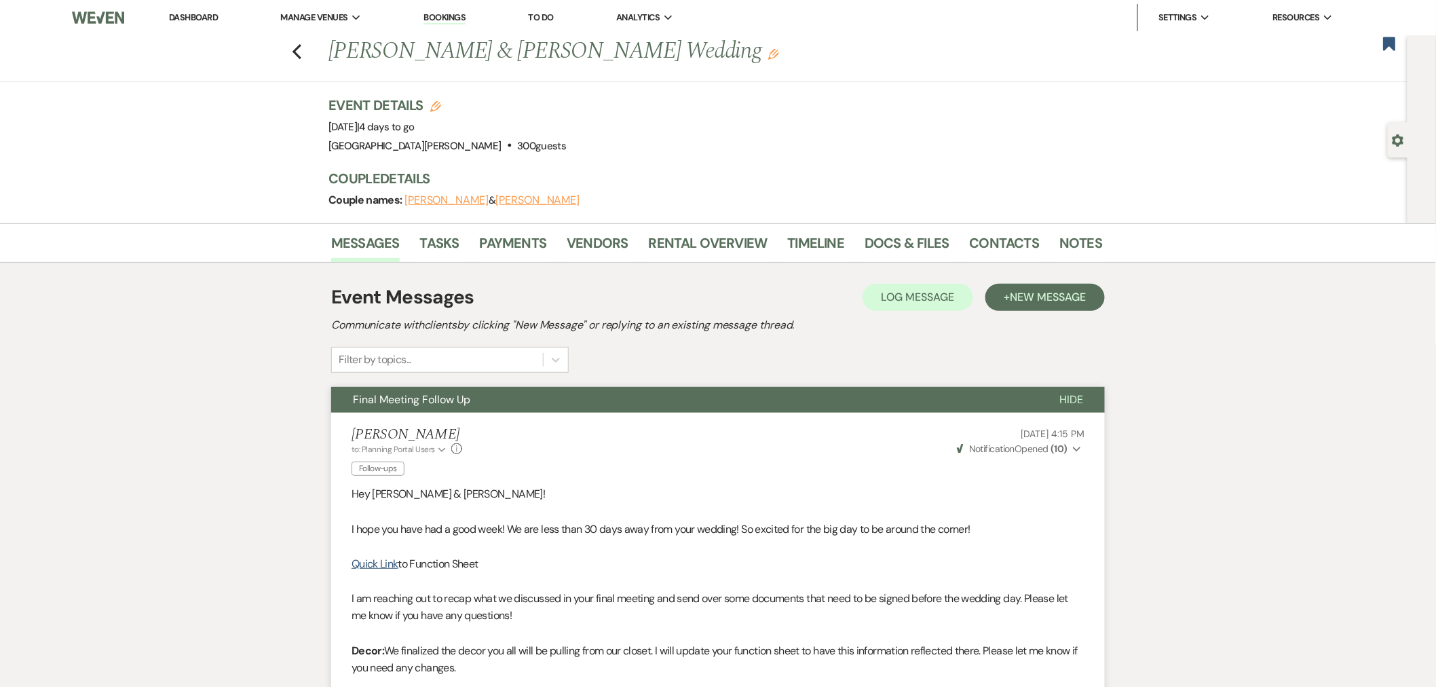
drag, startPoint x: 198, startPoint y: 16, endPoint x: 206, endPoint y: 27, distance: 13.7
click at [198, 16] on link "Dashboard" at bounding box center [193, 18] width 49 height 12
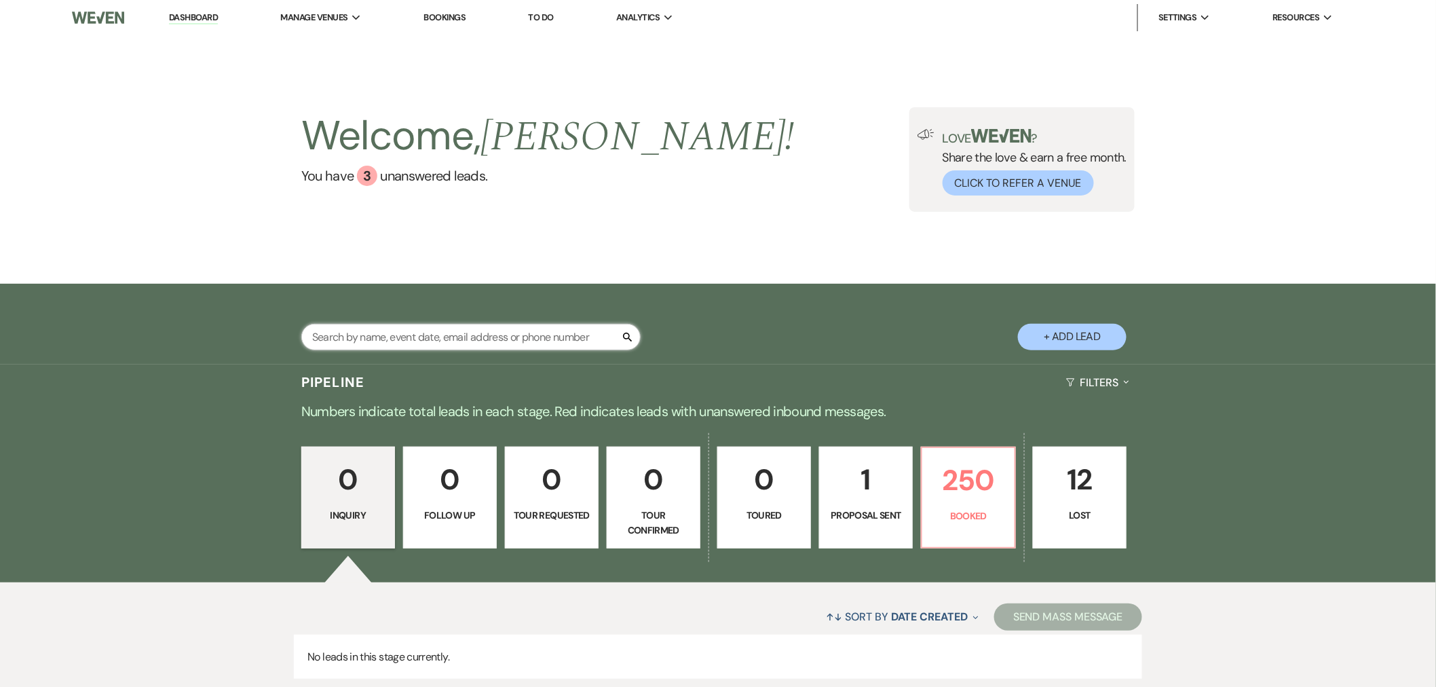
click at [451, 336] on input "text" at bounding box center [470, 337] width 339 height 26
type input "kort"
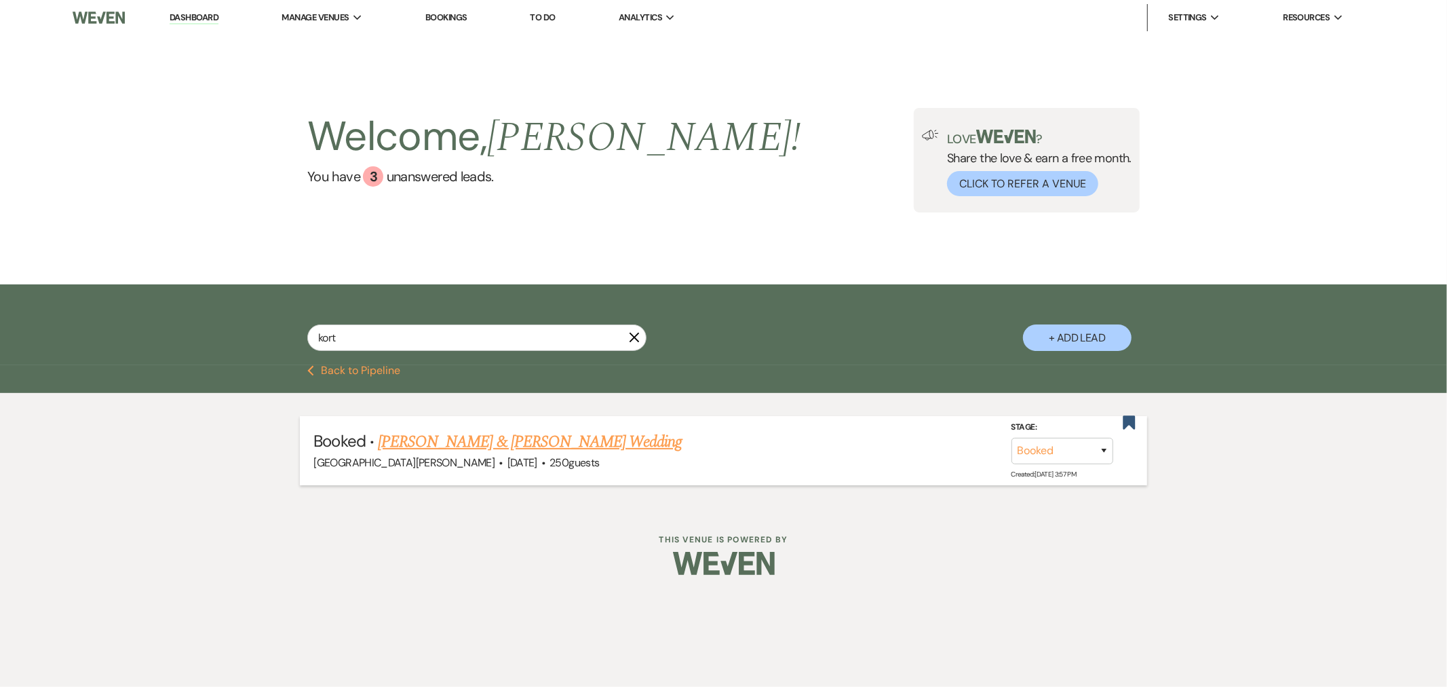
click at [509, 442] on link "[PERSON_NAME] & [PERSON_NAME] Wedding" at bounding box center [530, 441] width 304 height 24
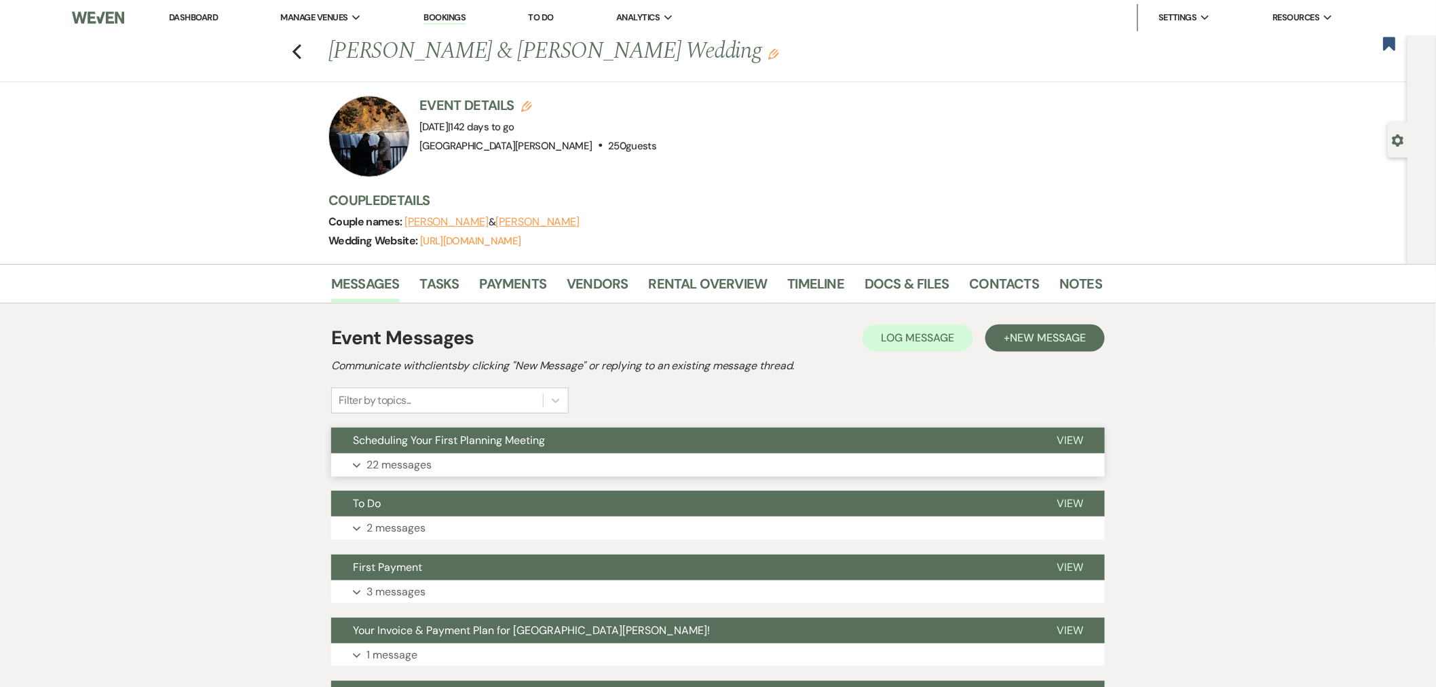
click at [516, 456] on button "Expand 22 messages" at bounding box center [717, 464] width 773 height 23
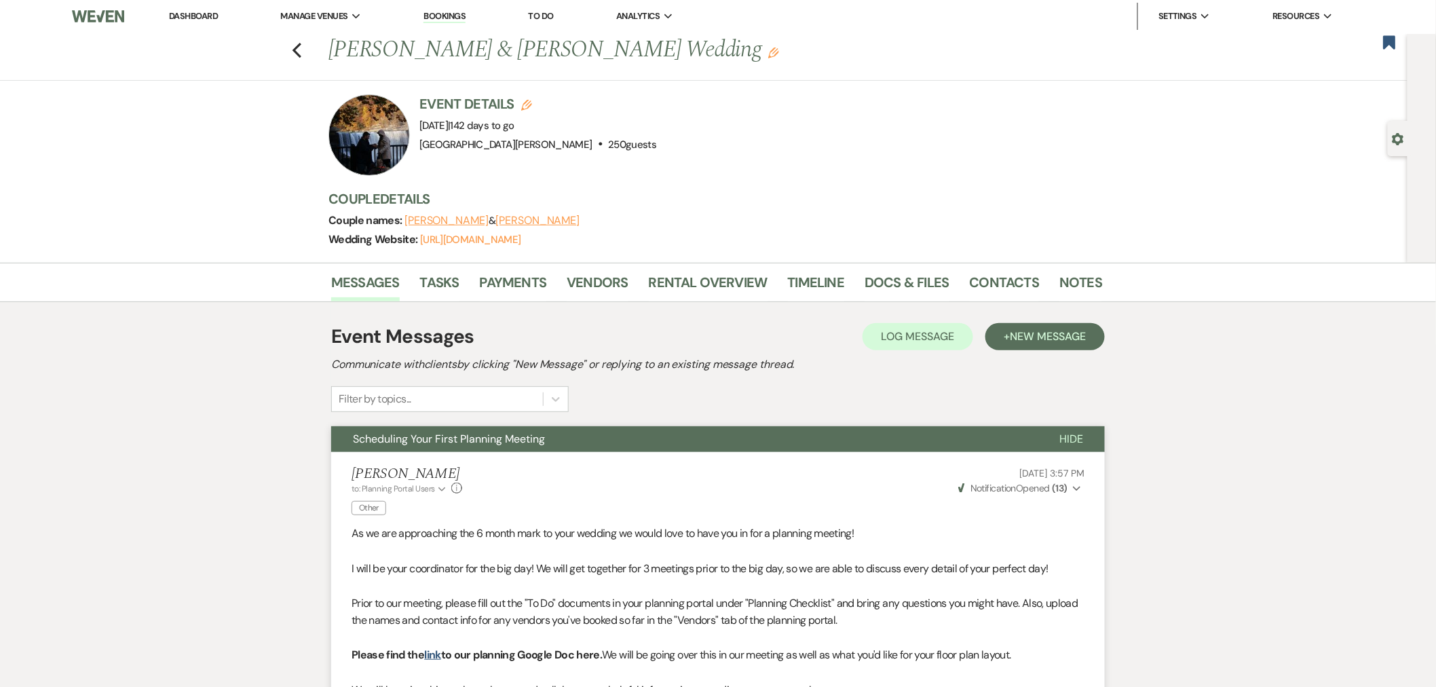
scroll to position [1, 0]
click at [201, 18] on link "Dashboard" at bounding box center [193, 17] width 49 height 12
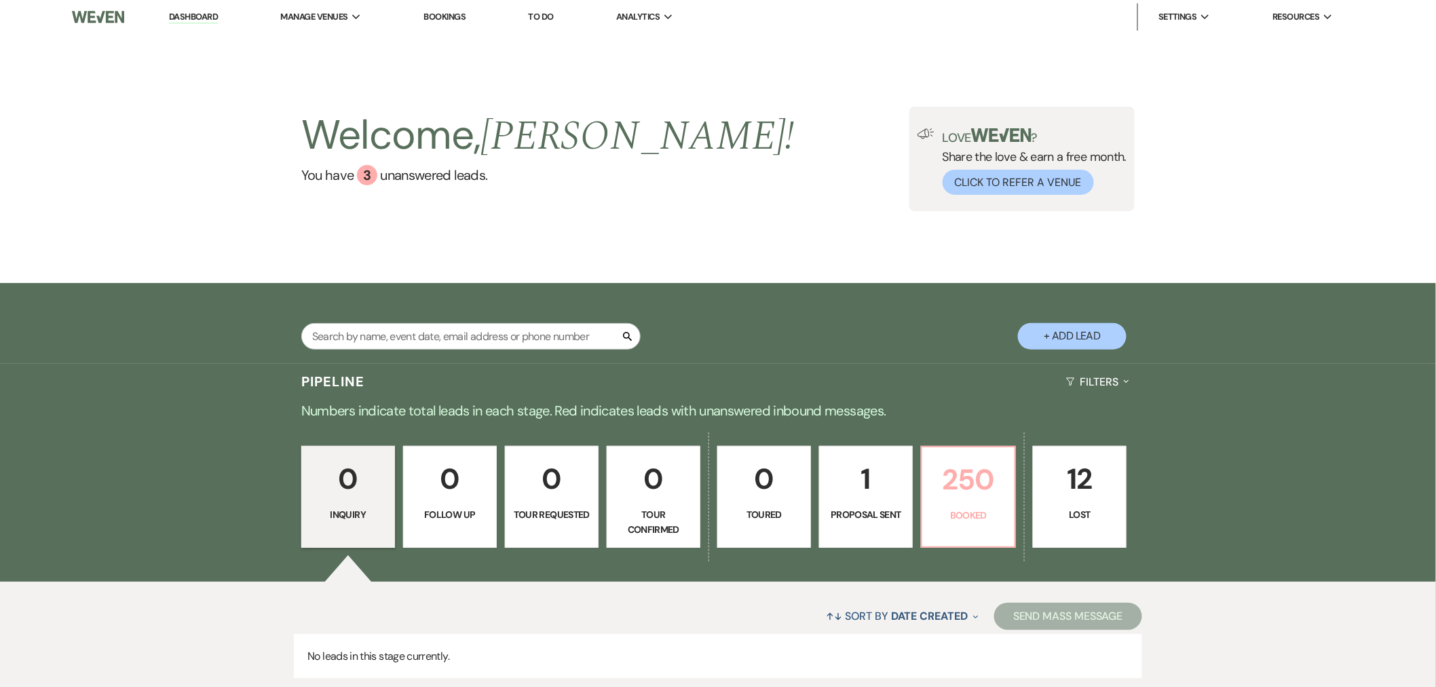
click at [992, 491] on p "250" at bounding box center [968, 479] width 76 height 45
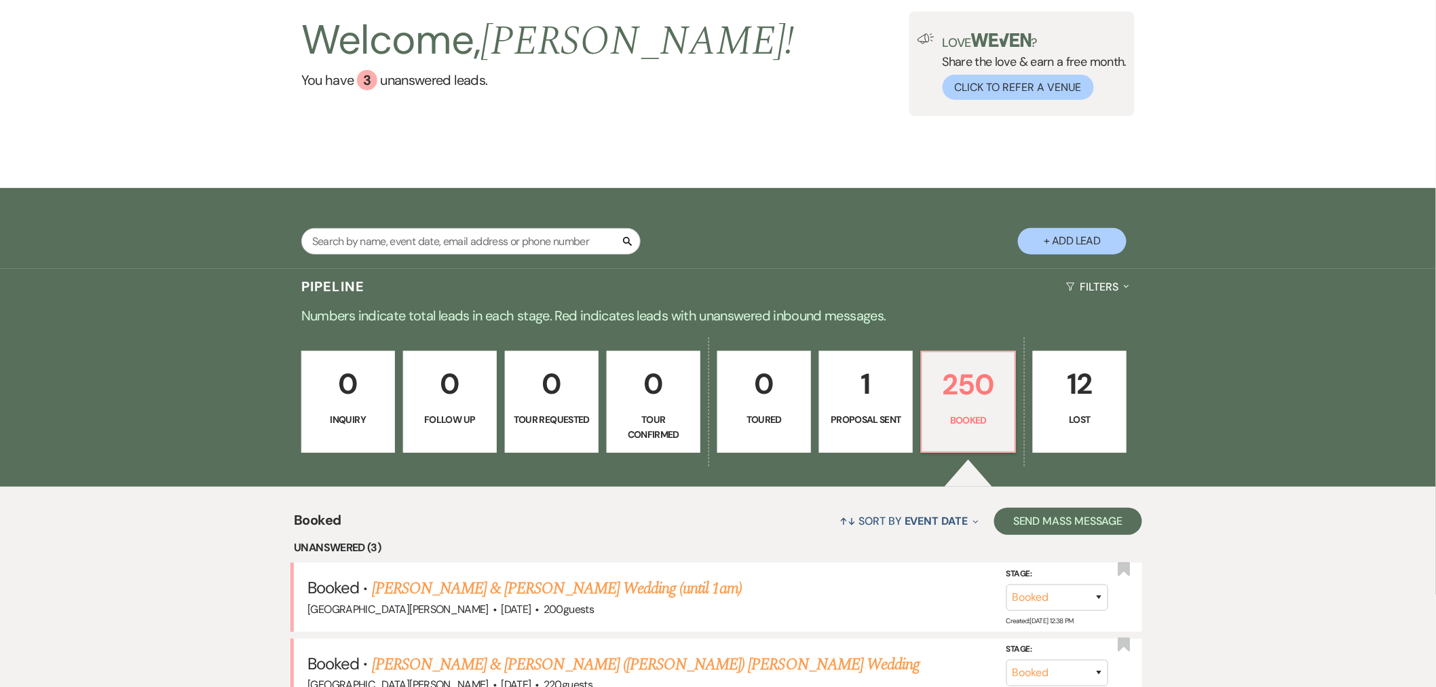
scroll to position [246, 0]
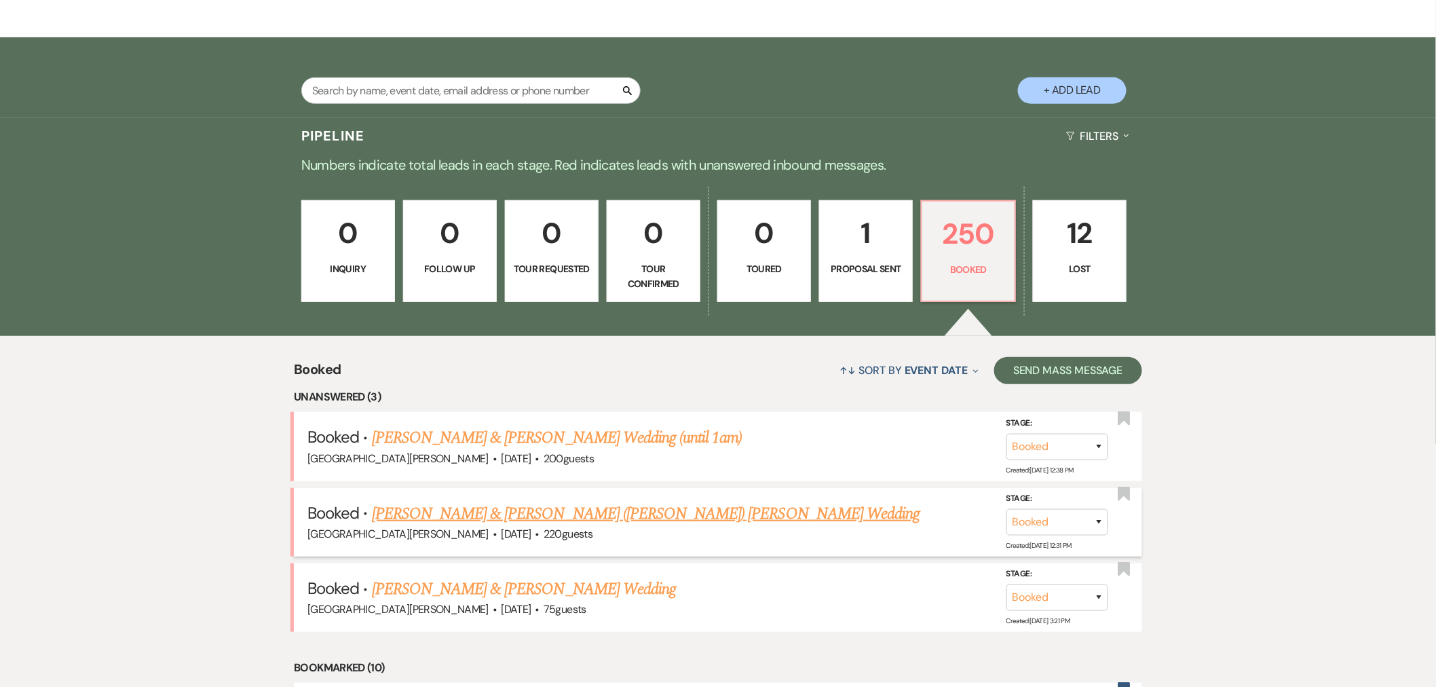
click at [550, 521] on link "[PERSON_NAME] & [PERSON_NAME] ([PERSON_NAME]) [PERSON_NAME] Wedding" at bounding box center [646, 513] width 548 height 24
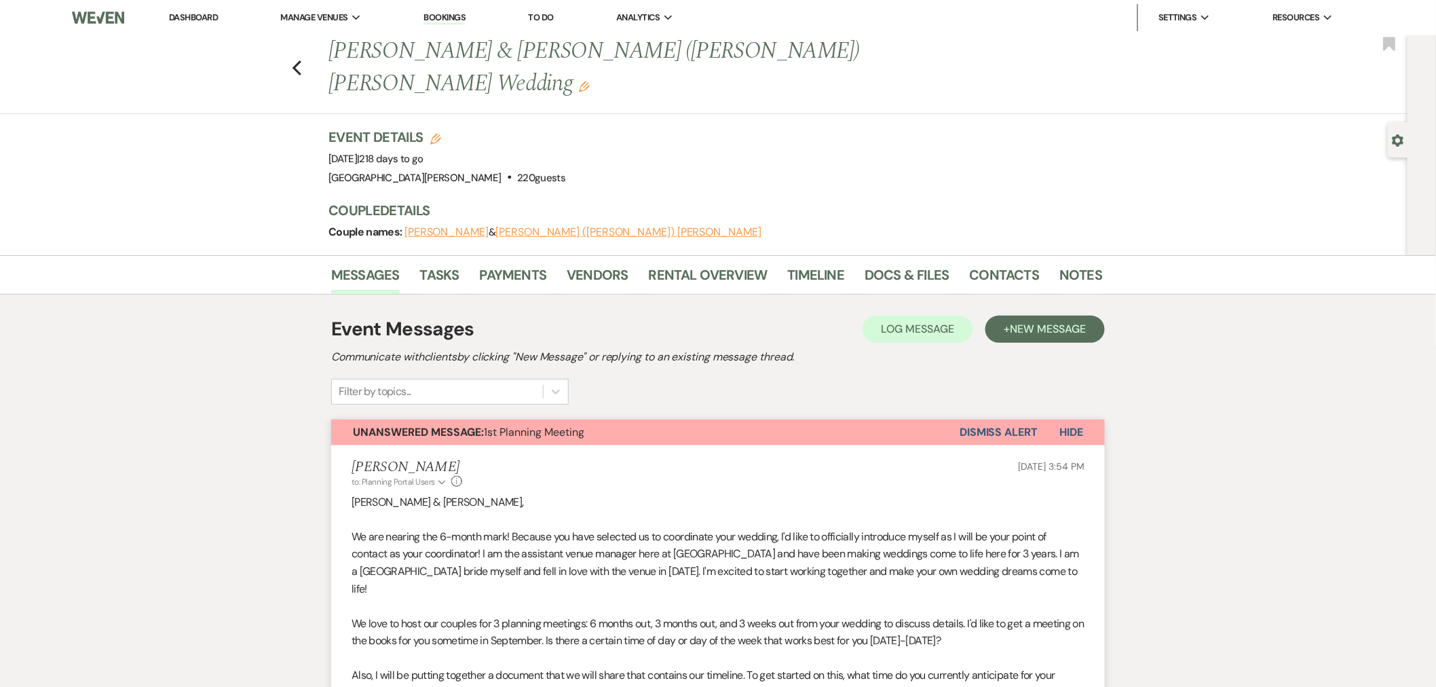
click at [1404, 136] on div "Gear Settings" at bounding box center [1400, 139] width 26 height 35
click at [1401, 140] on use "button" at bounding box center [1398, 140] width 12 height 12
select select "6"
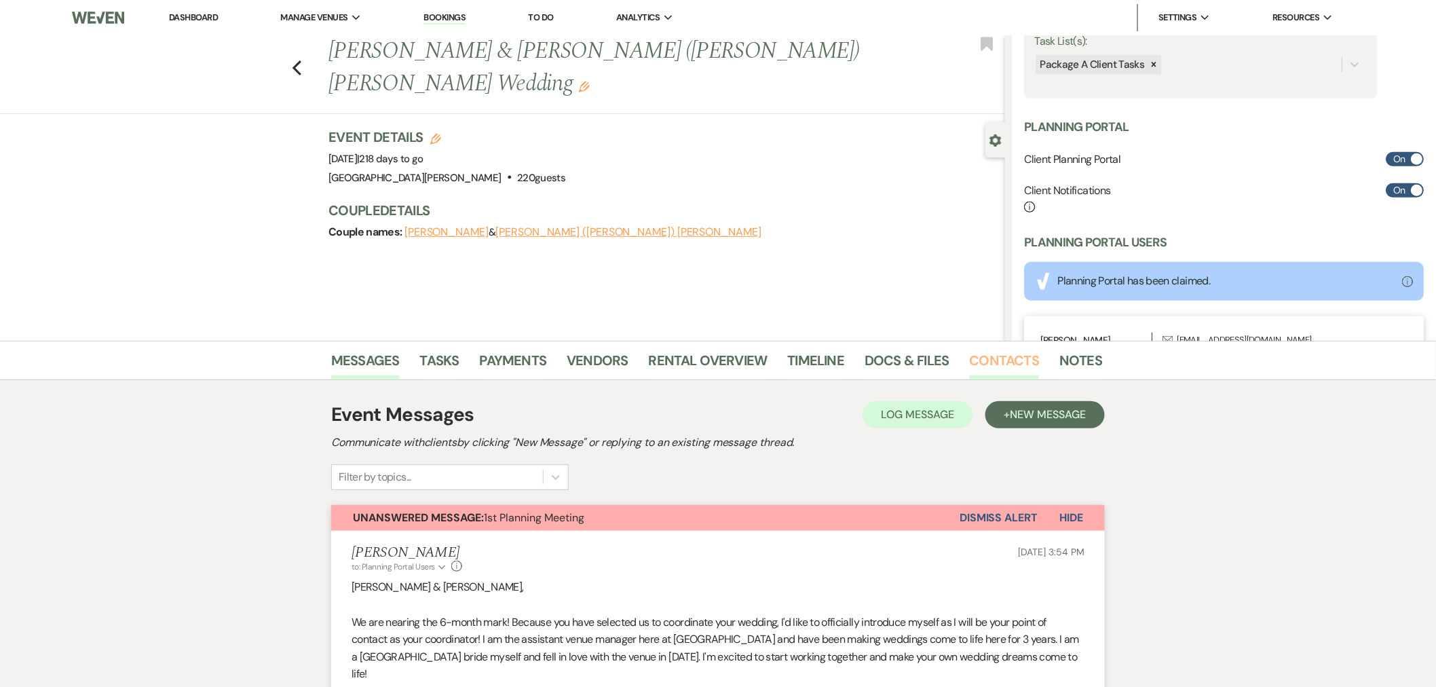
click at [984, 361] on link "Contacts" at bounding box center [1004, 364] width 70 height 30
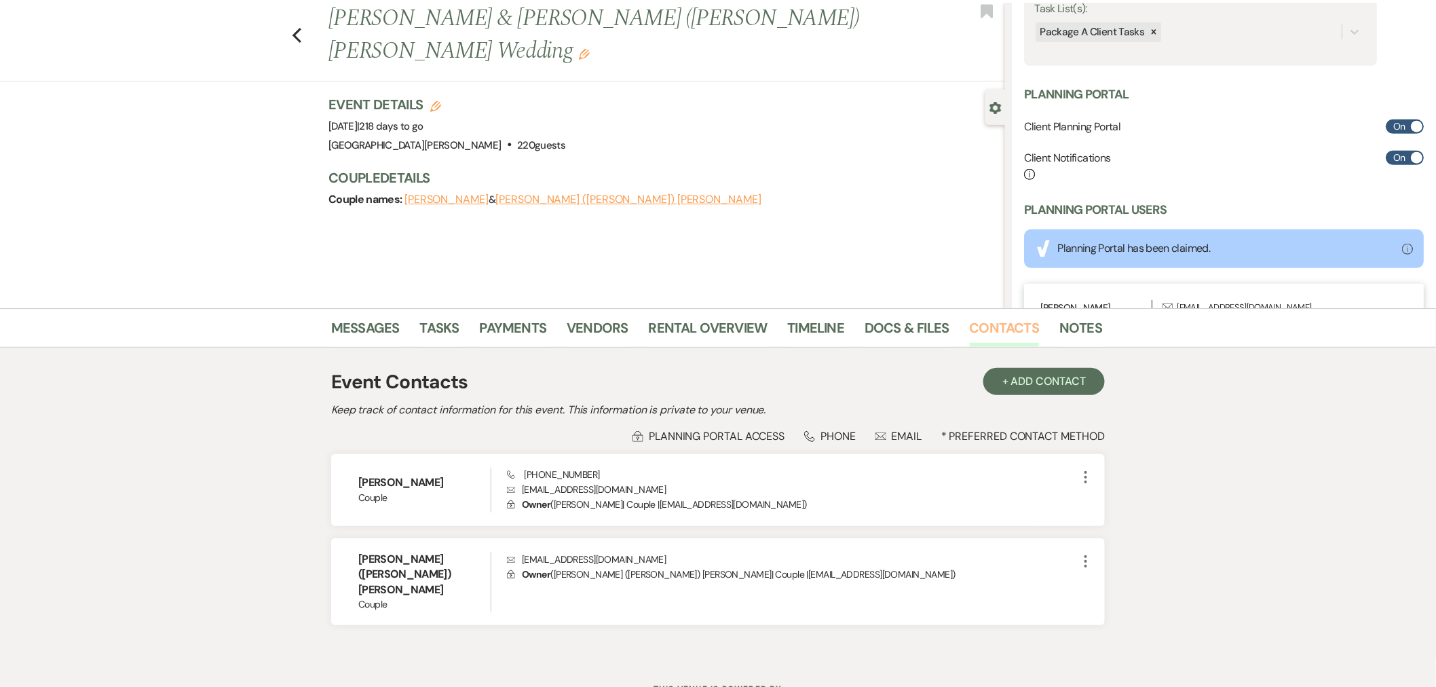
scroll to position [61, 0]
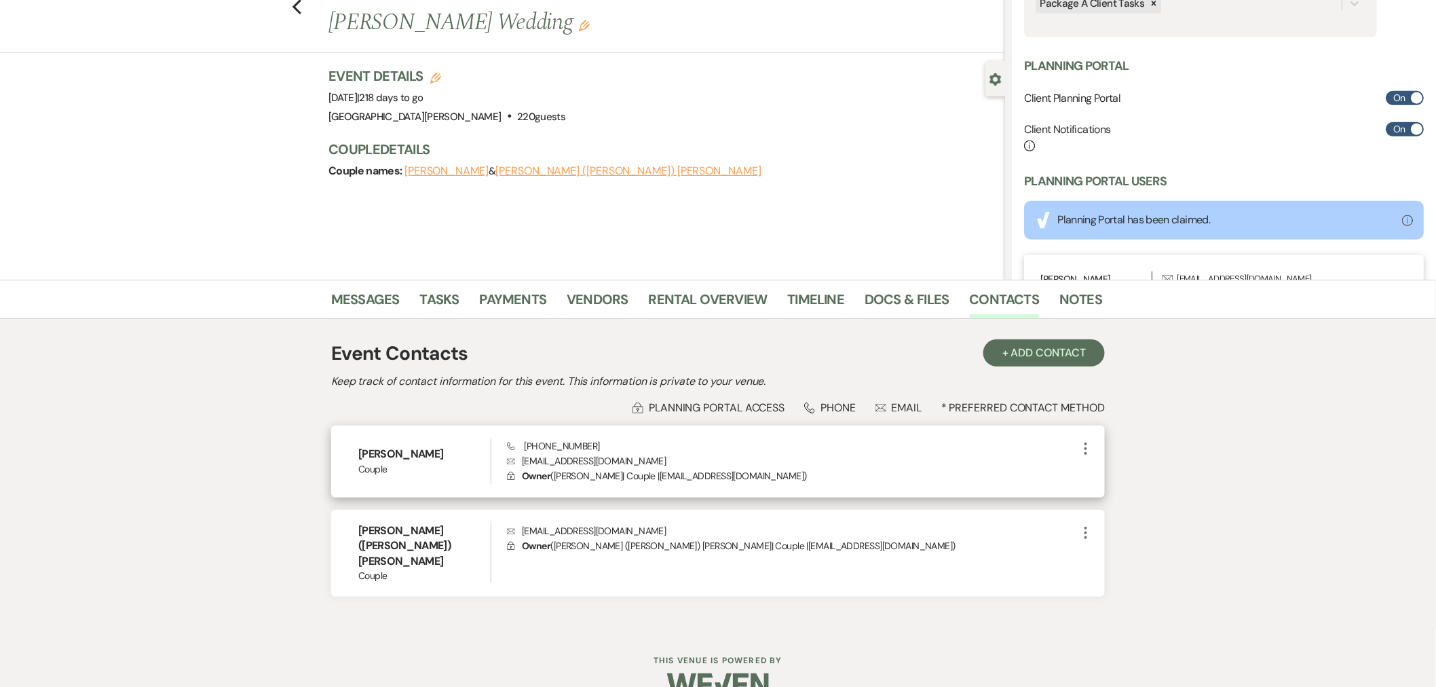
drag, startPoint x: 444, startPoint y: 456, endPoint x: 356, endPoint y: 453, distance: 88.2
click at [356, 453] on div "[PERSON_NAME] Phone [PHONE_NUMBER] Envelope [EMAIL_ADDRESS][DOMAIN_NAME] Lock O…" at bounding box center [717, 461] width 773 height 72
copy h6 "[PERSON_NAME]"
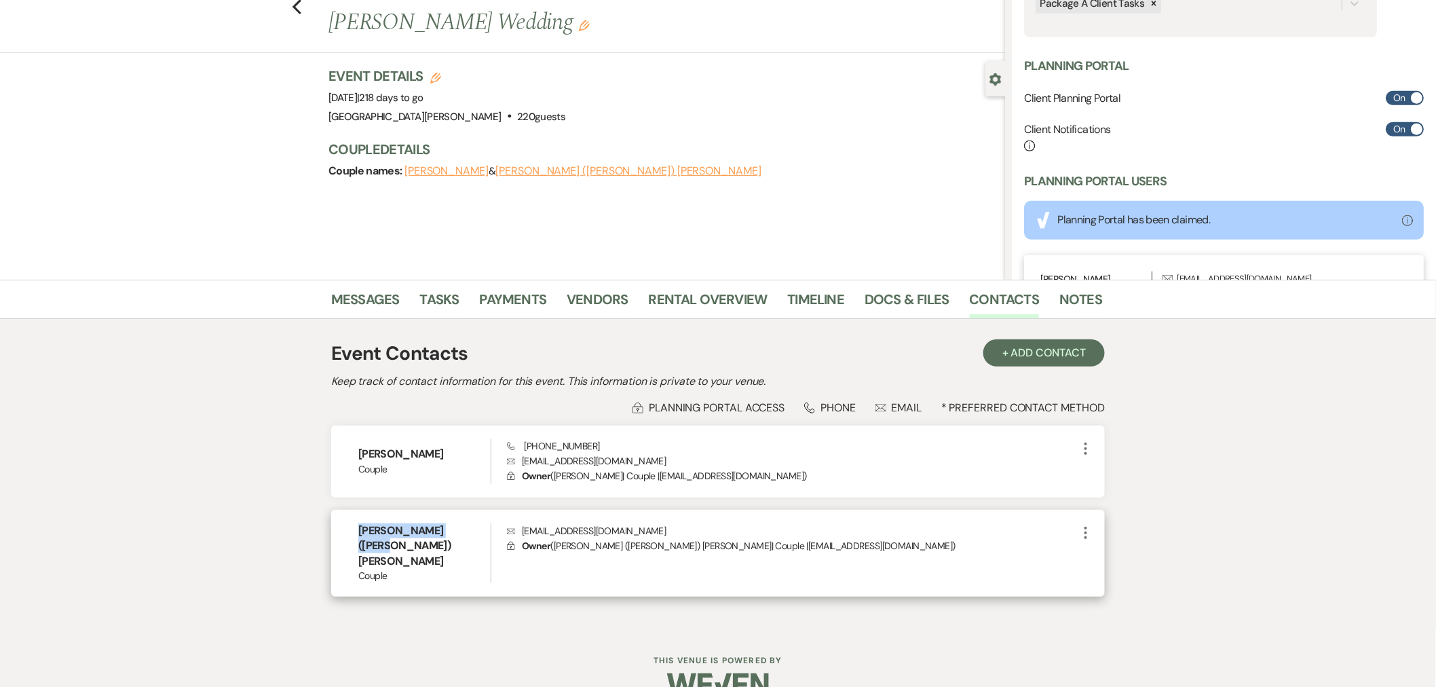
drag, startPoint x: 360, startPoint y: 530, endPoint x: 467, endPoint y: 531, distance: 107.2
click at [467, 531] on h6 "[PERSON_NAME] ([PERSON_NAME]) [PERSON_NAME]" at bounding box center [424, 545] width 132 height 45
copy h6 "[PERSON_NAME] ([PERSON_NAME]) [PERSON_NAME]"
click at [390, 299] on link "Messages" at bounding box center [365, 303] width 69 height 30
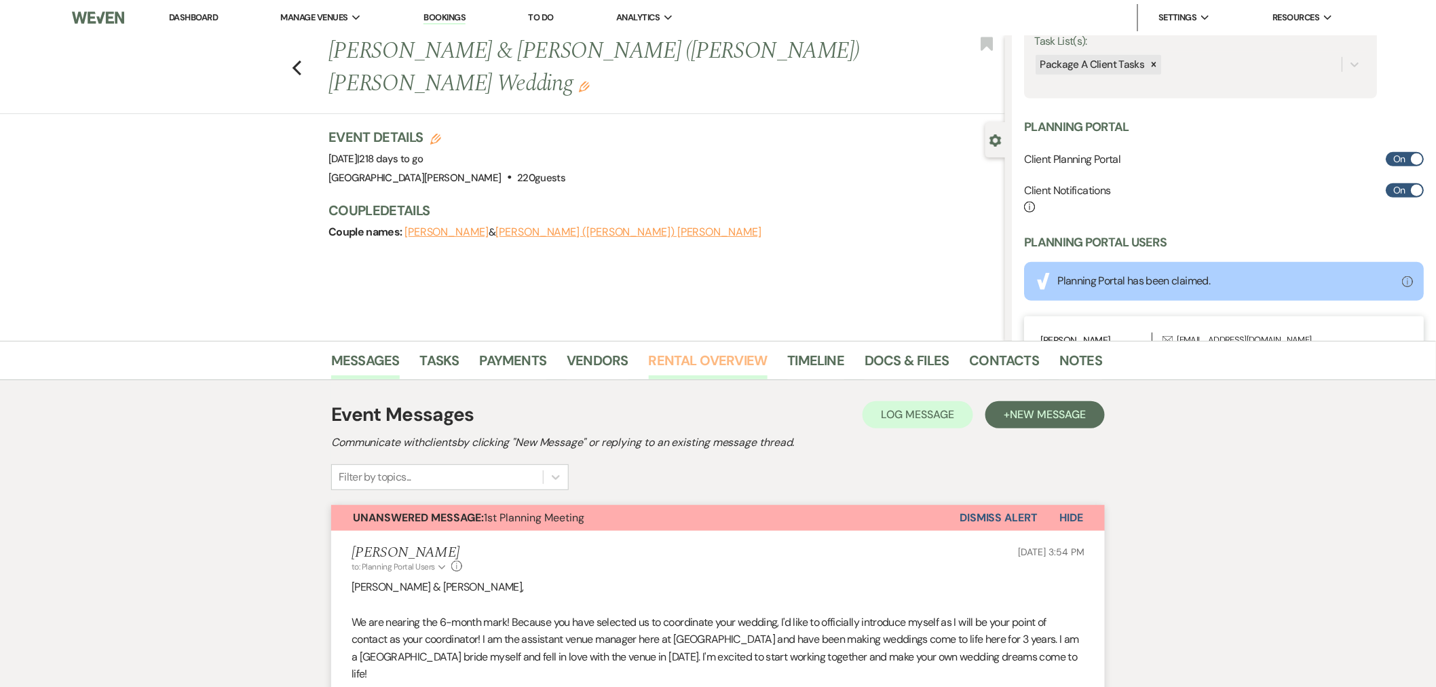
click at [681, 371] on link "Rental Overview" at bounding box center [708, 364] width 119 height 30
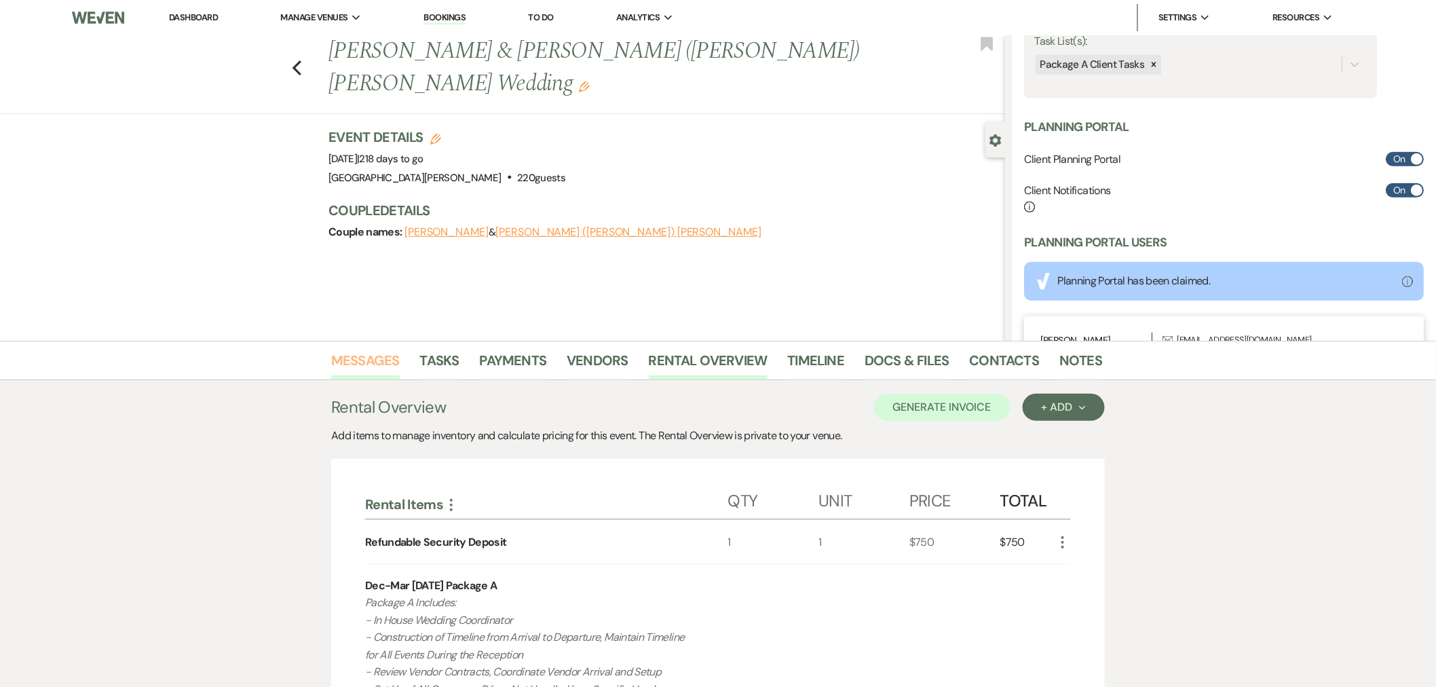
drag, startPoint x: 383, startPoint y: 368, endPoint x: 390, endPoint y: 368, distance: 7.5
click at [383, 368] on link "Messages" at bounding box center [365, 364] width 69 height 30
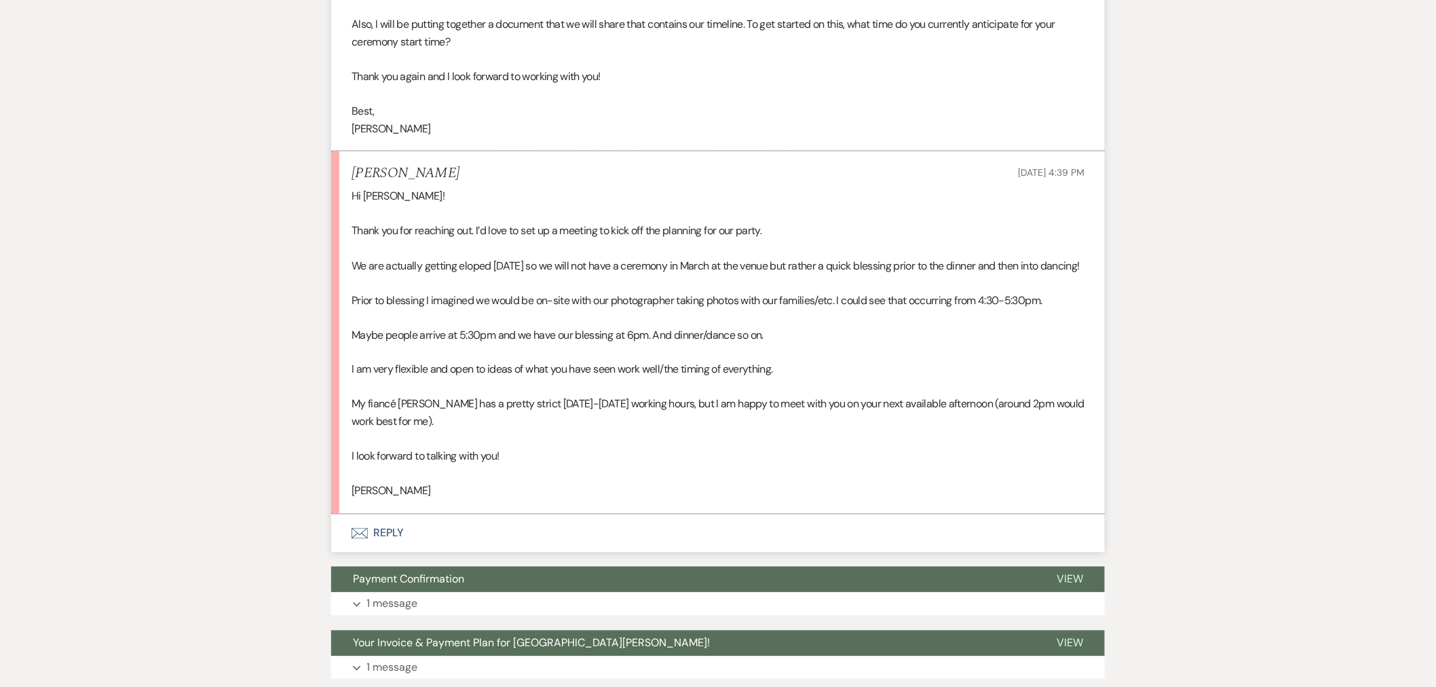
scroll to position [661, 0]
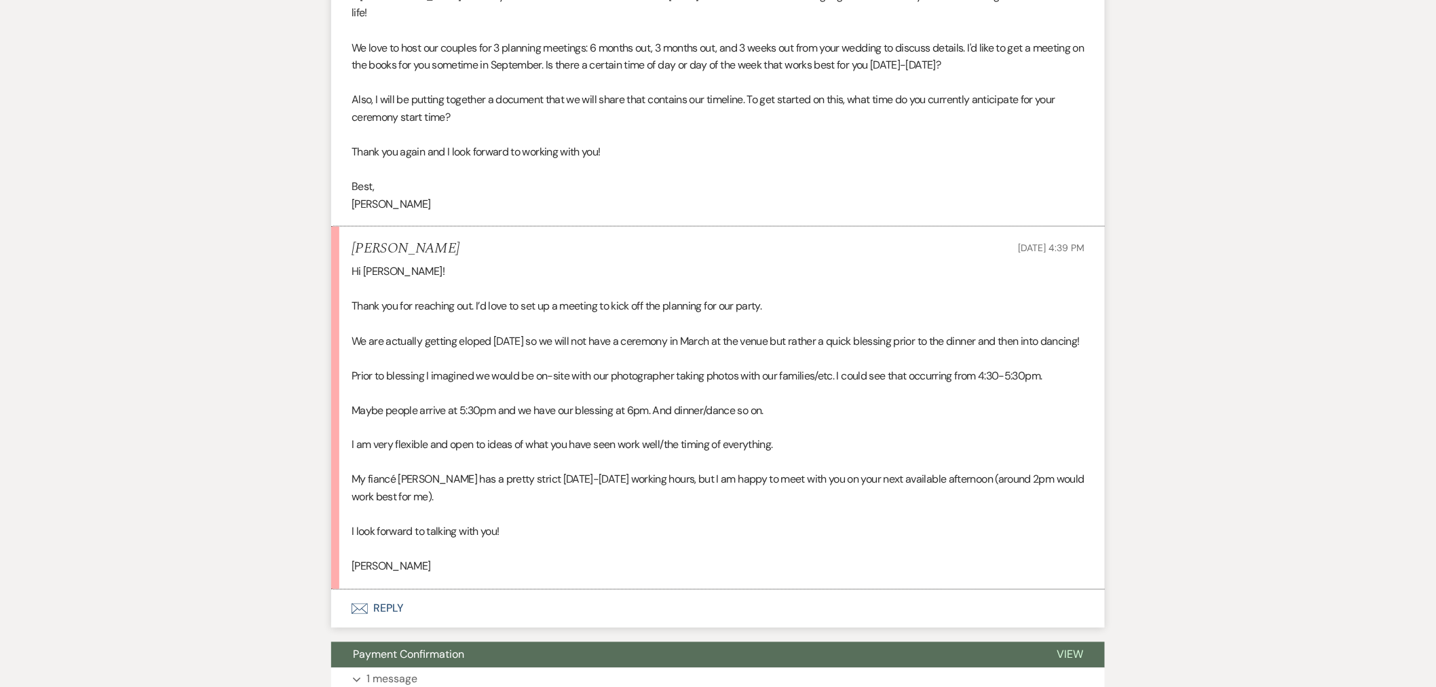
click at [593, 611] on button "Envelope Reply" at bounding box center [717, 609] width 773 height 38
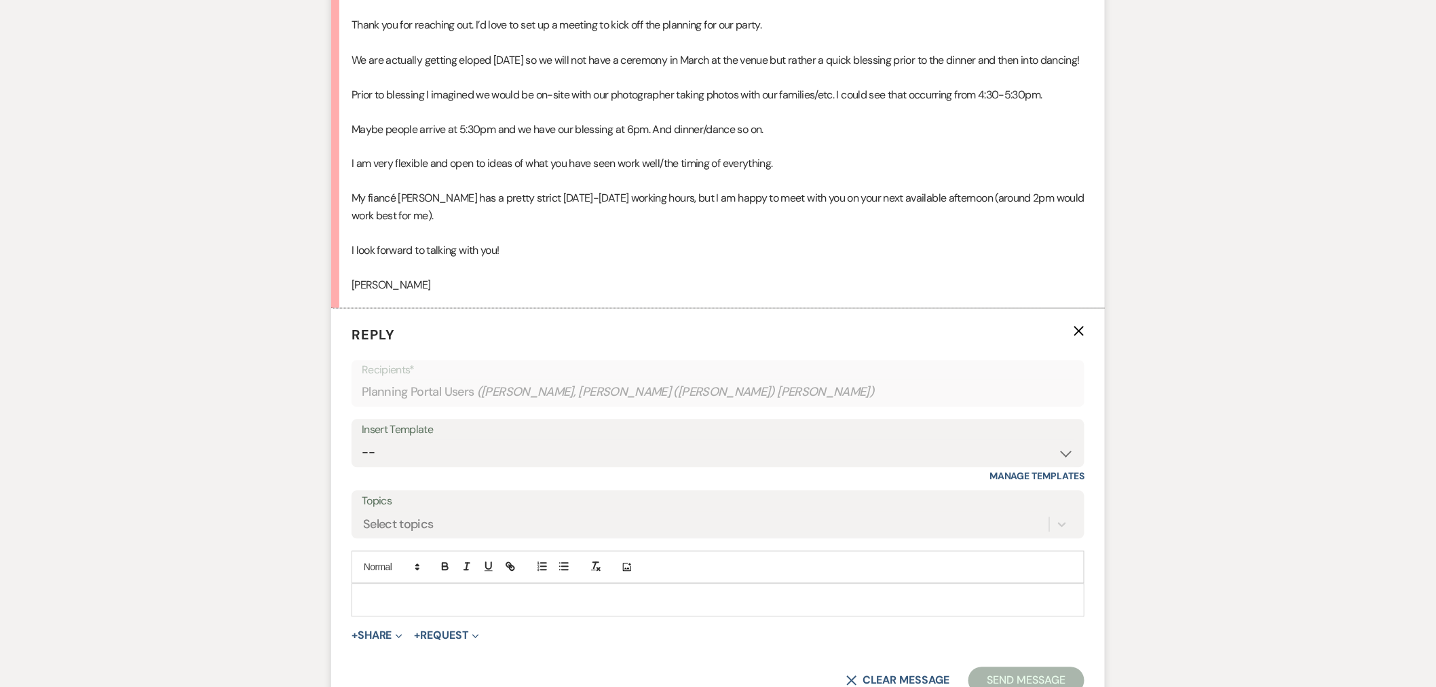
scroll to position [1109, 0]
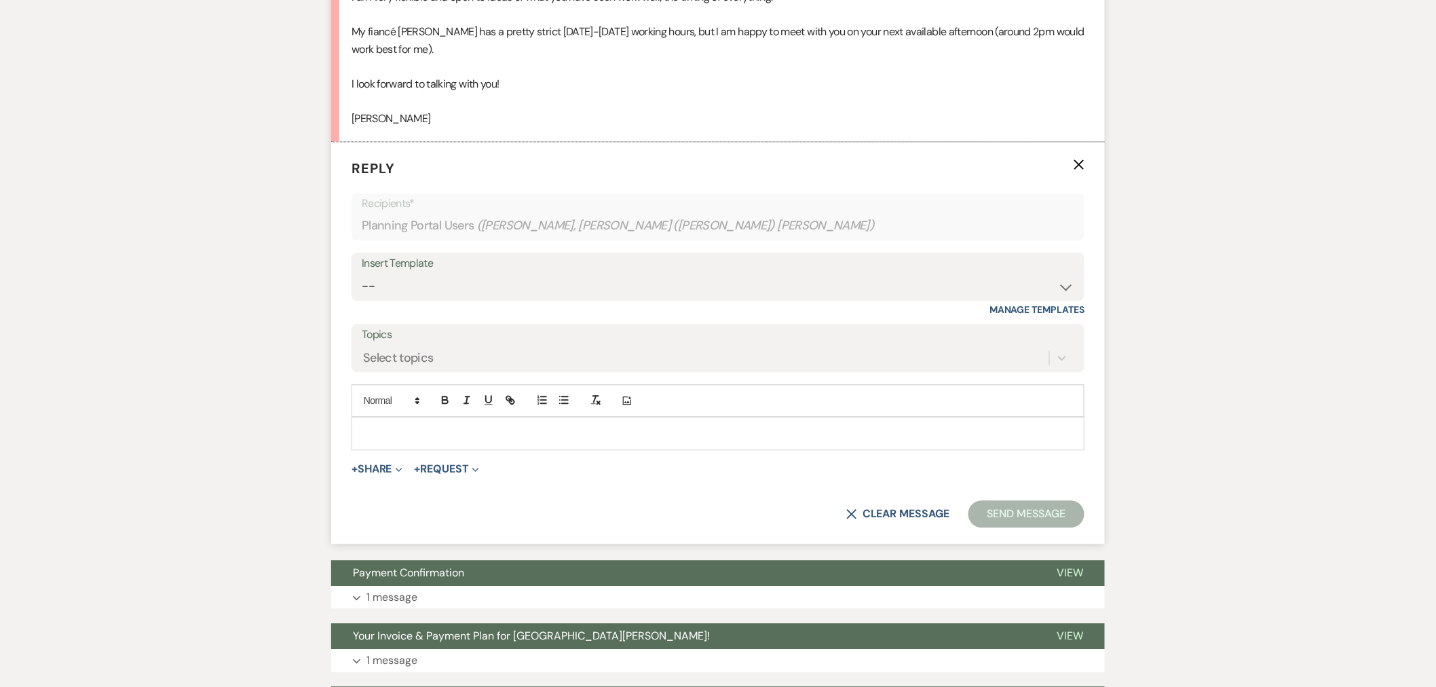
click at [609, 429] on p at bounding box center [717, 432] width 711 height 15
click at [455, 429] on p "Great! Would" at bounding box center [717, 432] width 711 height 15
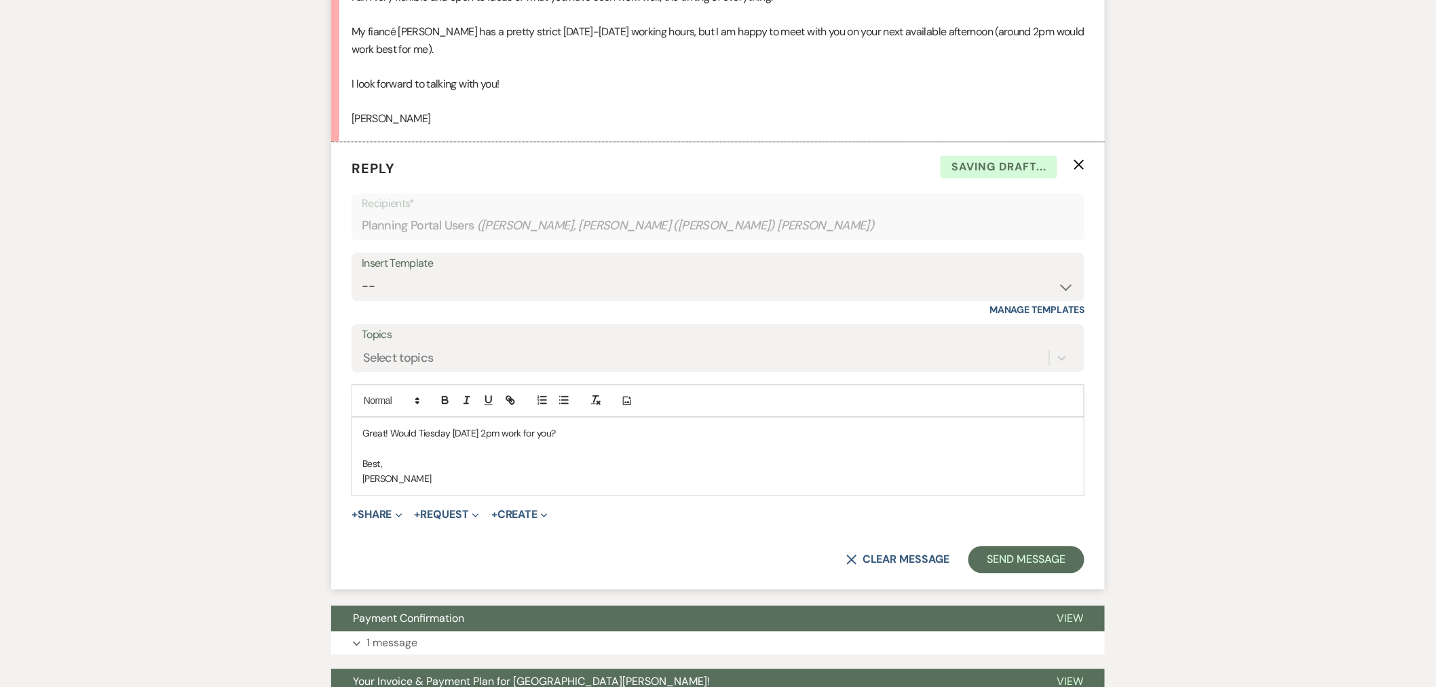
click at [433, 429] on p "Great! Would Tiesday [DATE] 2pm work for you?" at bounding box center [717, 432] width 711 height 15
click at [1046, 557] on button "Send Message" at bounding box center [1026, 558] width 116 height 27
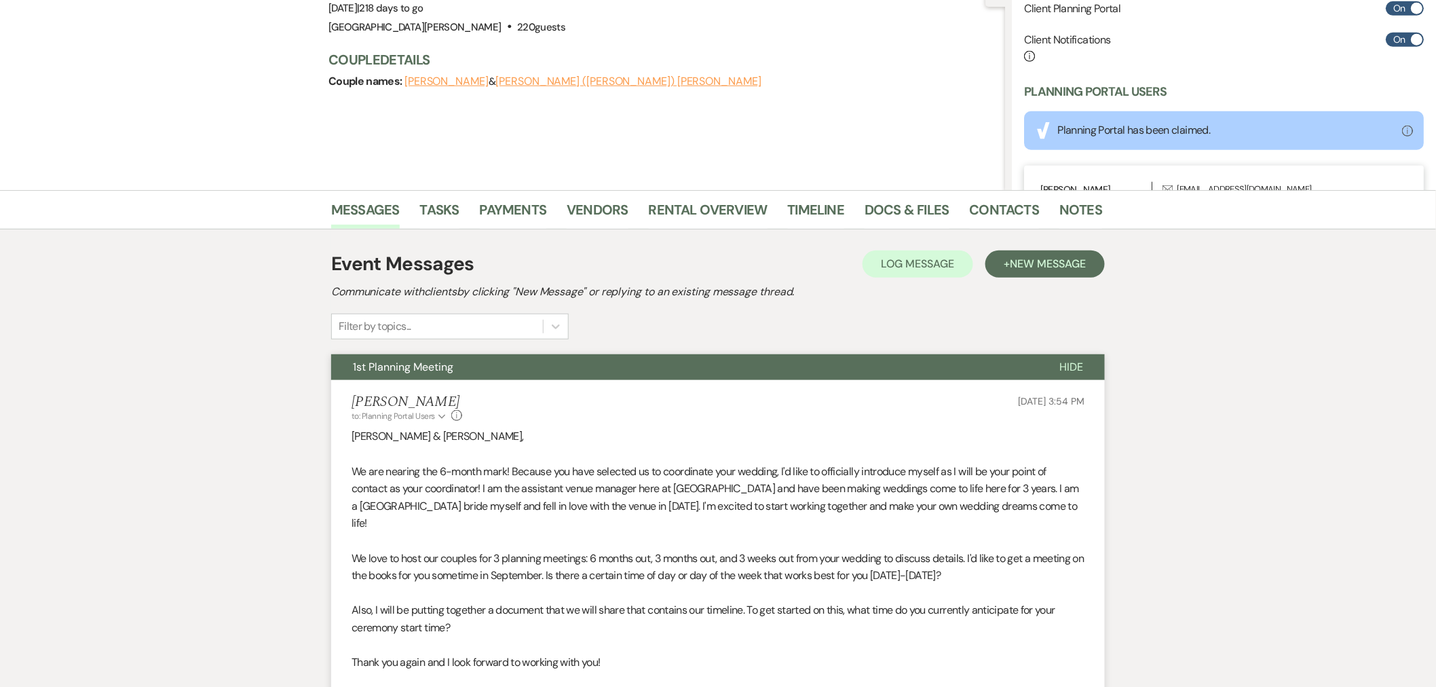
scroll to position [0, 0]
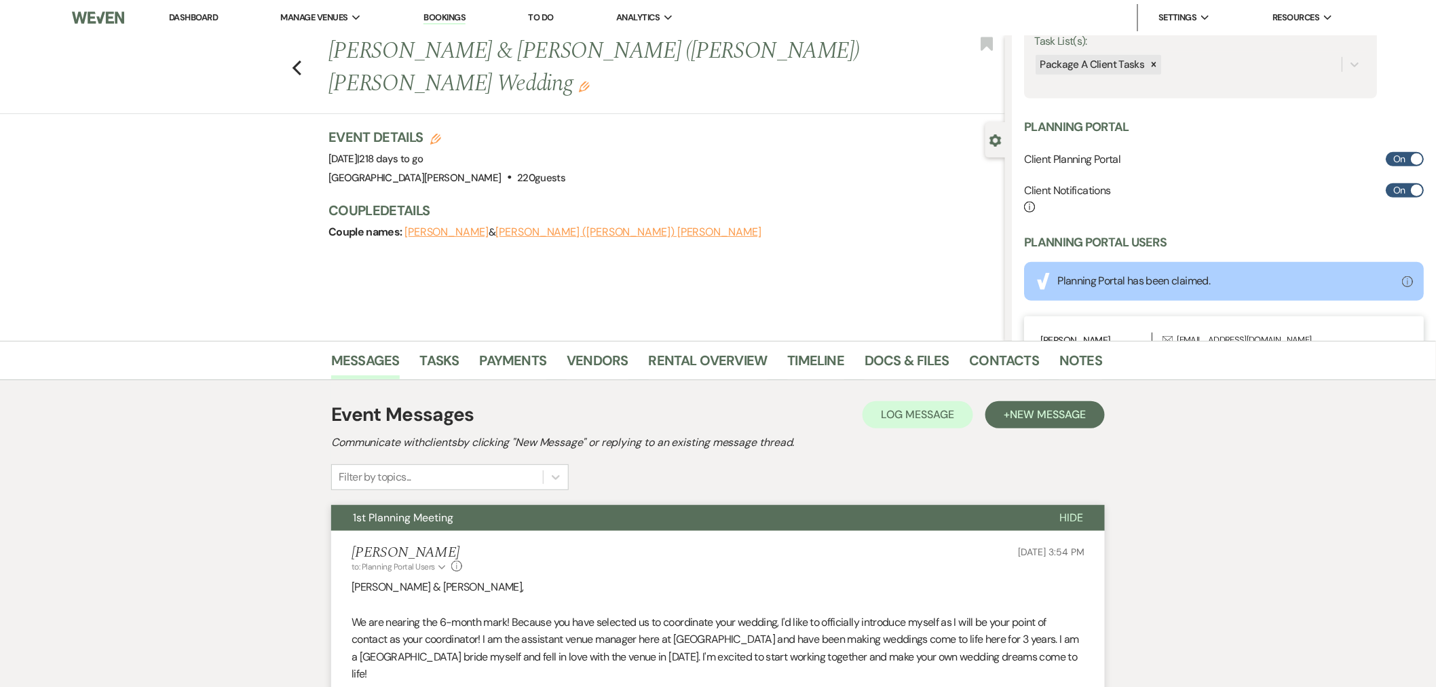
click at [197, 22] on link "Dashboard" at bounding box center [193, 18] width 49 height 12
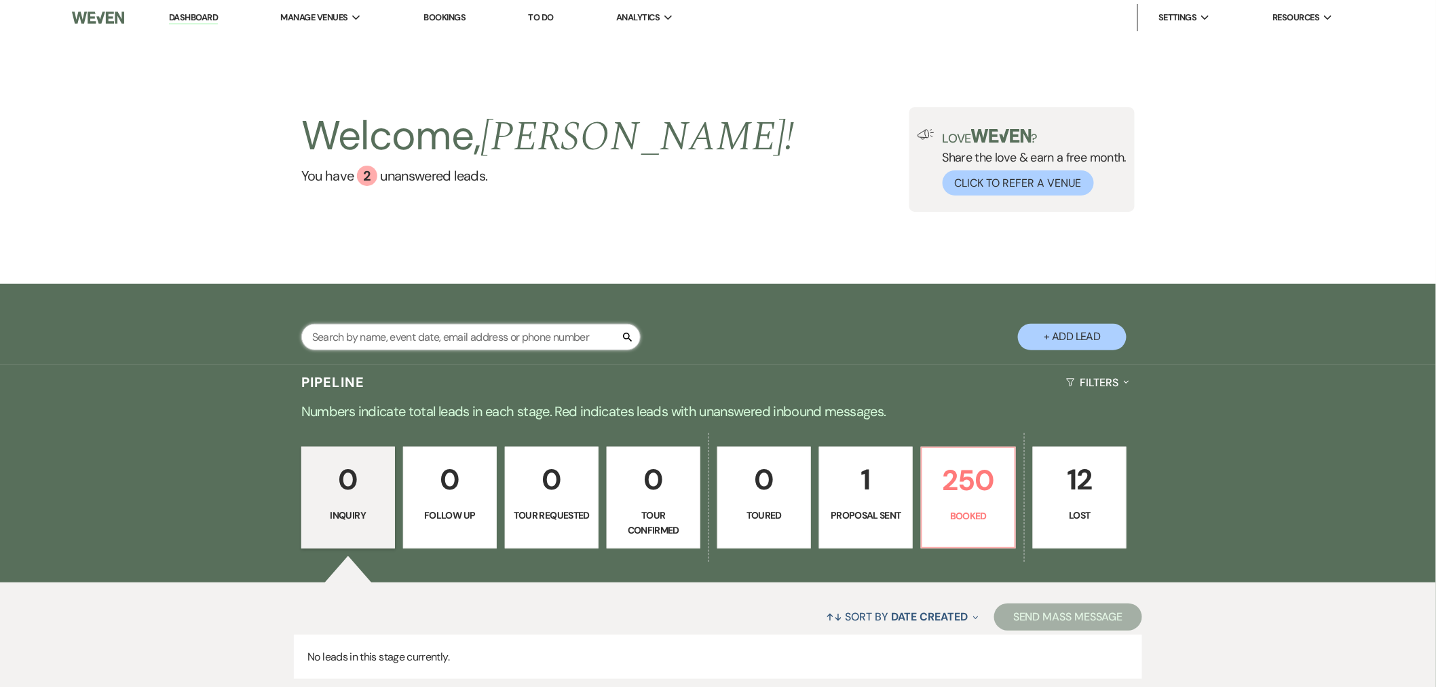
click at [464, 340] on input "text" at bounding box center [470, 337] width 339 height 26
type input "[PERSON_NAME]"
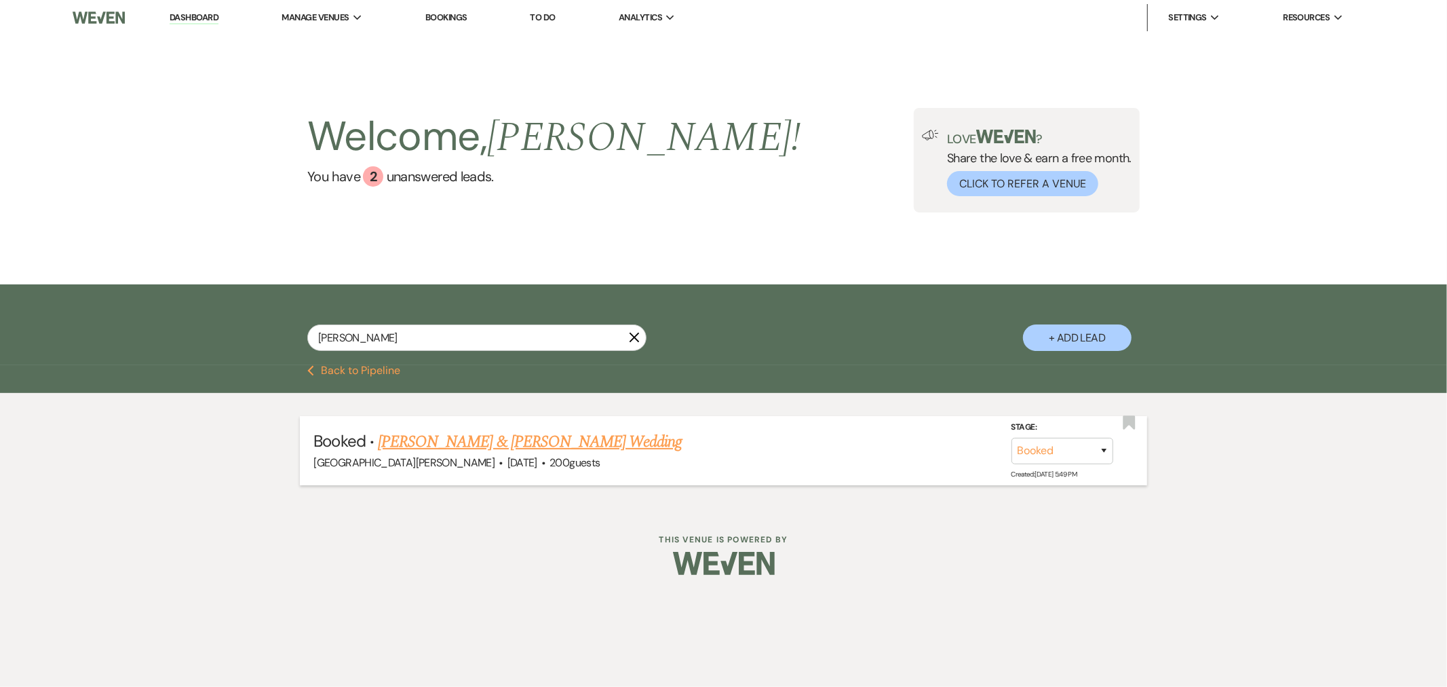
click at [473, 441] on link "[PERSON_NAME] & [PERSON_NAME] Wedding" at bounding box center [530, 441] width 304 height 24
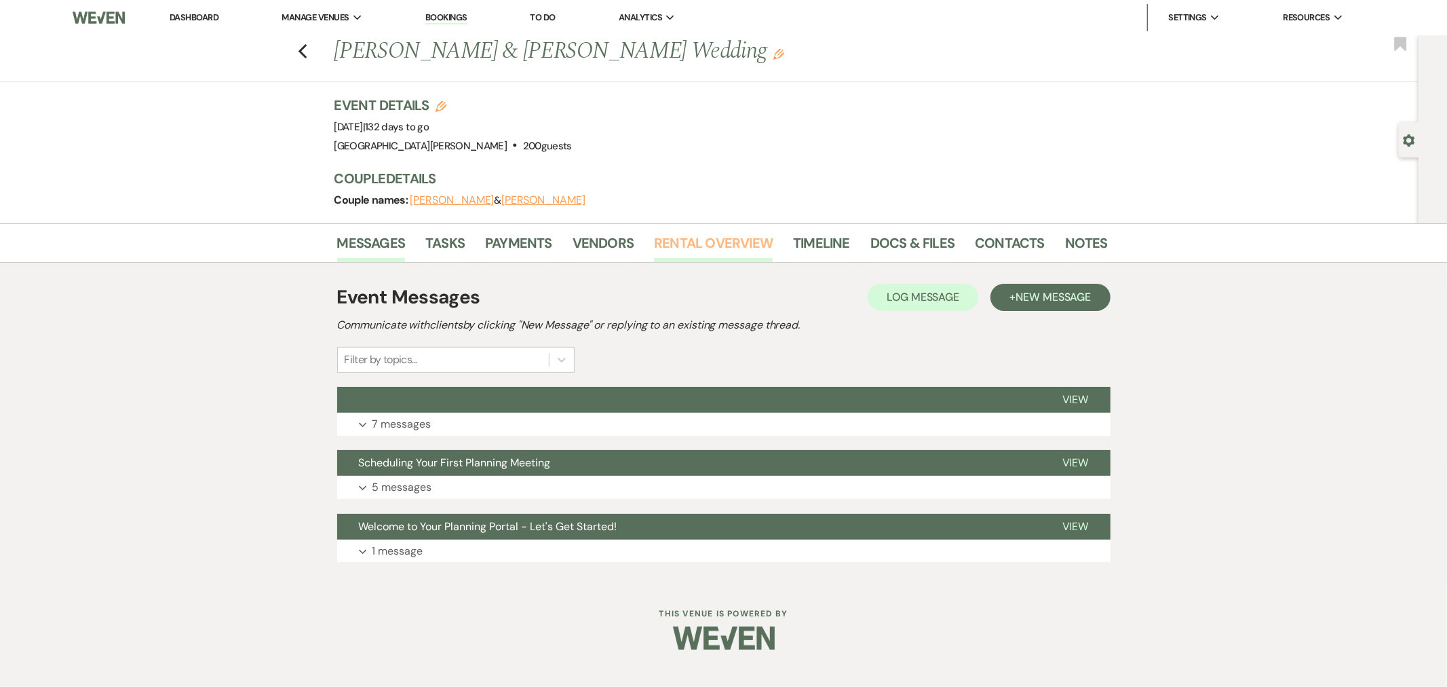
click at [681, 252] on link "Rental Overview" at bounding box center [713, 247] width 119 height 30
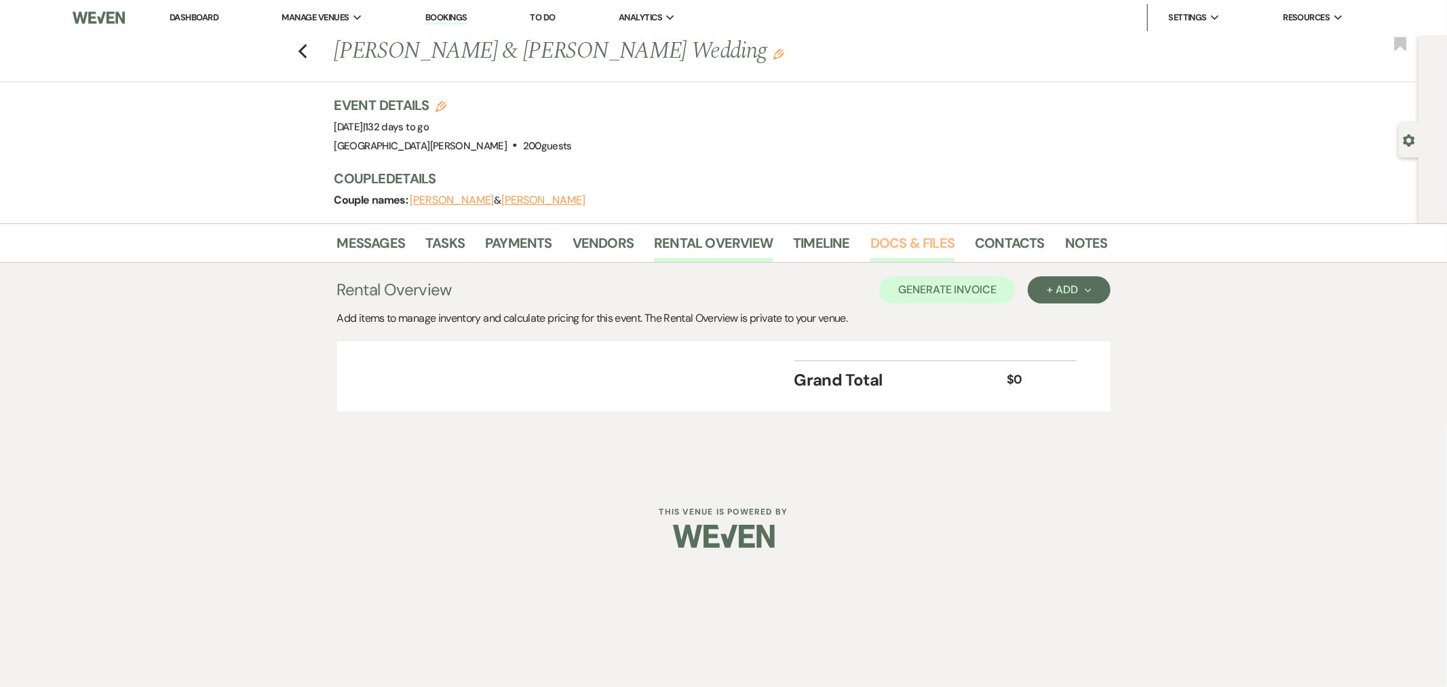
click at [909, 233] on link "Docs & Files" at bounding box center [912, 247] width 84 height 30
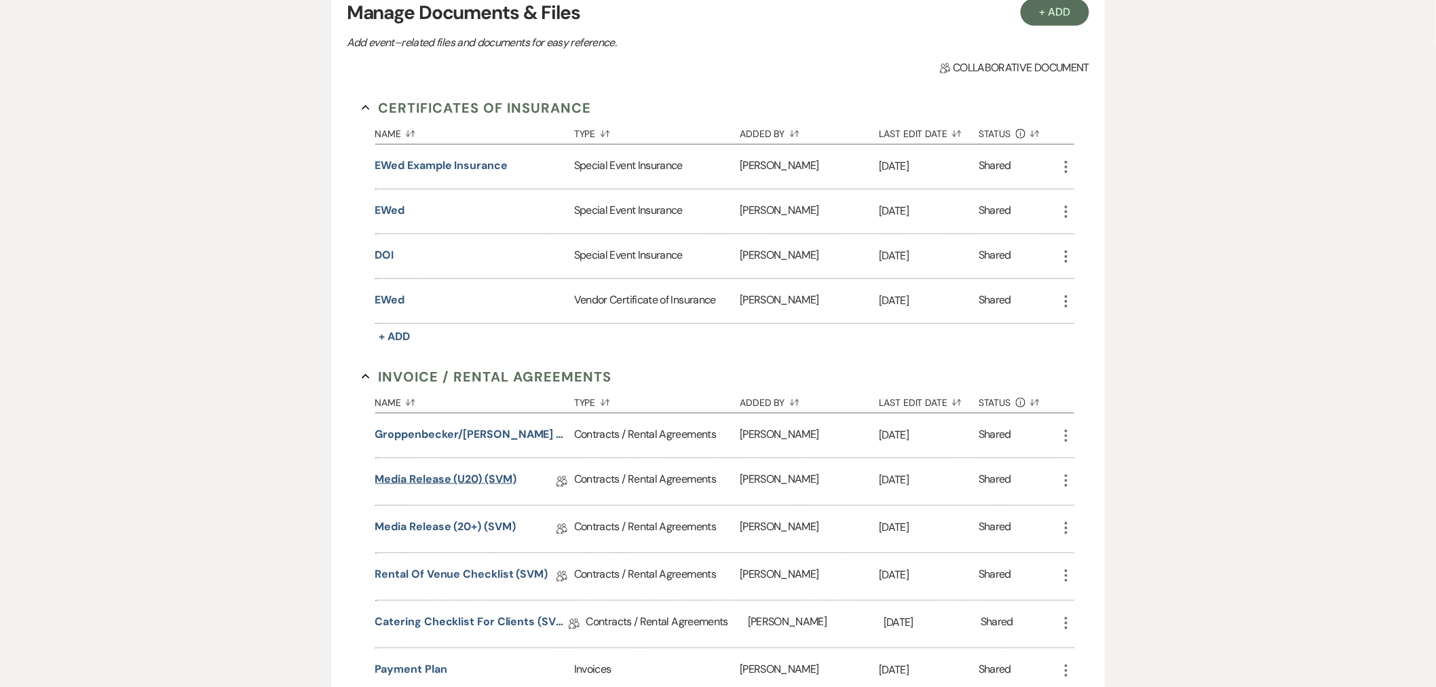
scroll to position [301, 0]
click at [518, 431] on button "Groppenbecker/[PERSON_NAME] Wedding (1am end)" at bounding box center [471, 432] width 193 height 16
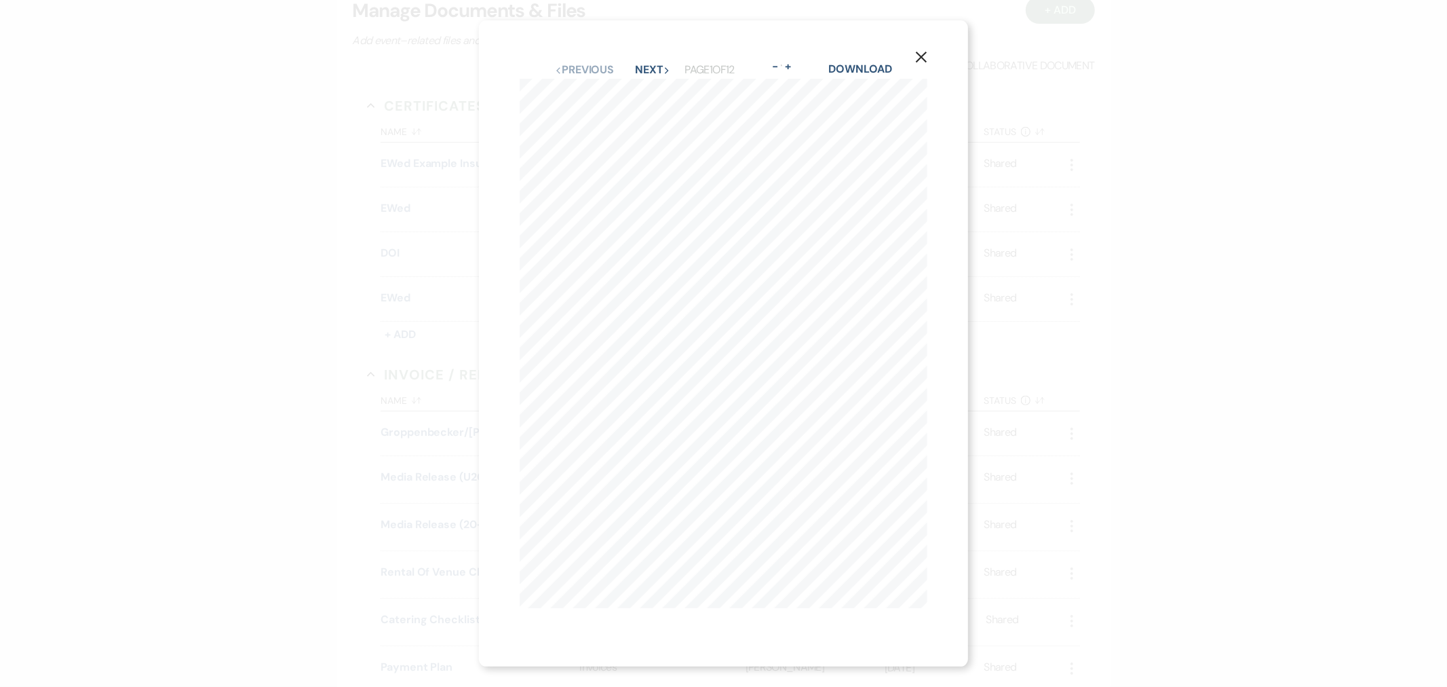
click at [930, 59] on button "X" at bounding box center [921, 57] width 20 height 24
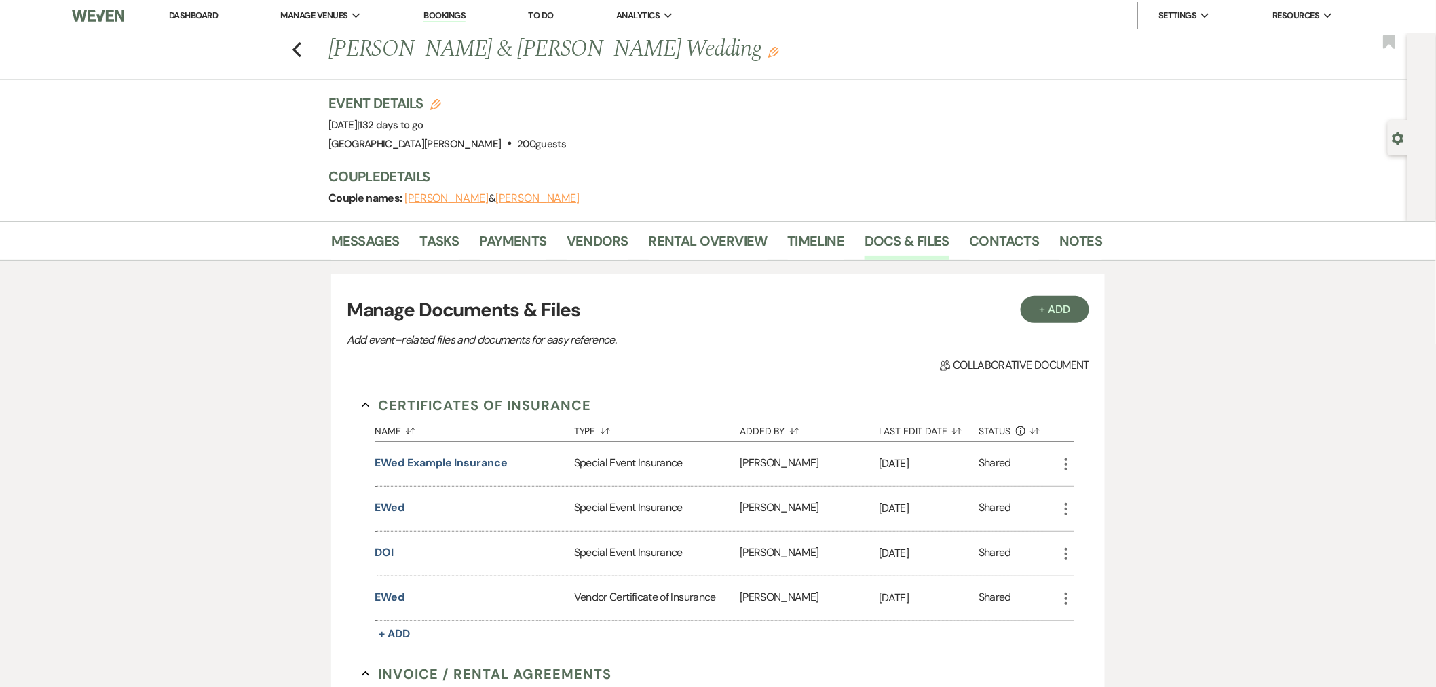
scroll to position [0, 0]
click at [193, 12] on link "Dashboard" at bounding box center [193, 18] width 49 height 12
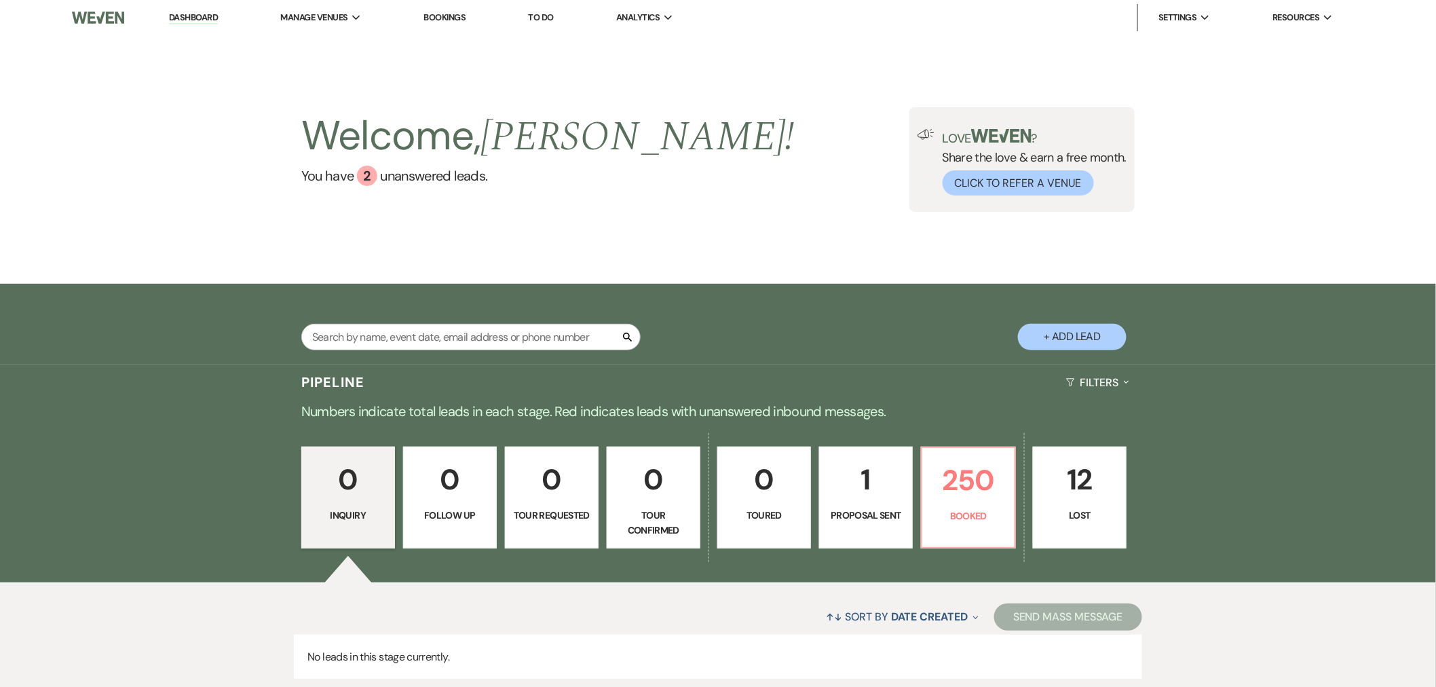
drag, startPoint x: 550, startPoint y: 252, endPoint x: 550, endPoint y: 242, distance: 9.5
click at [550, 252] on div "Welcome, [PERSON_NAME] ! You have 2 unanswered lead s . Love ? Share the love &…" at bounding box center [718, 159] width 1436 height 248
